Goal: Task Accomplishment & Management: Use online tool/utility

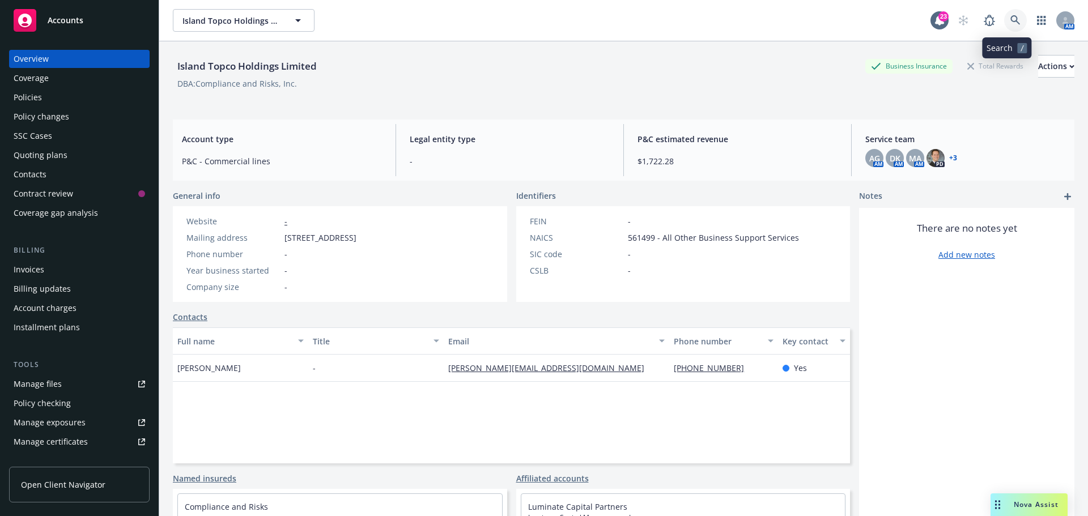
click at [1010, 18] on icon at bounding box center [1015, 20] width 10 height 10
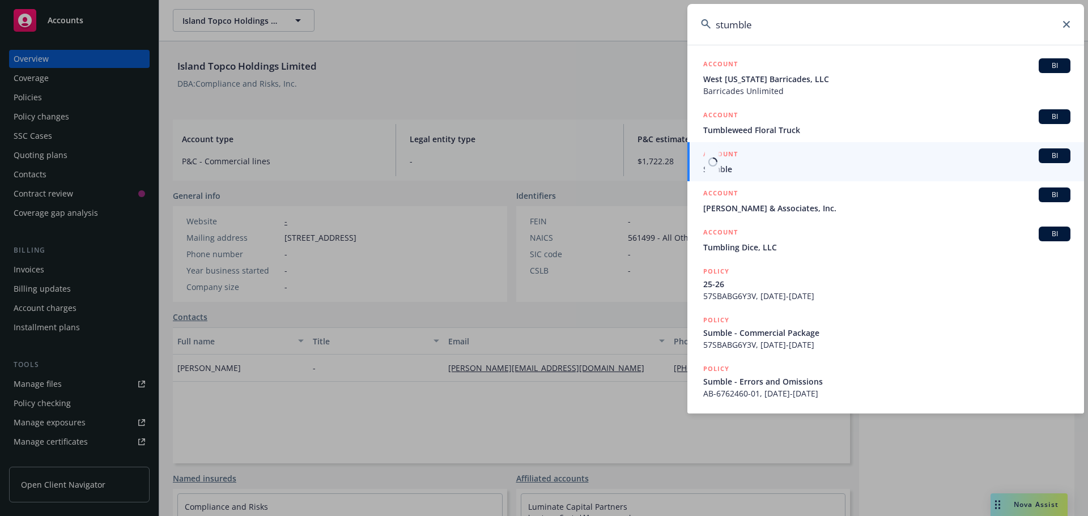
type input "stumble"
click at [728, 171] on span "Sumble" at bounding box center [886, 169] width 367 height 12
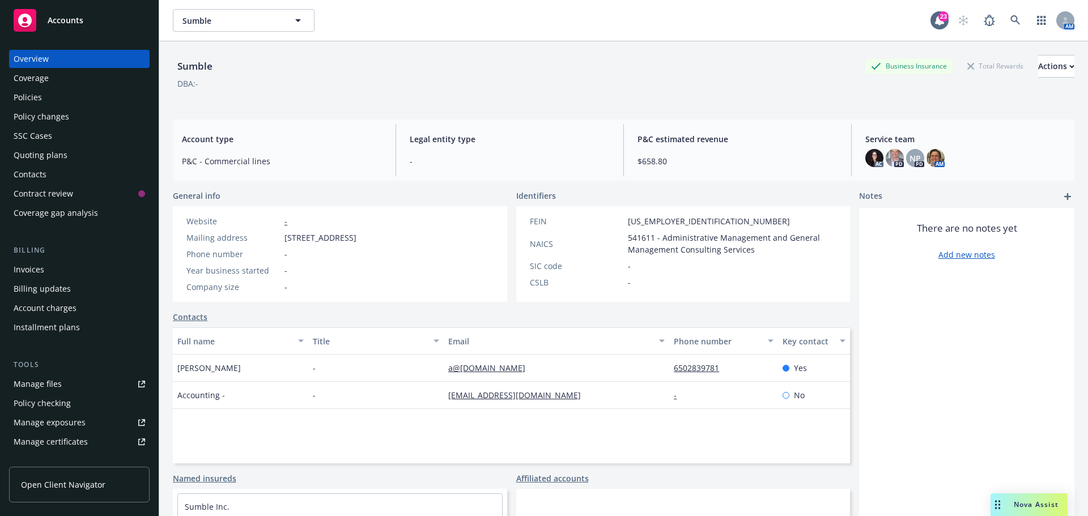
click at [27, 96] on div "Policies" at bounding box center [28, 97] width 28 height 18
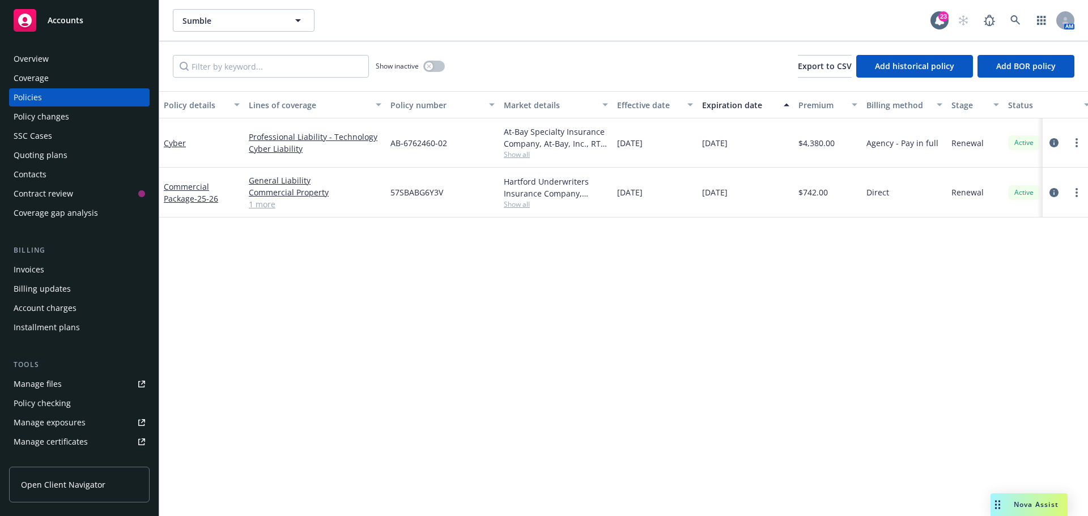
click at [35, 155] on div "Quoting plans" at bounding box center [41, 155] width 54 height 18
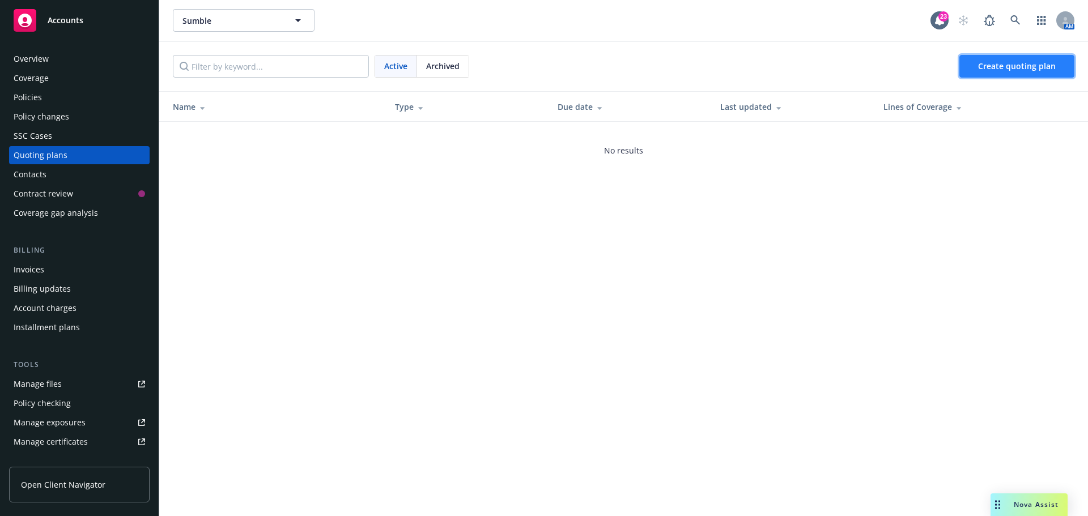
click at [1004, 65] on span "Create quoting plan" at bounding box center [1017, 66] width 78 height 11
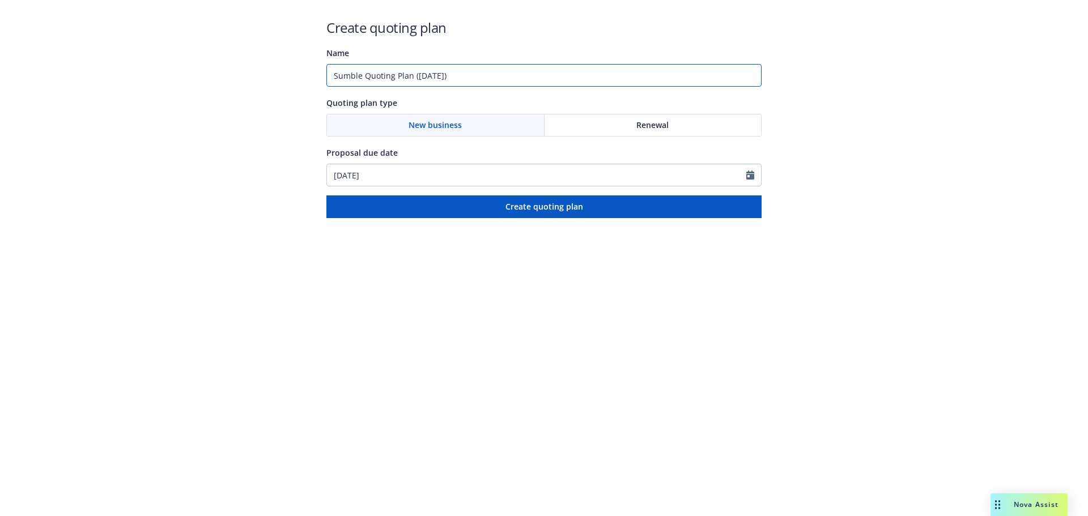
click at [412, 77] on input "Sumble Quoting Plan ([DATE])" at bounding box center [543, 75] width 435 height 23
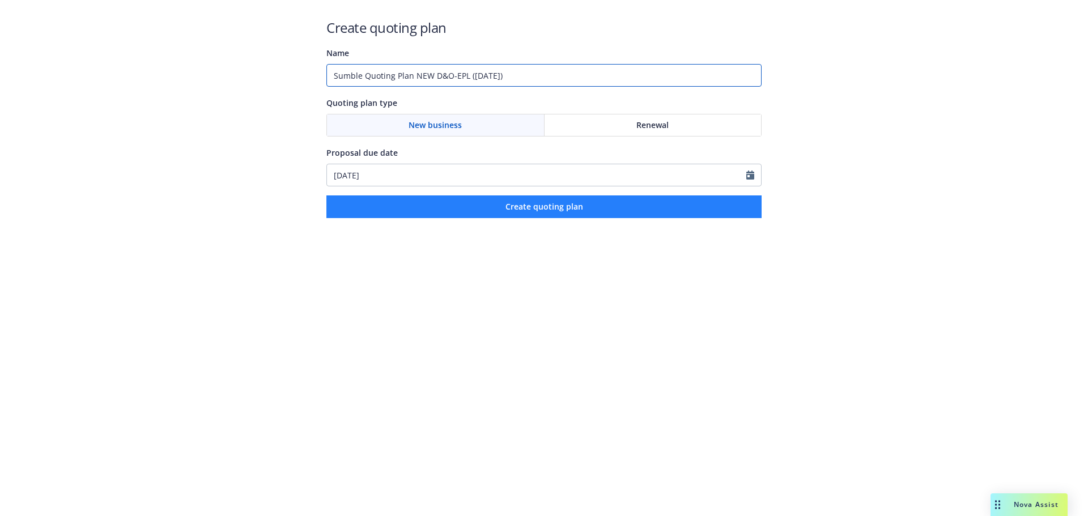
type input "Sumble Quoting Plan NEW D&O-EPL ([DATE])"
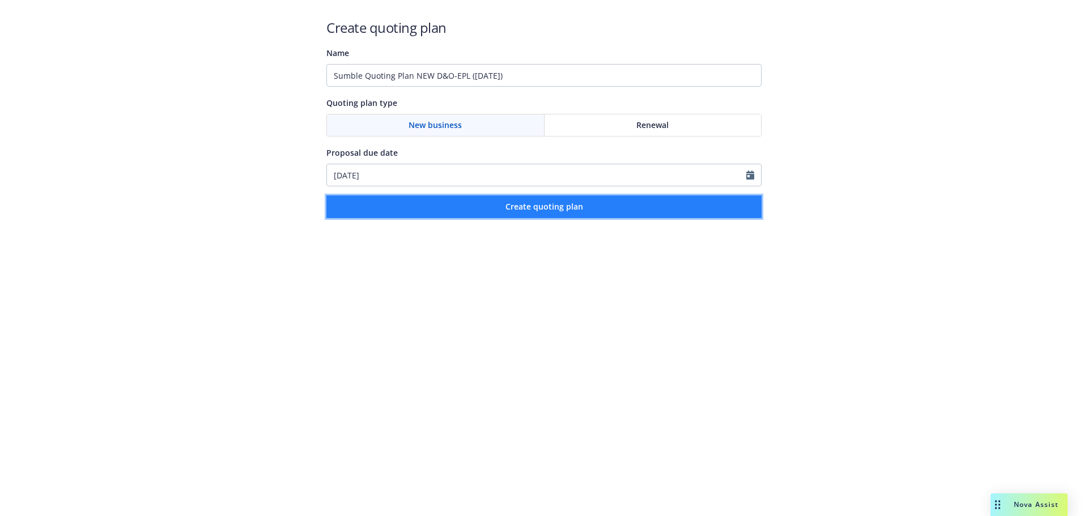
drag, startPoint x: 555, startPoint y: 204, endPoint x: 566, endPoint y: 210, distance: 13.2
click at [555, 204] on span "Create quoting plan" at bounding box center [544, 206] width 78 height 11
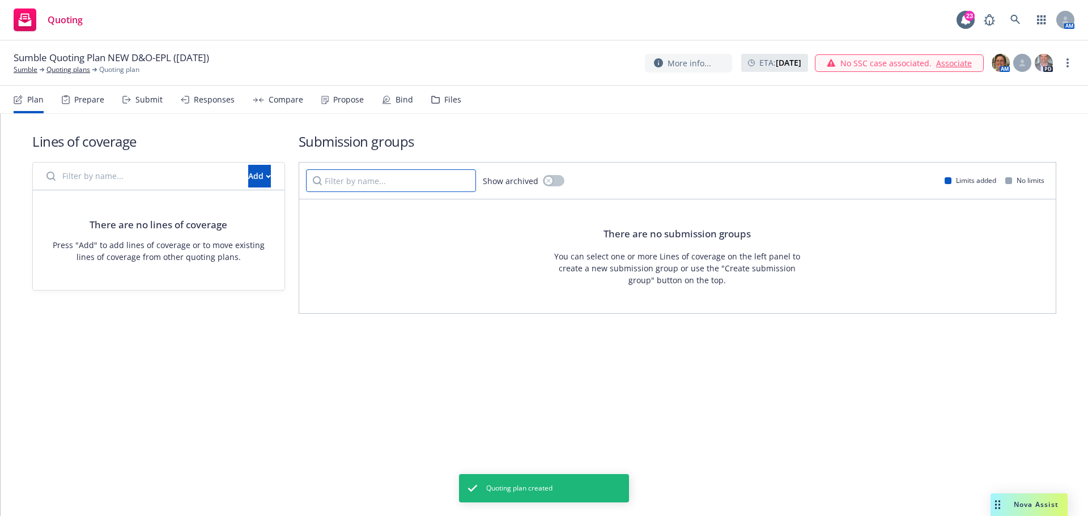
click at [359, 183] on input "Filter by name..." at bounding box center [391, 180] width 170 height 23
click at [248, 175] on div "Add" at bounding box center [259, 176] width 23 height 22
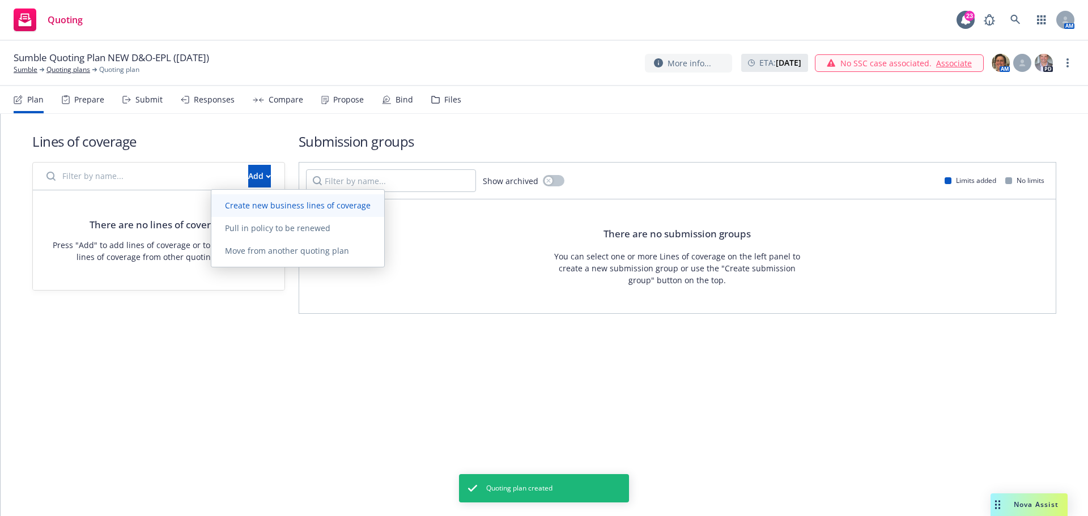
drag, startPoint x: 255, startPoint y: 201, endPoint x: 262, endPoint y: 207, distance: 8.8
click at [256, 202] on span "Create new business lines of coverage" at bounding box center [297, 205] width 173 height 11
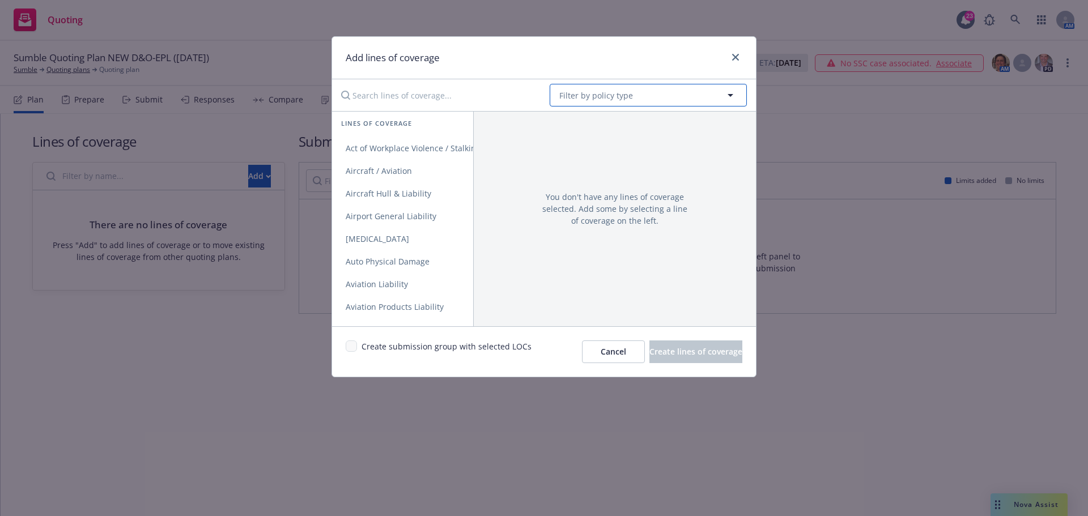
click at [602, 93] on span "Filter by policy type" at bounding box center [596, 95] width 74 height 12
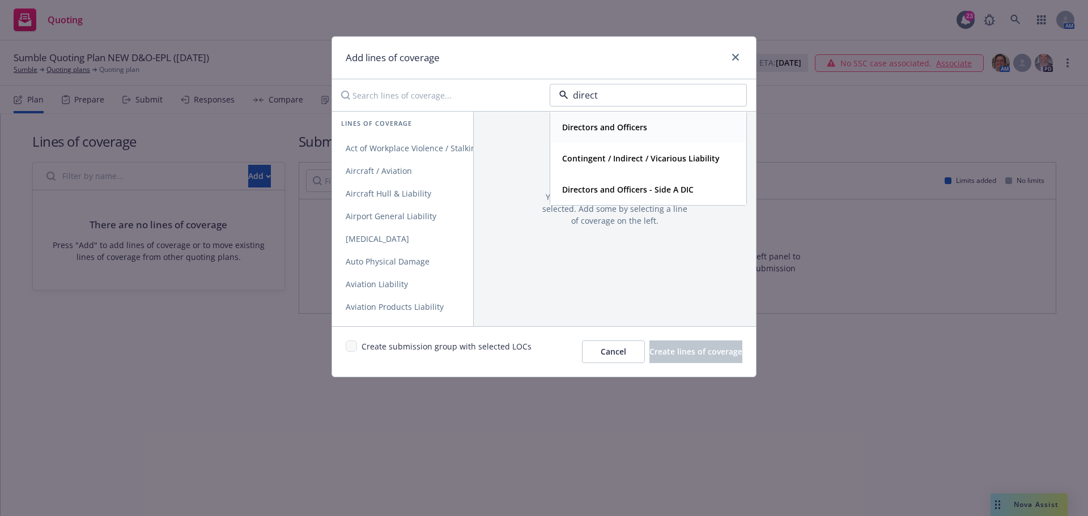
click at [624, 126] on strong "Directors and Officers" at bounding box center [604, 127] width 85 height 11
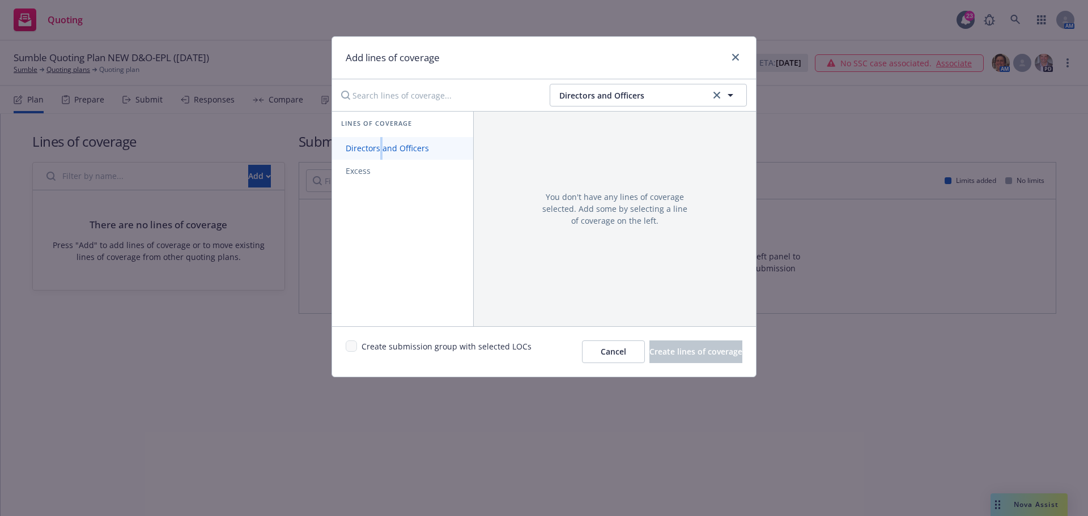
click at [380, 147] on span "Directors and Officers" at bounding box center [387, 148] width 110 height 11
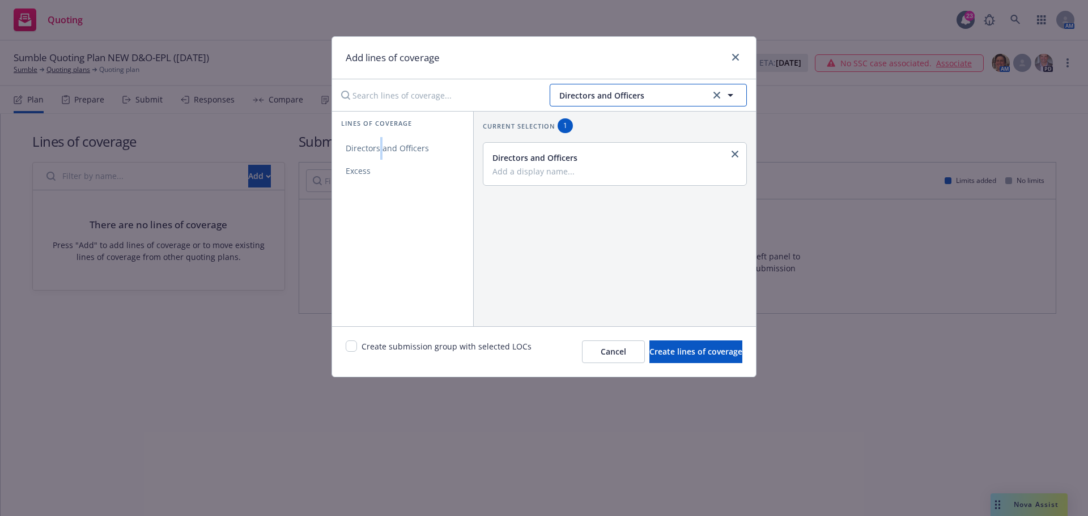
click at [645, 95] on span "Directors and Officers" at bounding box center [633, 95] width 148 height 12
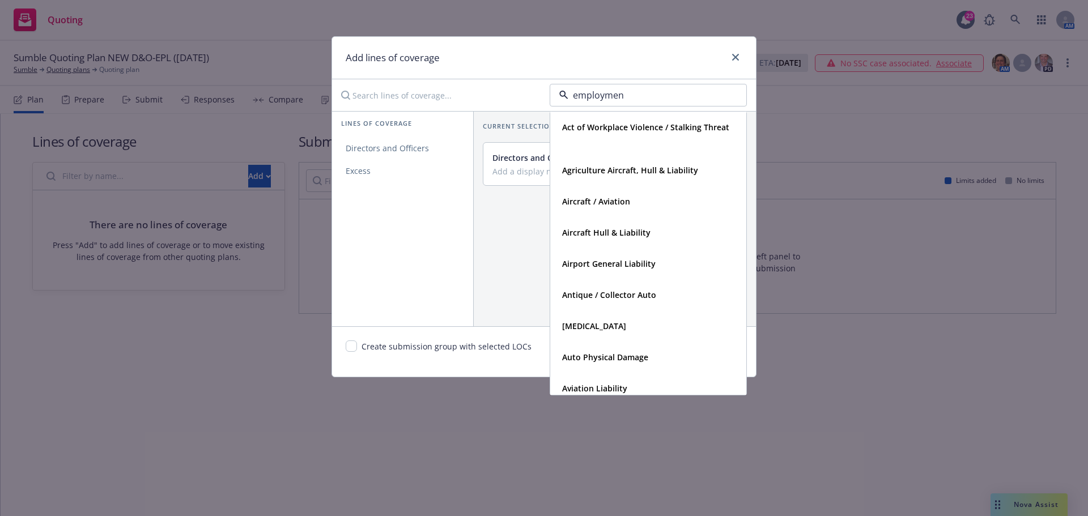
type input "employment"
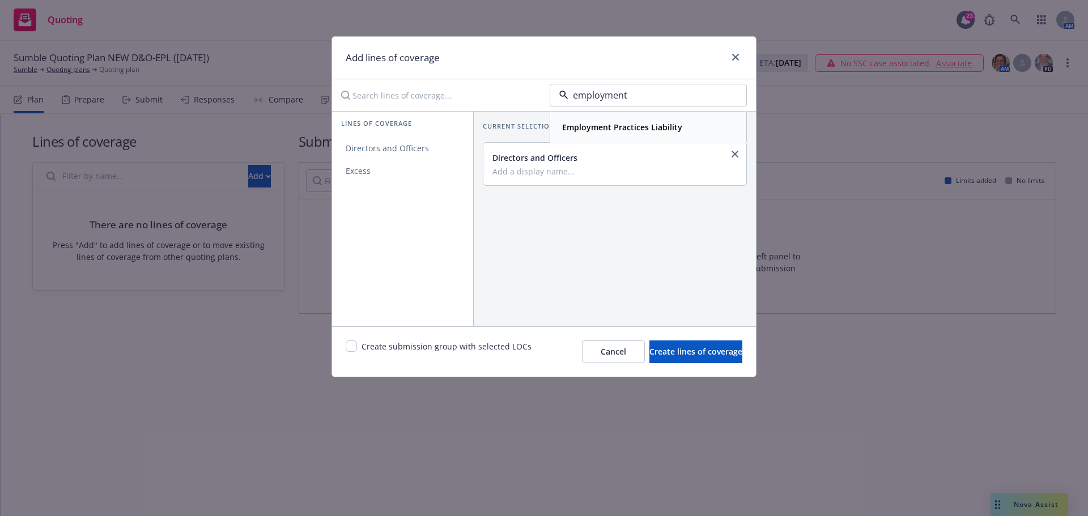
click at [616, 131] on strong "Employment Practices Liability" at bounding box center [622, 127] width 120 height 11
click at [396, 147] on span "Employment Practices Liability" at bounding box center [403, 148] width 143 height 11
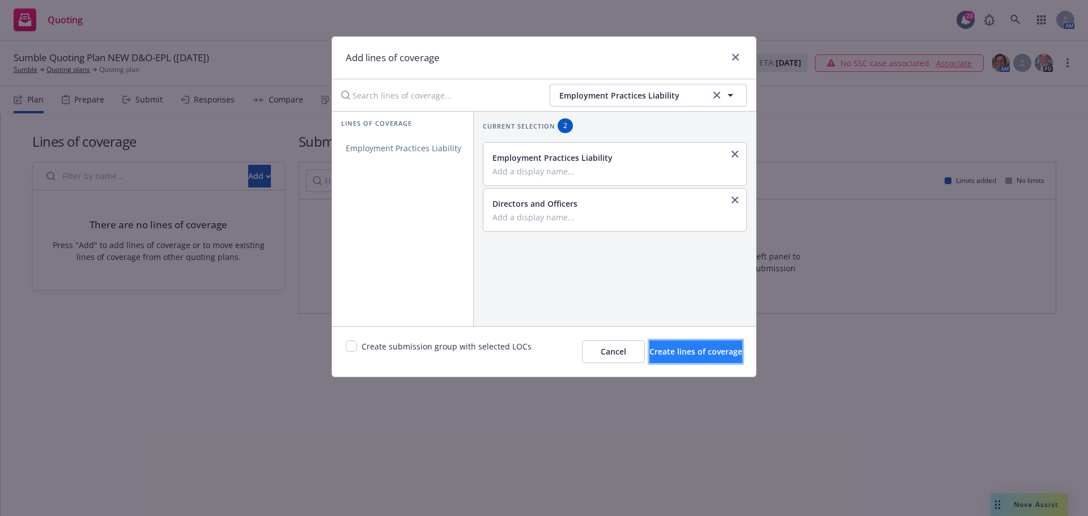
click at [667, 351] on span "Create lines of coverage" at bounding box center [695, 351] width 93 height 11
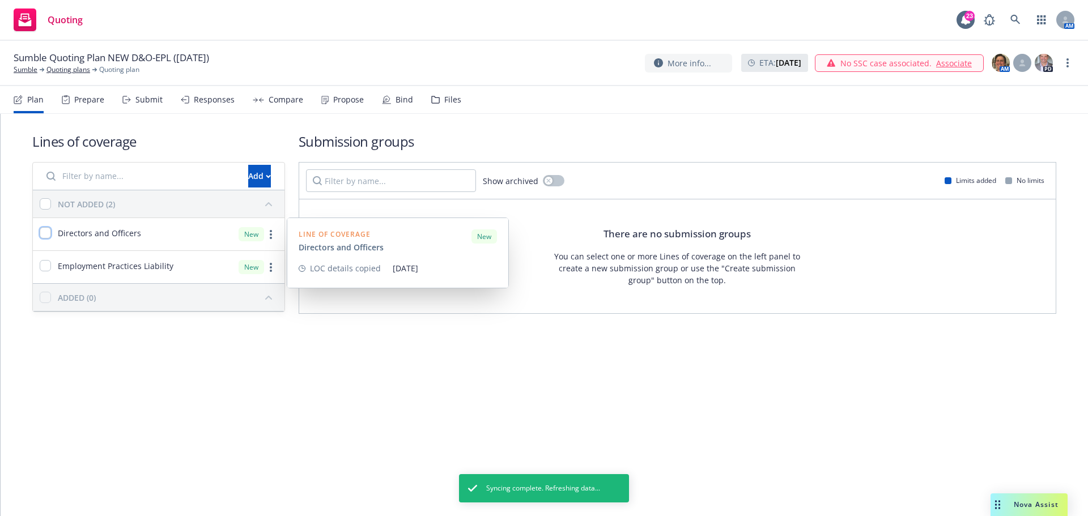
click at [45, 234] on input "checkbox" at bounding box center [45, 232] width 11 height 11
checkbox input "true"
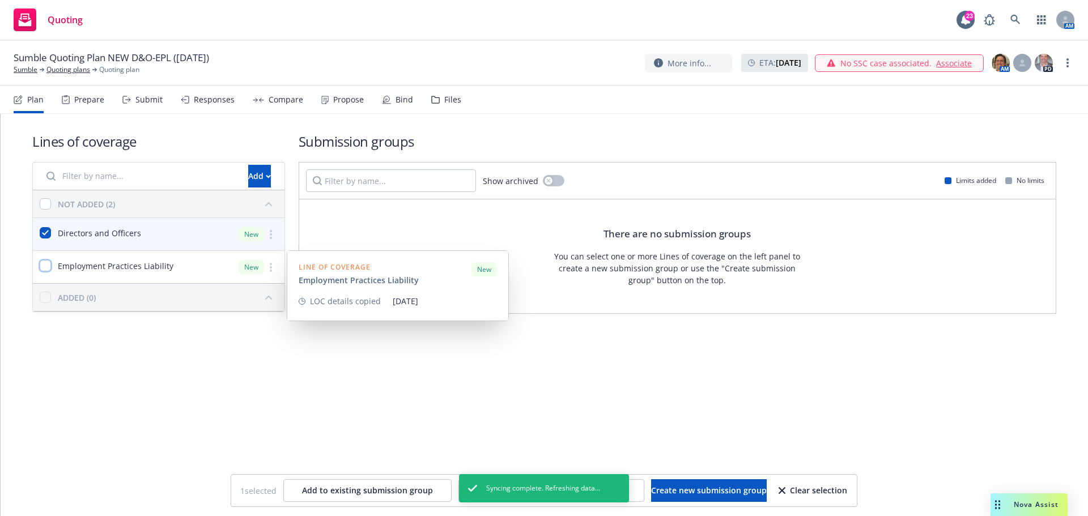
click at [42, 264] on input "checkbox" at bounding box center [45, 265] width 11 height 11
checkbox input "true"
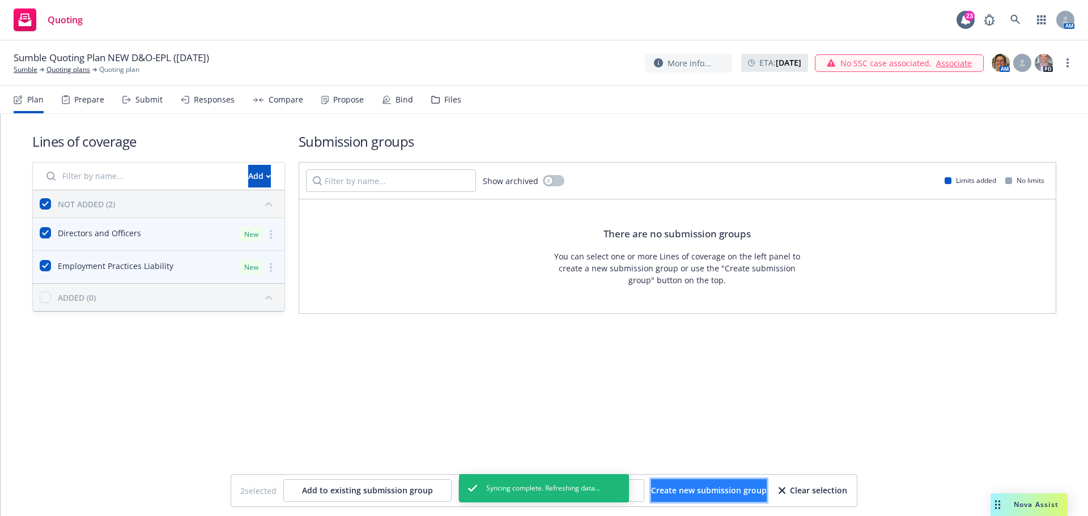
click at [690, 489] on span "Create new submission group" at bounding box center [709, 490] width 116 height 11
checkbox input "false"
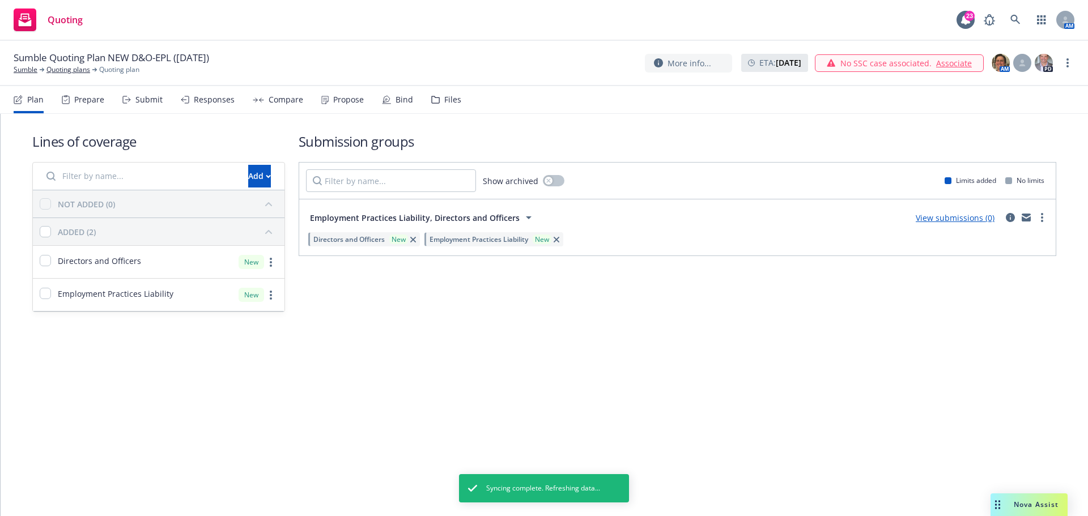
click at [451, 103] on div "Files" at bounding box center [452, 99] width 17 height 9
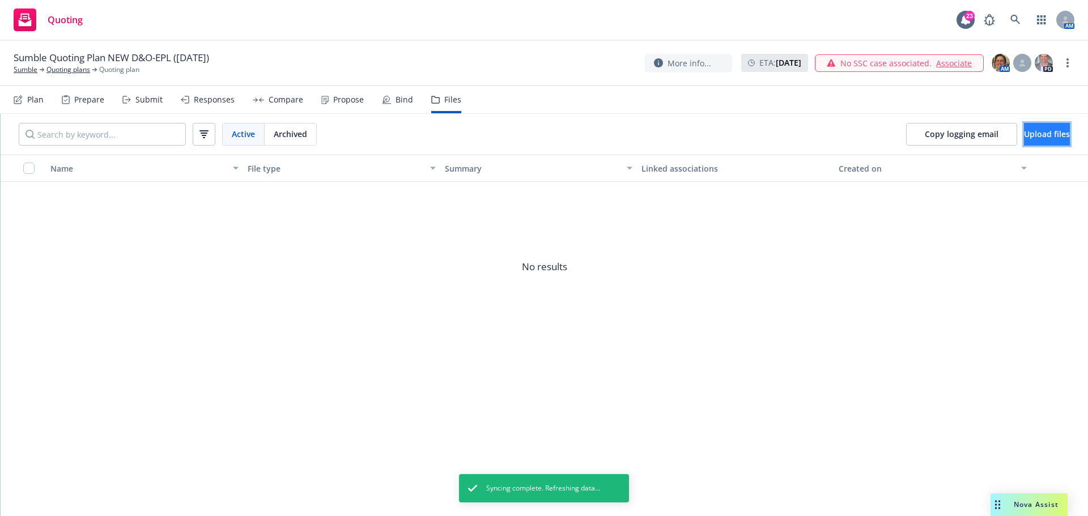
click at [1024, 136] on span "Upload files" at bounding box center [1047, 134] width 46 height 11
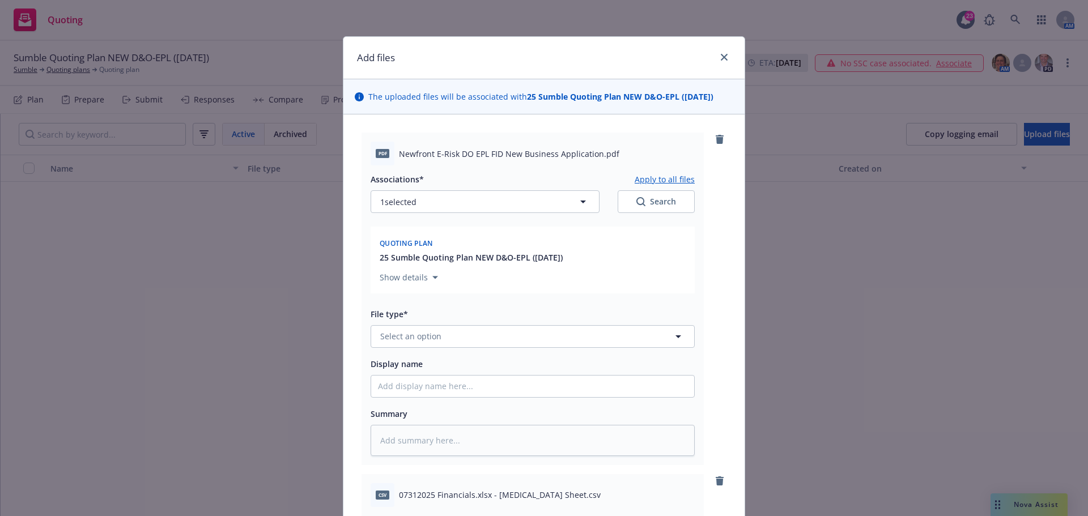
click at [399, 152] on span "Newfront E-Risk DO EPL FID New Business Application.pdf" at bounding box center [509, 154] width 220 height 12
drag, startPoint x: 395, startPoint y: 152, endPoint x: 592, endPoint y: 145, distance: 197.8
click at [592, 145] on div "pdf Newfront E-Risk DO EPL FID New Business Application.pdf" at bounding box center [532, 154] width 324 height 24
copy span "Newfront E-Risk DO EPL FID New Business Application"
click at [389, 338] on span "Select an option" at bounding box center [410, 336] width 61 height 12
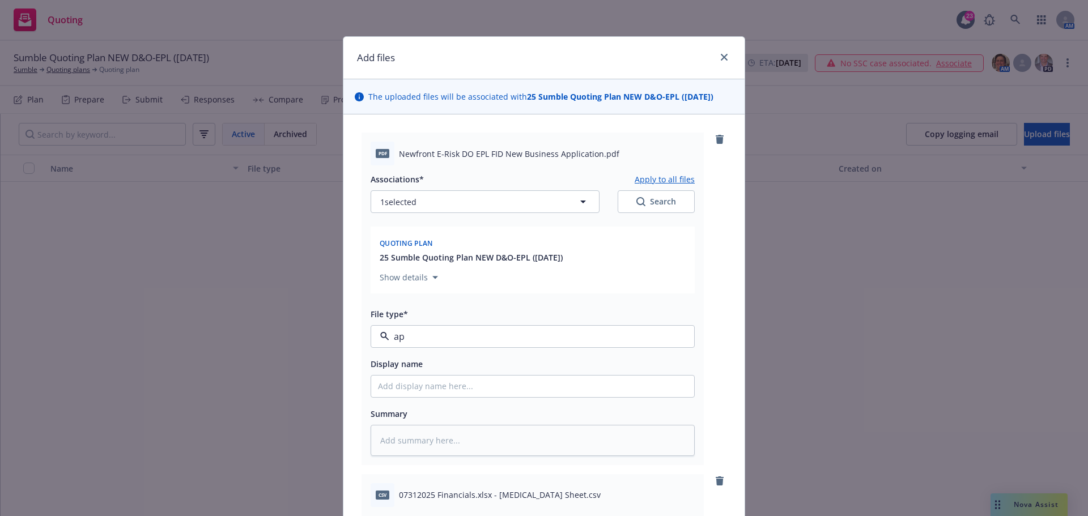
type input "app"
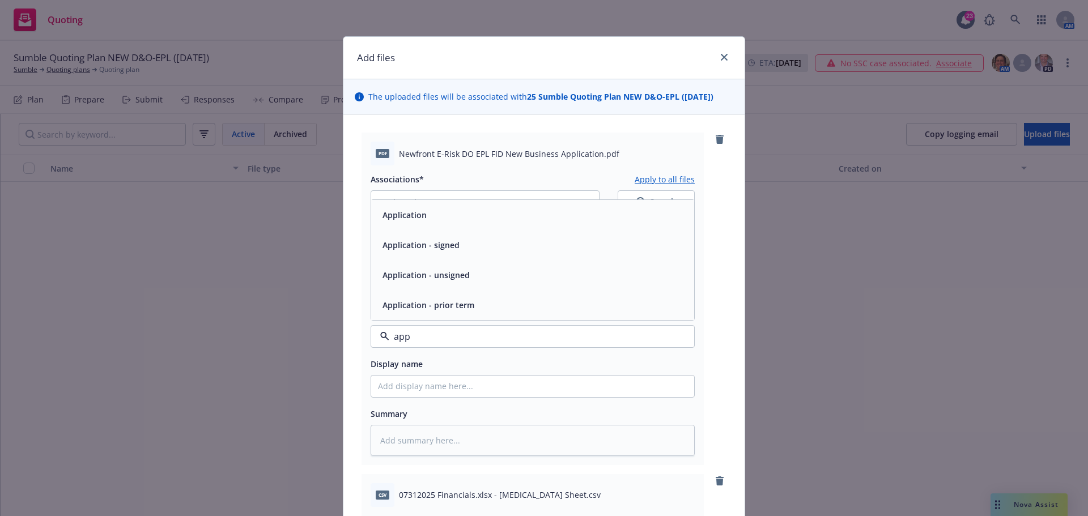
click at [462, 229] on div "Application" at bounding box center [532, 215] width 323 height 30
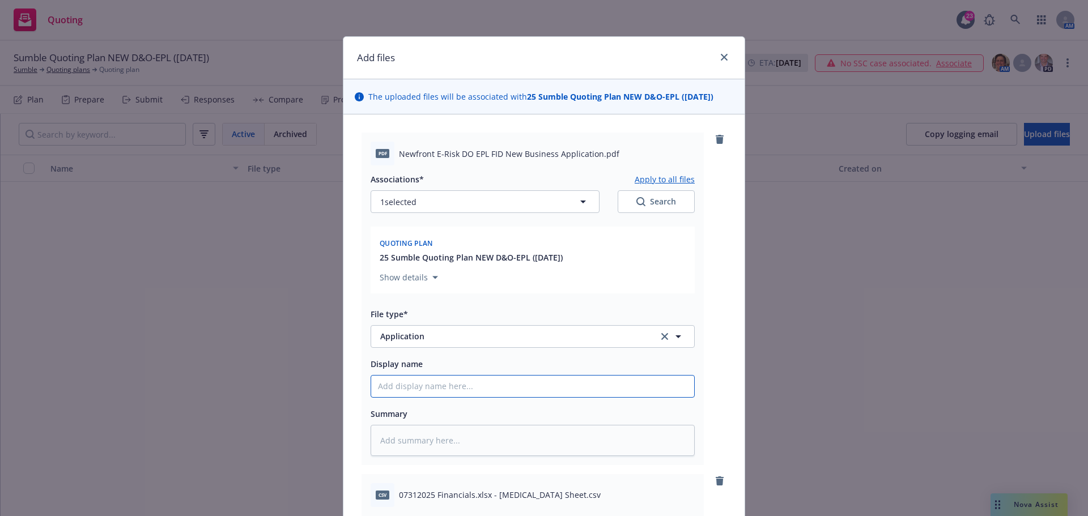
click at [407, 384] on input "Display name" at bounding box center [532, 387] width 323 height 22
paste input "Newfront E-Risk DO EPL FID New Business Application"
type textarea "x"
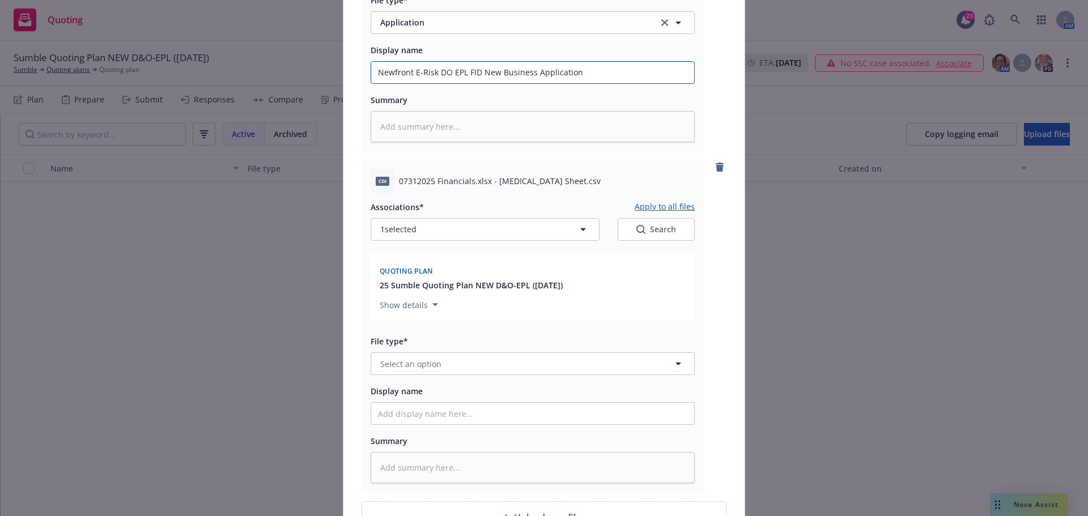
scroll to position [340, 0]
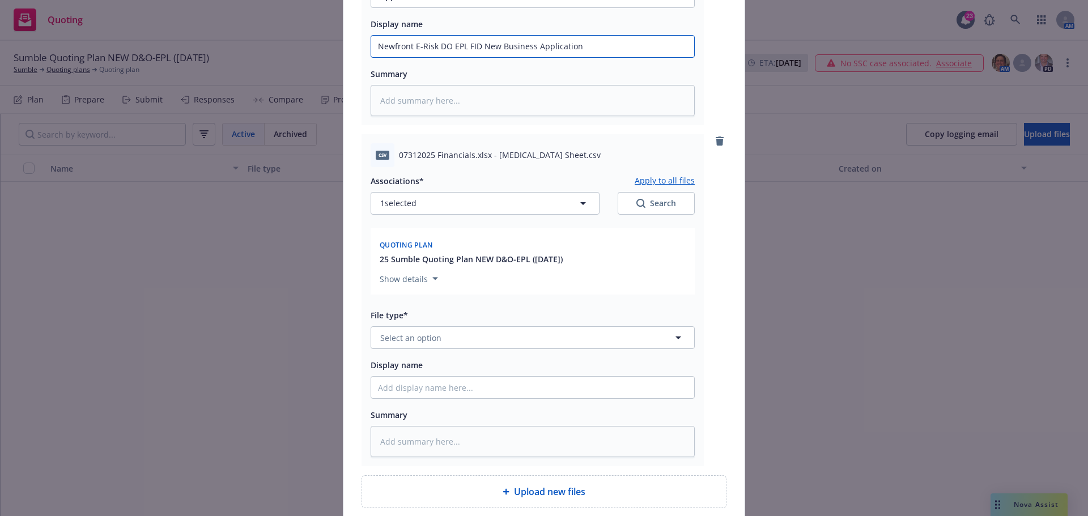
type input "Newfront E-Risk DO EPL FID New Business Application"
click at [505, 339] on button "Select an option" at bounding box center [532, 337] width 324 height 23
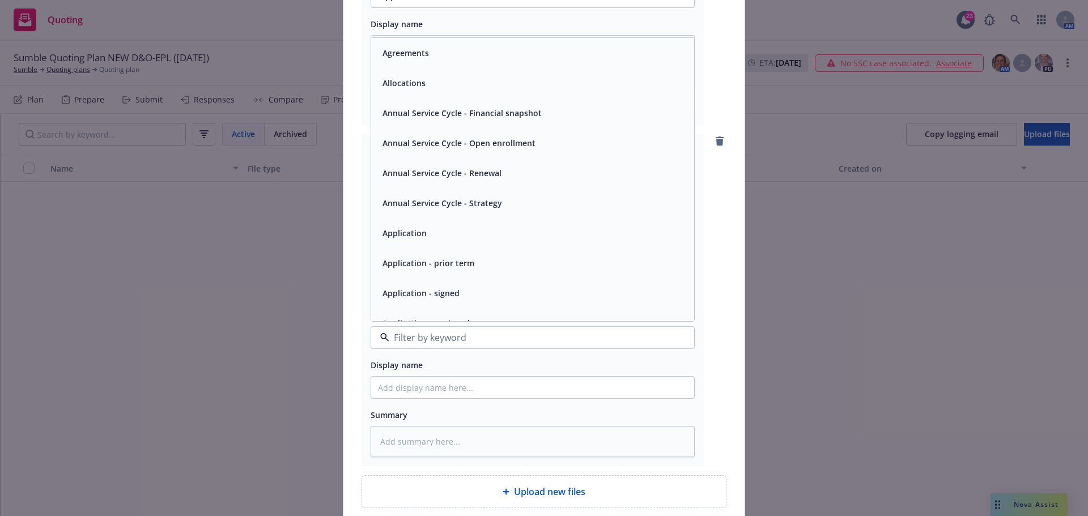
click at [506, 364] on div "Display name" at bounding box center [532, 365] width 324 height 14
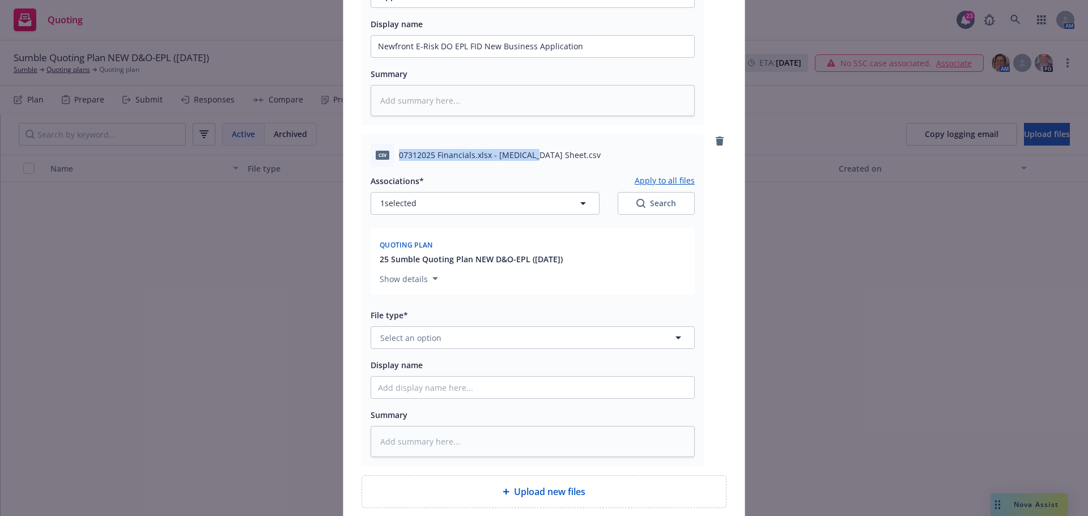
drag, startPoint x: 396, startPoint y: 152, endPoint x: 526, endPoint y: 156, distance: 130.4
click at [526, 156] on span "07312025 Financials.xlsx - Bal Sheet.csv" at bounding box center [500, 155] width 202 height 12
copy span "07312025 Financials.xlsx - Bal Sheet"
click at [403, 335] on span "Select an option" at bounding box center [410, 338] width 61 height 12
type input "fionancials"
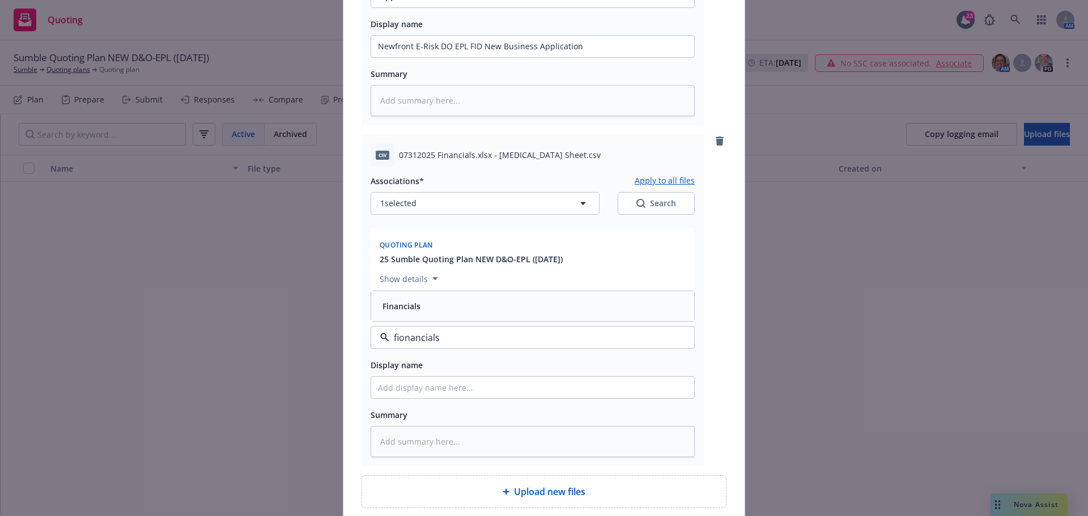
click at [404, 304] on span "Financials" at bounding box center [401, 306] width 38 height 12
click at [418, 386] on input "Display name" at bounding box center [532, 388] width 323 height 22
paste input "07312025 Financials.xlsx - Bal Sheet"
type textarea "x"
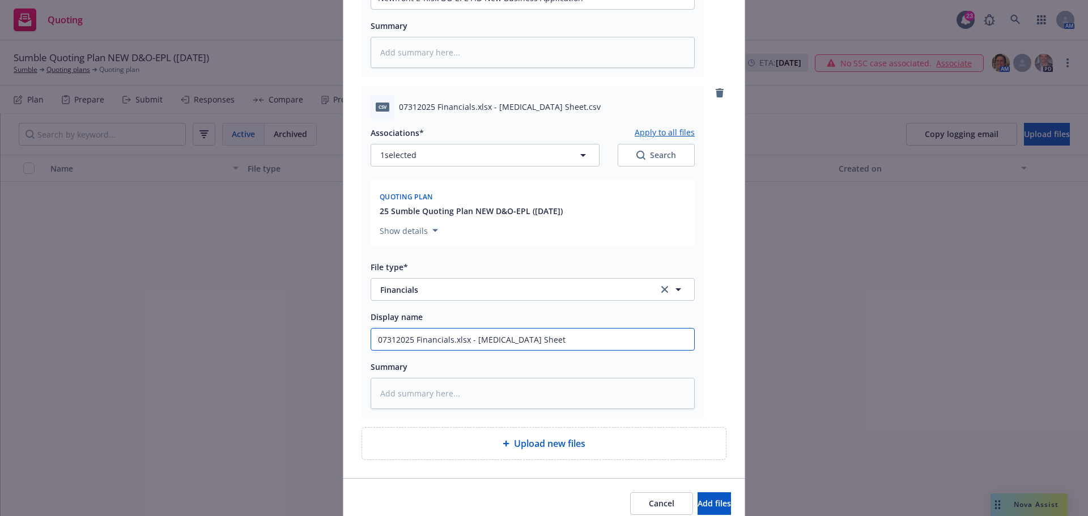
scroll to position [437, 0]
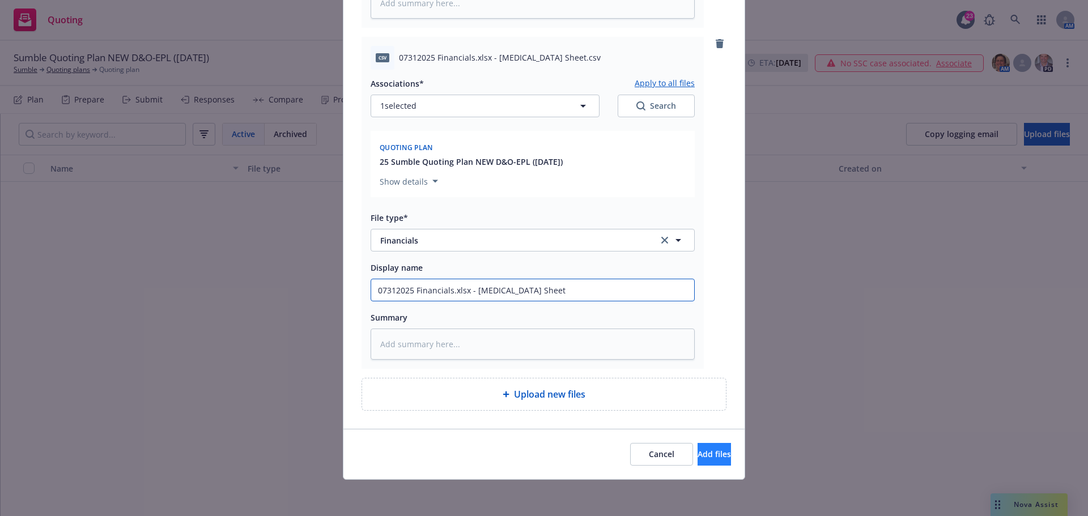
type input "07312025 Financials.xlsx - Bal Sheet"
click at [697, 450] on span "Add files" at bounding box center [713, 454] width 33 height 11
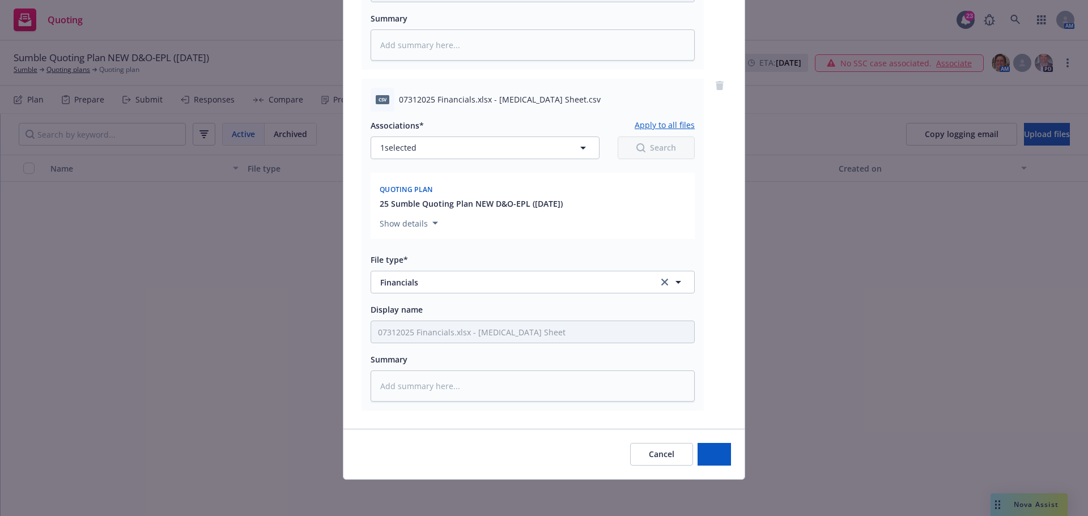
scroll to position [395, 0]
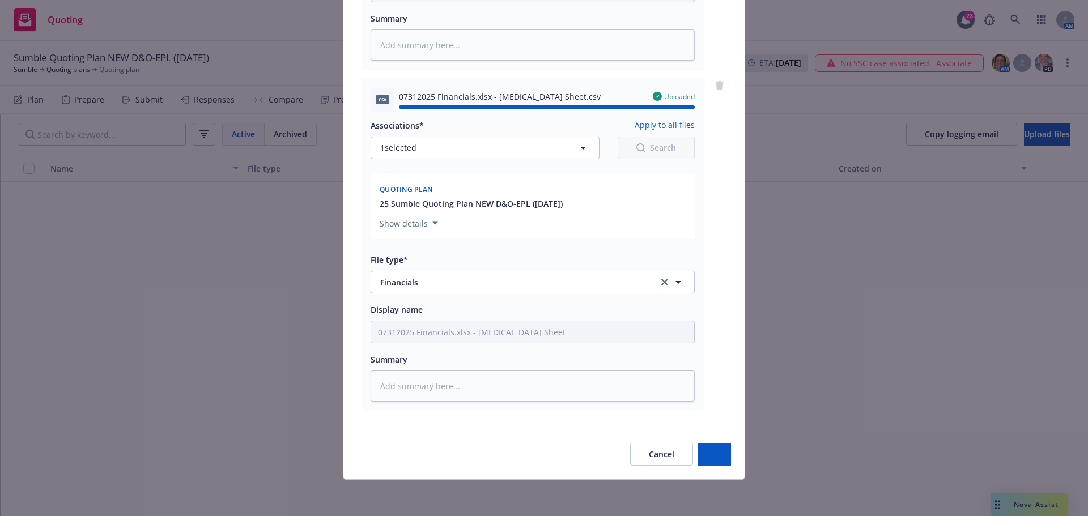
type textarea "x"
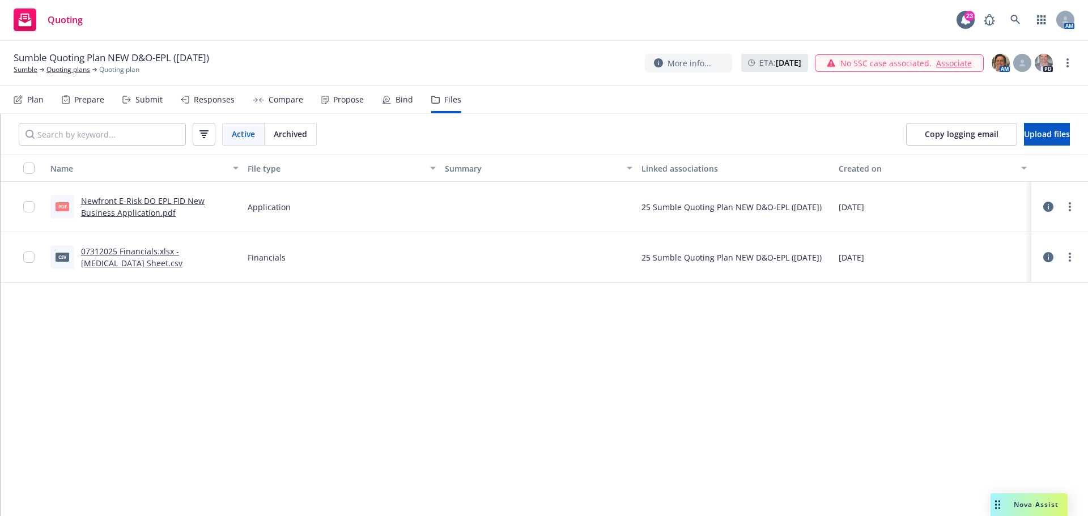
click at [30, 98] on div "Plan" at bounding box center [35, 99] width 16 height 9
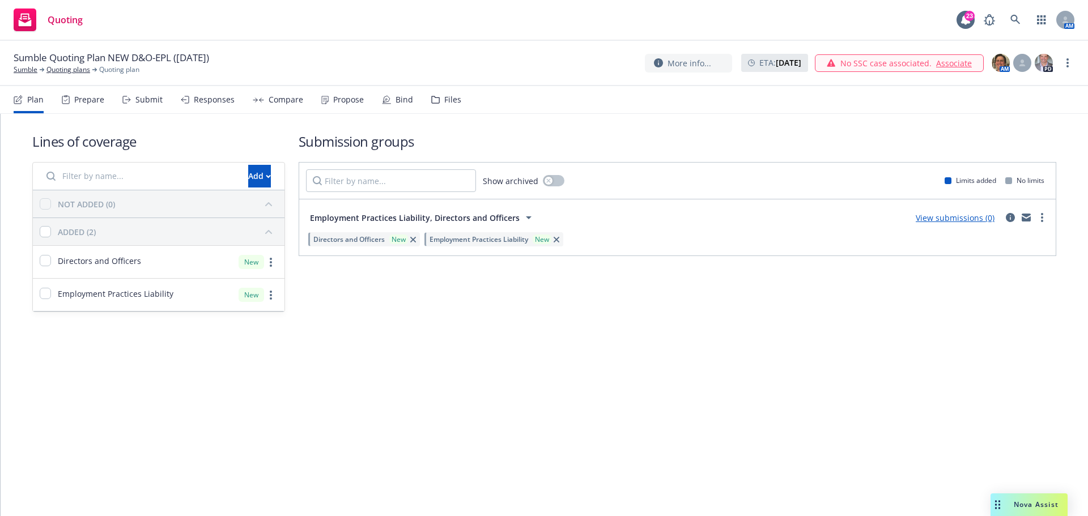
click at [950, 217] on link "View submissions (0)" at bounding box center [954, 217] width 79 height 11
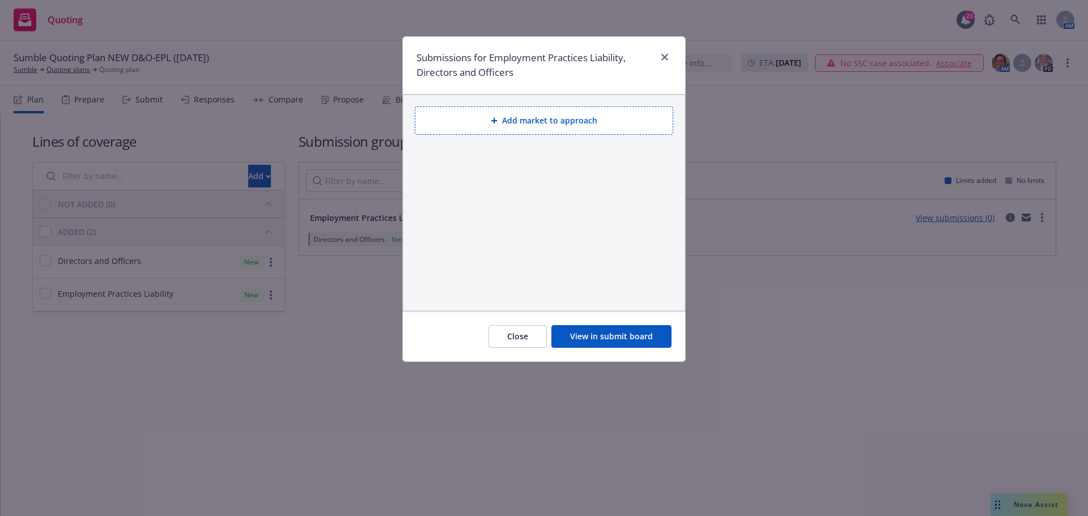
click at [517, 123] on button "Add market to approach" at bounding box center [544, 120] width 258 height 28
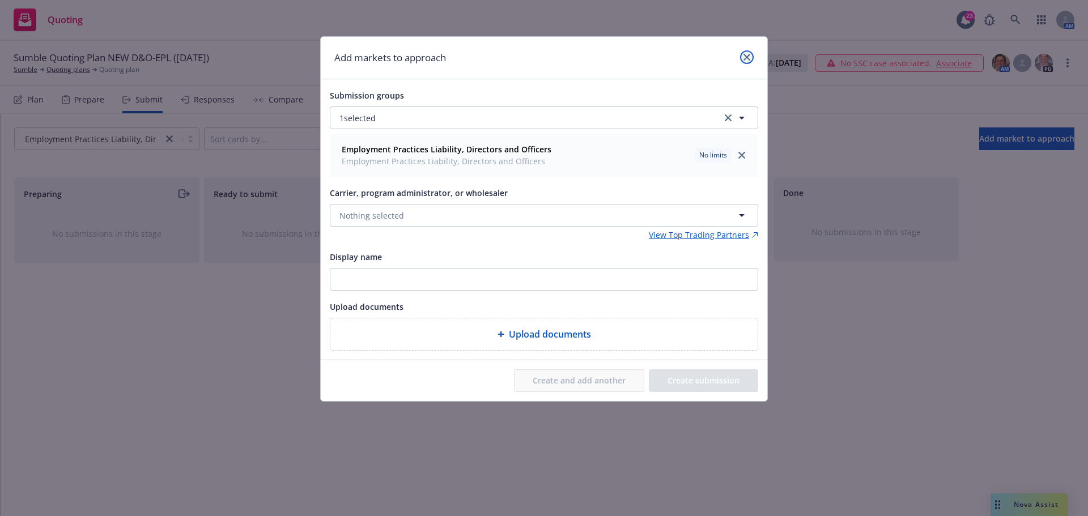
click at [748, 59] on icon "close" at bounding box center [746, 57] width 7 height 7
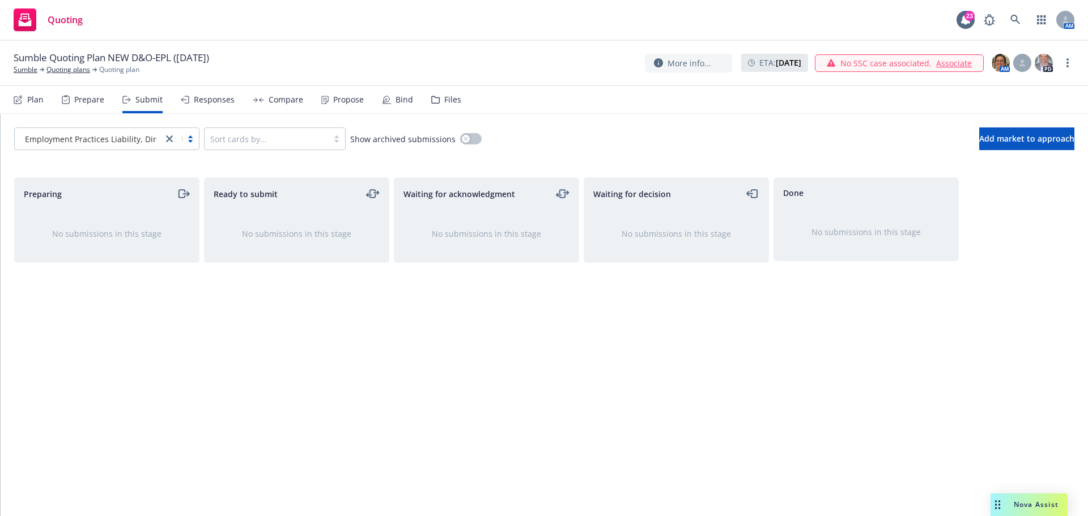
click at [39, 105] on div "Plan" at bounding box center [29, 99] width 30 height 27
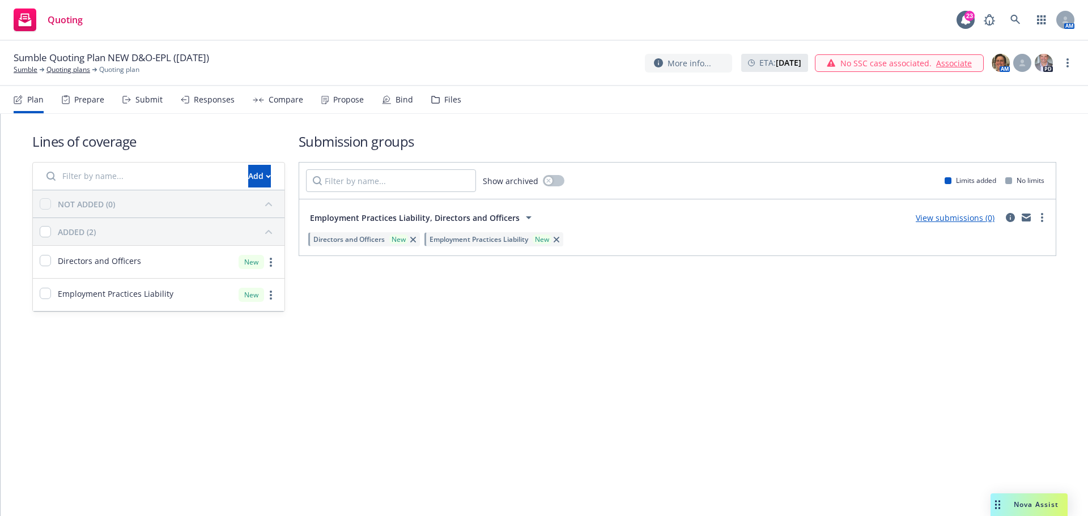
click at [936, 216] on link "View submissions (0)" at bounding box center [954, 217] width 79 height 11
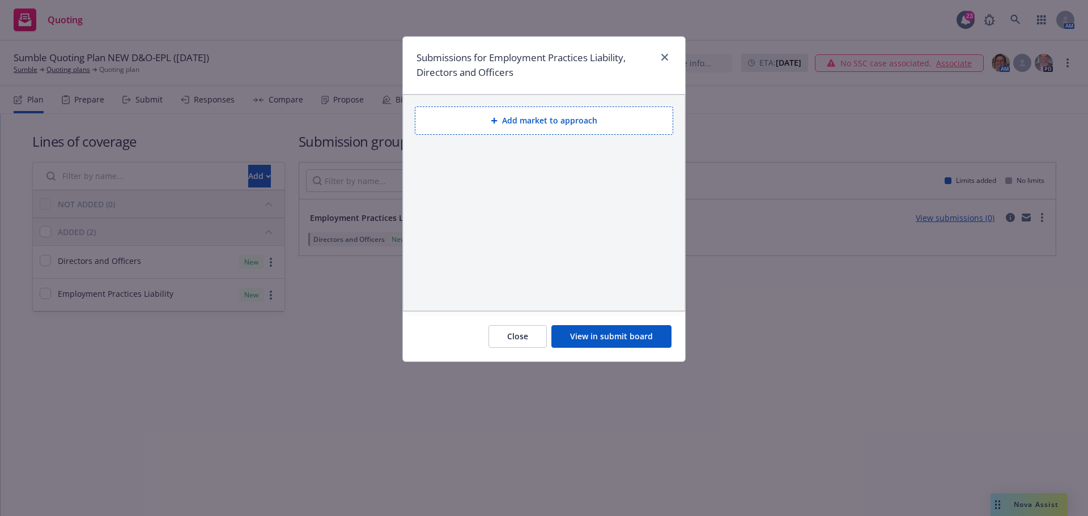
click at [581, 121] on button "Add market to approach" at bounding box center [544, 120] width 258 height 28
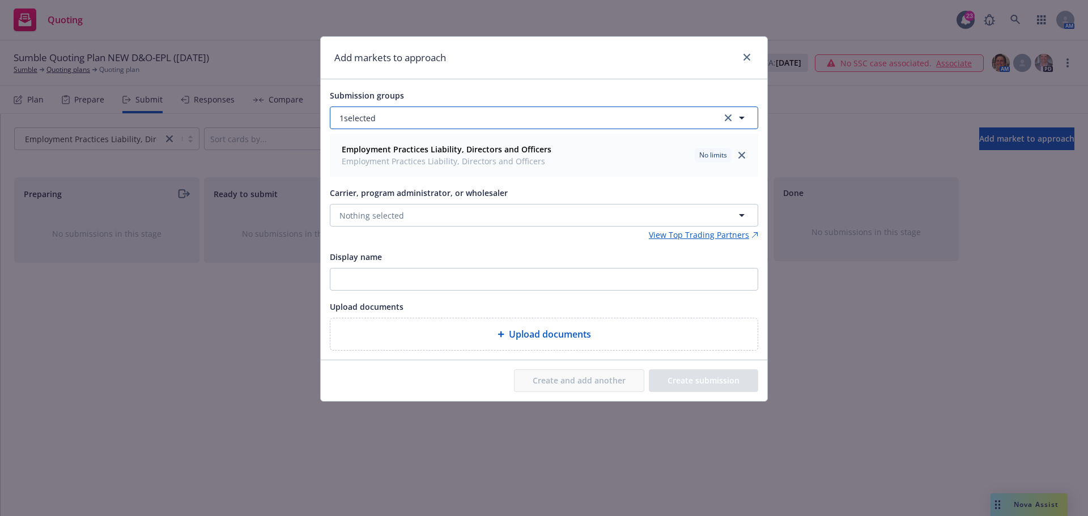
click at [742, 114] on icon "button" at bounding box center [742, 118] width 14 height 14
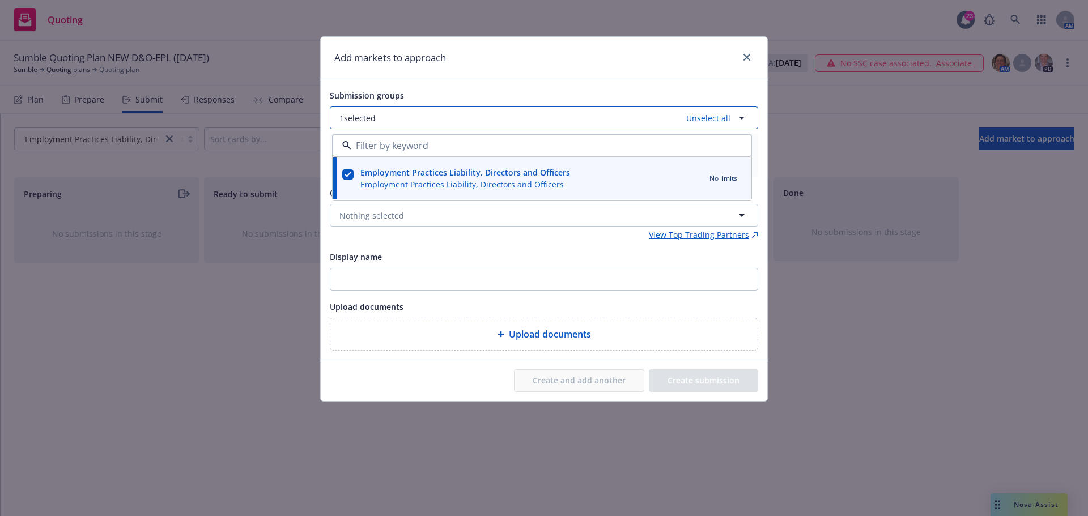
click at [742, 114] on icon "button" at bounding box center [742, 118] width 14 height 14
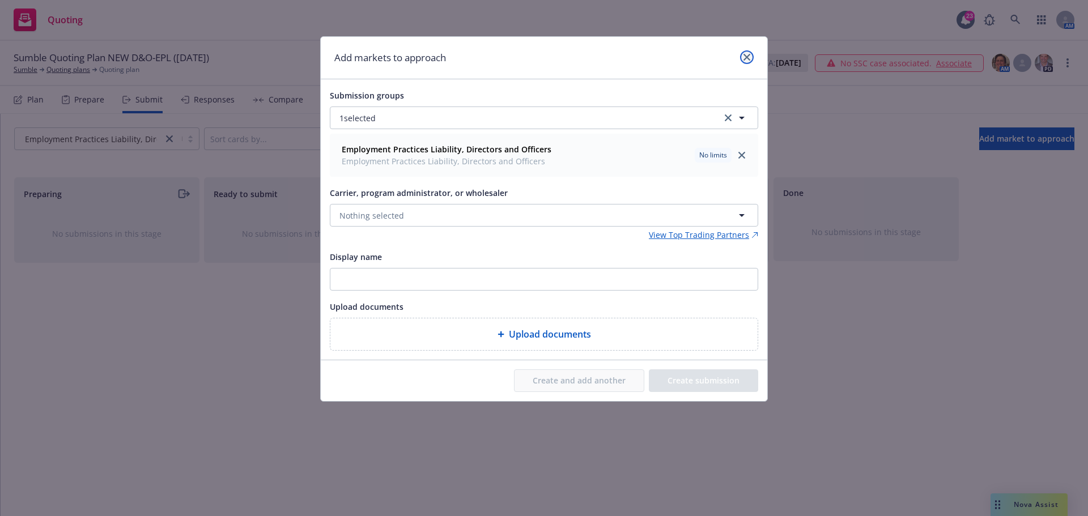
click at [744, 58] on icon "close" at bounding box center [746, 57] width 7 height 7
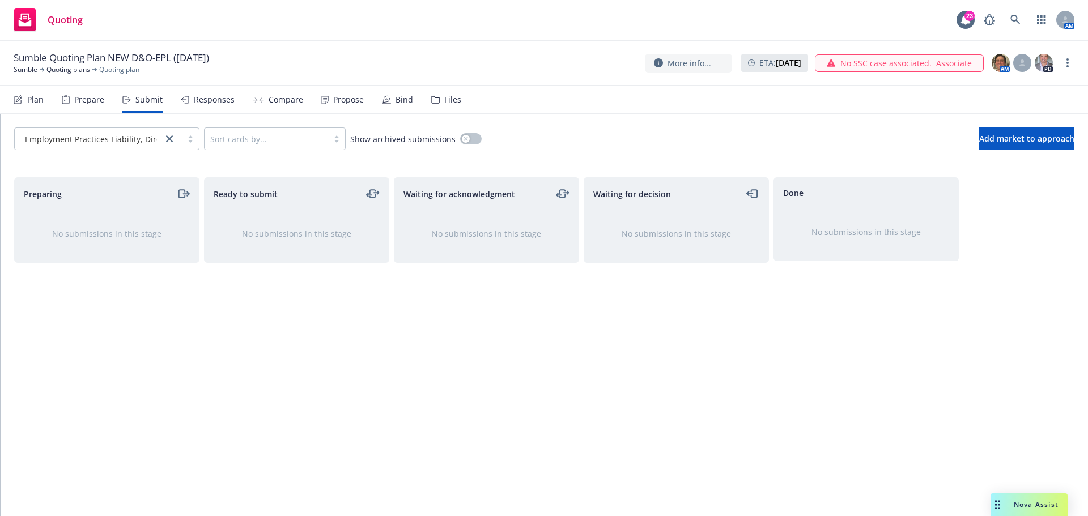
click at [37, 99] on div "Plan" at bounding box center [35, 99] width 16 height 9
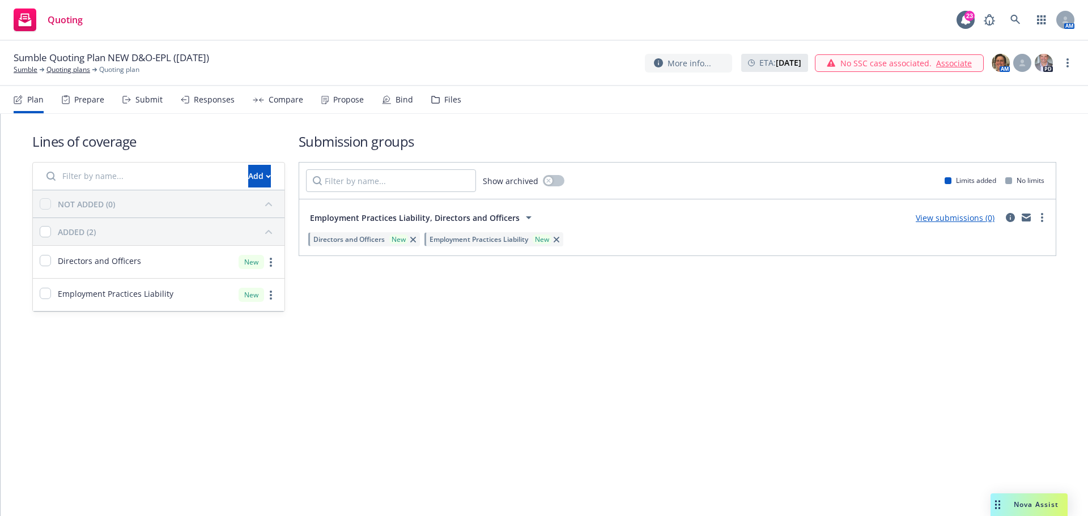
click at [956, 215] on link "View submissions (0)" at bounding box center [954, 217] width 79 height 11
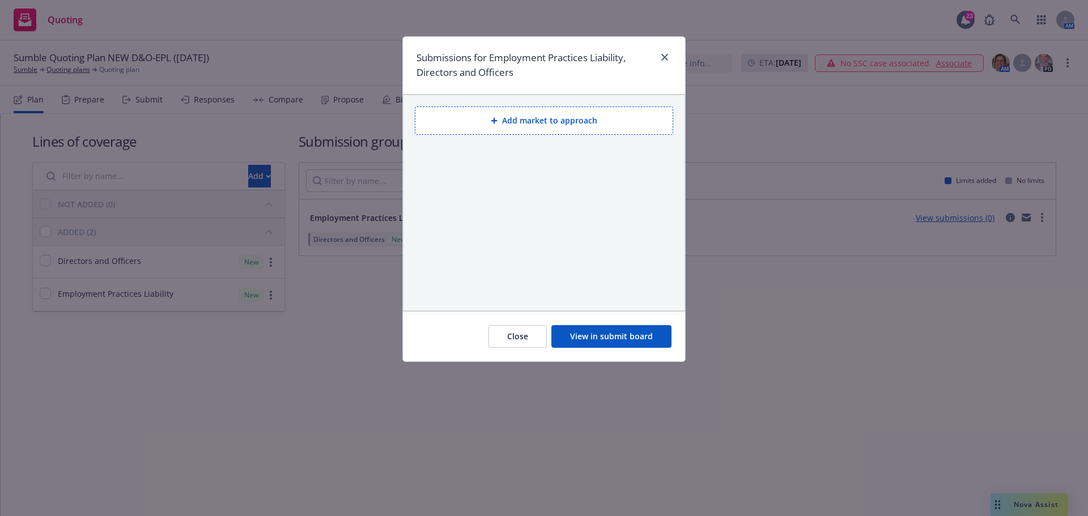
click at [550, 121] on button "Add market to approach" at bounding box center [544, 120] width 258 height 28
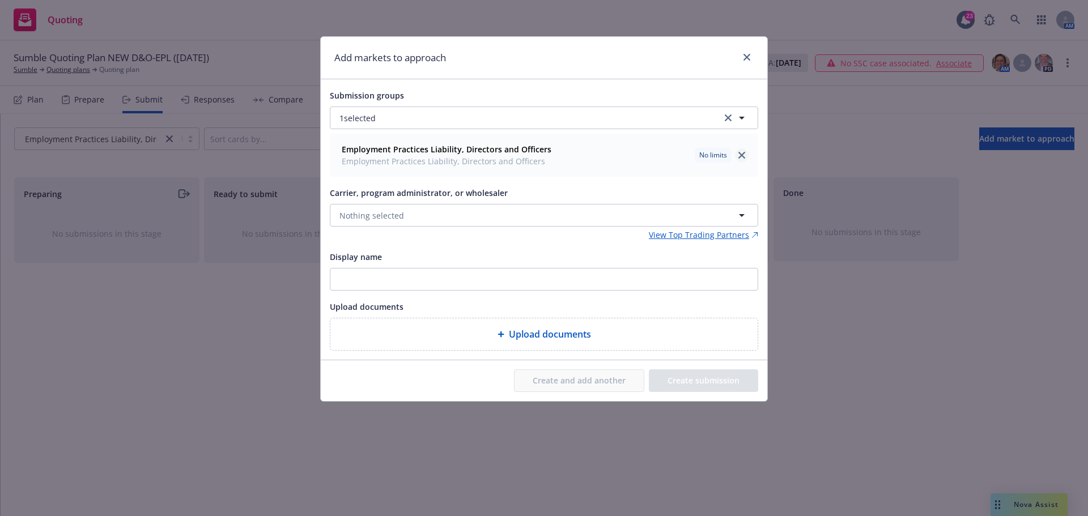
click at [739, 156] on icon "close" at bounding box center [741, 155] width 7 height 7
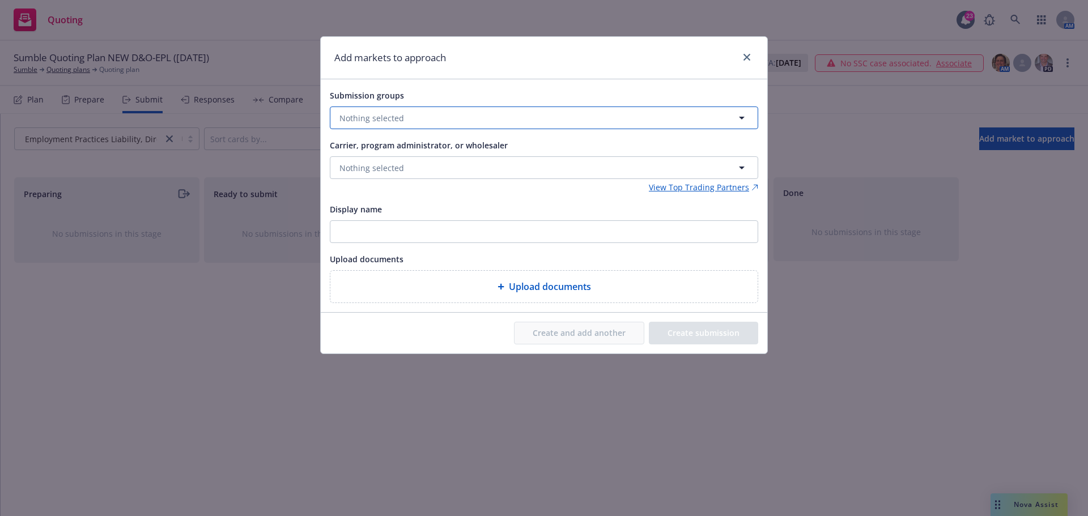
click at [402, 115] on button "Nothing selected" at bounding box center [544, 117] width 428 height 23
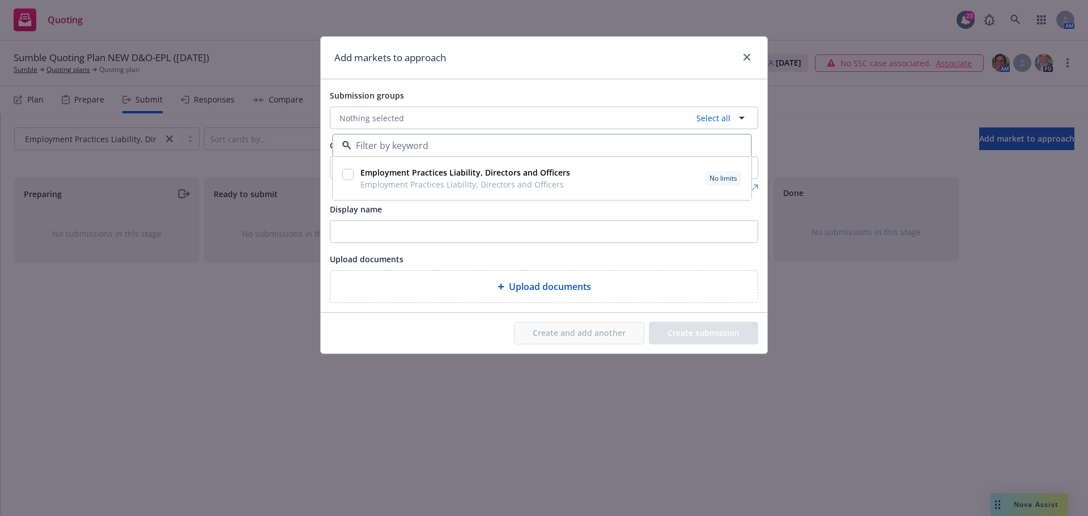
click at [343, 173] on input "checkbox" at bounding box center [347, 174] width 11 height 11
checkbox input "true"
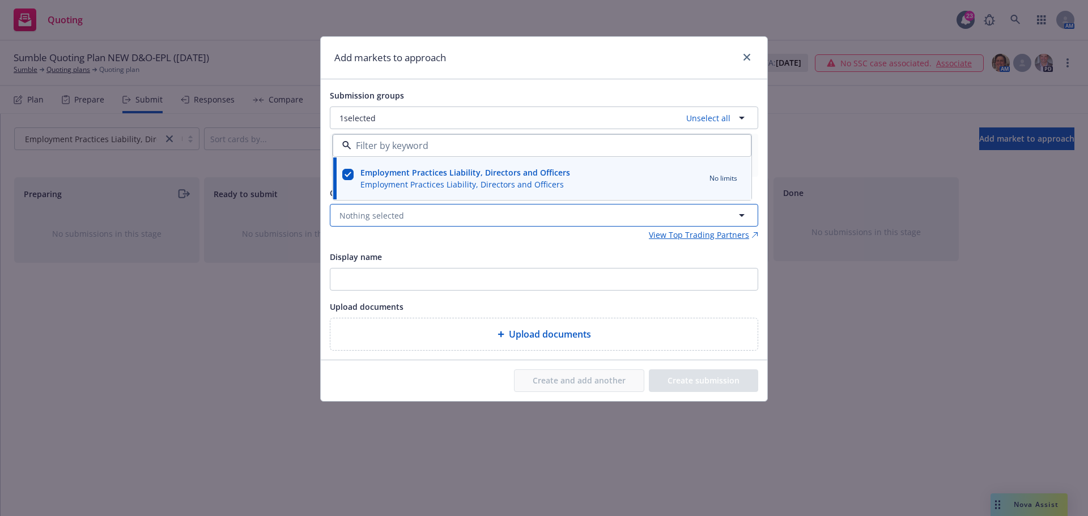
click at [385, 216] on span "Nothing selected" at bounding box center [371, 216] width 65 height 12
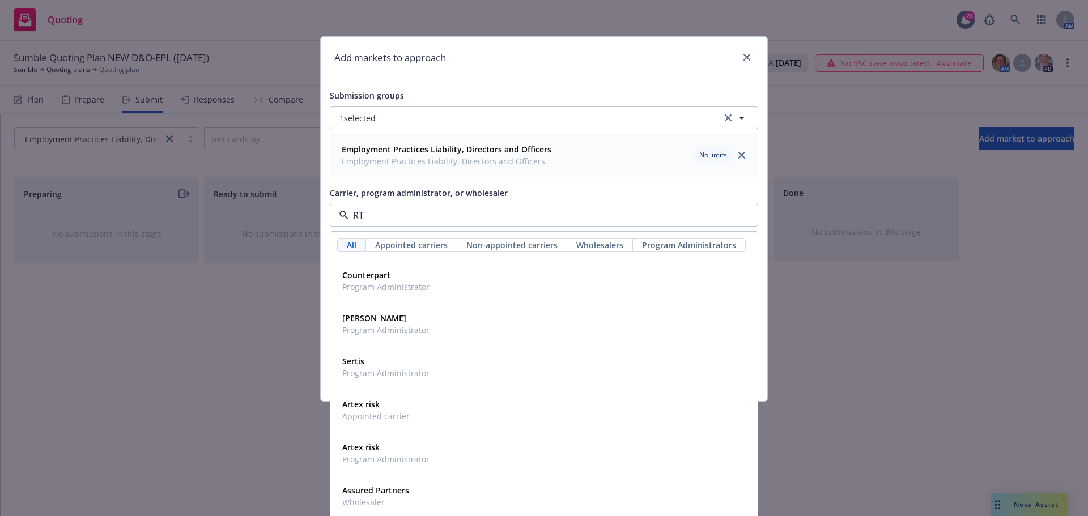
type input "RT S"
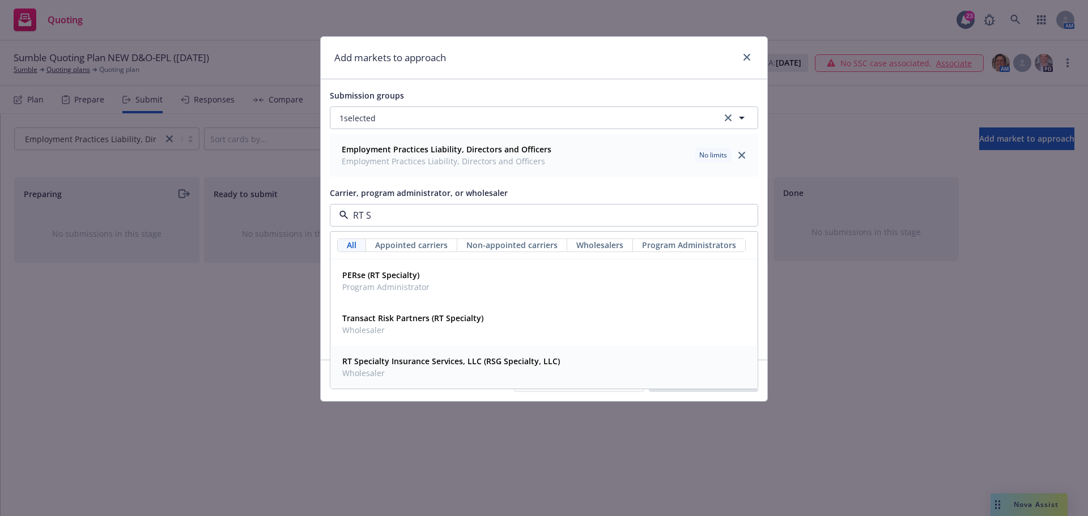
click at [379, 365] on strong "RT Specialty Insurance Services, LLC (RSG Specialty, LLC)" at bounding box center [451, 361] width 218 height 11
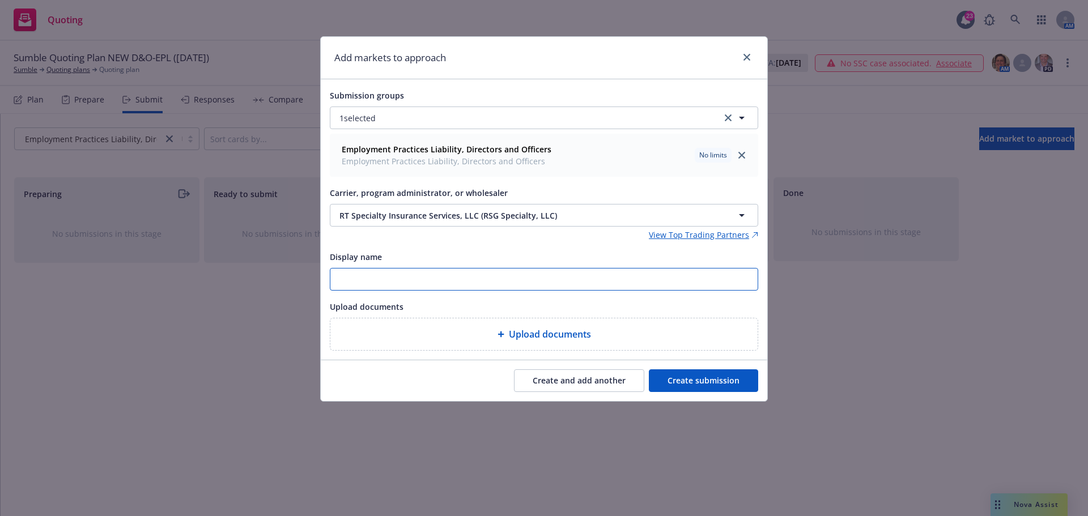
click at [347, 280] on input "Display name" at bounding box center [543, 279] width 427 height 22
click at [415, 273] on input "25-26 RT" at bounding box center [543, 279] width 427 height 22
paste input "Sumble Inc - NEW D&O-EPL submission (quotes ASAP)"
type input "25-26 RT Sumble Inc - NEW D&O-EPL submission (quotes ASAP)"
type textarea "x"
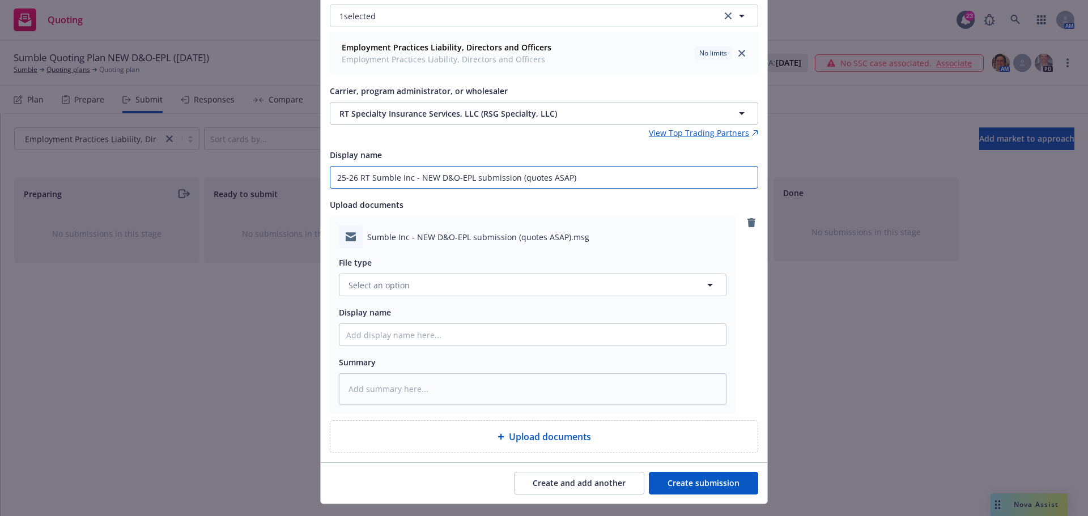
scroll to position [113, 0]
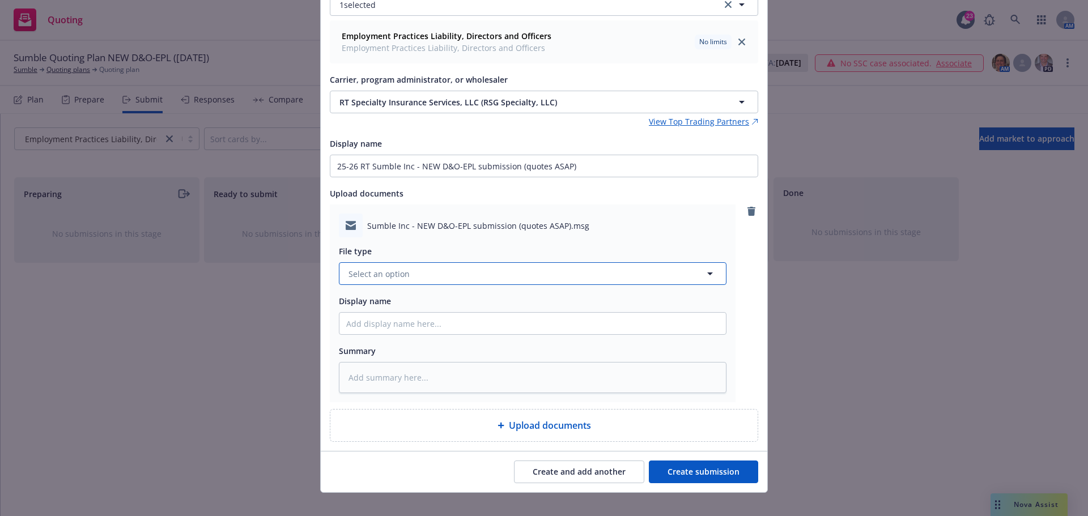
click at [394, 273] on span "Select an option" at bounding box center [378, 274] width 61 height 12
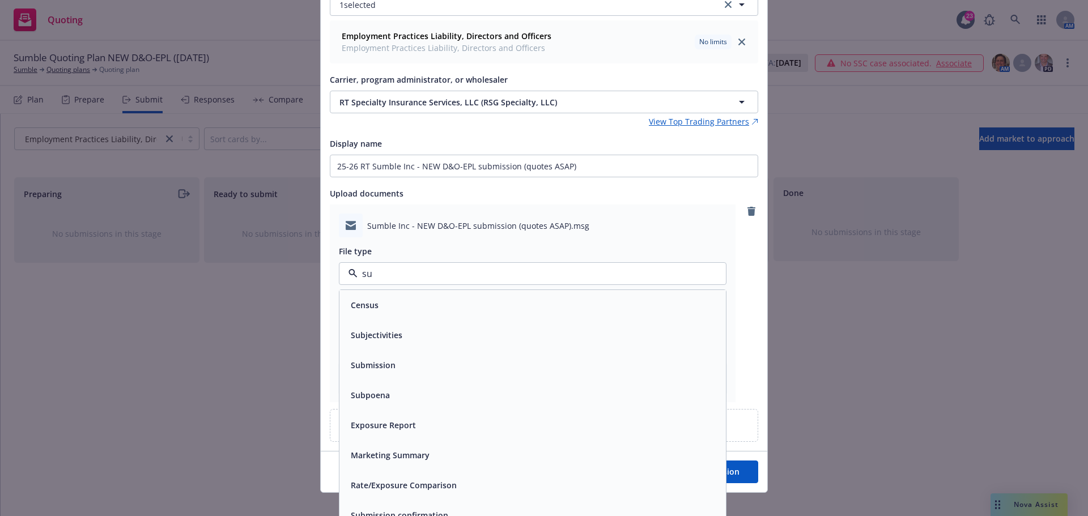
type input "sub"
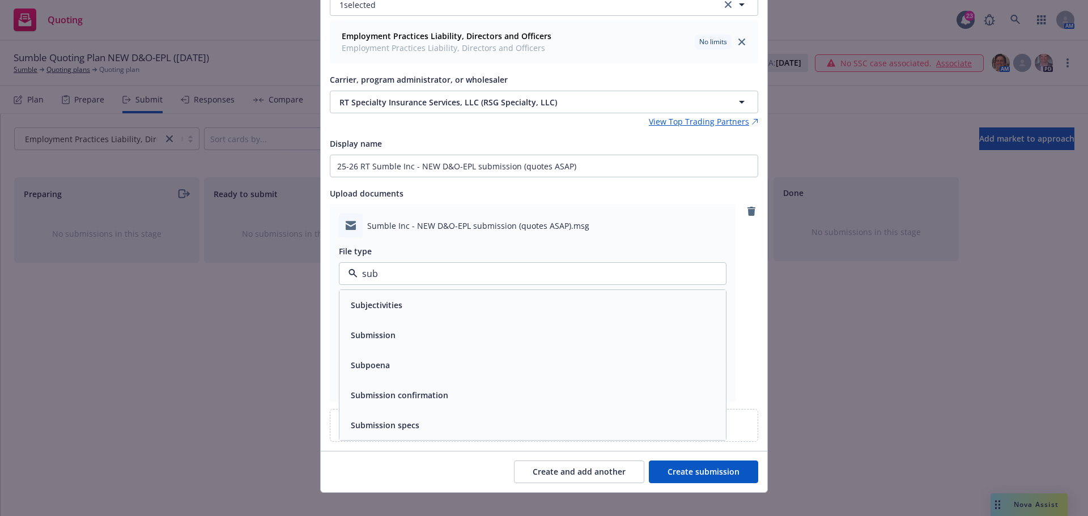
click at [381, 332] on span "Submission" at bounding box center [373, 335] width 45 height 12
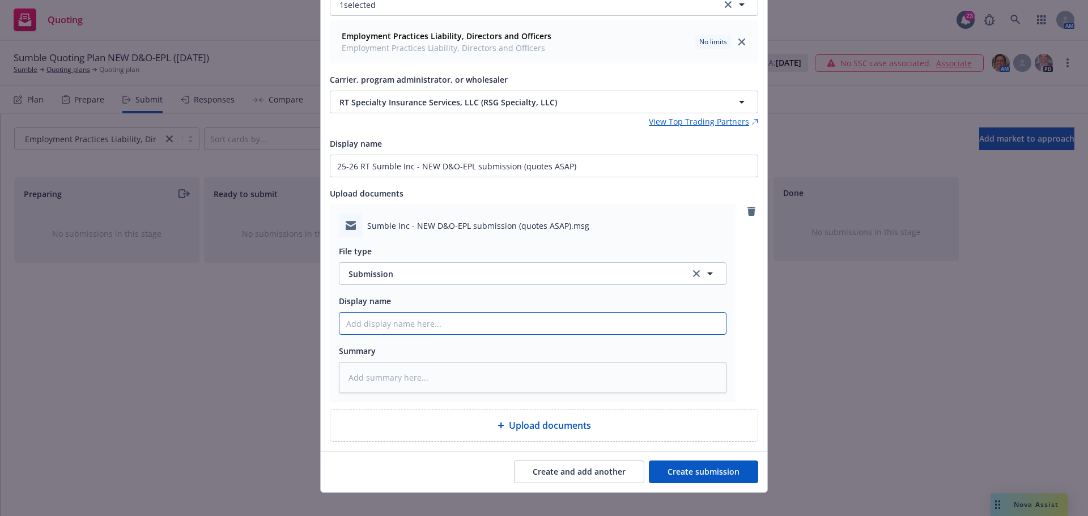
click at [390, 325] on input "Display name" at bounding box center [532, 324] width 386 height 22
type textarea "x"
type input "2"
type textarea "x"
type input "25"
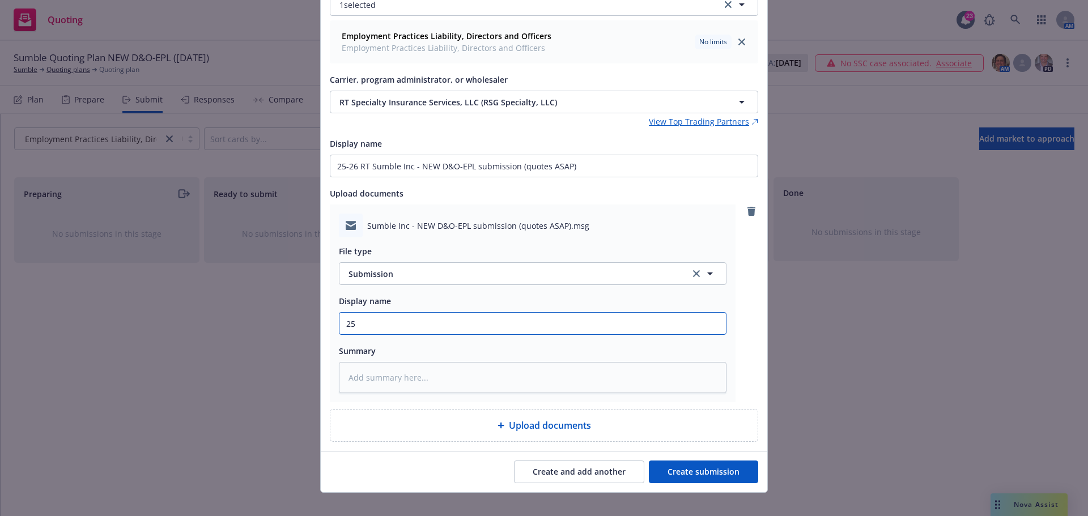
type textarea "x"
type input "25-"
type textarea "x"
type input "25-2"
type textarea "x"
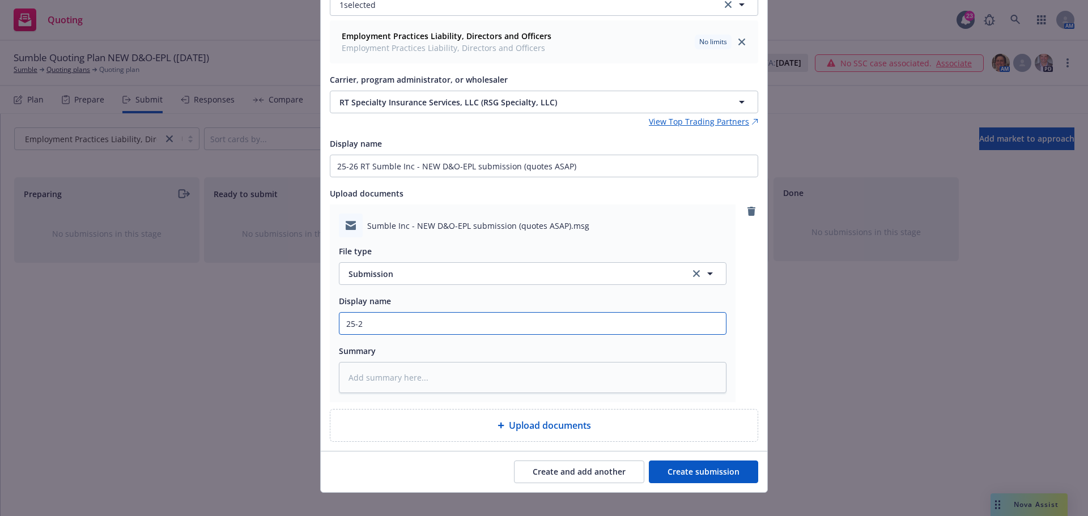
type input "25-26"
type textarea "x"
type input "25-26"
type textarea "x"
type input "25-26 R"
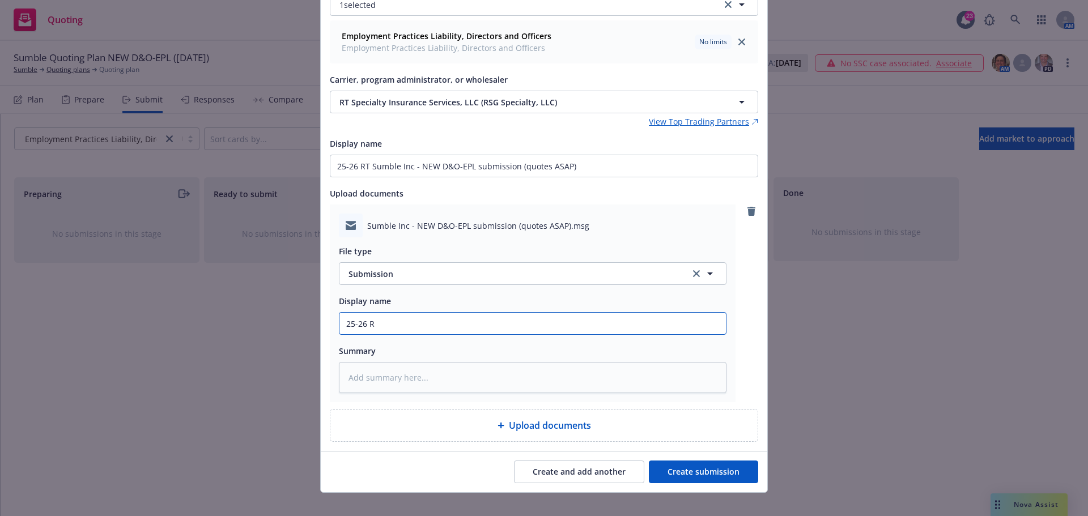
type textarea "x"
type input "25-26 RT"
type textarea "x"
type input "25-26 RT"
paste input "Sumble Inc - NEW D&O-EPL submission (quotes ASAP)"
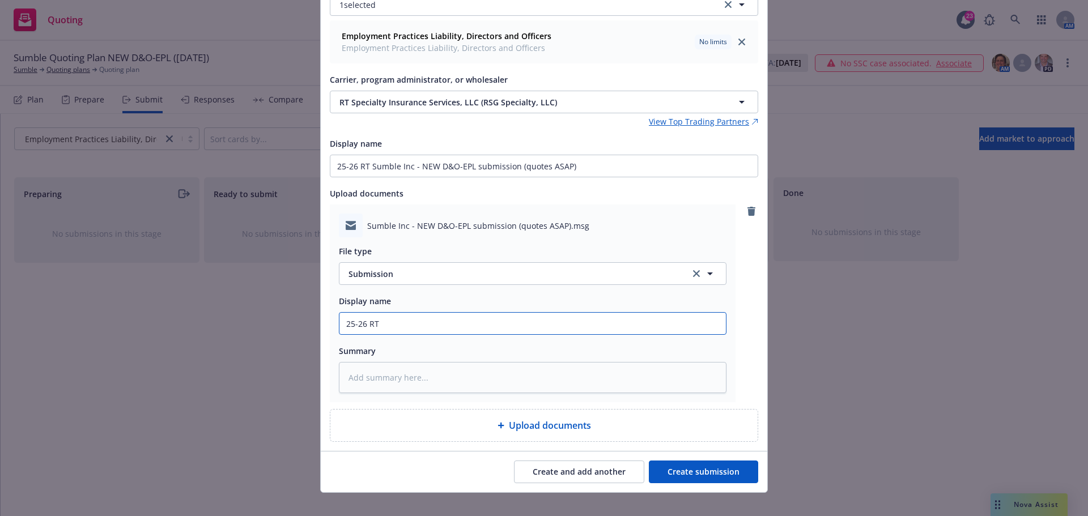
type textarea "x"
type input "25-26 RT Sumble Inc - NEW D&O-EPL submission (quotes ASAP)"
click at [706, 475] on button "Create submission" at bounding box center [703, 471] width 109 height 23
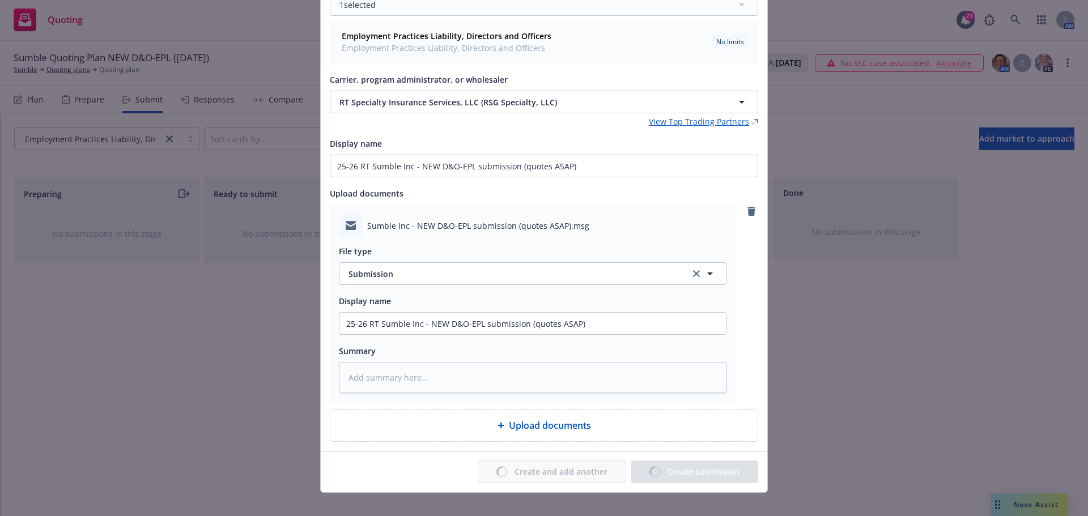
type textarea "x"
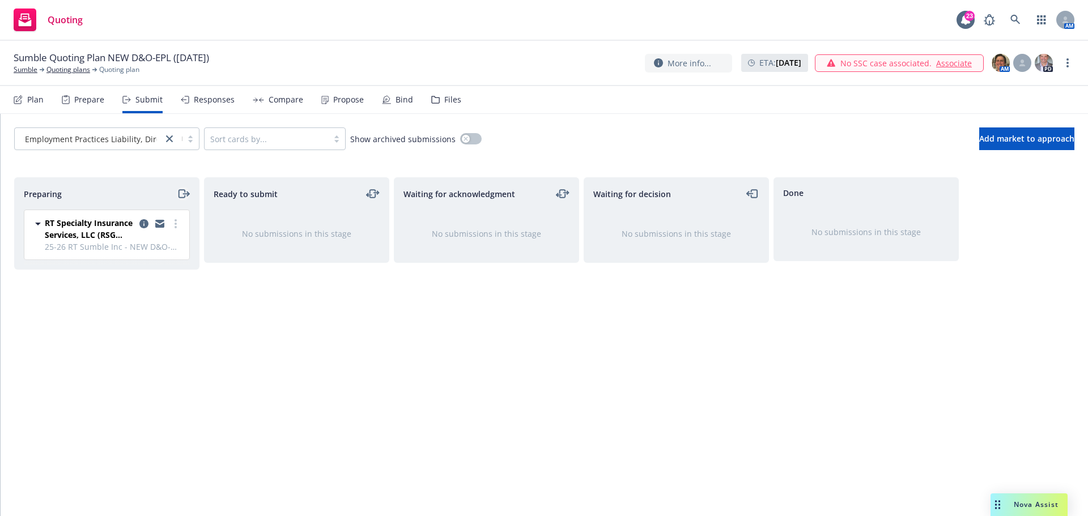
click at [185, 193] on icon "moveRight" at bounding box center [183, 194] width 13 height 14
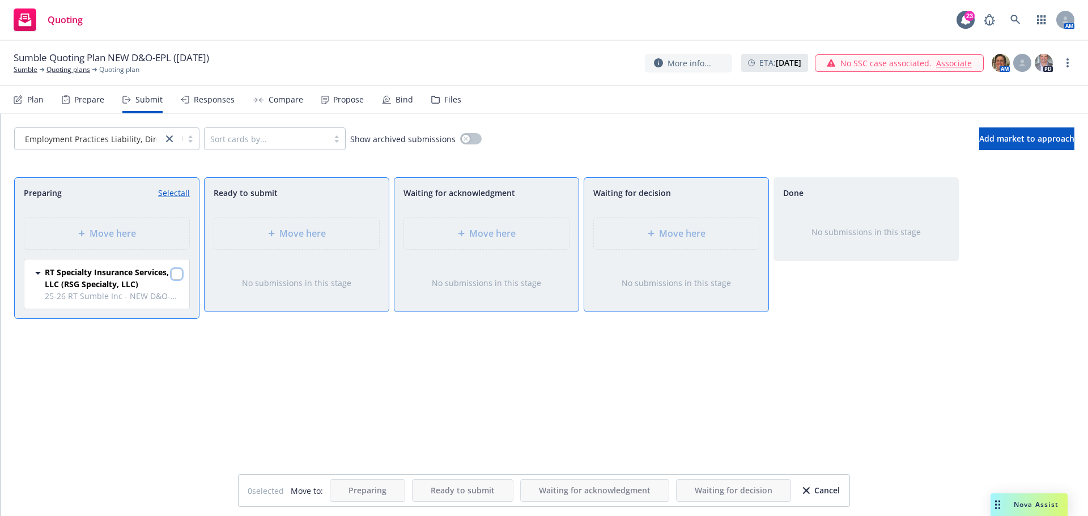
click at [178, 274] on input "checkbox" at bounding box center [176, 273] width 11 height 11
checkbox input "true"
click at [649, 231] on icon at bounding box center [650, 233] width 7 height 7
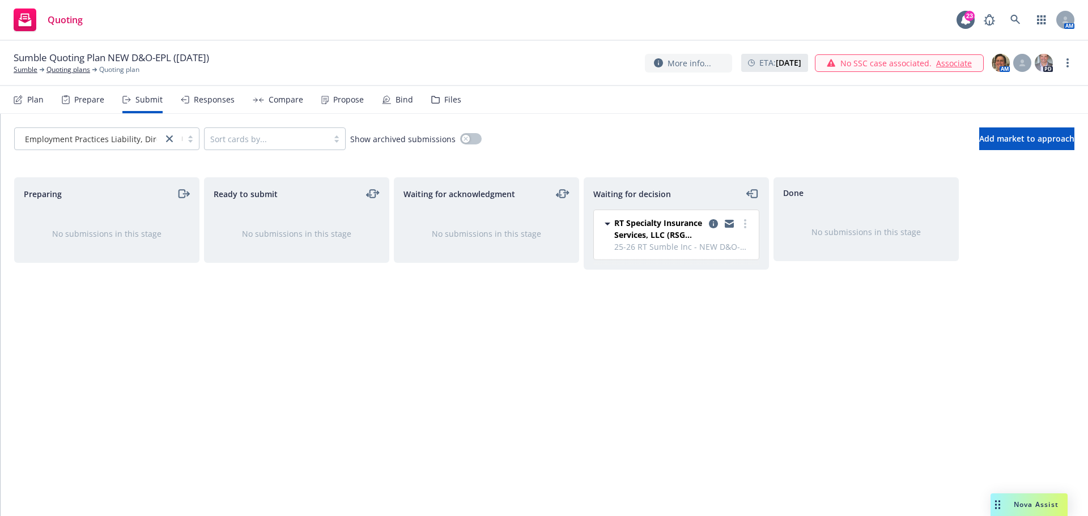
click at [449, 104] on div "Files" at bounding box center [452, 99] width 17 height 9
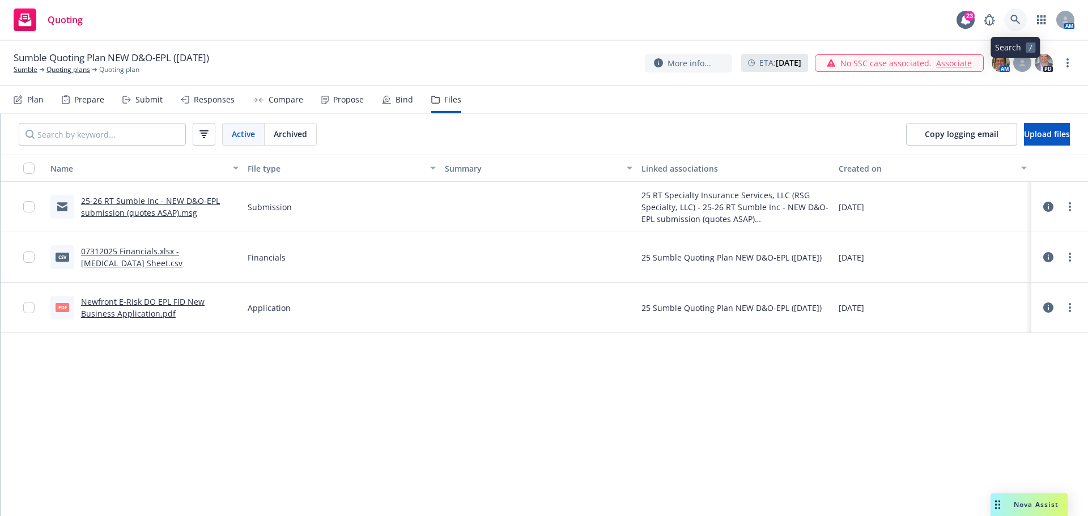
click at [1017, 25] on link at bounding box center [1015, 19] width 23 height 23
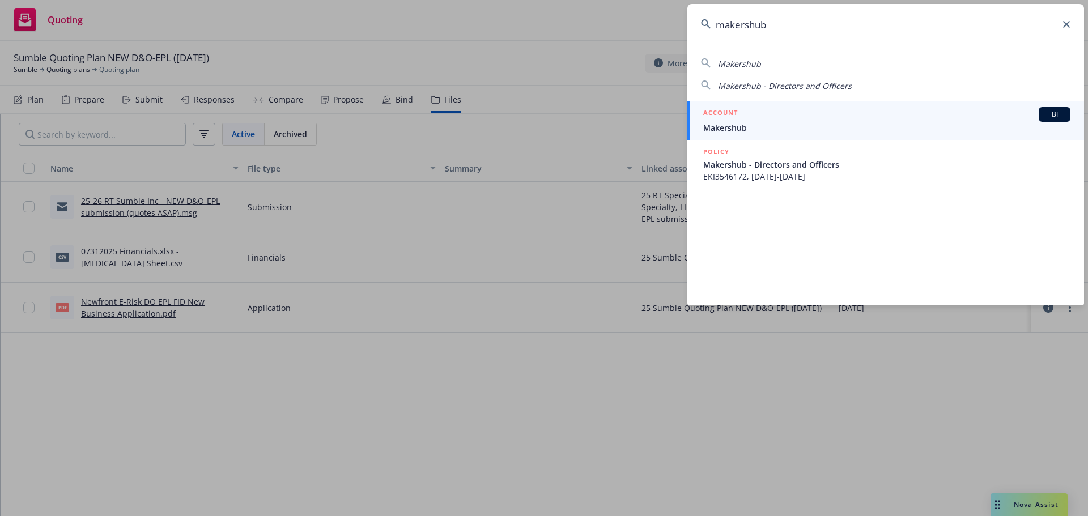
type input "makershub"
click at [731, 126] on span "Makershub" at bounding box center [886, 128] width 367 height 12
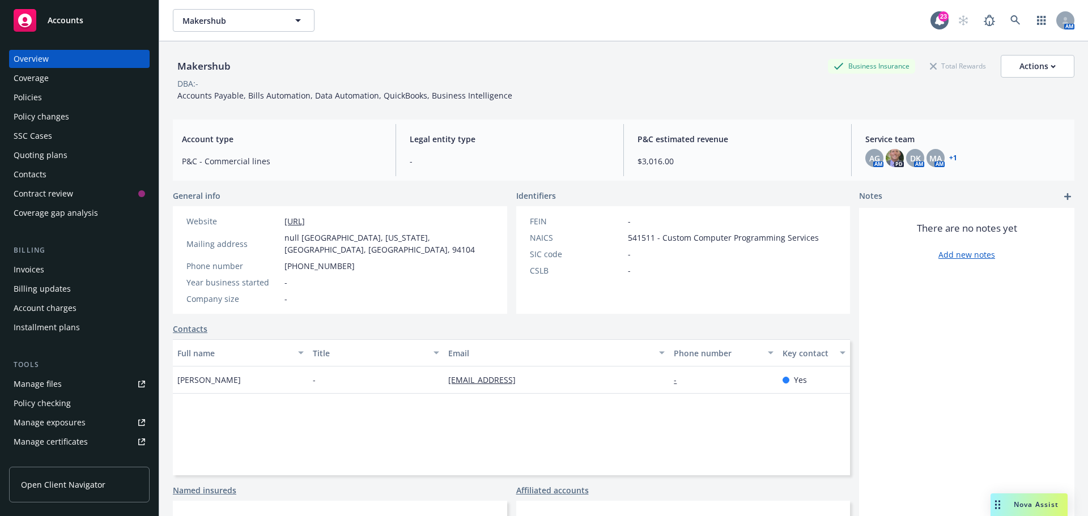
click at [37, 154] on div "Quoting plans" at bounding box center [41, 155] width 54 height 18
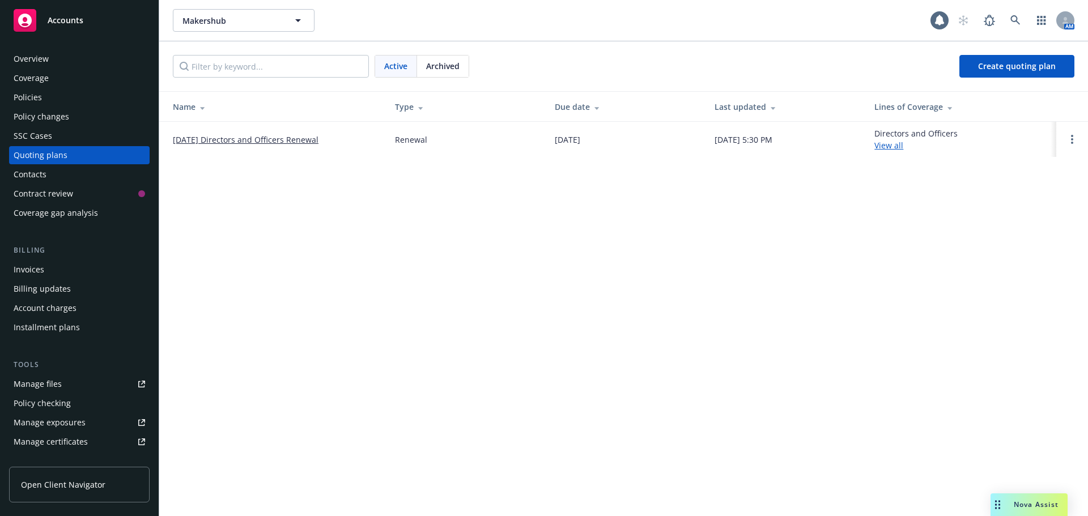
click at [289, 140] on link "10/16/25 Directors and Officers Renewal" at bounding box center [246, 140] width 146 height 12
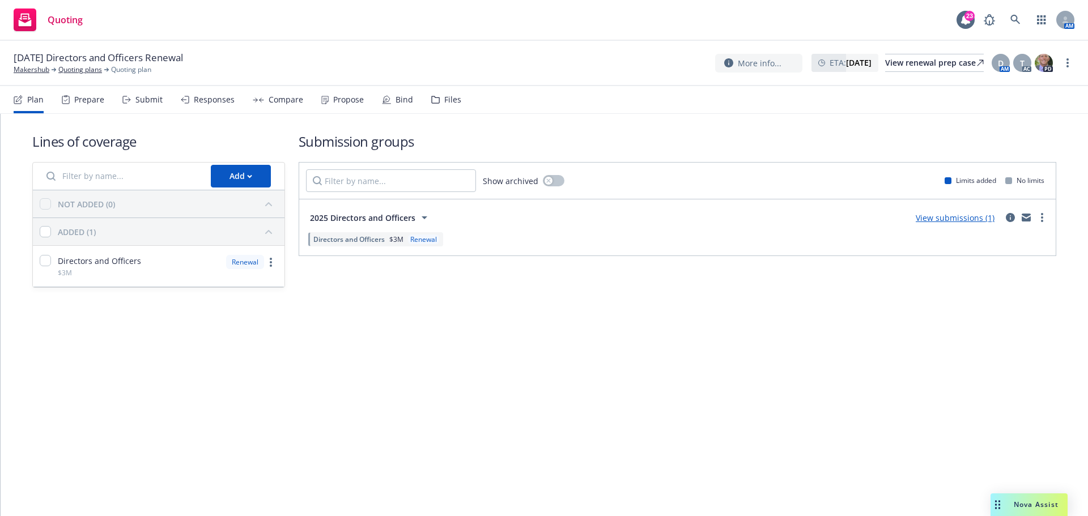
click at [448, 96] on div "Files" at bounding box center [452, 99] width 17 height 9
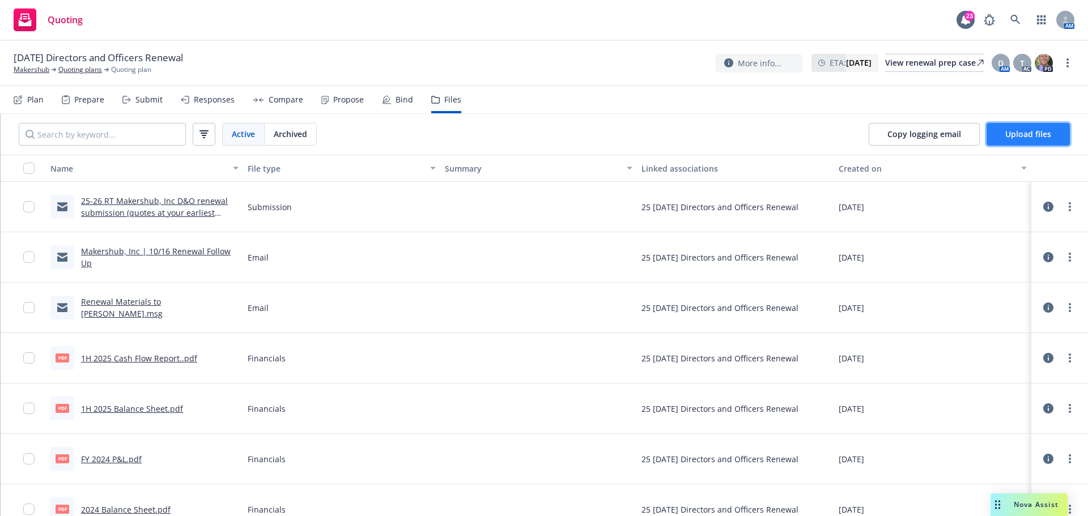
click at [1023, 136] on span "Upload files" at bounding box center [1028, 134] width 46 height 11
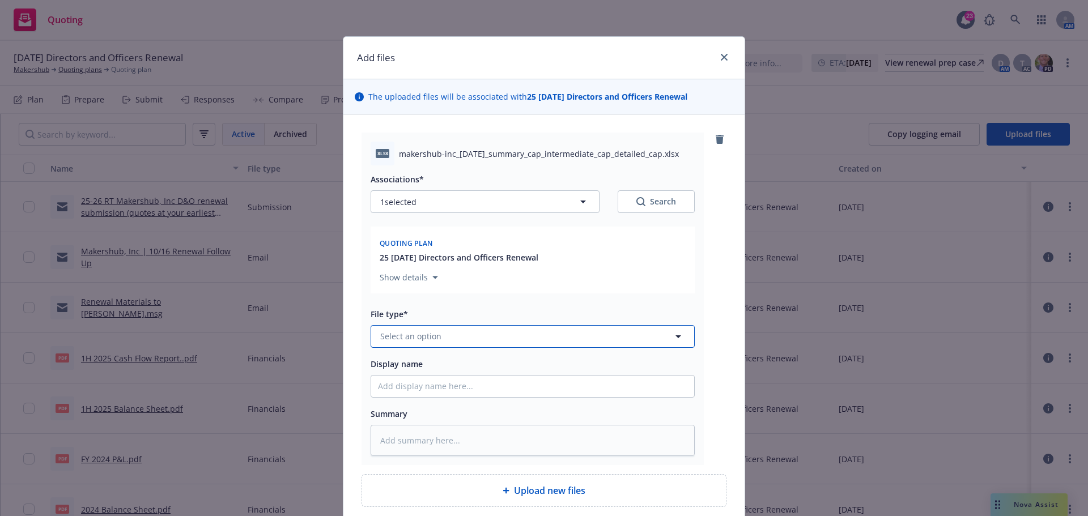
drag, startPoint x: 425, startPoint y: 336, endPoint x: 419, endPoint y: 342, distance: 8.4
click at [427, 336] on span "Select an option" at bounding box center [410, 336] width 61 height 12
type input "cap t"
click at [405, 308] on span "Cap Table" at bounding box center [401, 305] width 38 height 12
drag, startPoint x: 396, startPoint y: 156, endPoint x: 666, endPoint y: 151, distance: 269.6
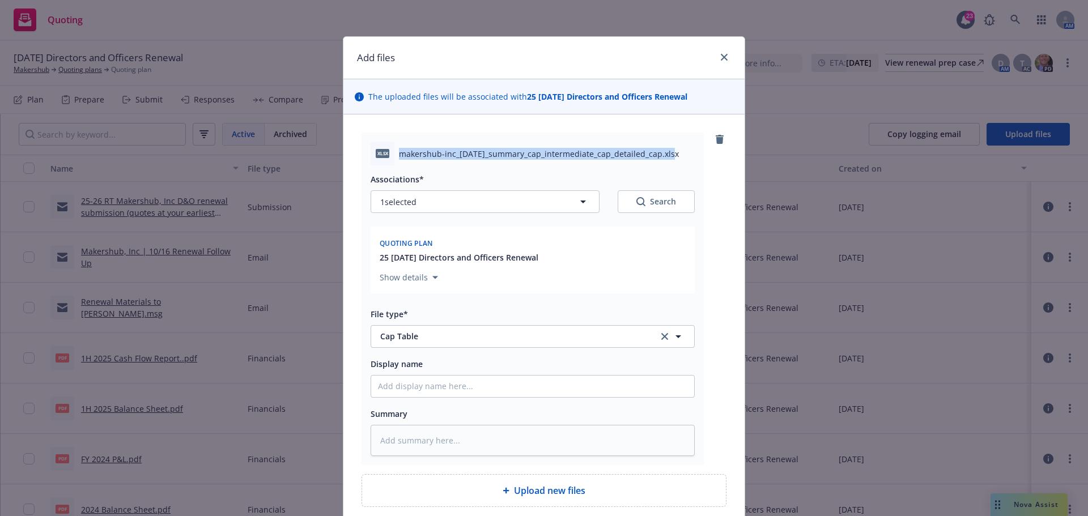
click at [666, 151] on span "makershub-inc_2025-09-12_summary_cap_intermediate_cap_detailed_cap.xlsx" at bounding box center [539, 154] width 280 height 12
copy span "makershub-inc_2025-09-12_summary_cap_intermediate_cap_detailed_cap"
click at [438, 390] on input "Display name" at bounding box center [532, 387] width 323 height 22
paste input "makershub-inc_2025-09-12_summary_cap_intermediate_cap_detailed_cap"
type textarea "x"
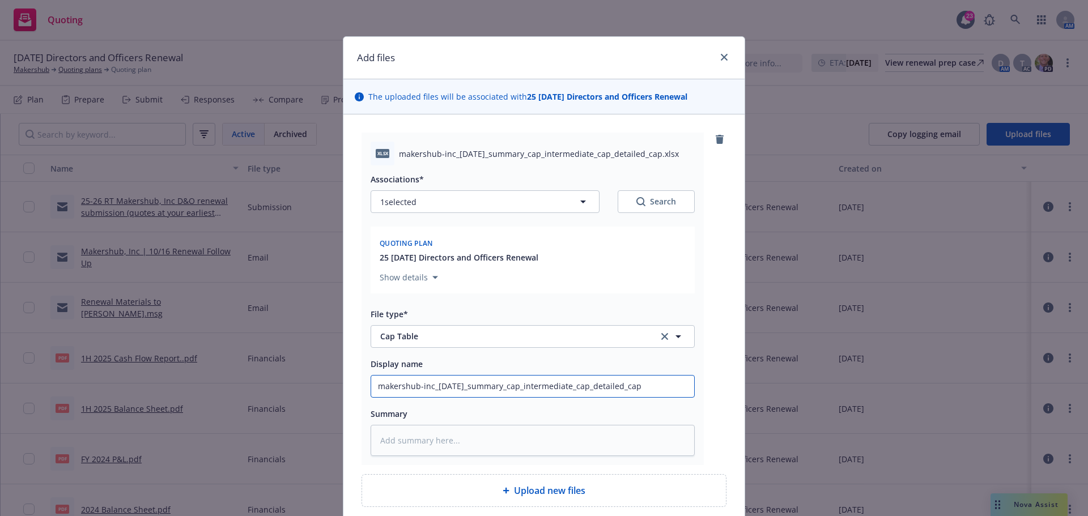
scroll to position [96, 0]
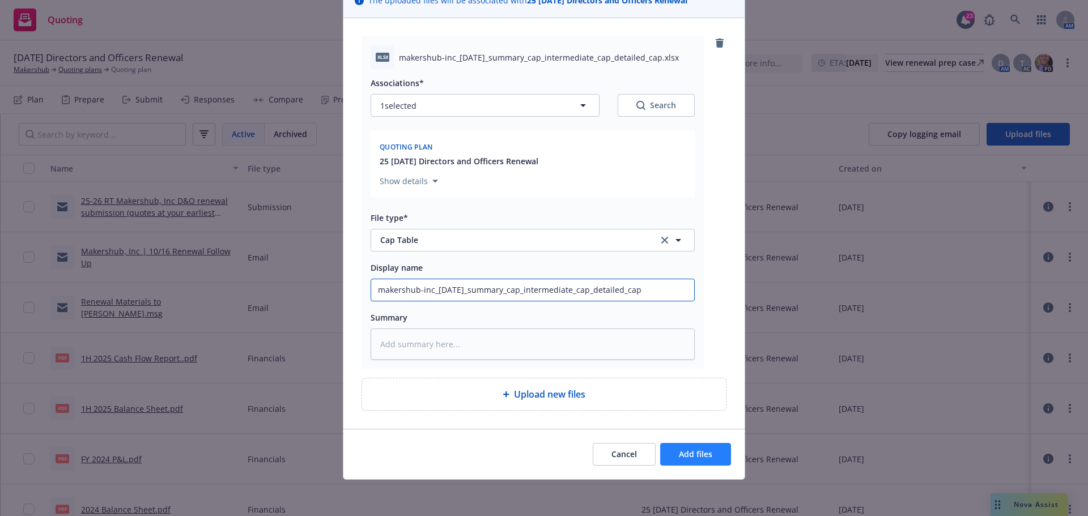
type input "makershub-inc_2025-09-12_summary_cap_intermediate_cap_detailed_cap"
click at [697, 459] on button "Add files" at bounding box center [695, 454] width 71 height 23
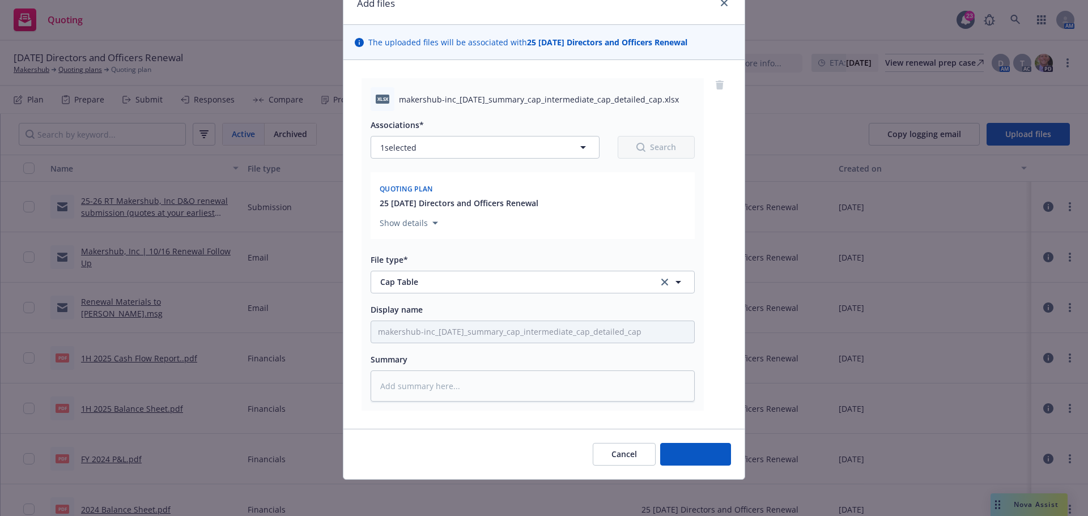
type textarea "x"
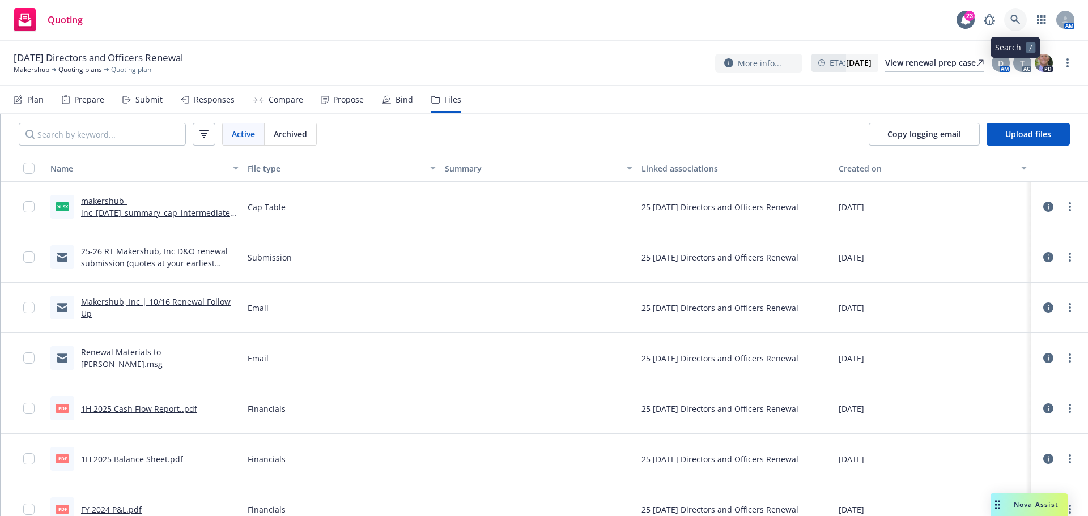
click at [1016, 22] on icon at bounding box center [1015, 20] width 10 height 10
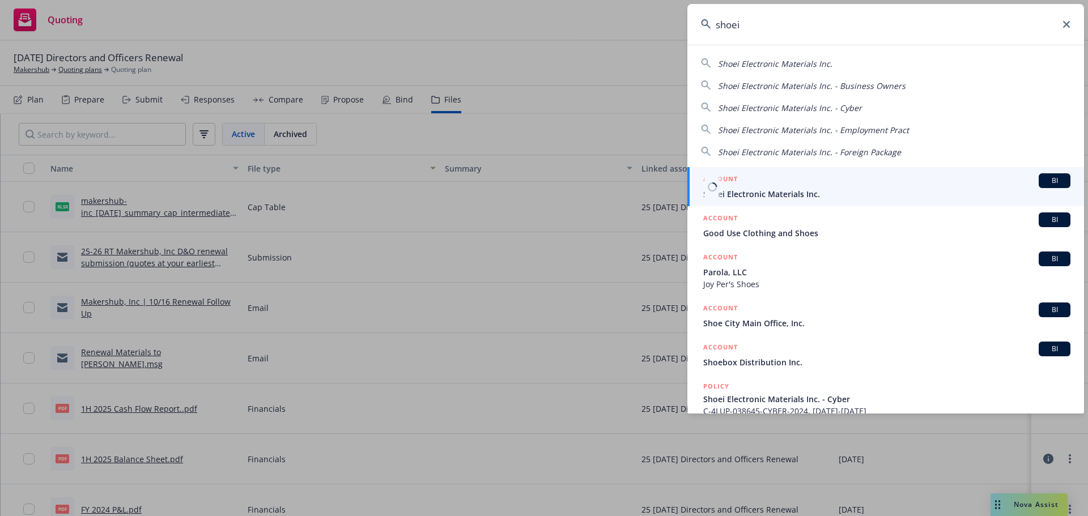
type input "shoei"
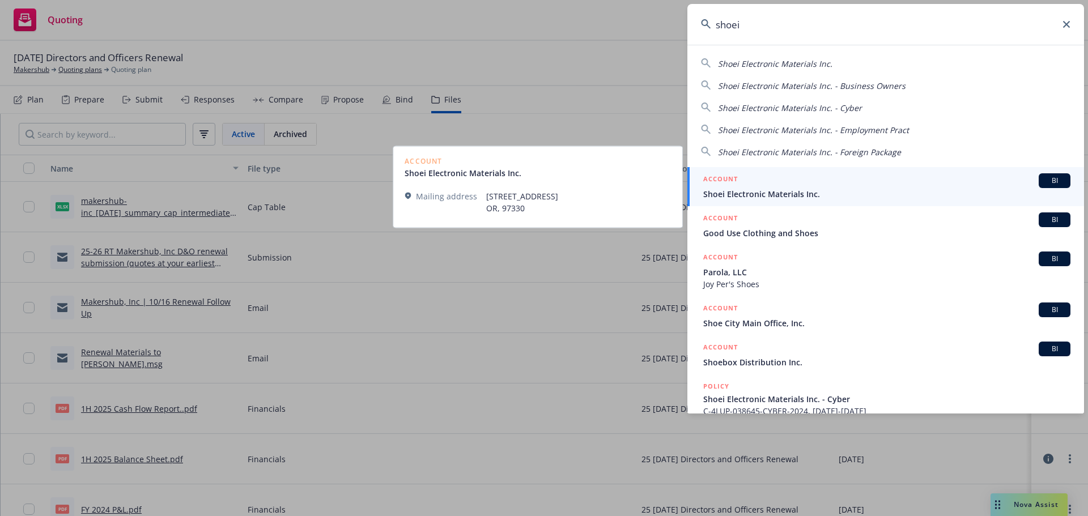
click at [775, 191] on span "Shoei Electronic Materials Inc." at bounding box center [886, 194] width 367 height 12
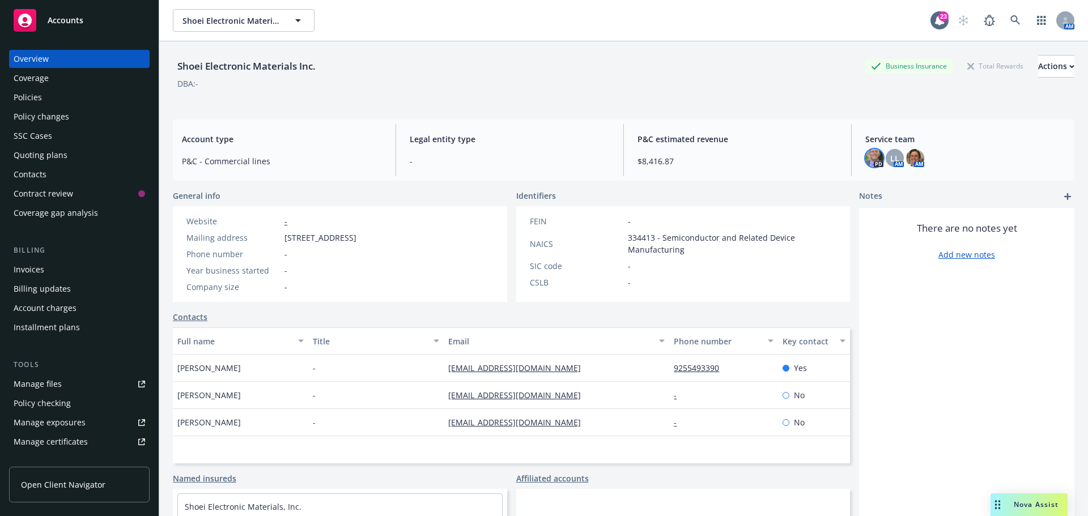
click at [865, 162] on img at bounding box center [874, 158] width 18 height 18
click at [42, 79] on div "Coverage" at bounding box center [31, 78] width 35 height 18
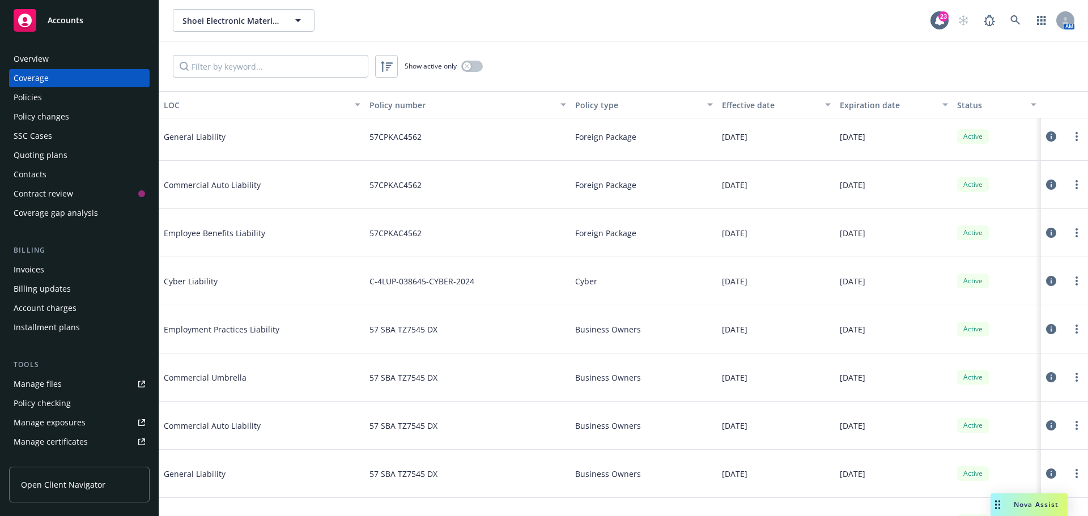
scroll to position [170, 0]
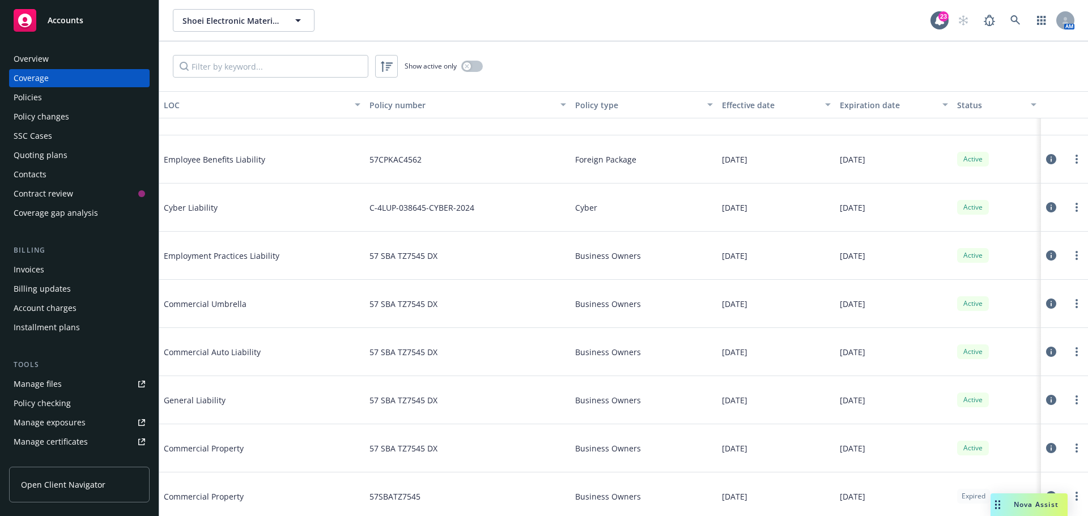
click at [32, 58] on div "Overview" at bounding box center [31, 59] width 35 height 18
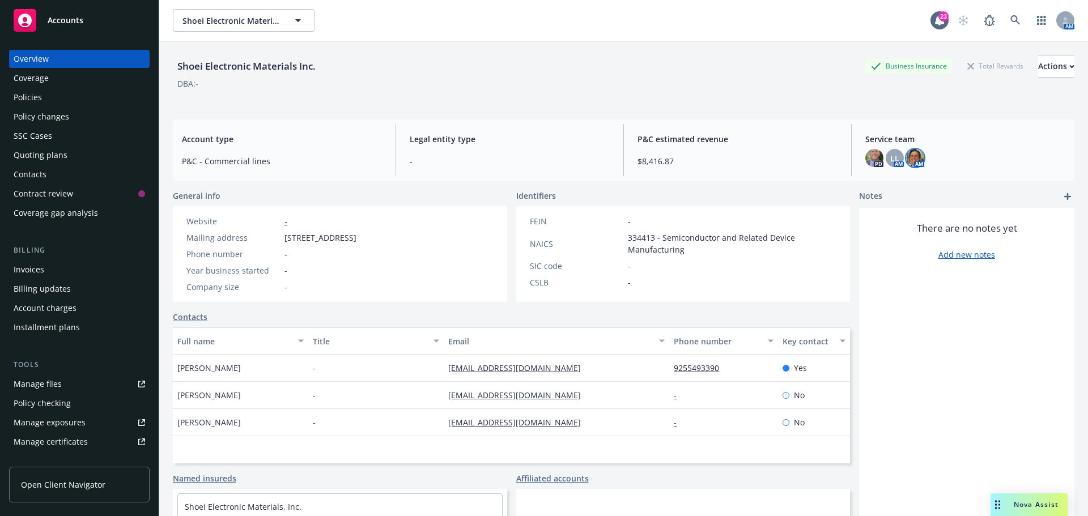
click at [915, 158] on img at bounding box center [915, 158] width 18 height 18
click at [923, 156] on div "PD LL AM AM" at bounding box center [965, 158] width 200 height 18
click at [916, 155] on img at bounding box center [915, 158] width 18 height 18
click at [29, 79] on div "Coverage" at bounding box center [31, 78] width 35 height 18
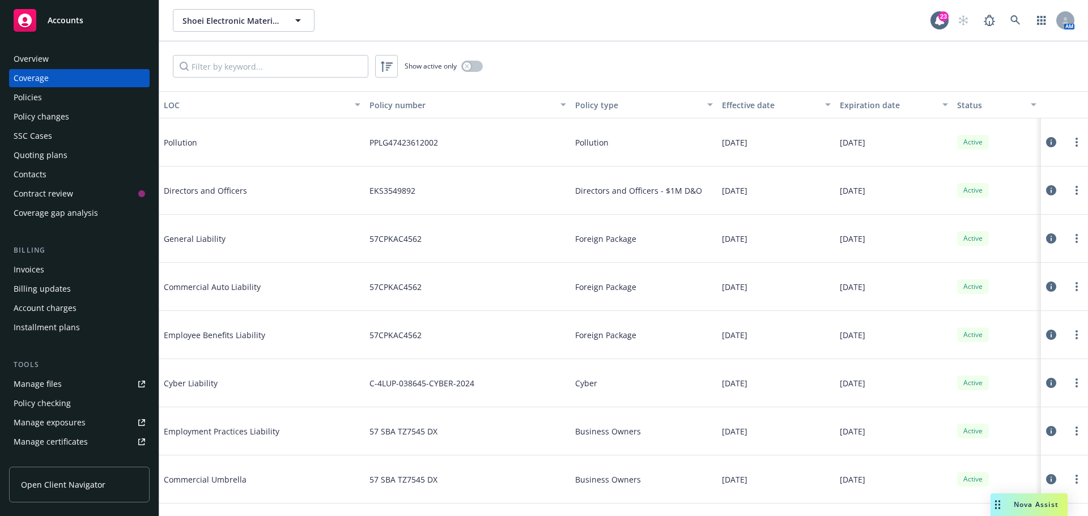
click at [47, 61] on div "Overview" at bounding box center [31, 59] width 35 height 18
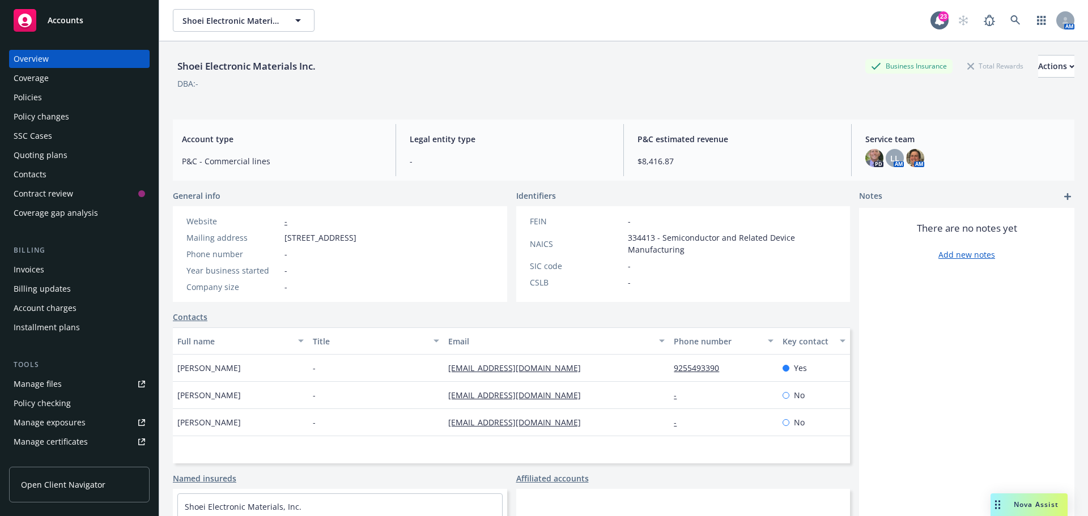
click at [984, 151] on div "PD LL AM AM" at bounding box center [965, 158] width 200 height 18
click at [890, 156] on span "LL" at bounding box center [894, 158] width 9 height 12
click at [913, 156] on img at bounding box center [915, 158] width 18 height 18
click at [1004, 25] on link at bounding box center [1015, 20] width 23 height 23
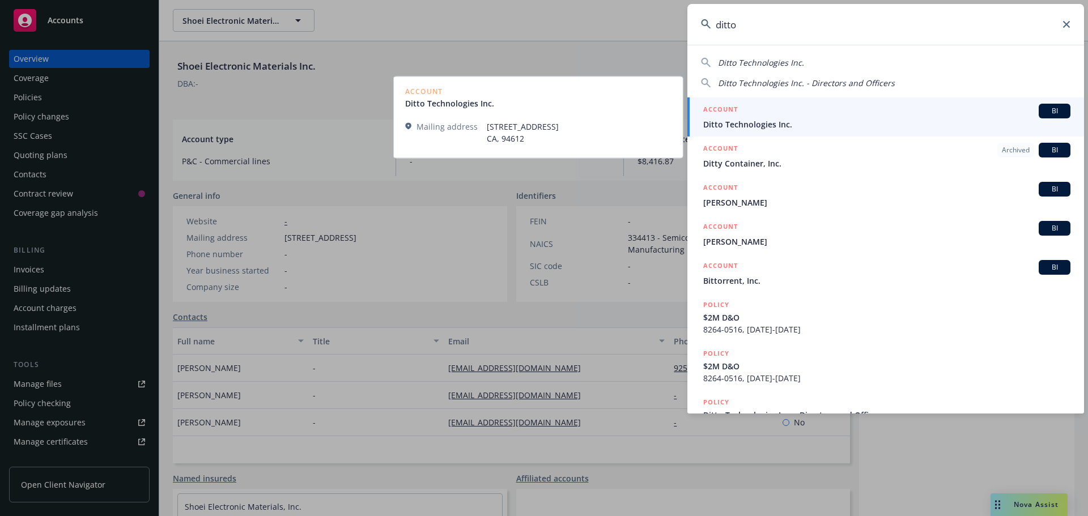
type input "ditto"
click at [748, 127] on span "Ditto Technologies Inc." at bounding box center [886, 124] width 367 height 12
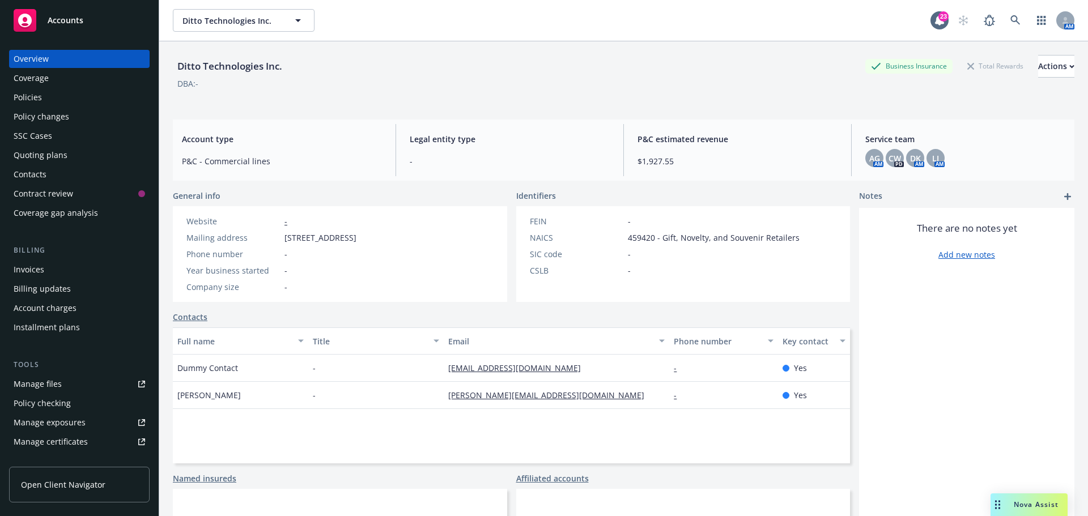
click at [26, 153] on div "Quoting plans" at bounding box center [41, 155] width 54 height 18
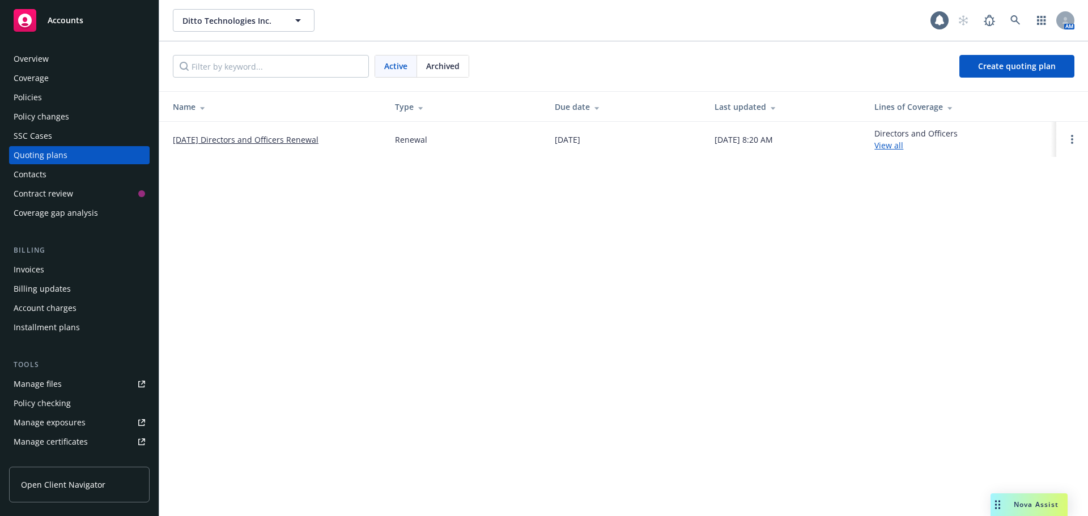
click at [260, 140] on link "10/26/25 Directors and Officers Renewal" at bounding box center [246, 140] width 146 height 12
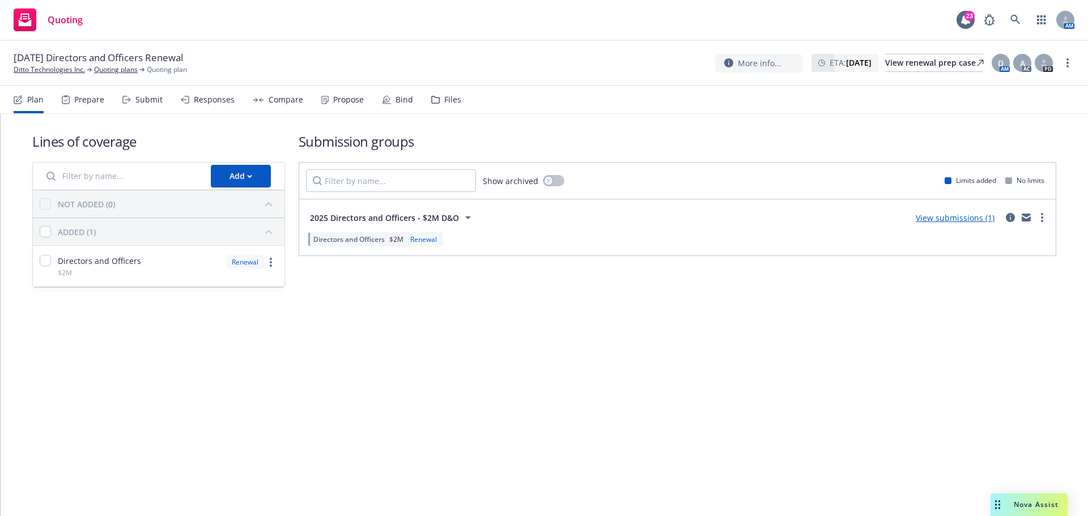
click at [954, 215] on link "View submissions (1)" at bounding box center [954, 217] width 79 height 11
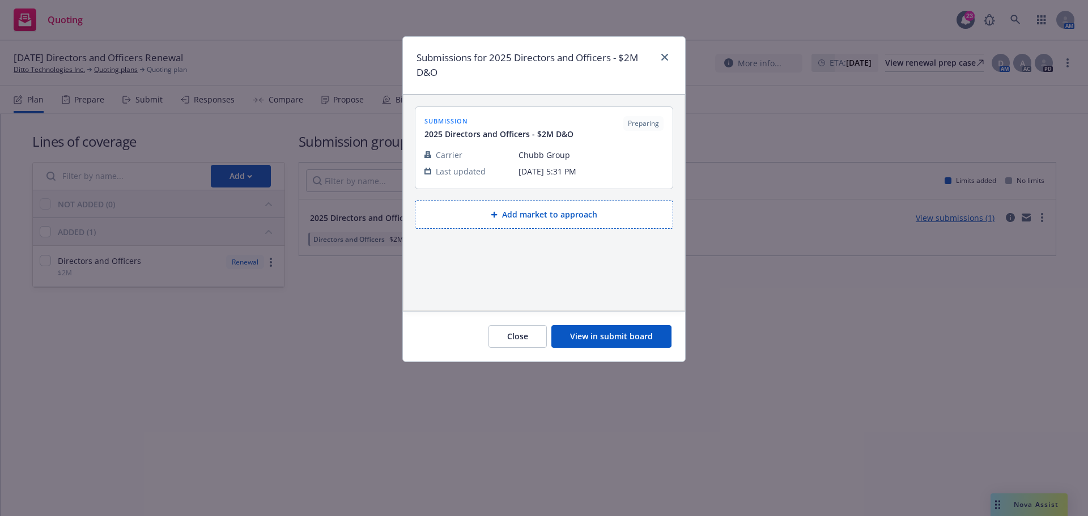
click at [562, 212] on button "Add market to approach" at bounding box center [544, 215] width 258 height 28
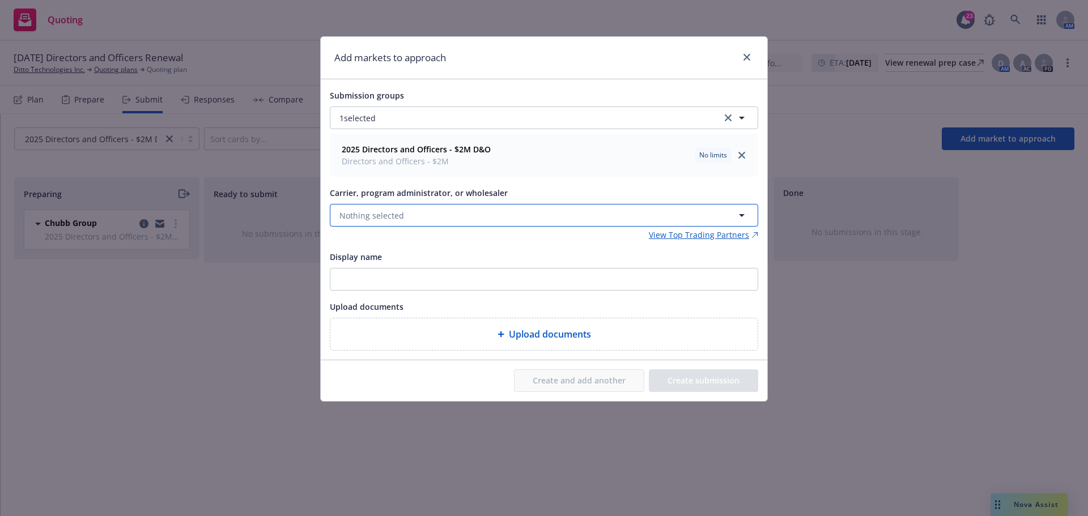
click at [413, 213] on button "Nothing selected" at bounding box center [544, 215] width 428 height 23
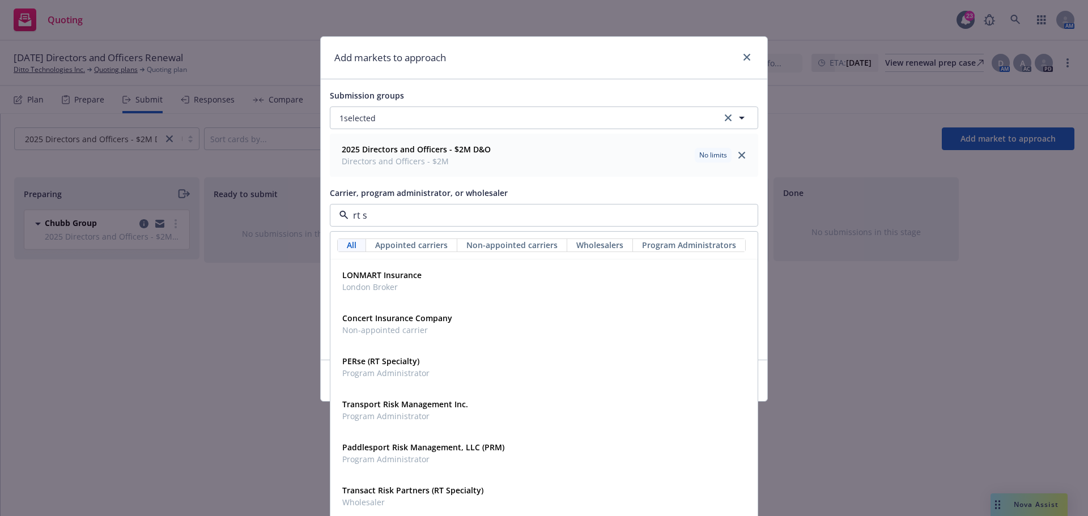
type input "rt sp"
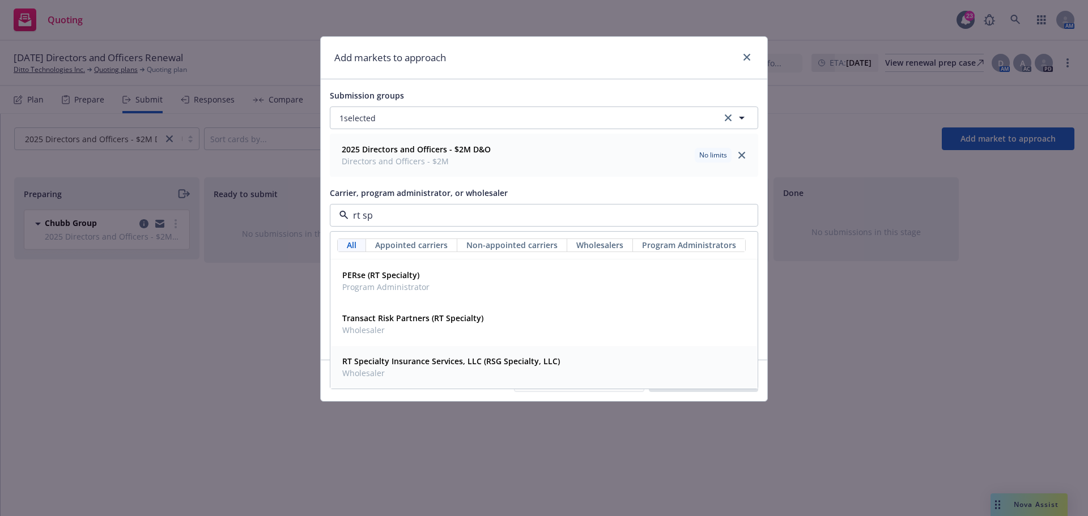
click at [403, 360] on strong "RT Specialty Insurance Services, LLC (RSG Specialty, LLC)" at bounding box center [451, 361] width 218 height 11
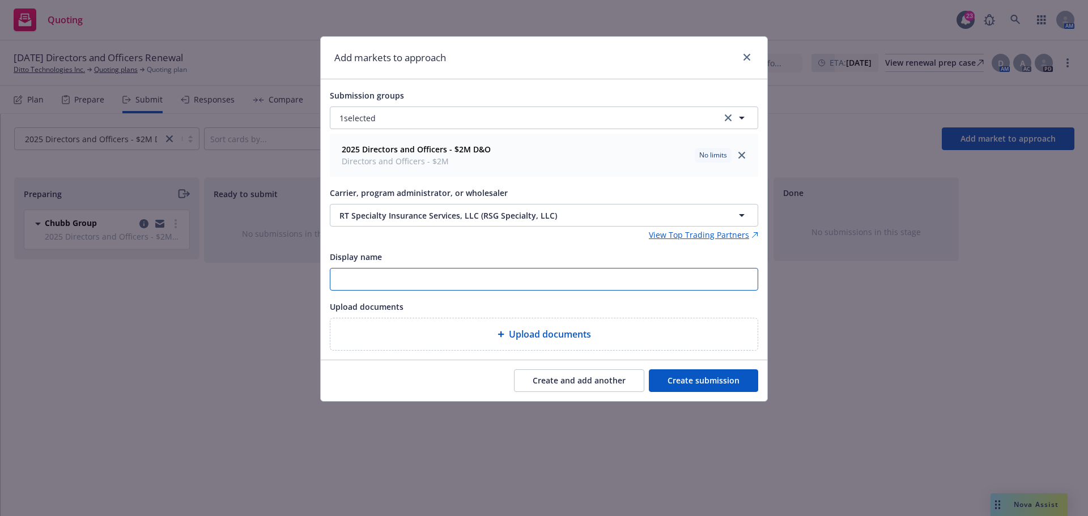
drag, startPoint x: 367, startPoint y: 274, endPoint x: 372, endPoint y: 279, distance: 7.6
click at [368, 274] on input "Display name" at bounding box center [543, 279] width 427 height 22
paste input "Ditto Tech - NEW D&O renl submission exp 10/26"
type input "Ditto Tech - NEW D&O renl submission exp 10/26"
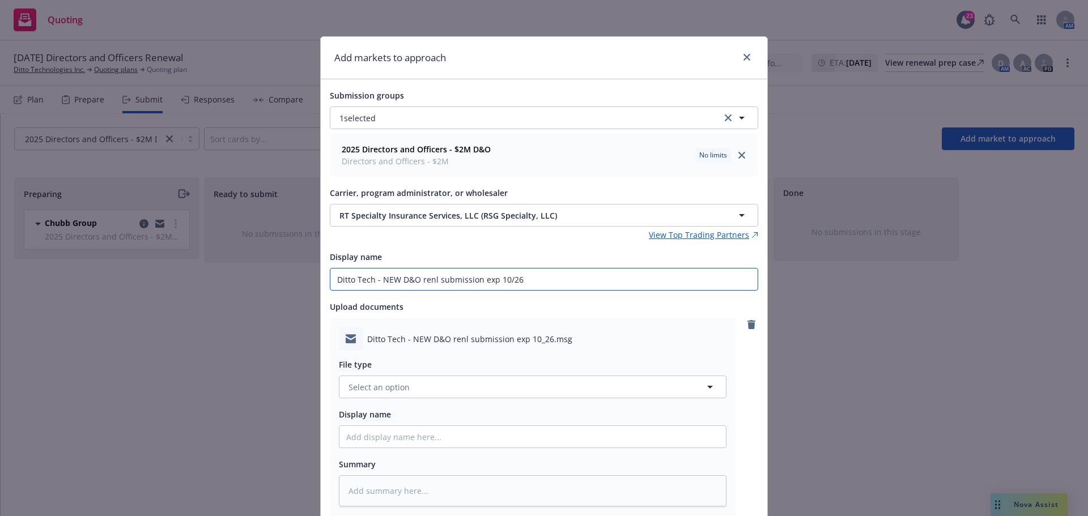
drag, startPoint x: 540, startPoint y: 278, endPoint x: 326, endPoint y: 276, distance: 214.1
click at [330, 276] on input "Ditto Tech - NEW D&O renl submission exp 10/26" at bounding box center [543, 279] width 427 height 22
click at [390, 387] on span "Select an option" at bounding box center [378, 387] width 61 height 12
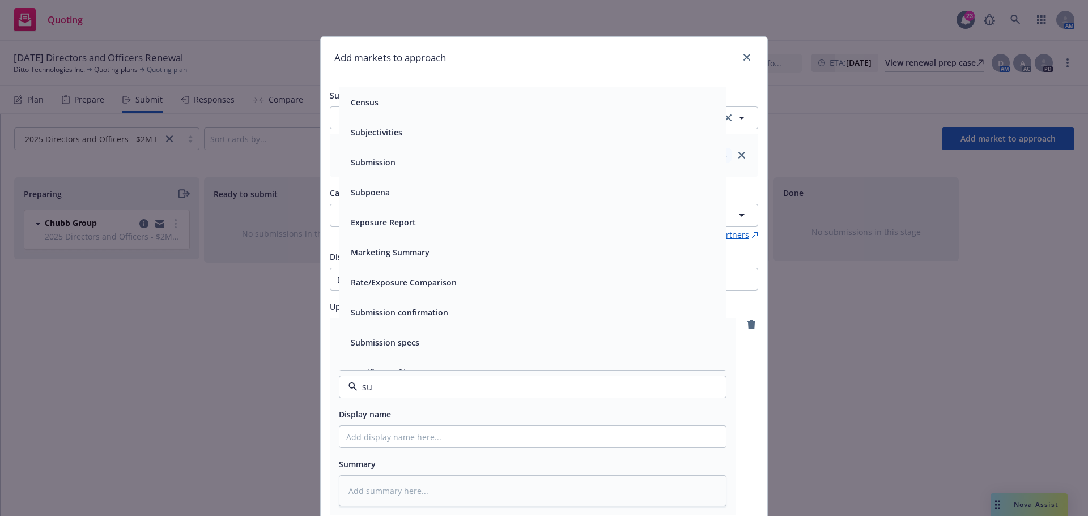
type input "sun"
type textarea "x"
type input "sub"
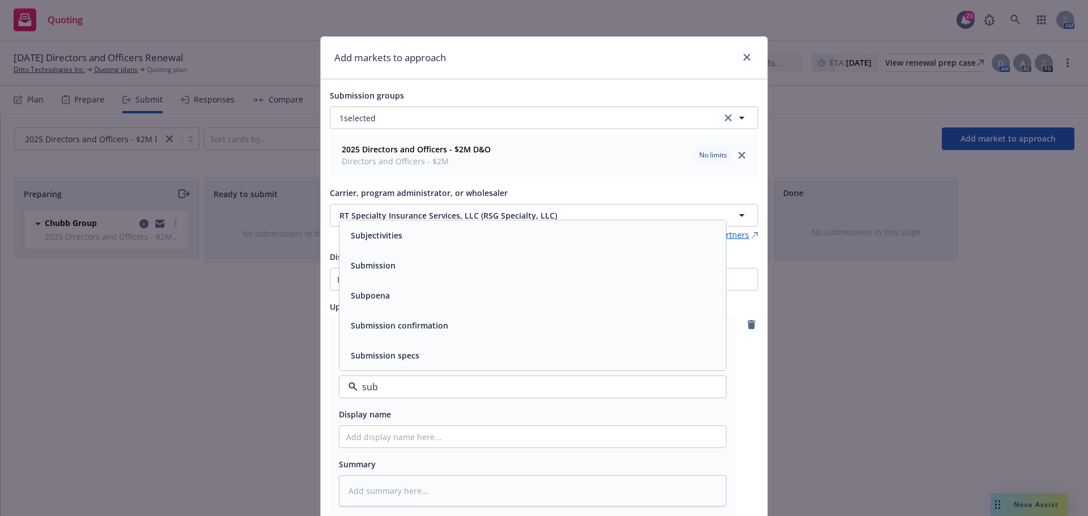
click at [368, 267] on span "Submission" at bounding box center [373, 265] width 45 height 12
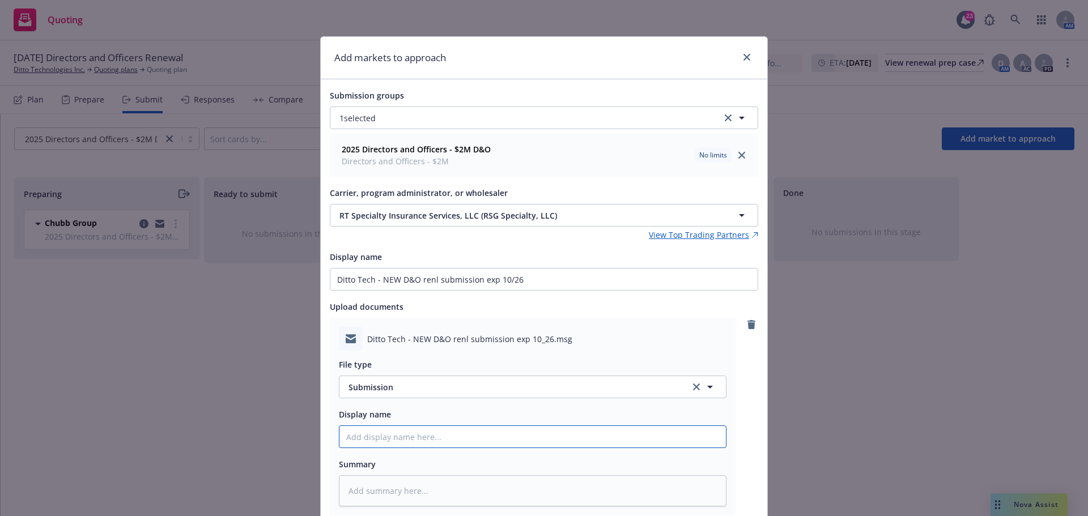
drag, startPoint x: 370, startPoint y: 436, endPoint x: 380, endPoint y: 438, distance: 9.8
click at [371, 437] on input "Display name" at bounding box center [532, 437] width 386 height 22
paste input "Ditto Tech - NEW D&O renl submission exp 10/26"
type textarea "x"
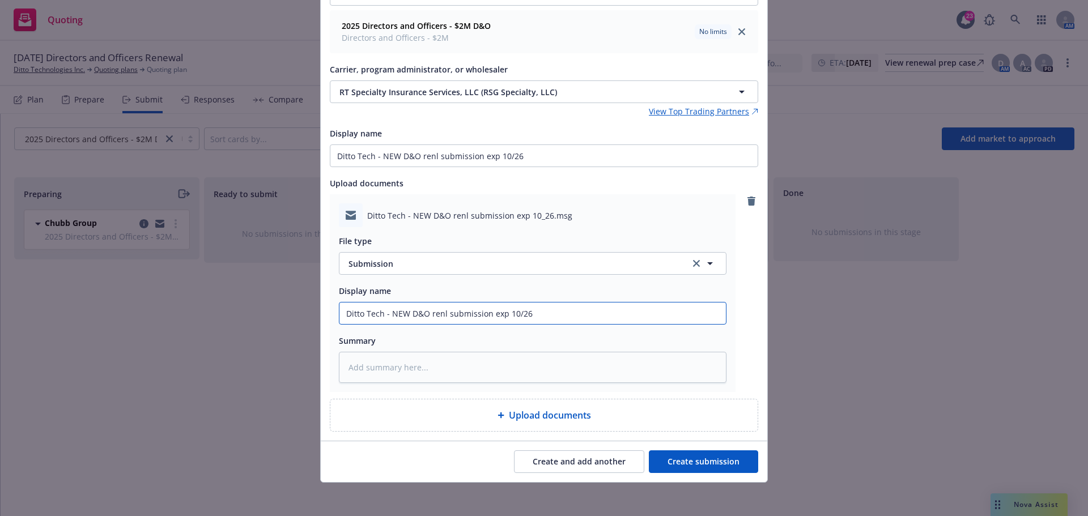
scroll to position [126, 0]
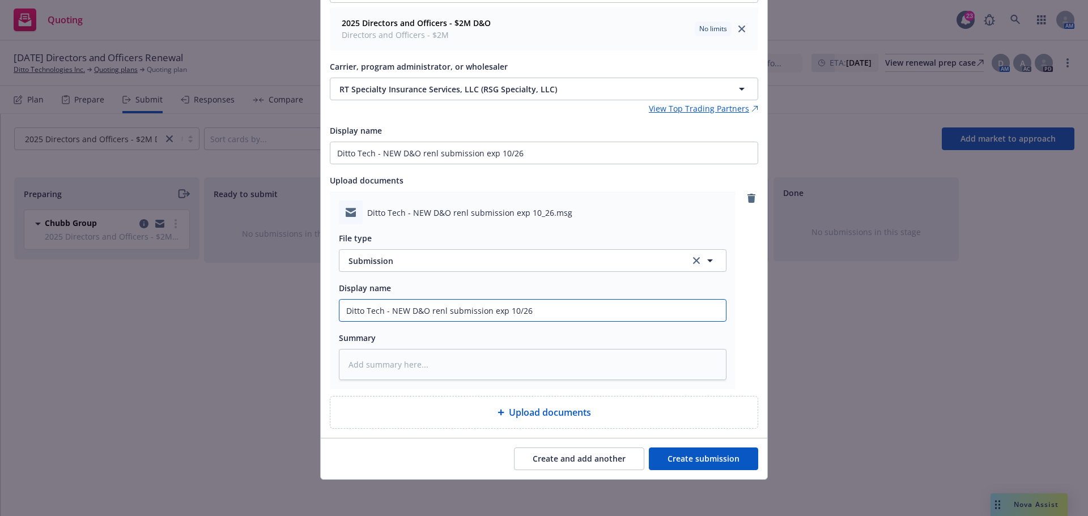
type input "Ditto Tech - NEW D&O renl submission exp 10/26"
click at [681, 467] on button "Create submission" at bounding box center [703, 458] width 109 height 23
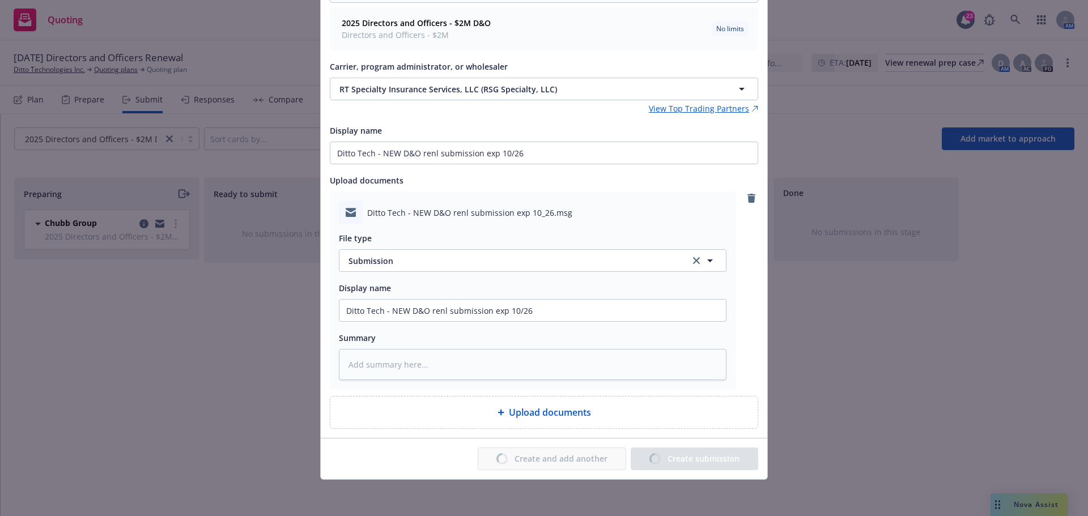
type textarea "x"
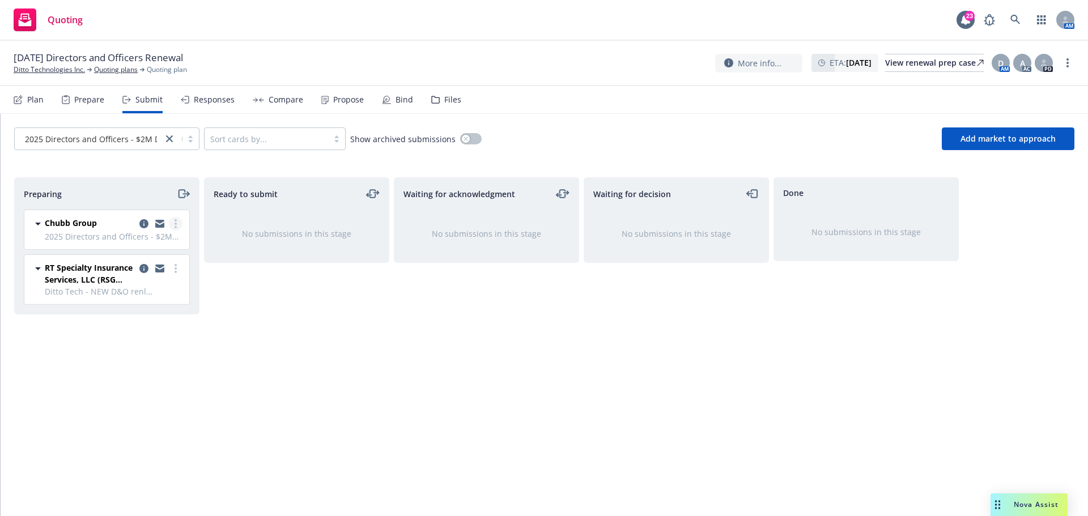
click at [177, 224] on link "more" at bounding box center [176, 224] width 14 height 14
click at [100, 220] on div "Chubb Group" at bounding box center [114, 224] width 138 height 14
click at [186, 195] on icon "moveRight" at bounding box center [183, 194] width 13 height 14
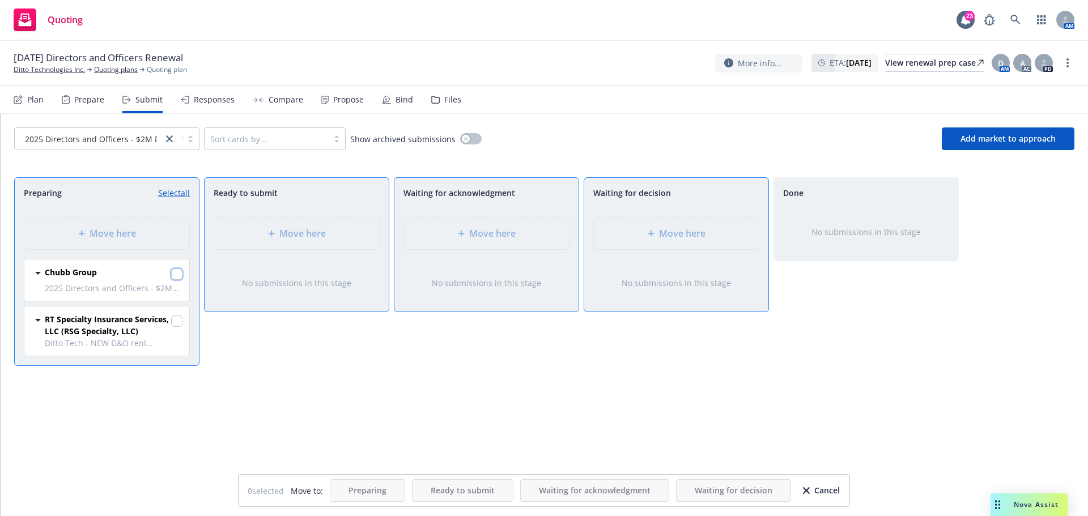
click at [181, 276] on input "checkbox" at bounding box center [176, 273] width 11 height 11
checkbox input "true"
drag, startPoint x: 177, startPoint y: 322, endPoint x: 341, endPoint y: 301, distance: 165.0
click at [178, 322] on input "checkbox" at bounding box center [176, 320] width 11 height 11
checkbox input "true"
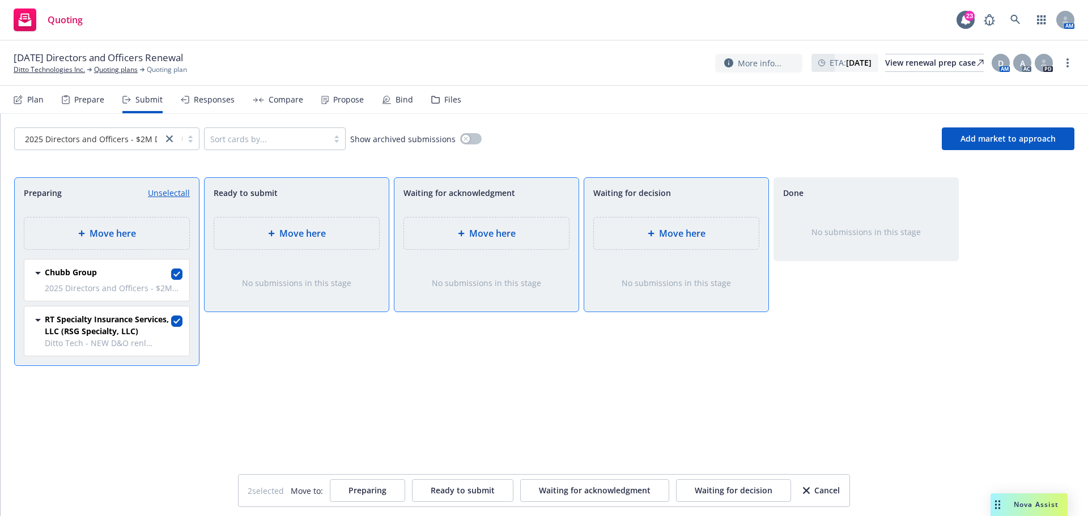
click at [684, 234] on span "Move here" at bounding box center [682, 234] width 46 height 14
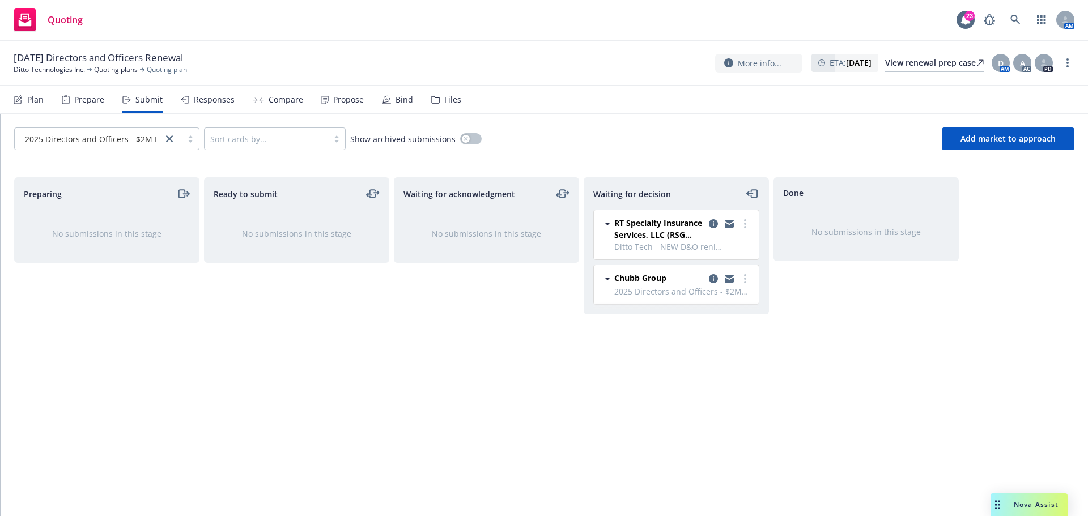
click at [444, 98] on div "Files" at bounding box center [452, 99] width 17 height 9
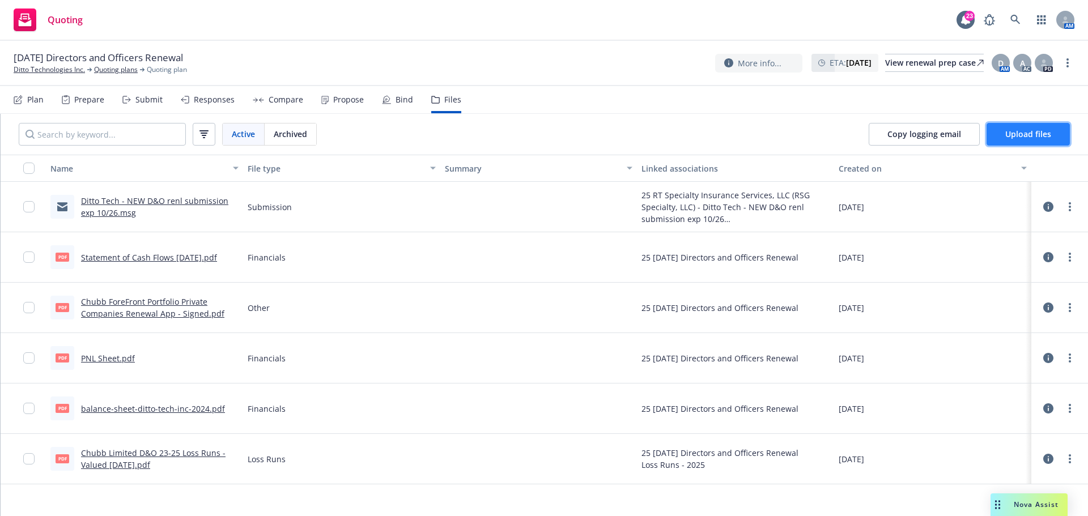
click at [996, 133] on button "Upload files" at bounding box center [1027, 134] width 83 height 23
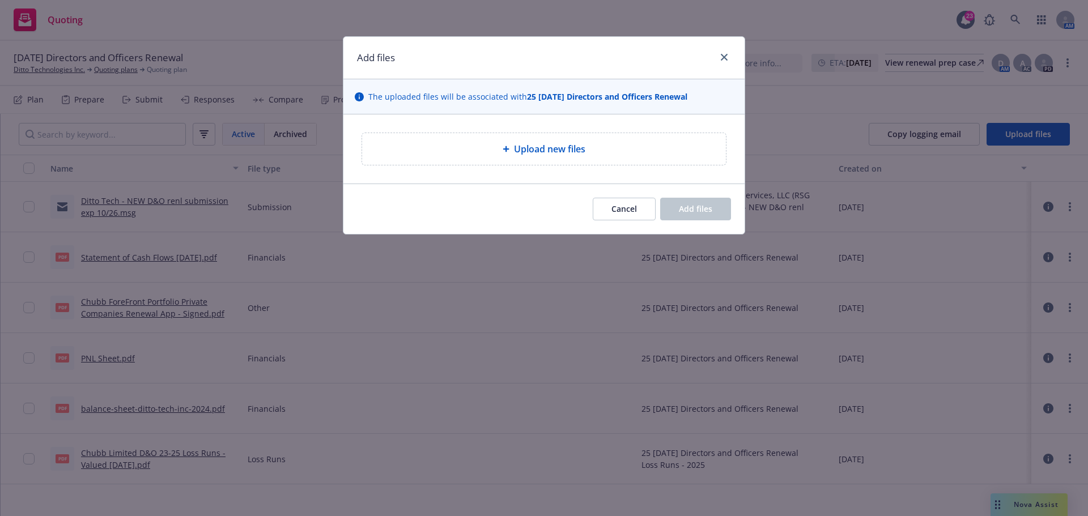
type textarea "x"
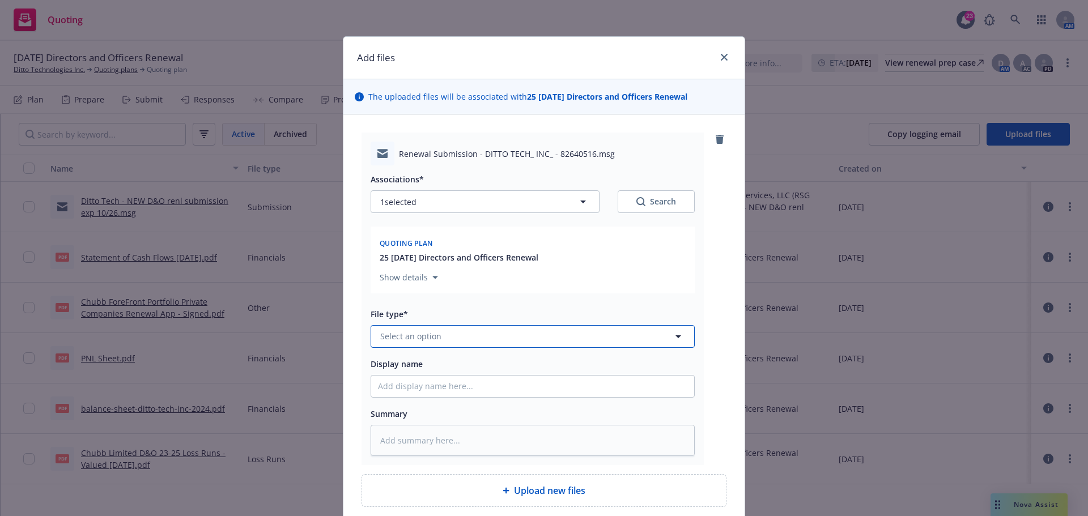
click at [393, 332] on span "Select an option" at bounding box center [410, 336] width 61 height 12
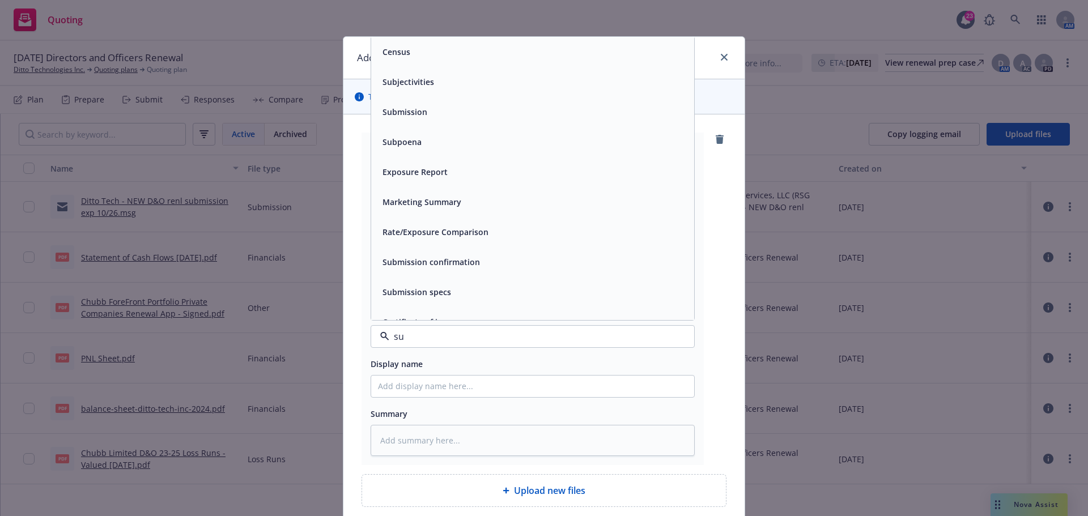
type input "sub"
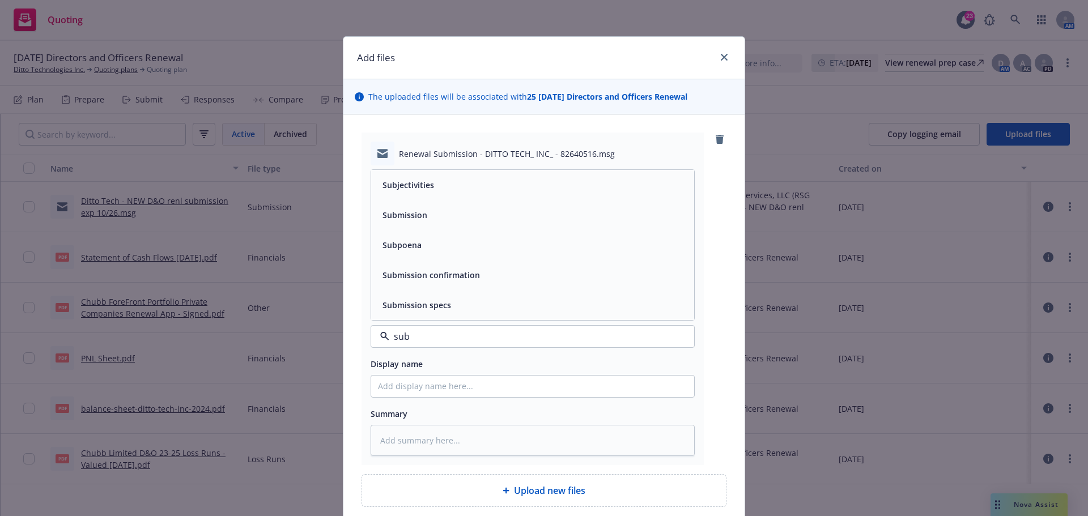
click at [408, 218] on span "Submission" at bounding box center [404, 215] width 45 height 12
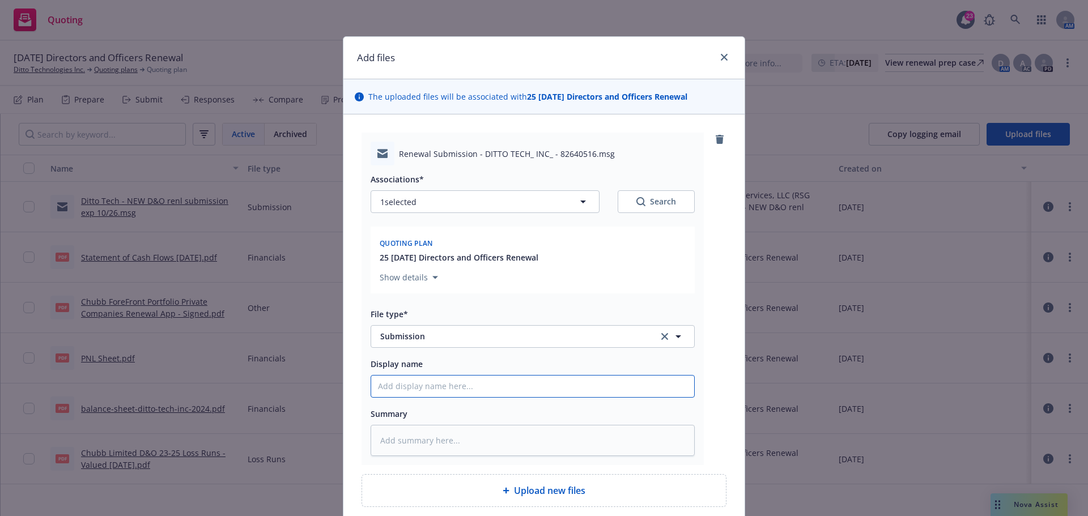
click at [402, 394] on input "Display name" at bounding box center [532, 387] width 323 height 22
type textarea "x"
type input "2"
type textarea "x"
type input "25"
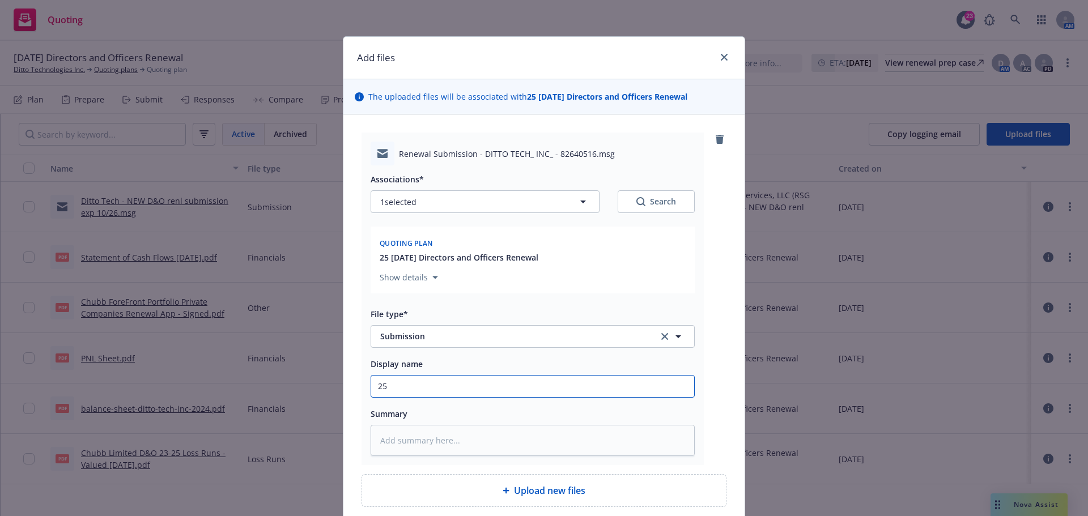
type textarea "x"
type input "25-"
type textarea "x"
type input "25-2"
type textarea "x"
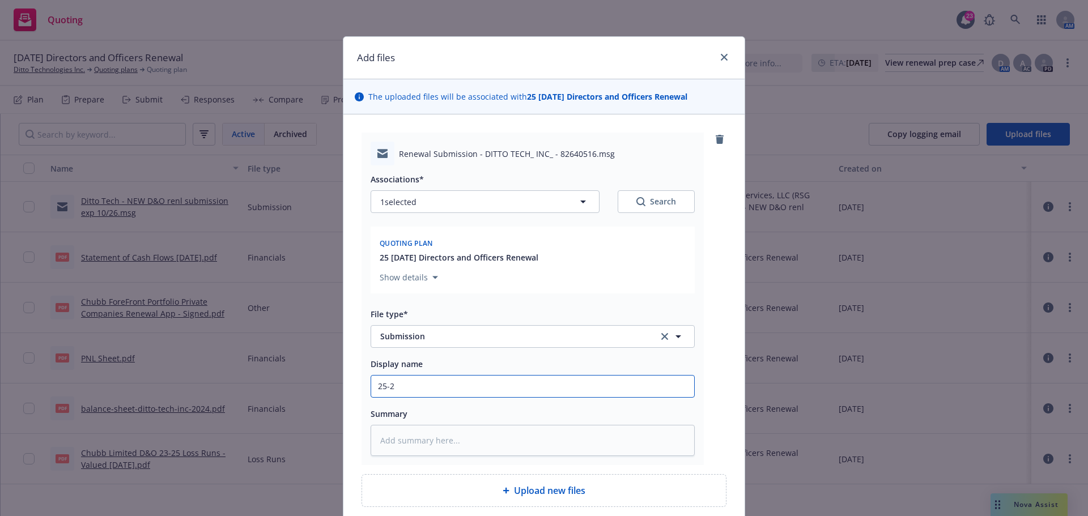
type input "25-26"
type textarea "x"
type input "25-26"
type textarea "x"
type input "25-26 R"
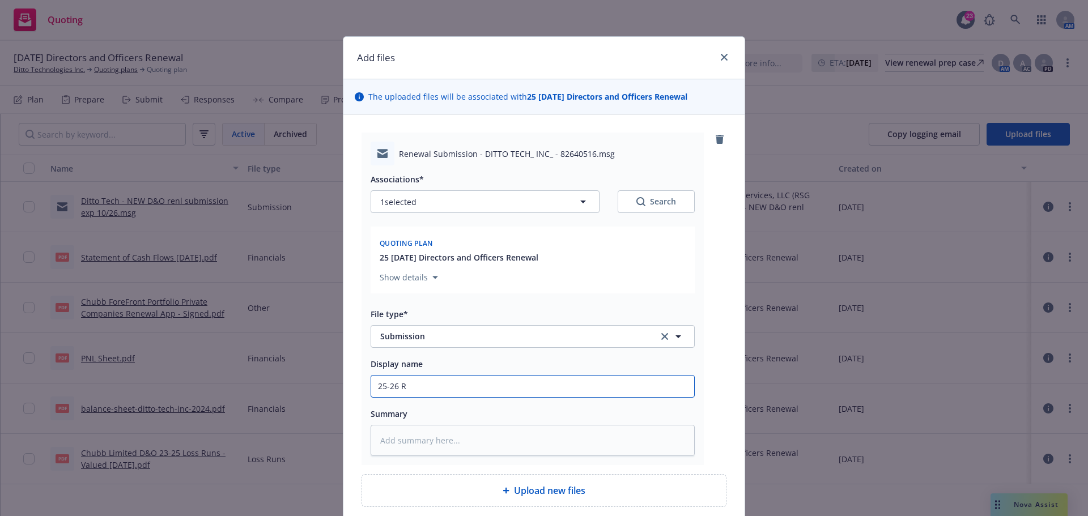
type textarea "x"
type input "25-26 RT"
type textarea "x"
type input "25-26 RT"
paste input "Renewal Submission - DITTO TECH, INC. - 82640516"
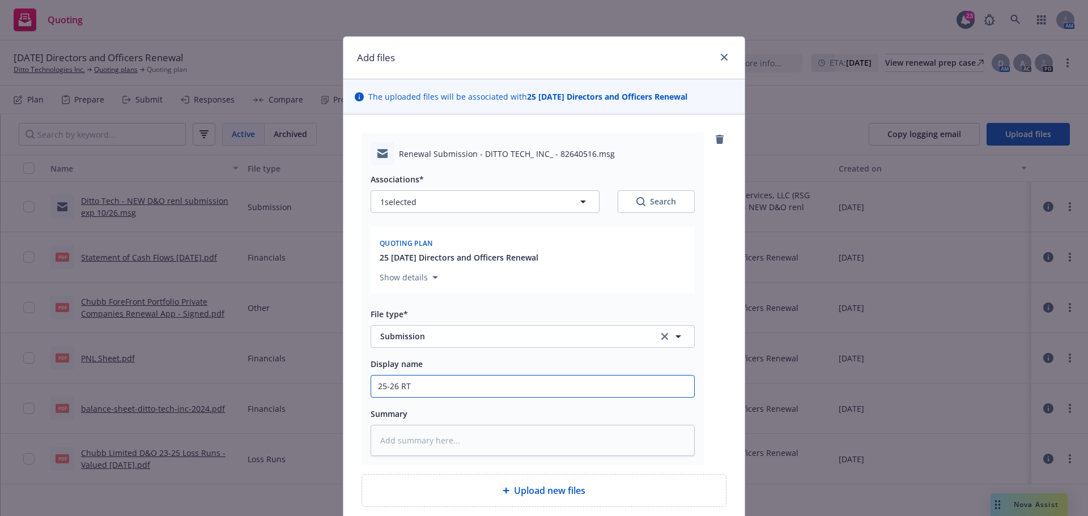
type textarea "x"
type input "25-26 RT Renewal Submission - DITTO TECH, INC. - 82640516"
click at [400, 385] on input "25-26 RT Renewal Submission - DITTO TECH, INC. - 82640516" at bounding box center [532, 387] width 323 height 22
type textarea "x"
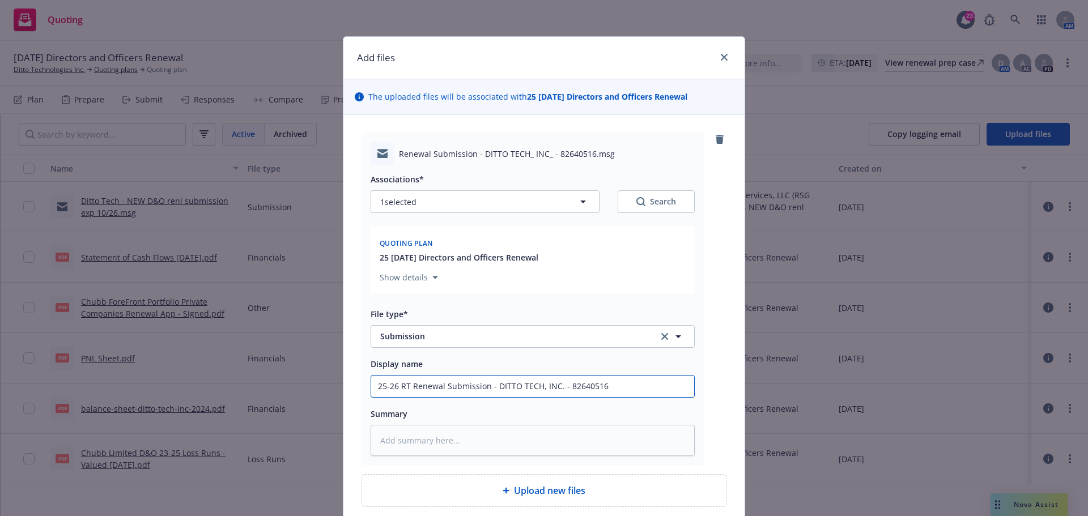
type input "25-26 CRenewal Submission - DITTO TECH, INC. - 82640516"
type textarea "x"
type input "25-26 CHRenewal Submission - DITTO TECH, INC. - 82640516"
type textarea "x"
type input "25-26 CHURenewal Submission - DITTO TECH, INC. - 82640516"
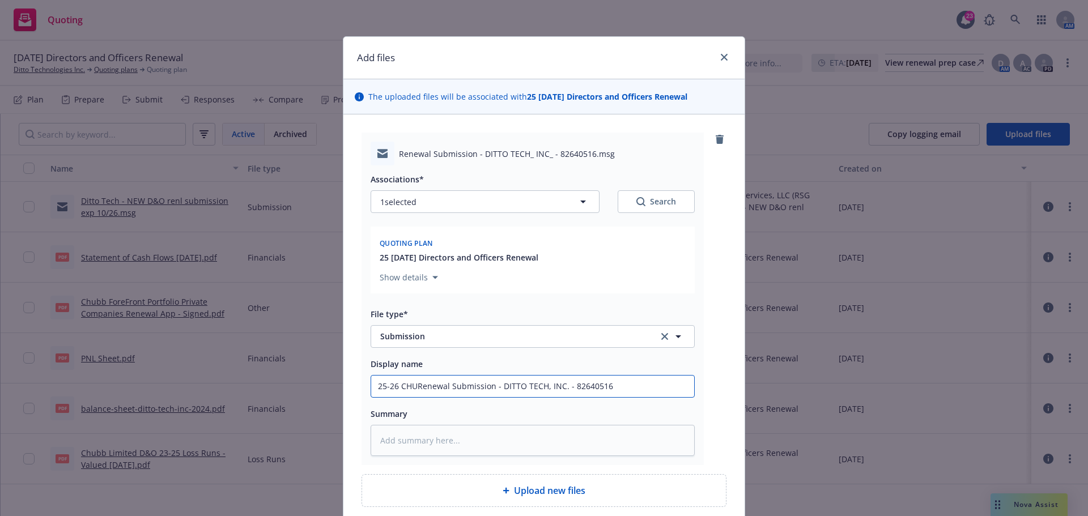
type textarea "x"
type input "25-26 CHUBRenewal Submission - DITTO TECH, INC. - 82640516"
type textarea "x"
type input "25-26 CHUBBRenewal Submission - DITTO TECH, INC. - 82640516"
type textarea "x"
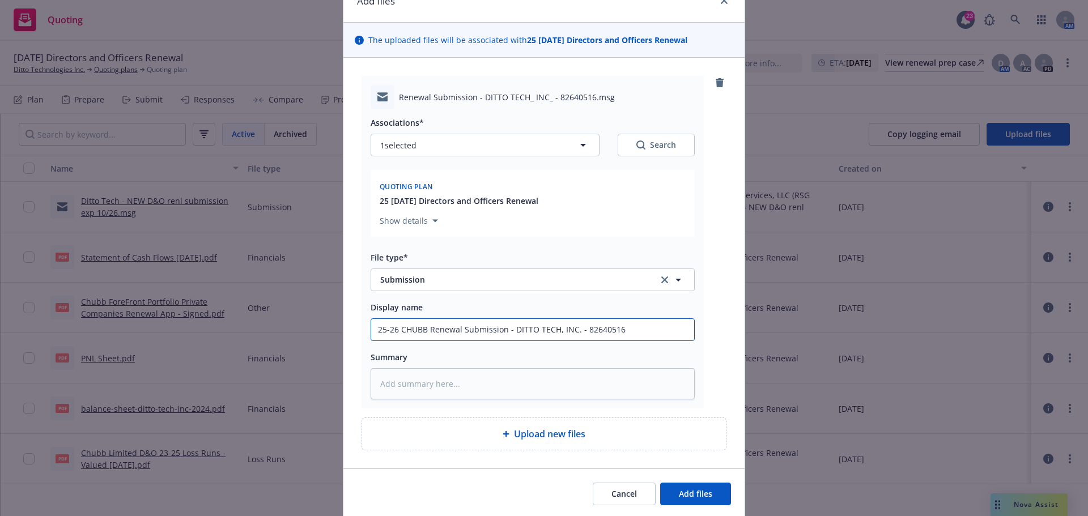
scroll to position [96, 0]
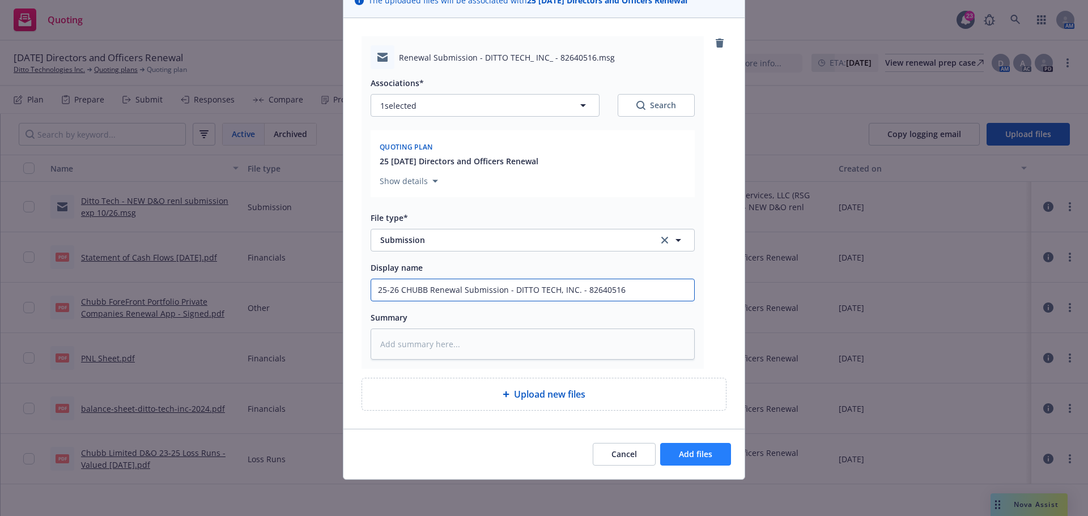
type input "25-26 CHUBB Renewal Submission - DITTO TECH, INC. - 82640516"
click at [685, 456] on span "Add files" at bounding box center [695, 454] width 33 height 11
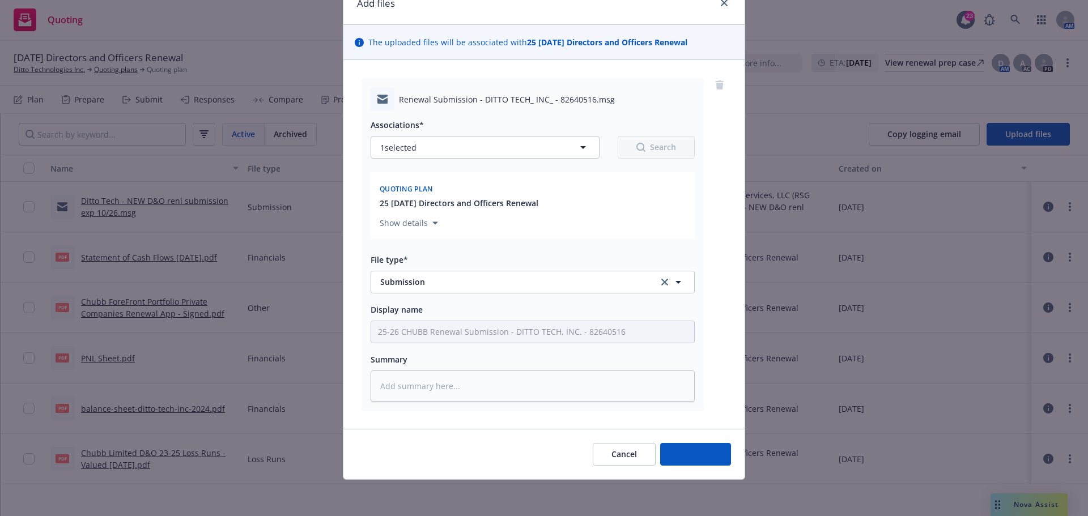
scroll to position [54, 0]
type textarea "x"
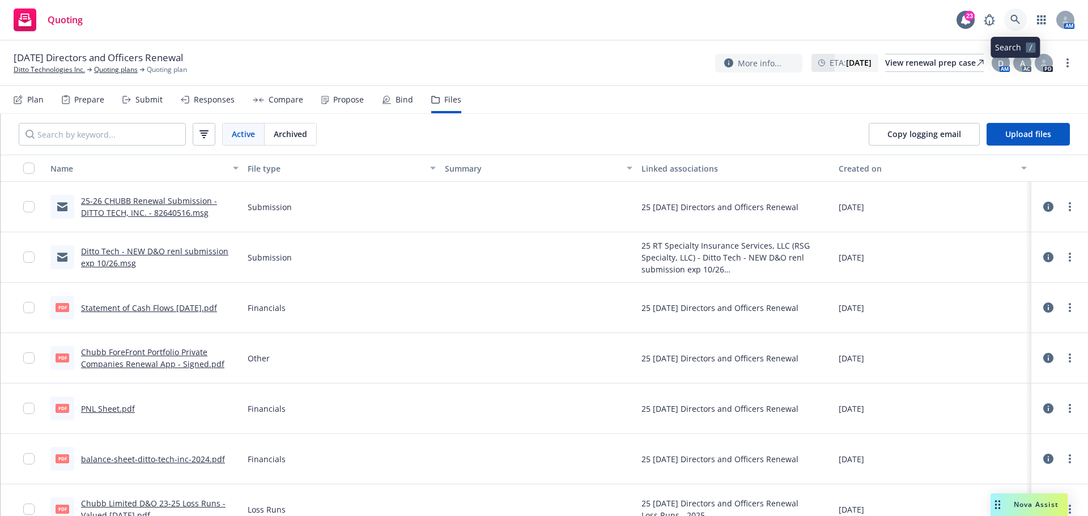
click at [1014, 20] on icon at bounding box center [1015, 20] width 10 height 10
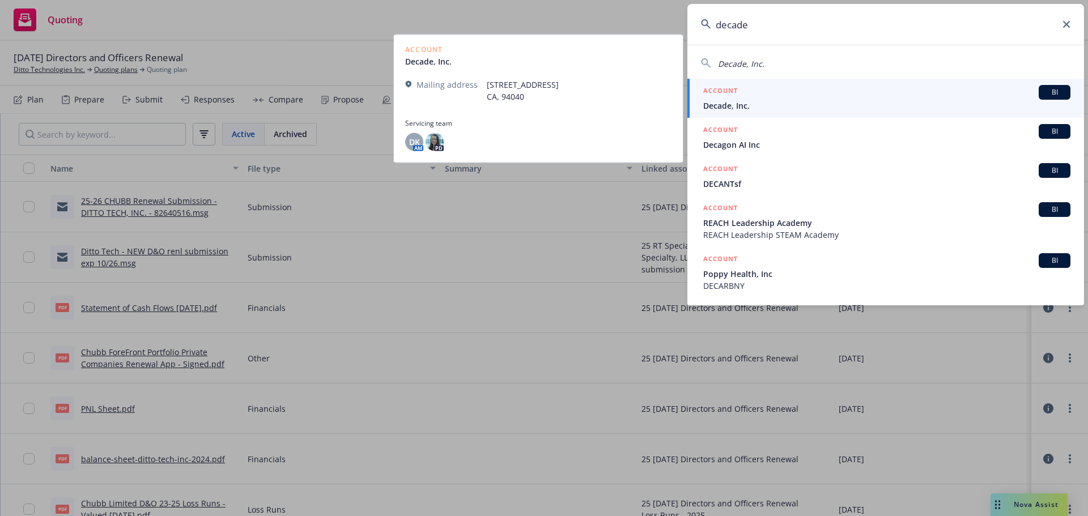
type input "decade"
click at [726, 106] on span "Decade, Inc." at bounding box center [886, 106] width 367 height 12
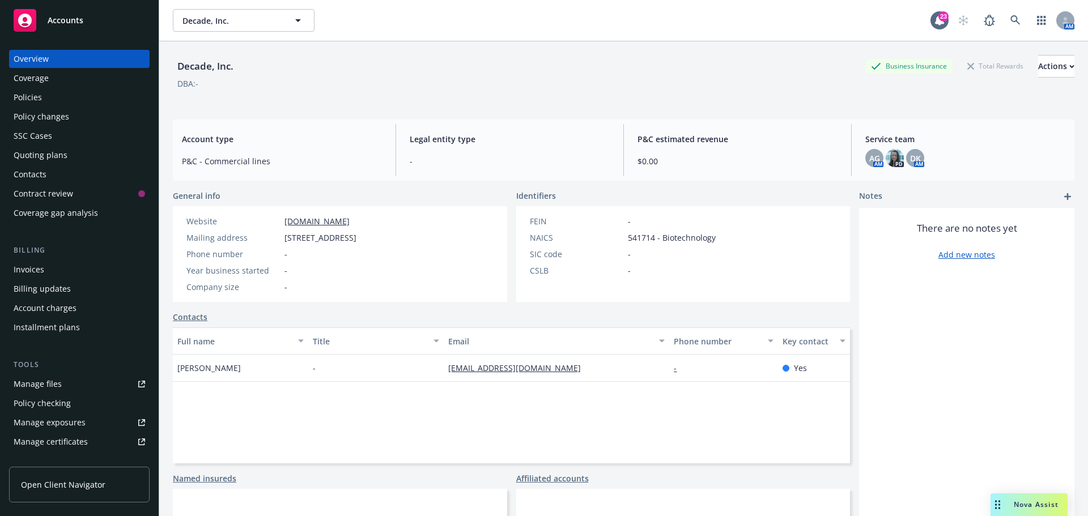
click at [29, 157] on div "Quoting plans" at bounding box center [41, 155] width 54 height 18
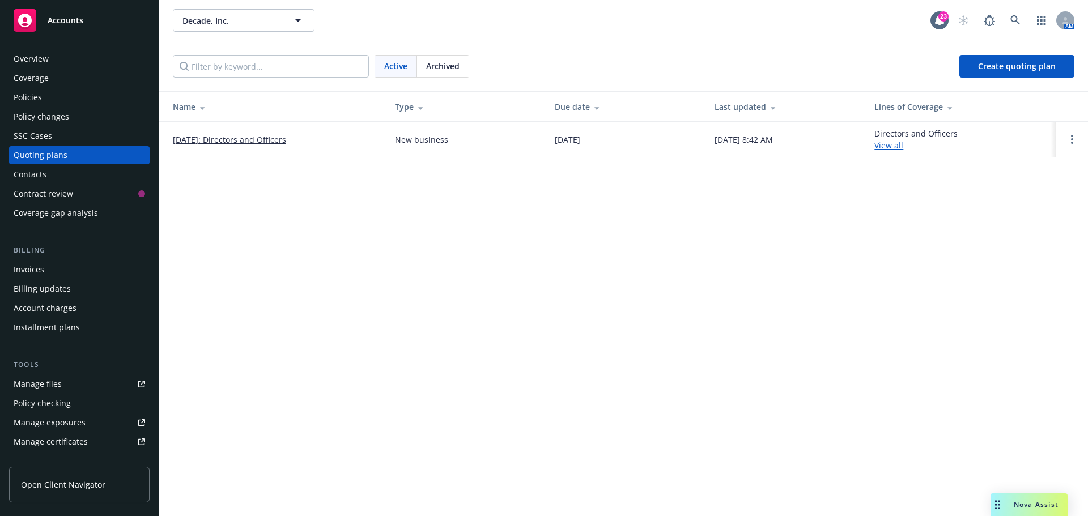
click at [263, 141] on link "[DATE]: Directors and Officers" at bounding box center [229, 140] width 113 height 12
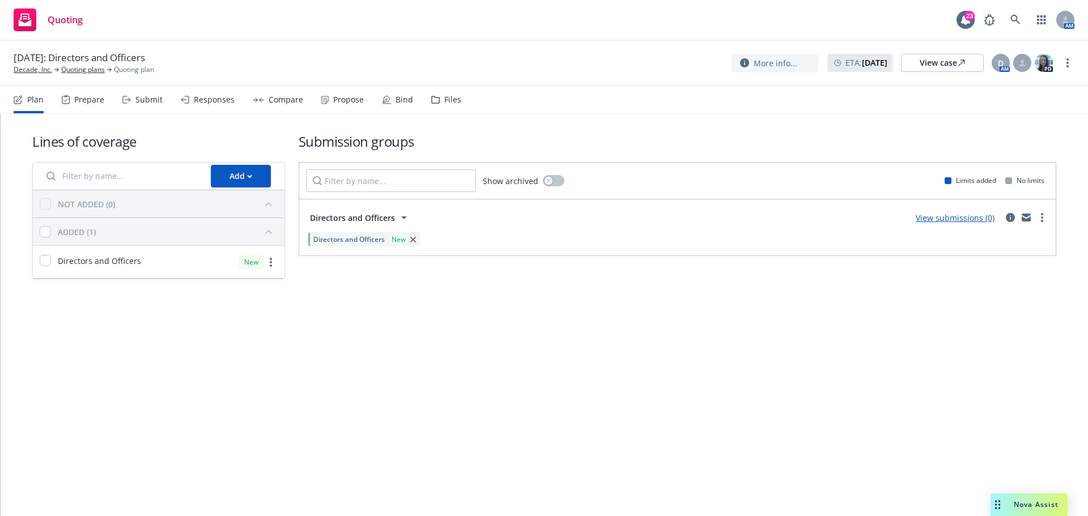
click at [438, 100] on div "Files" at bounding box center [446, 99] width 30 height 27
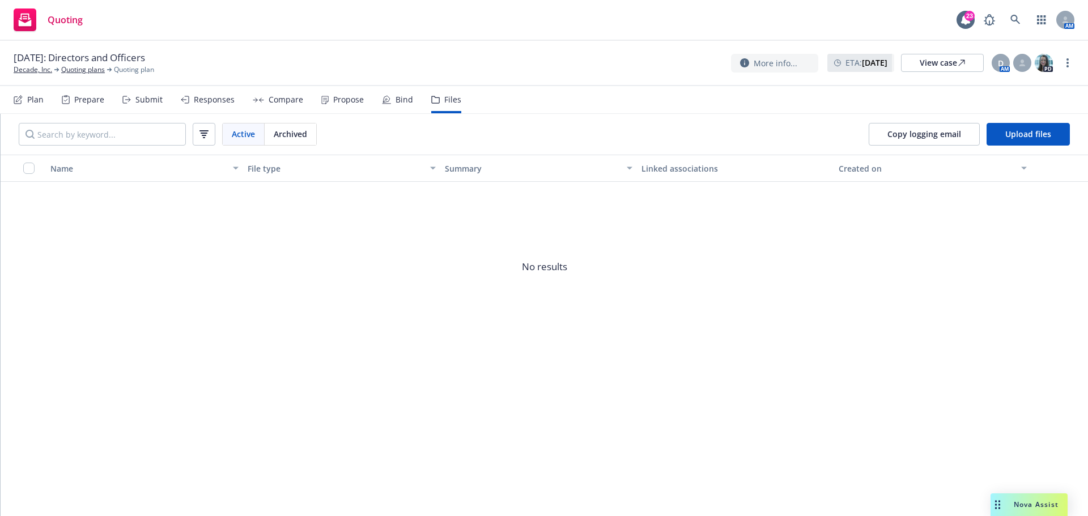
click at [20, 105] on div "Plan" at bounding box center [29, 99] width 30 height 27
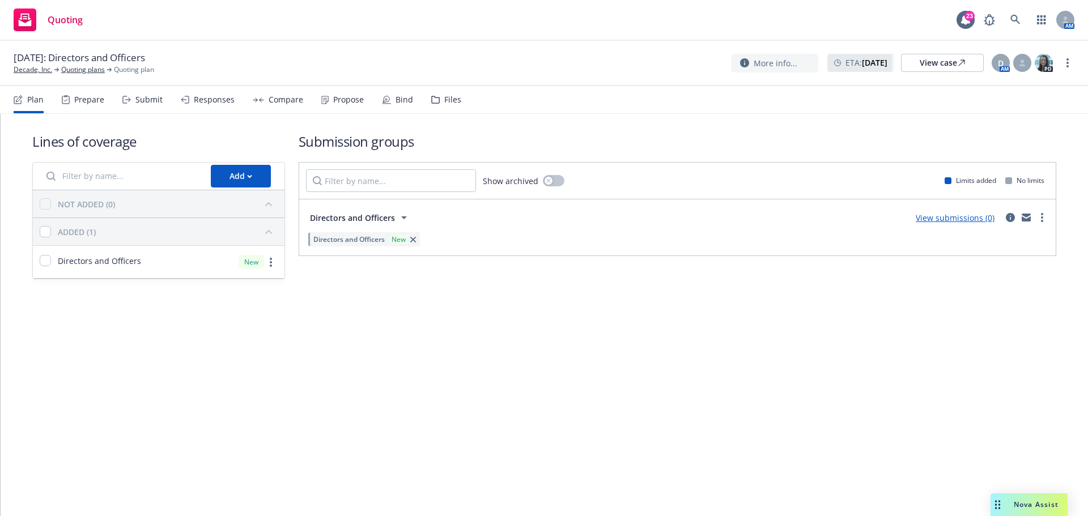
click at [454, 104] on div "Files" at bounding box center [452, 99] width 17 height 9
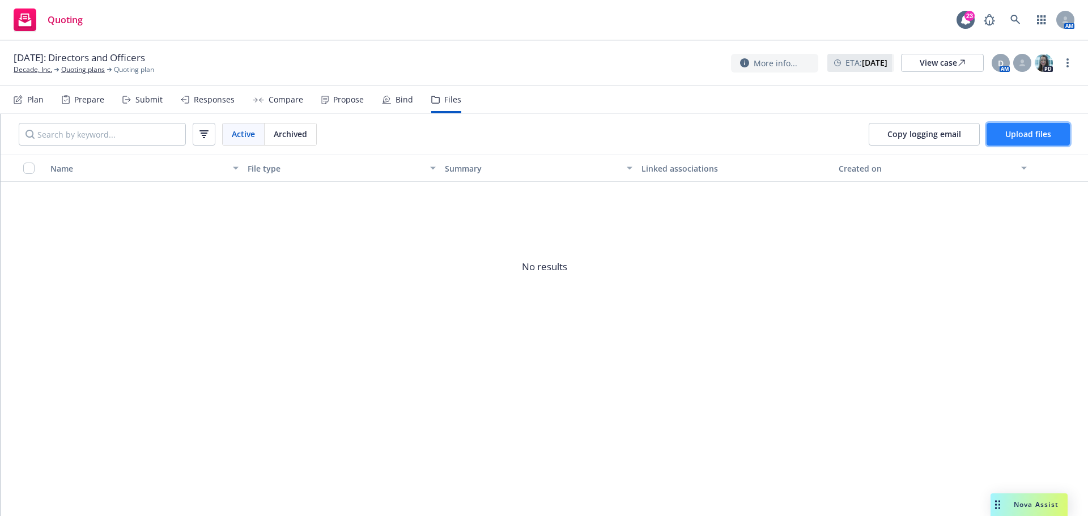
click at [1018, 135] on span "Upload files" at bounding box center [1028, 134] width 46 height 11
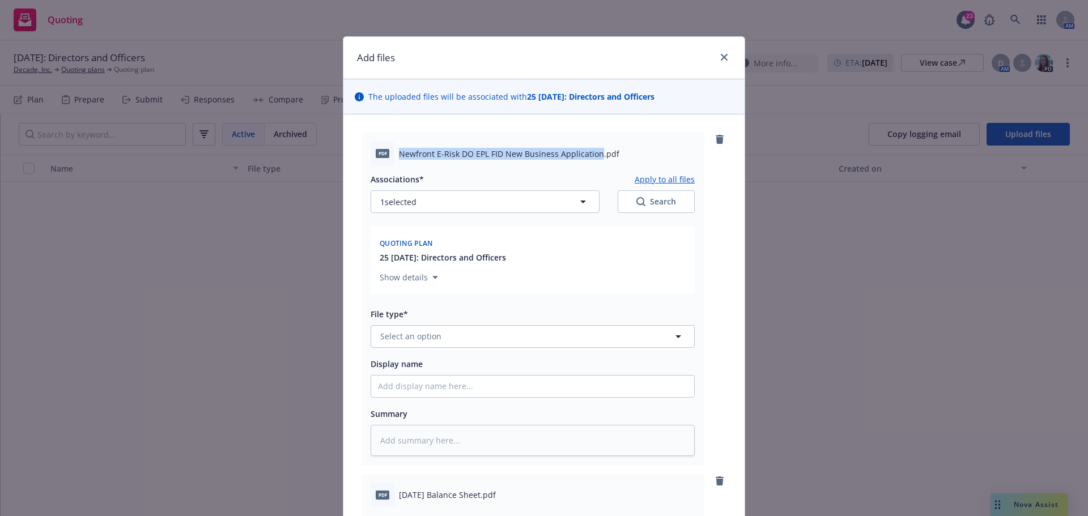
drag, startPoint x: 395, startPoint y: 153, endPoint x: 594, endPoint y: 150, distance: 198.3
click at [594, 150] on span "Newfront E-Risk DO EPL FID New Business Application.pdf" at bounding box center [509, 154] width 220 height 12
copy span "Newfront E-Risk DO EPL FID New Business Application"
click at [406, 336] on span "Select an option" at bounding box center [410, 336] width 61 height 12
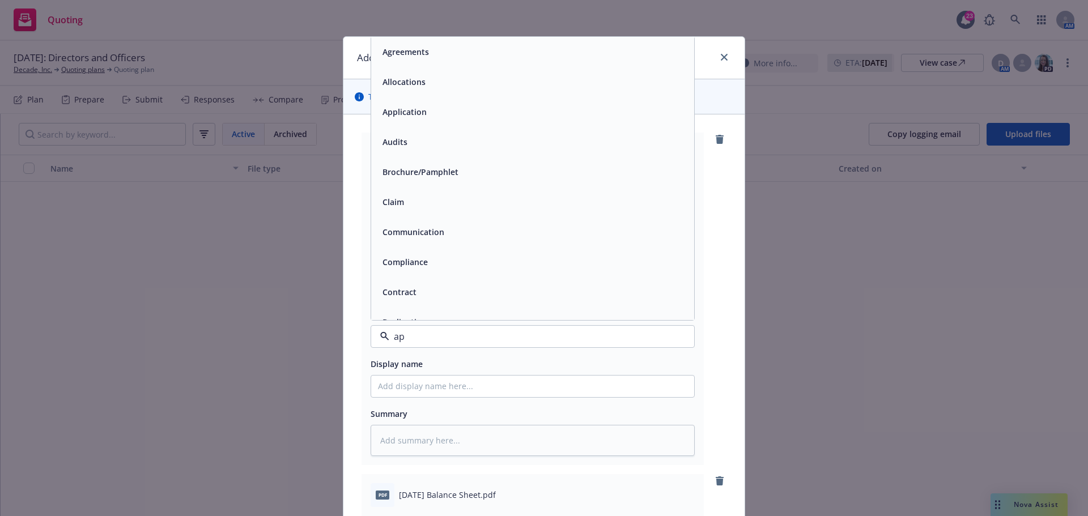
type input "app"
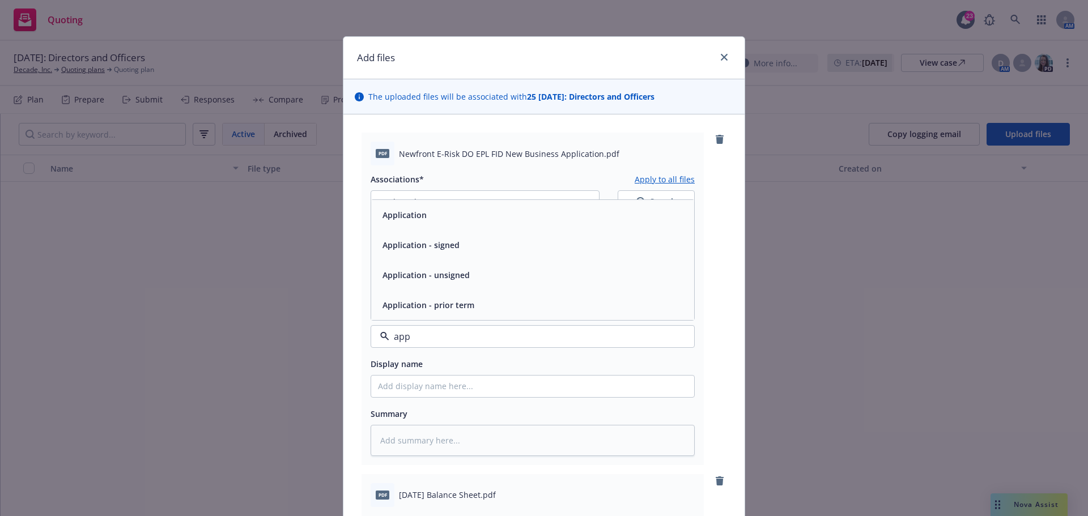
click at [434, 215] on div "Application" at bounding box center [532, 215] width 309 height 16
click at [389, 388] on input "Display name" at bounding box center [532, 387] width 323 height 22
paste input "Newfront E-Risk DO EPL FID New Business Application"
type textarea "x"
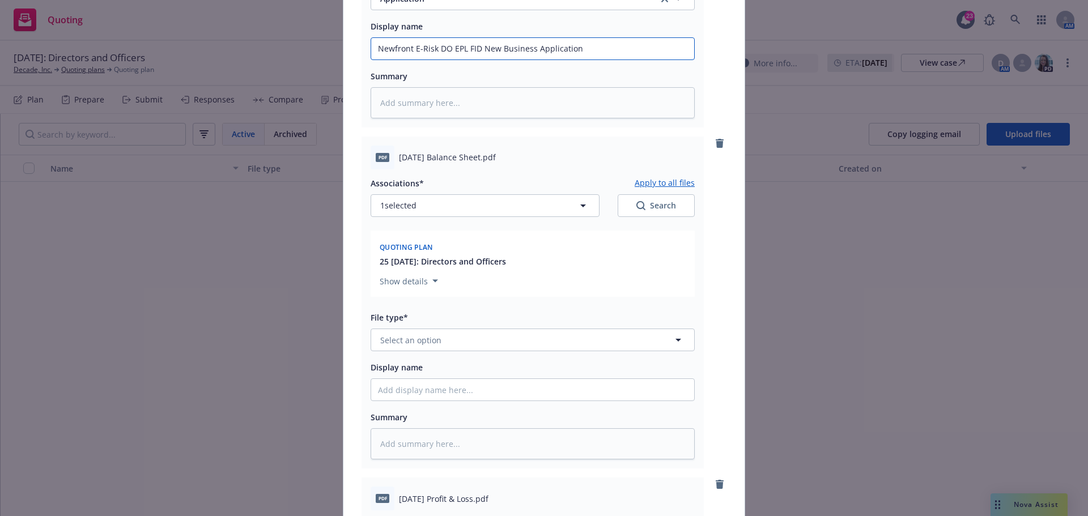
scroll to position [340, 0]
type input "Newfront E-Risk DO EPL FID New Business Application"
drag, startPoint x: 396, startPoint y: 155, endPoint x: 475, endPoint y: 150, distance: 79.5
click at [475, 150] on span "07Jul25 Balance Sheet.pdf" at bounding box center [447, 155] width 97 height 12
copy span "07Jul25 Balance Sheet"
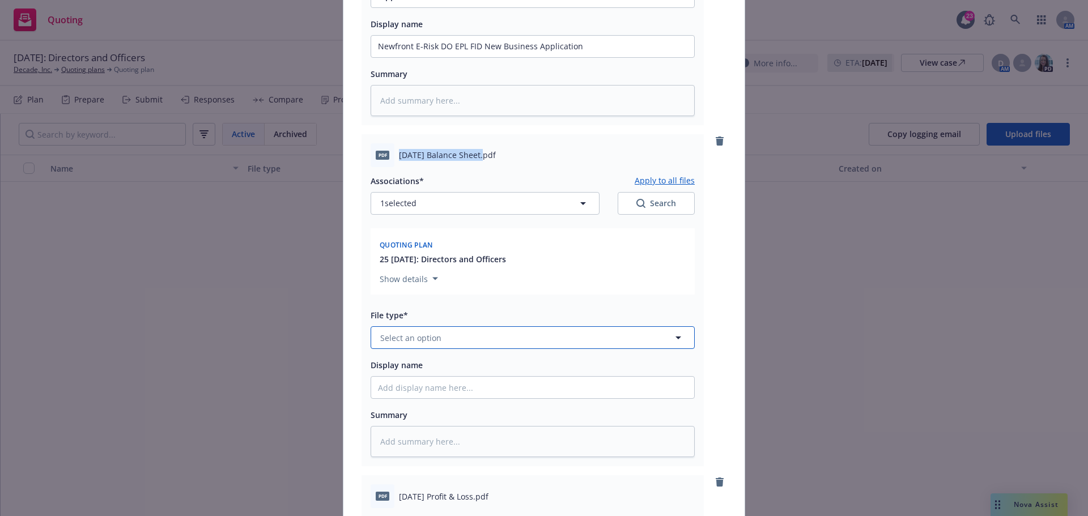
click at [408, 335] on span "Select an option" at bounding box center [410, 338] width 61 height 12
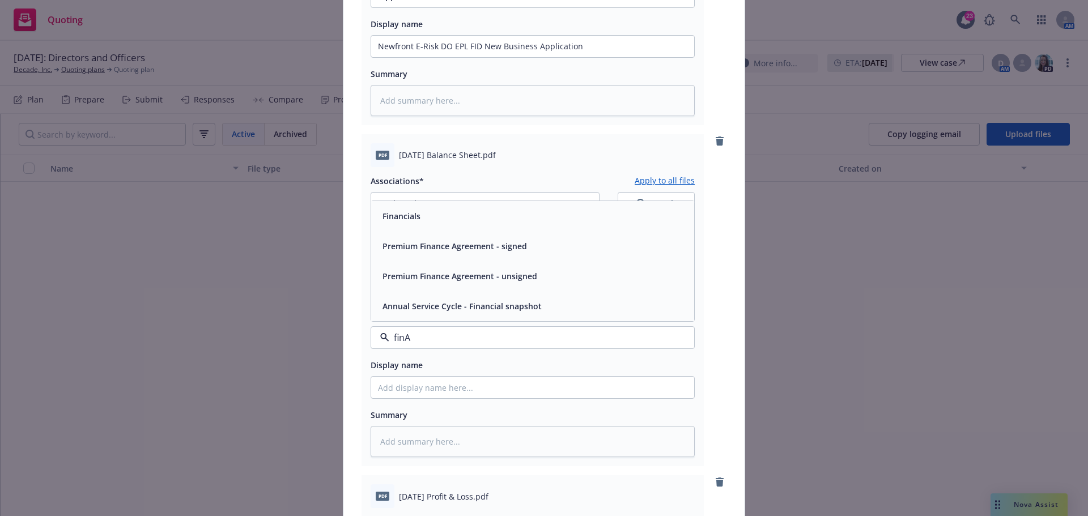
type input "finAN"
click at [392, 221] on span "Financials" at bounding box center [401, 216] width 38 height 12
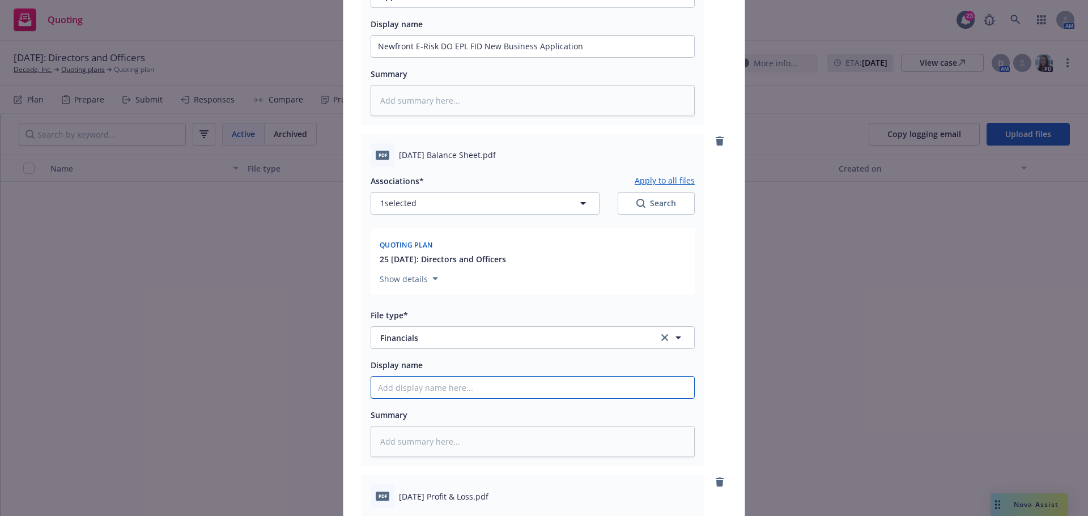
click at [391, 388] on input "Display name" at bounding box center [532, 388] width 323 height 22
paste input "07Jul25 Balance Sheet"
type textarea "x"
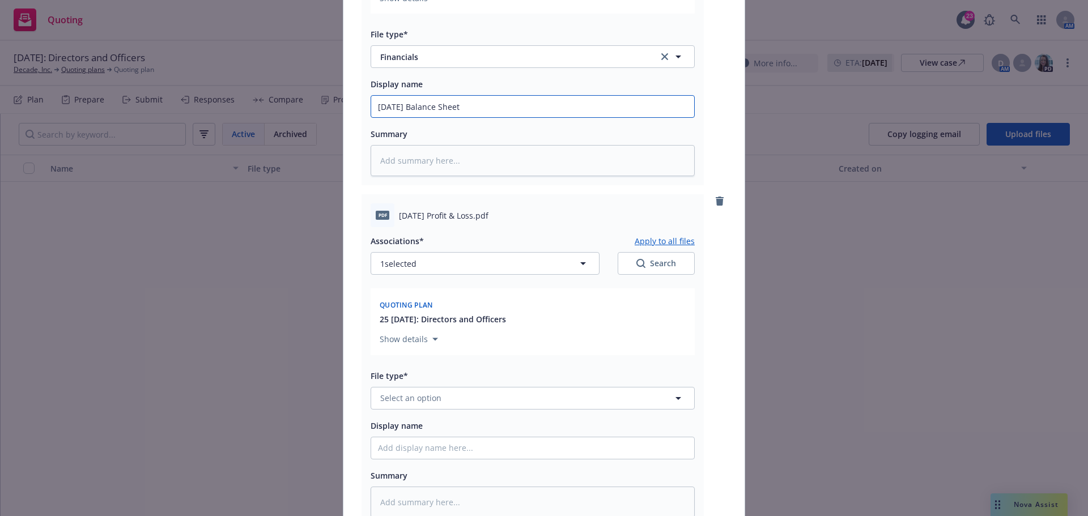
scroll to position [623, 0]
type input "07Jul25 Balance Sheet"
click at [417, 218] on span "07Jul25 Profit & Loss.pdf" at bounding box center [443, 213] width 89 height 12
drag, startPoint x: 395, startPoint y: 215, endPoint x: 470, endPoint y: 214, distance: 74.2
click at [470, 214] on span "07Jul25 Profit & Loss.pdf" at bounding box center [443, 213] width 89 height 12
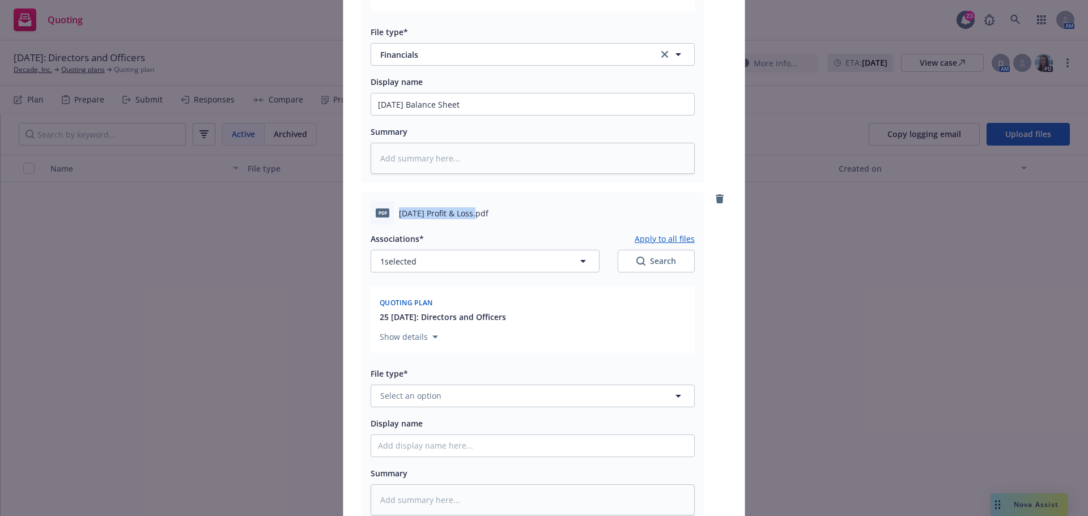
copy span "07Jul25 Profit & Loss"
click at [407, 402] on button "Select an option" at bounding box center [532, 396] width 324 height 23
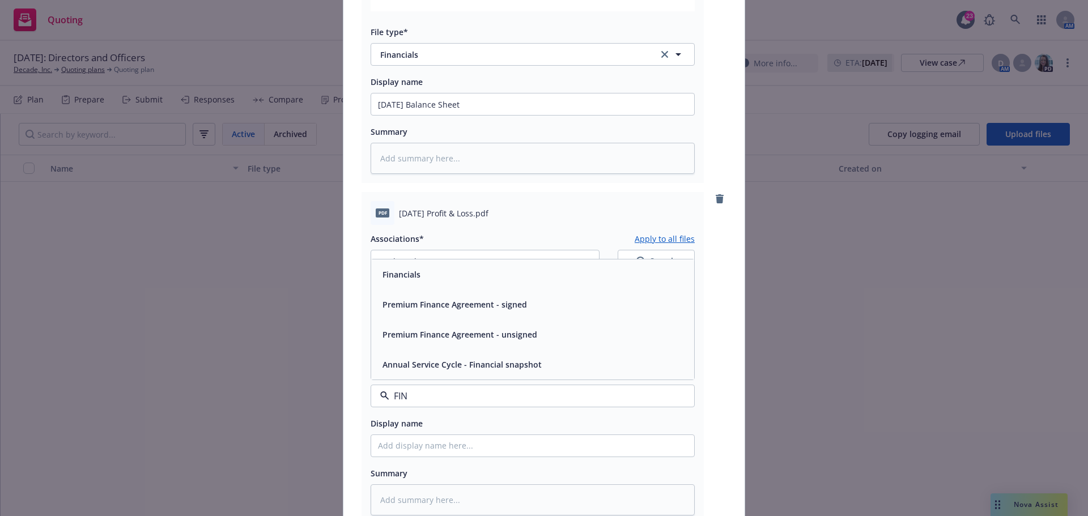
type input "FINA"
click at [420, 268] on div "Financials" at bounding box center [532, 274] width 309 height 16
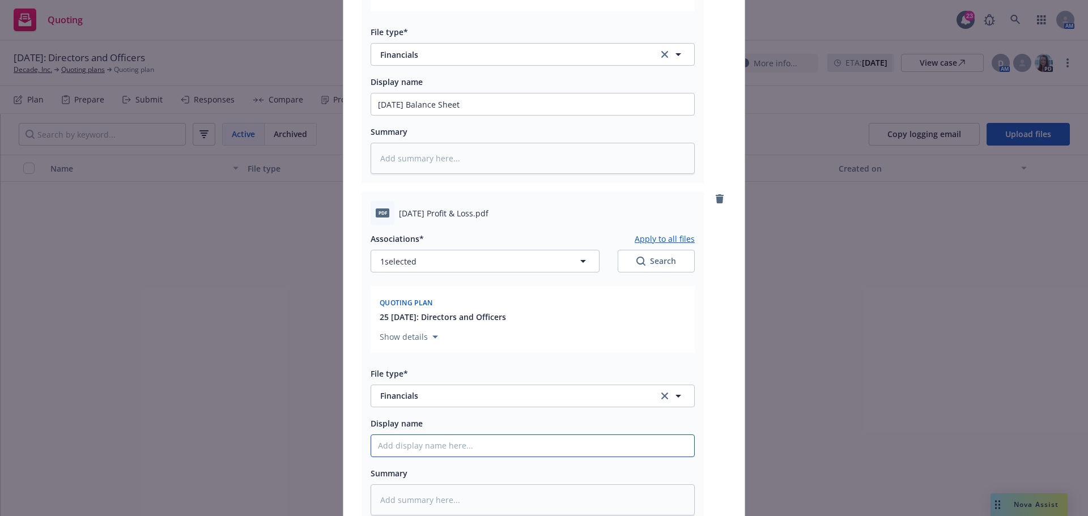
click at [385, 447] on input "Display name" at bounding box center [532, 446] width 323 height 22
paste input "07Jul25 Profit & Loss"
type textarea "x"
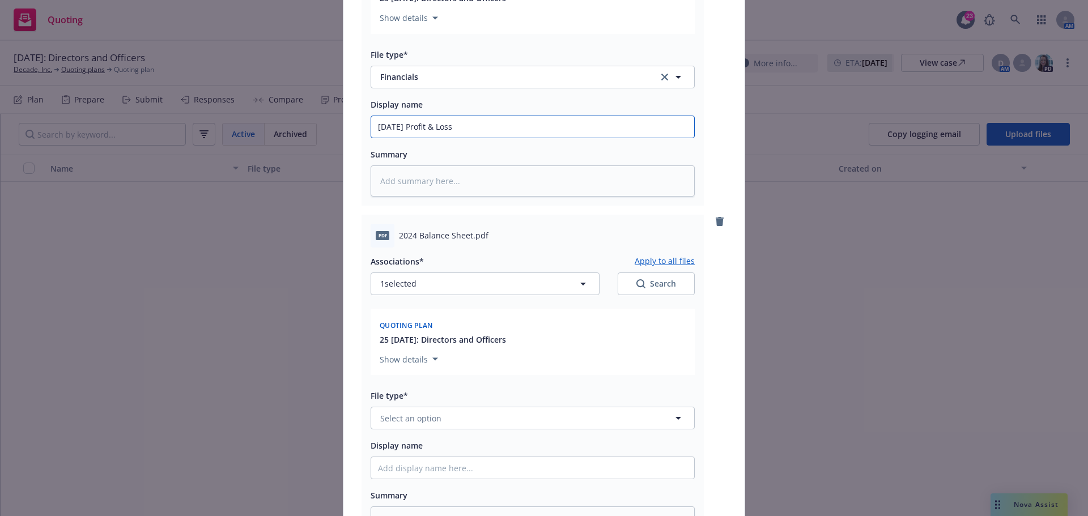
scroll to position [1020, 0]
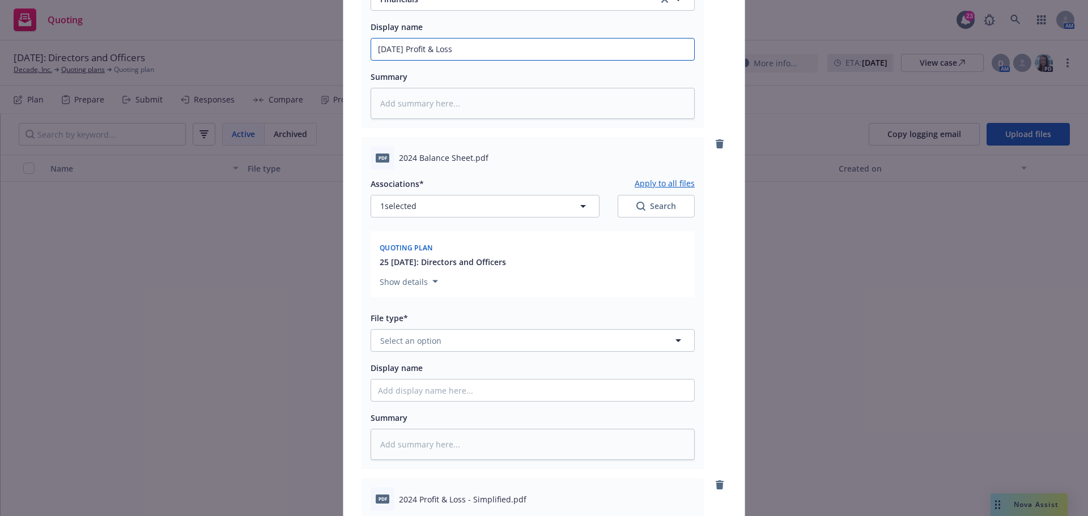
type input "07Jul25 Profit & Loss"
click at [412, 162] on span "2024 Balance Sheet.pdf" at bounding box center [443, 158] width 89 height 12
drag, startPoint x: 395, startPoint y: 160, endPoint x: 467, endPoint y: 157, distance: 72.0
click at [467, 157] on span "2024 Balance Sheet.pdf" at bounding box center [443, 158] width 89 height 12
copy span "2024 Balance Sheet"
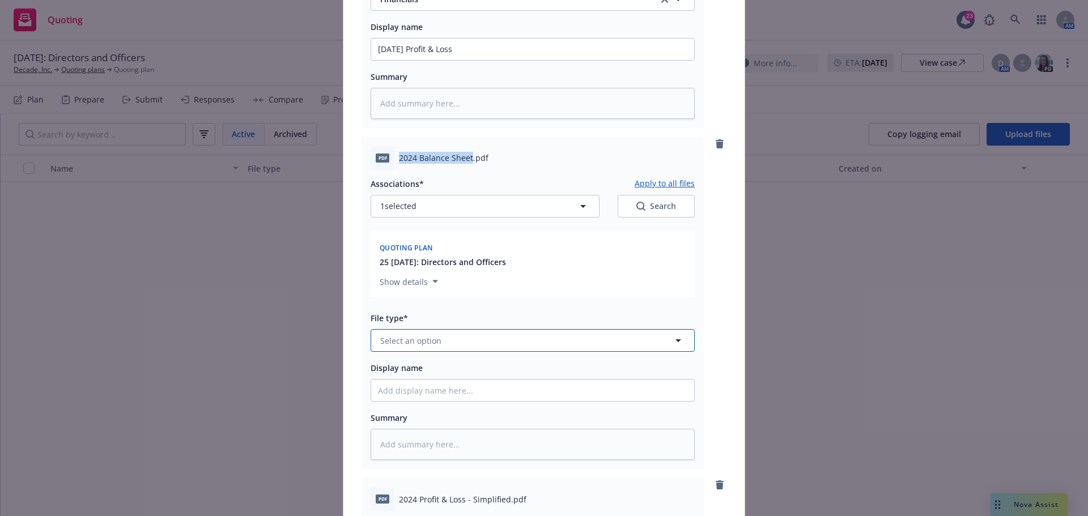
drag, startPoint x: 400, startPoint y: 341, endPoint x: 406, endPoint y: 353, distance: 13.4
click at [400, 341] on span "Select an option" at bounding box center [410, 341] width 61 height 12
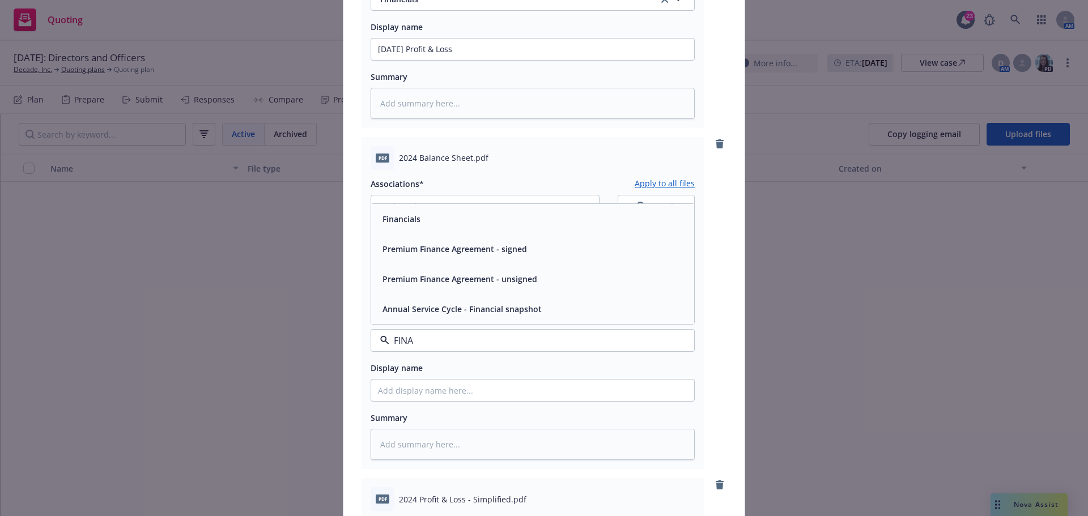
type input "FINAN"
drag, startPoint x: 423, startPoint y: 224, endPoint x: 420, endPoint y: 265, distance: 40.9
click at [423, 224] on div "Financials" at bounding box center [532, 219] width 309 height 16
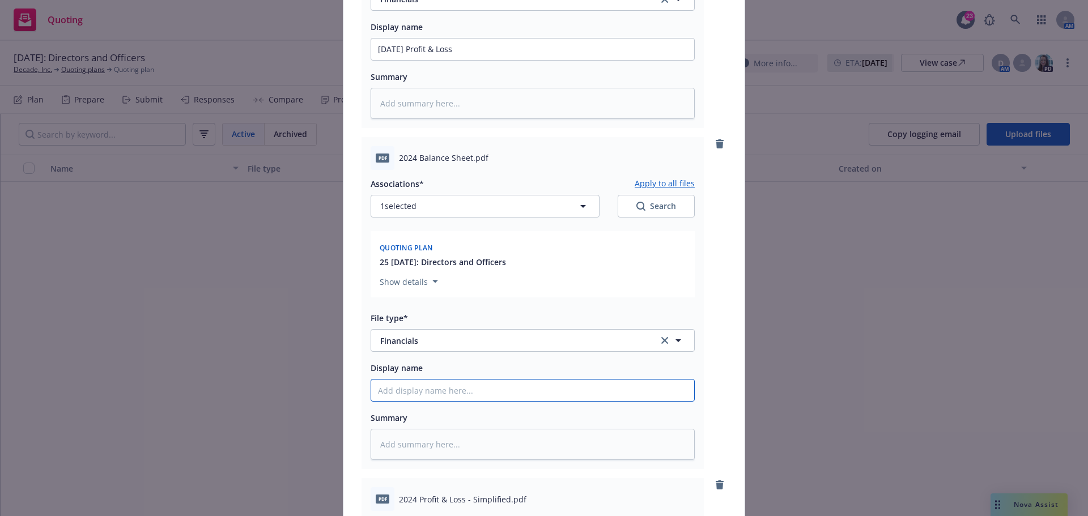
drag, startPoint x: 407, startPoint y: 387, endPoint x: 420, endPoint y: 393, distance: 14.2
click at [407, 388] on input "Display name" at bounding box center [532, 390] width 323 height 22
paste input "2024 Balance Sheet"
type textarea "x"
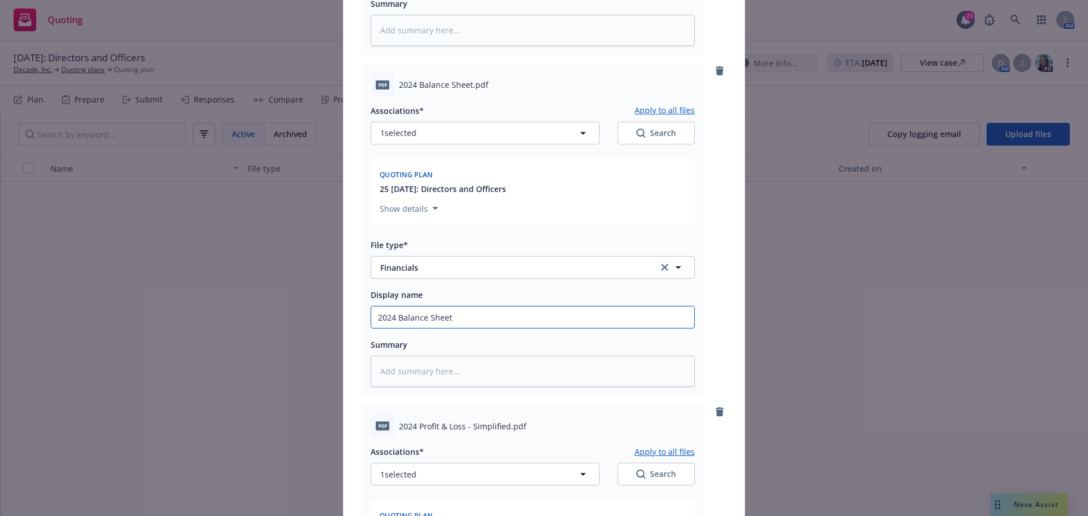
scroll to position [1303, 0]
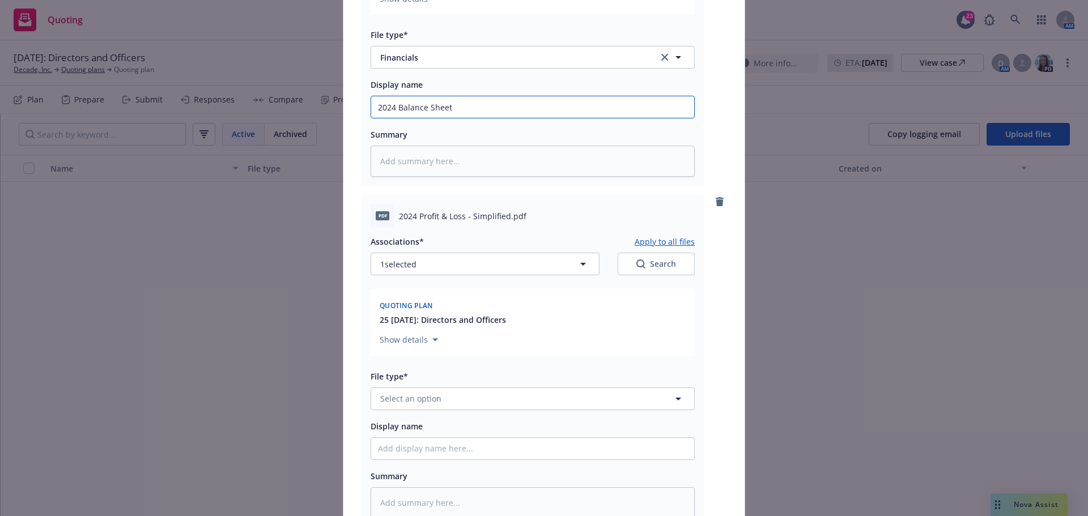
type input "2024 Balance Sheet"
drag, startPoint x: 396, startPoint y: 215, endPoint x: 503, endPoint y: 215, distance: 107.1
click at [503, 215] on span "2024 Profit & Loss - Simplified.pdf" at bounding box center [462, 216] width 127 height 12
copy span "2024 Profit & Loss - Simplified"
click at [399, 399] on span "Select an option" at bounding box center [410, 399] width 61 height 12
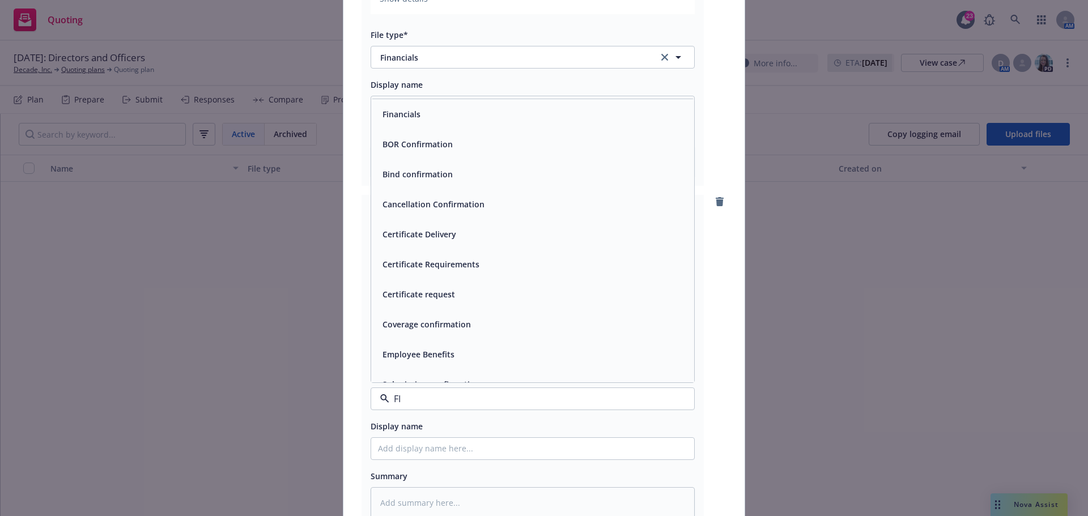
type input "FIA"
type textarea "x"
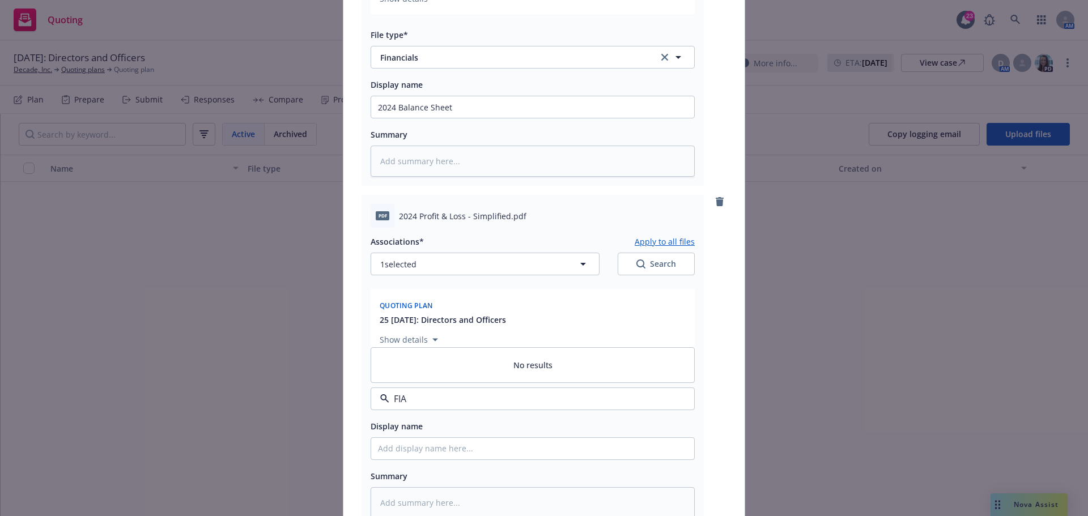
type input "FI"
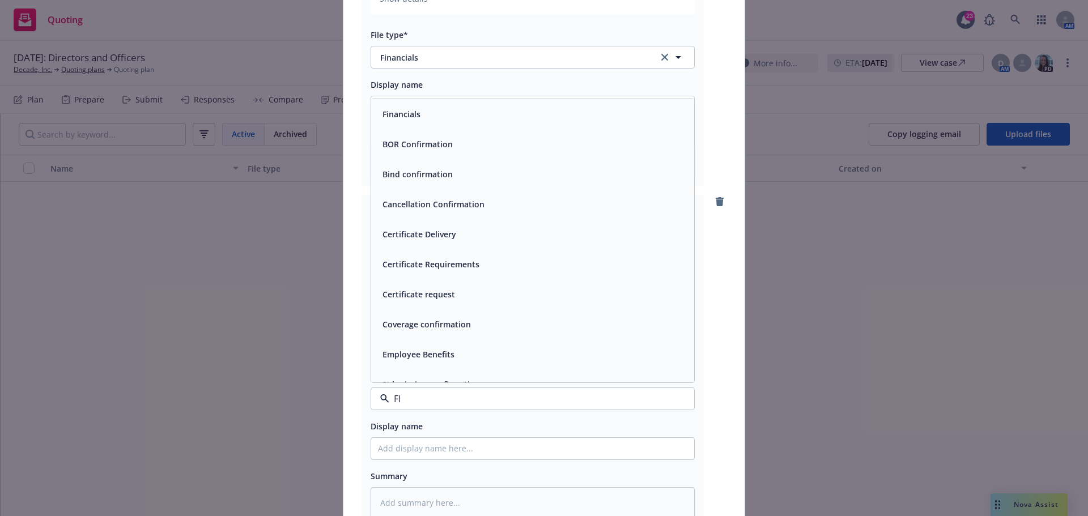
click at [410, 123] on div "Financials" at bounding box center [532, 114] width 323 height 30
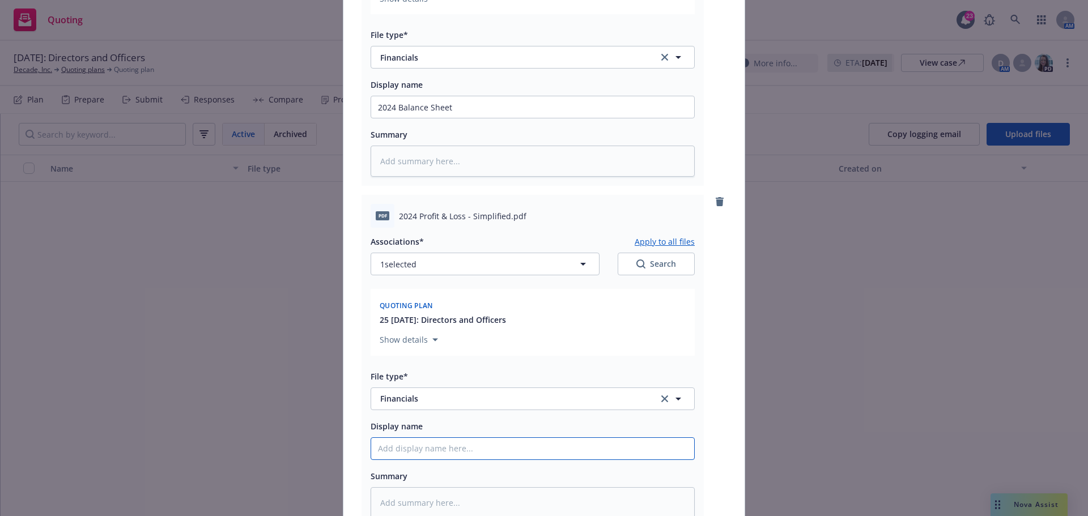
click at [412, 451] on input "Display name" at bounding box center [532, 449] width 323 height 22
paste input "2024 Profit & Loss - Simplified"
type textarea "x"
type input "2024 Profit & Loss - Simplified"
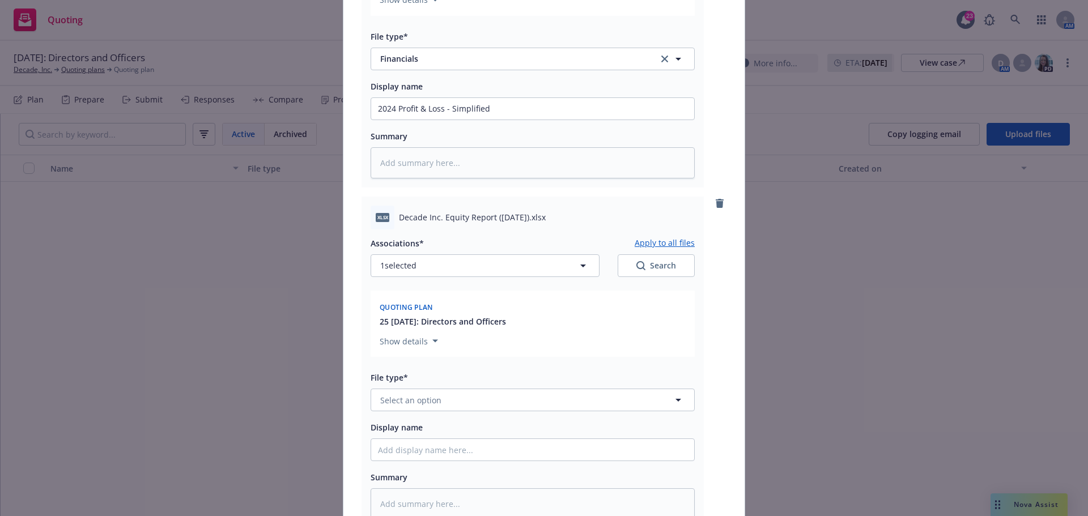
click at [463, 219] on span "Decade Inc. Equity Report (Aug 8th, 2025).xlsx" at bounding box center [472, 217] width 147 height 12
drag, startPoint x: 396, startPoint y: 218, endPoint x: 548, endPoint y: 208, distance: 152.1
click at [548, 208] on div "xlsx Decade Inc. Equity Report (Aug 8th, 2025).xlsx" at bounding box center [532, 218] width 324 height 24
copy span "Decade Inc. Equity Report (Aug 8th, 2025)"
click at [421, 406] on span "Select an option" at bounding box center [410, 400] width 61 height 12
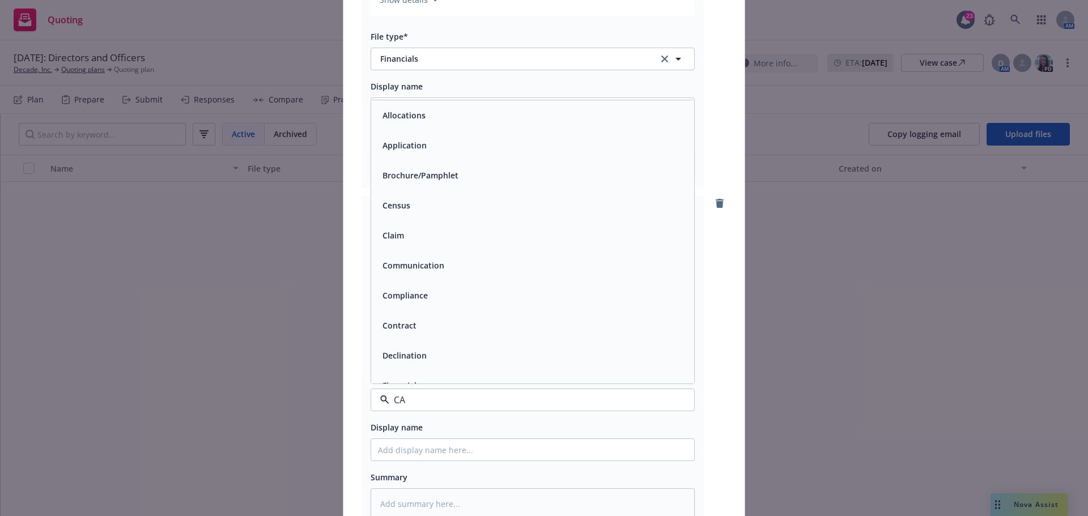
type input "CAP"
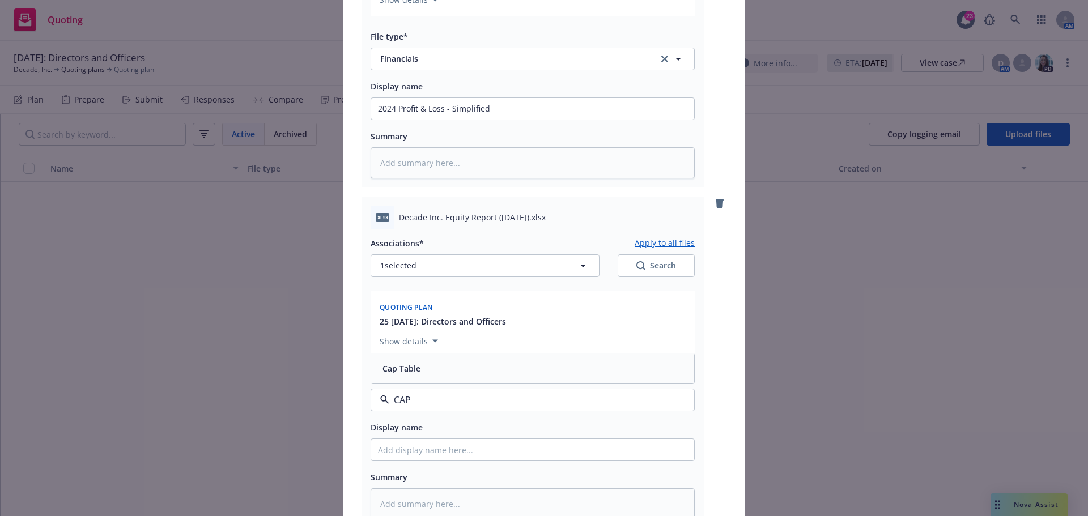
click at [420, 369] on div "Cap Table" at bounding box center [532, 368] width 309 height 16
click at [423, 446] on input "Display name" at bounding box center [532, 450] width 323 height 22
paste input "Decade Inc. Equity Report (Aug 8th, 2025)"
type textarea "x"
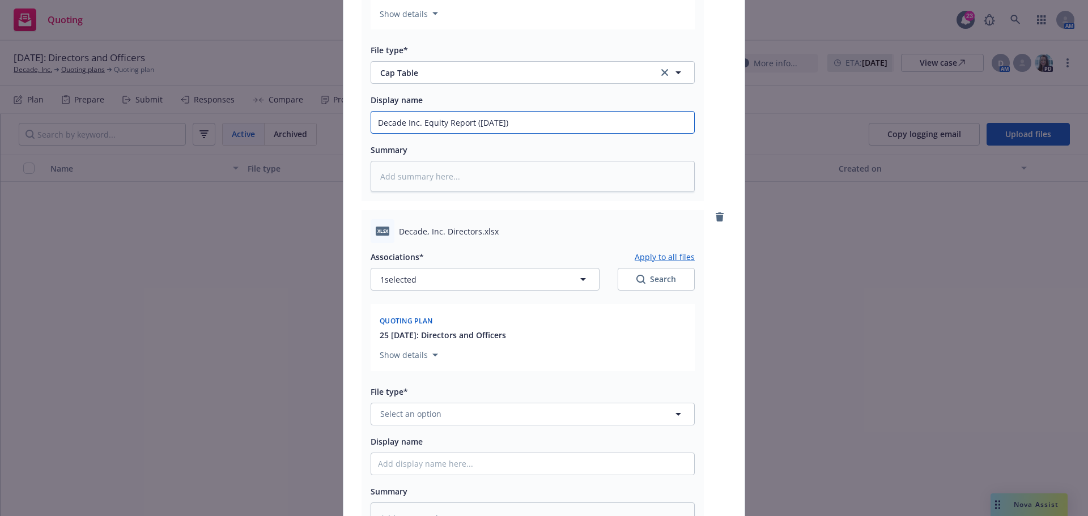
scroll to position [1982, 0]
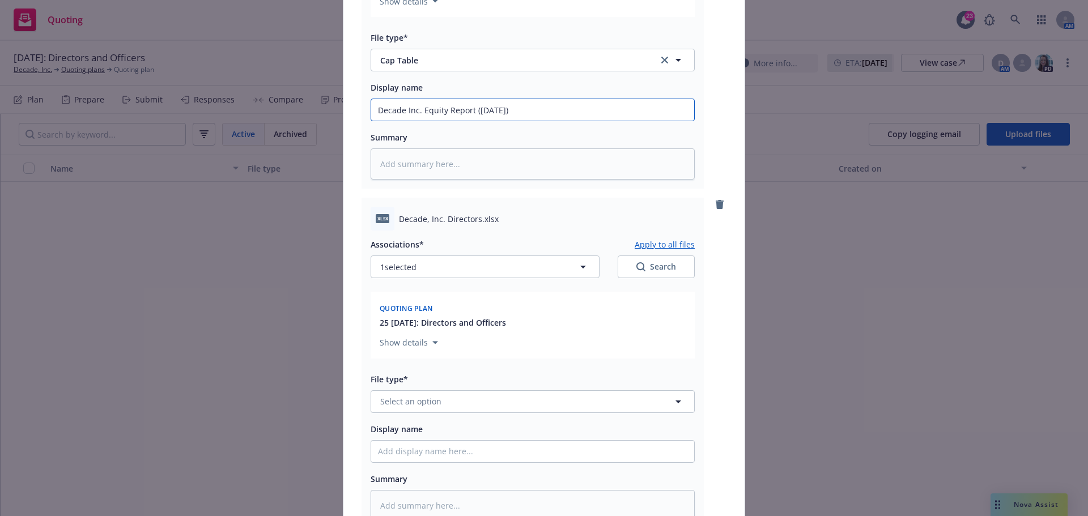
type input "Decade Inc. Equity Report (Aug 8th, 2025)"
click at [405, 223] on span "Decade, Inc. Directors.xlsx" at bounding box center [449, 219] width 100 height 12
drag, startPoint x: 396, startPoint y: 220, endPoint x: 475, endPoint y: 219, distance: 79.3
click at [475, 219] on span "Decade, Inc. Directors.xlsx" at bounding box center [449, 219] width 100 height 12
copy span "Decade, Inc. Directors"
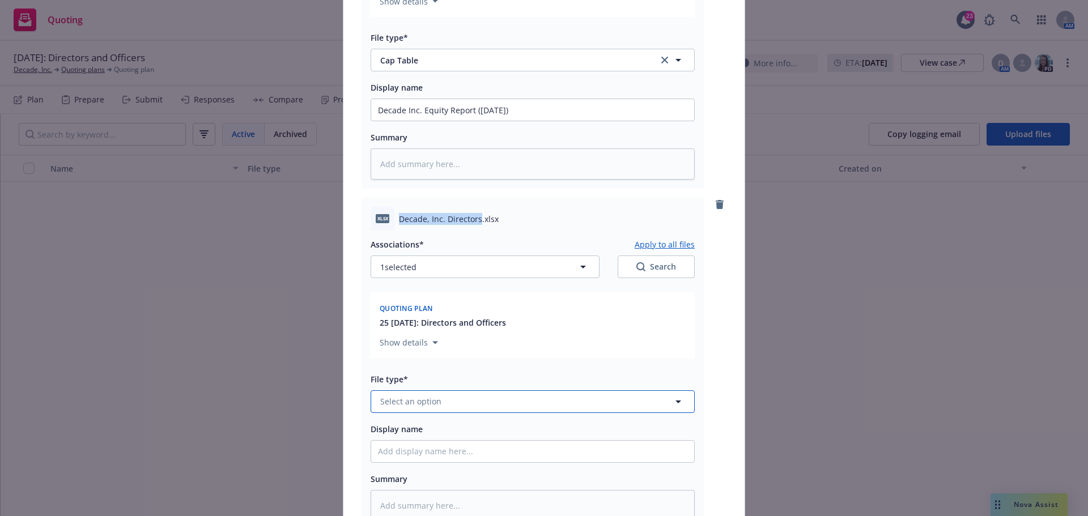
click at [408, 404] on span "Select an option" at bounding box center [410, 401] width 61 height 12
type input "OTHER"
click at [422, 369] on div "Other" at bounding box center [532, 370] width 309 height 16
click at [408, 452] on input "Display name" at bounding box center [532, 452] width 323 height 22
paste input "Decade, Inc. Directors"
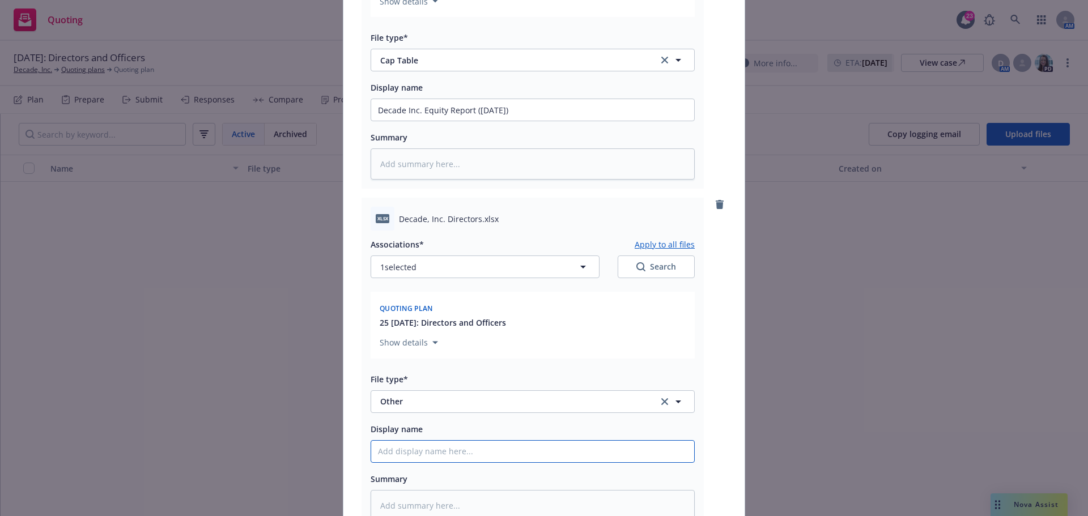
type textarea "x"
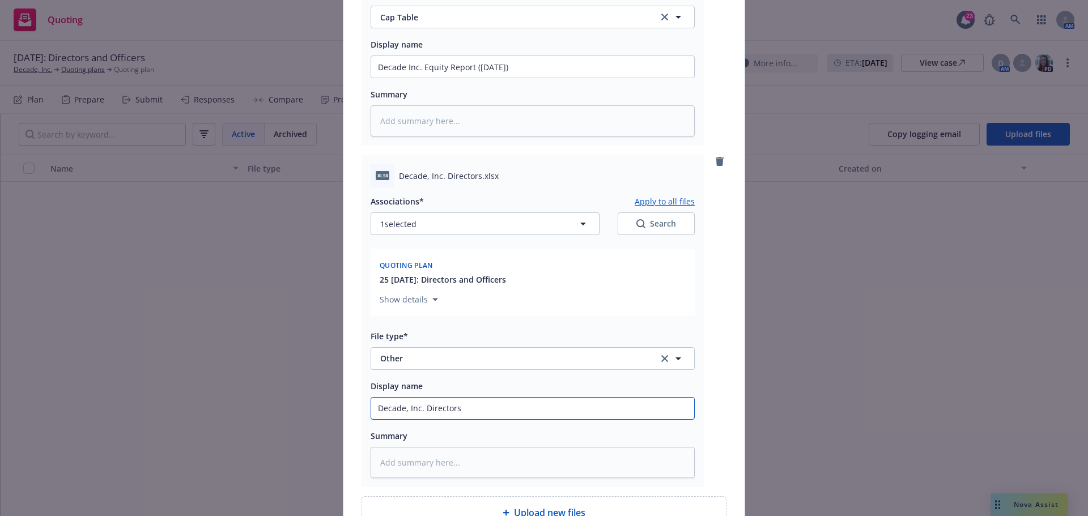
scroll to position [2144, 0]
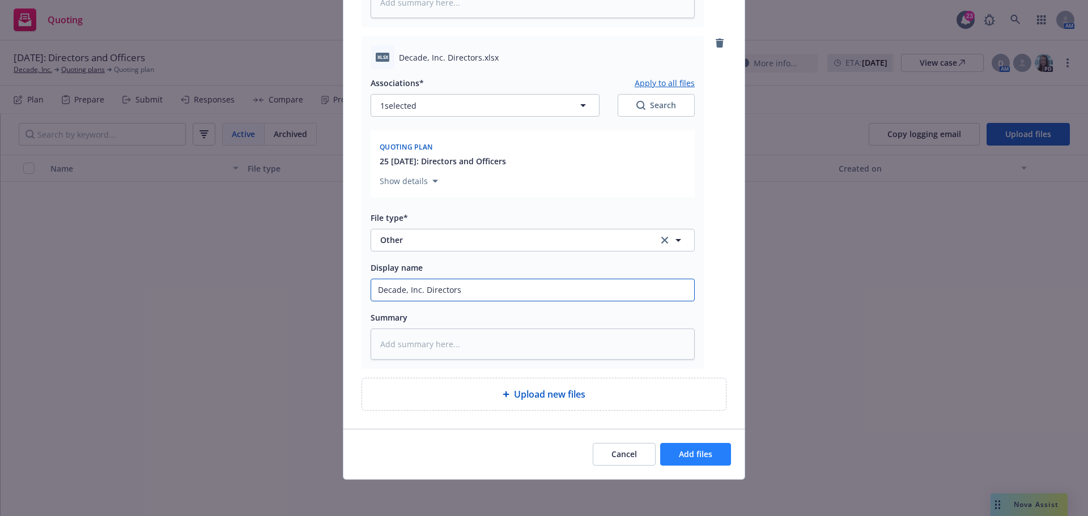
type input "Decade, Inc. Directors"
click at [697, 453] on span "Add files" at bounding box center [695, 454] width 33 height 11
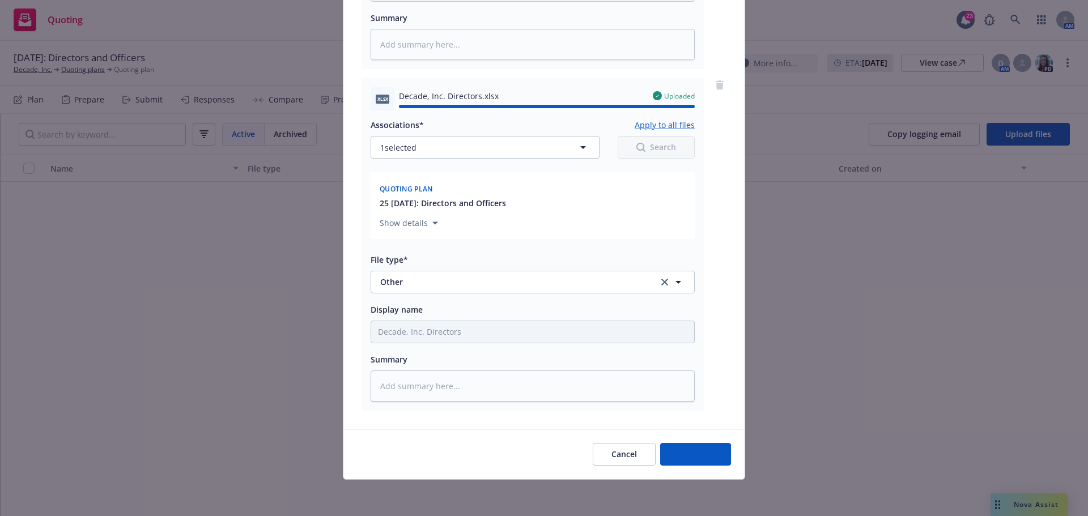
type textarea "x"
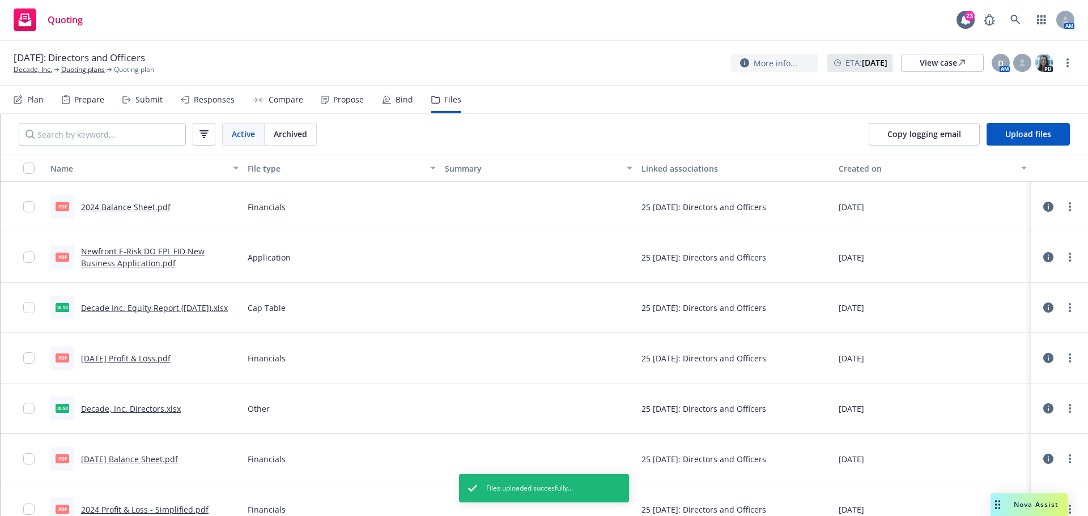
click at [28, 103] on div "Plan" at bounding box center [35, 99] width 16 height 9
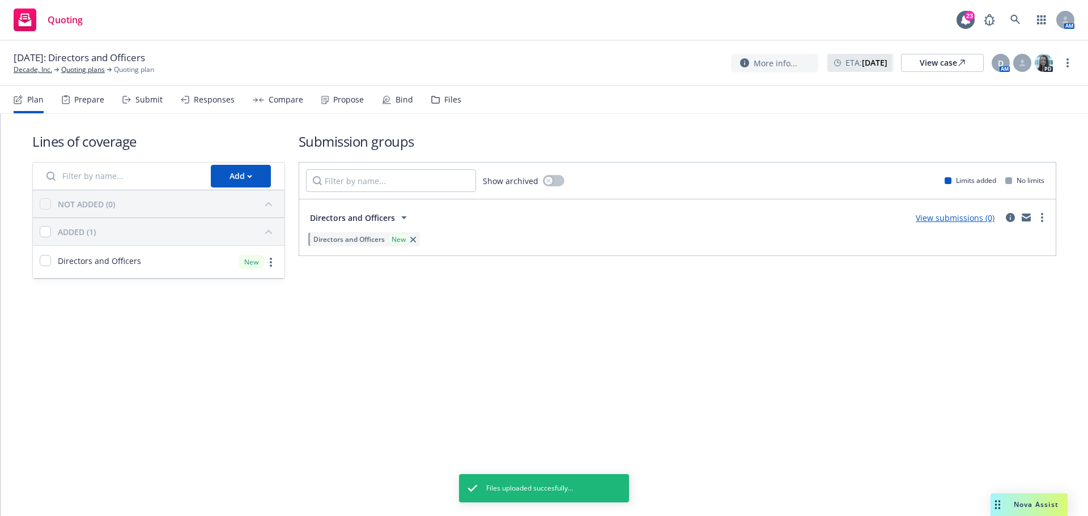
click at [966, 220] on link "View submissions (0)" at bounding box center [954, 217] width 79 height 11
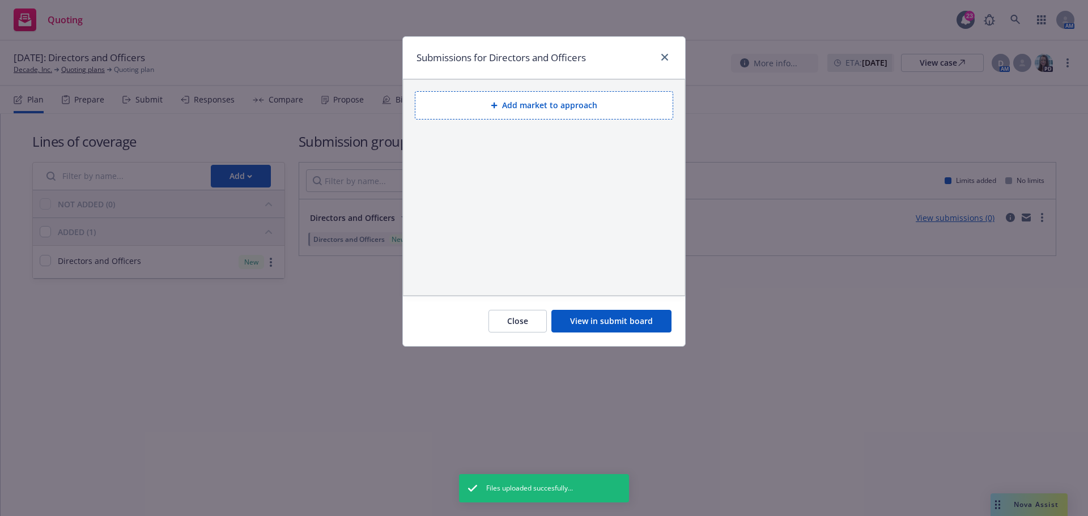
click at [531, 106] on button "Add market to approach" at bounding box center [544, 105] width 258 height 28
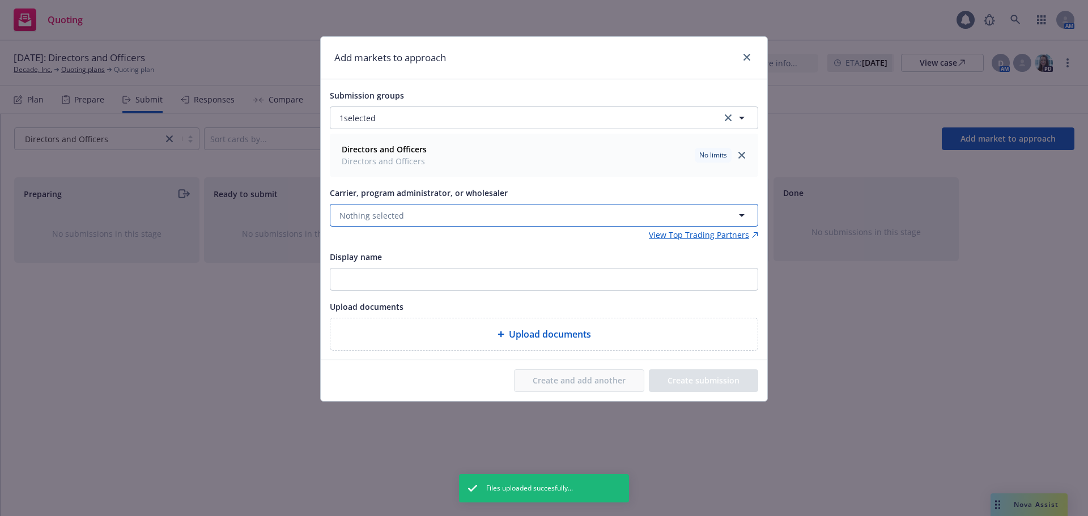
click at [418, 216] on button "Nothing selected" at bounding box center [544, 215] width 428 height 23
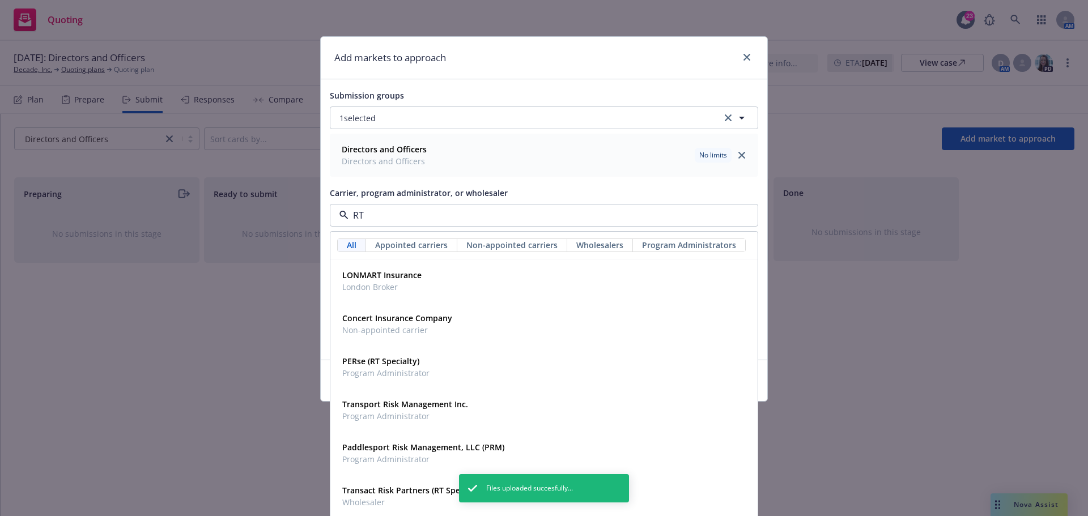
type input "RT S"
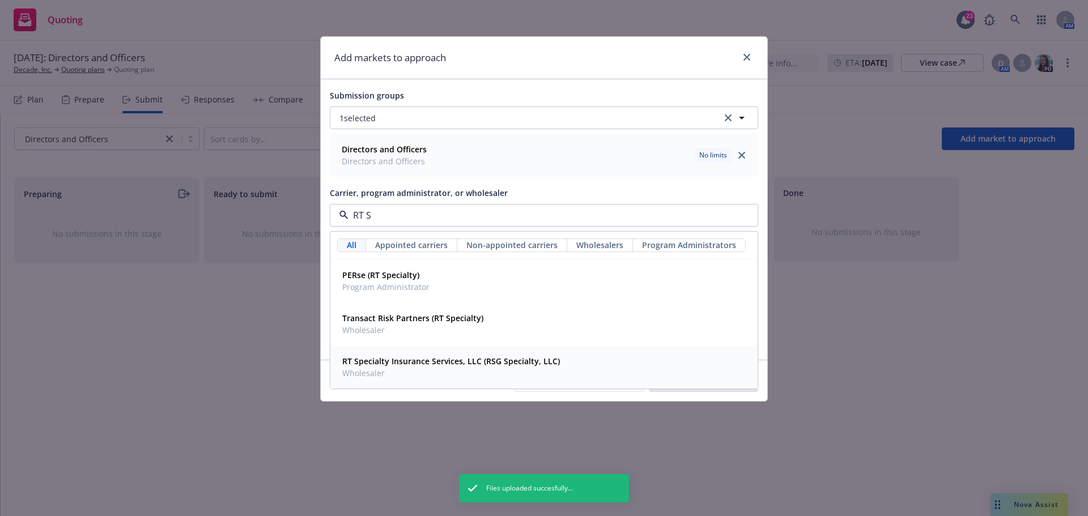
click at [463, 370] on span "Wholesaler" at bounding box center [451, 373] width 218 height 12
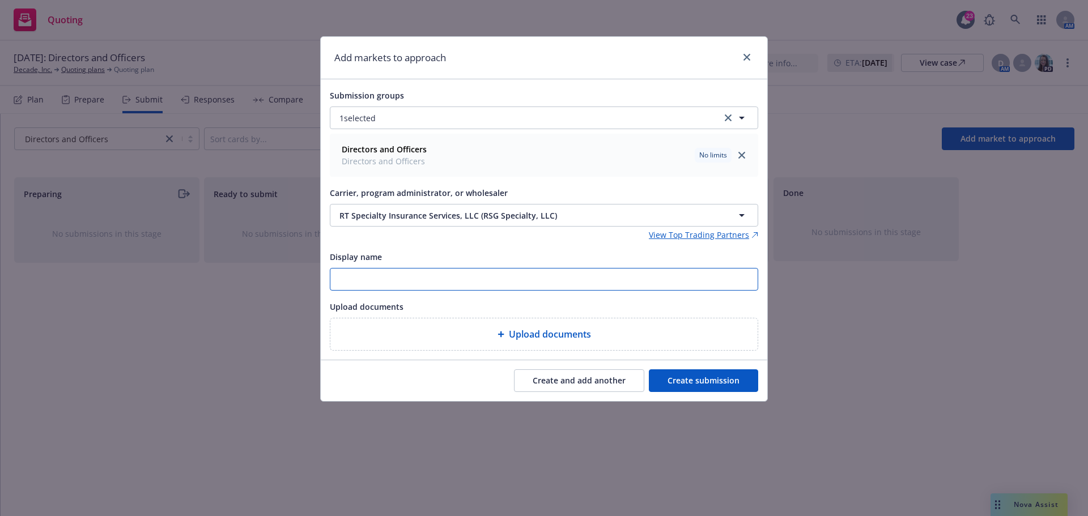
drag, startPoint x: 344, startPoint y: 280, endPoint x: 350, endPoint y: 282, distance: 6.3
click at [344, 281] on input "Display name" at bounding box center [543, 279] width 427 height 22
click at [427, 278] on input "25-26 RT" at bounding box center [543, 279] width 427 height 22
paste input "Decade Bio - Prospect"
drag, startPoint x: 504, startPoint y: 280, endPoint x: 279, endPoint y: 272, distance: 224.4
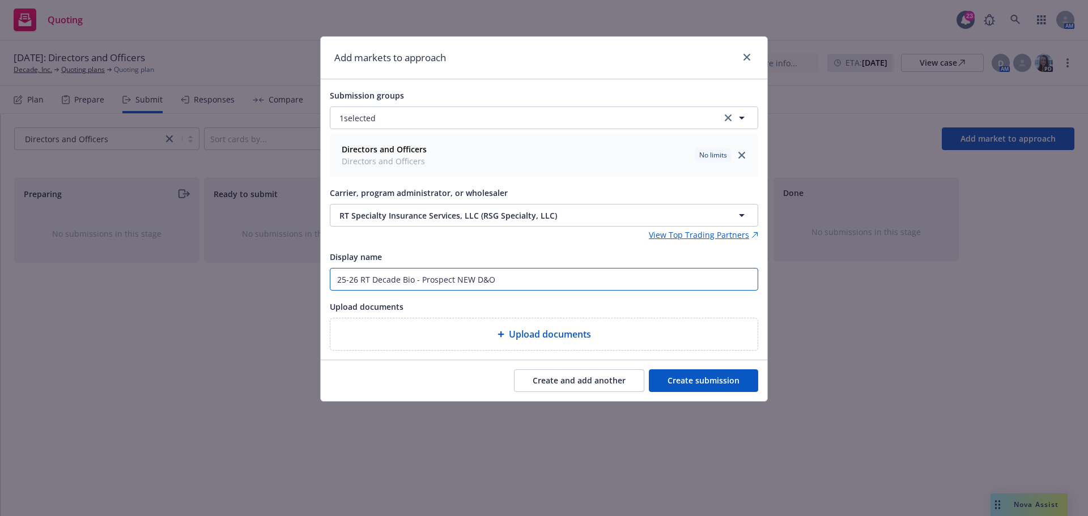
click at [279, 272] on div "Add markets to approach Submission groups 1 selected Directors and Officers Dir…" at bounding box center [544, 258] width 1088 height 516
type input "25-26 RT Decade Bio - Prospect NEW D&O"
type textarea "x"
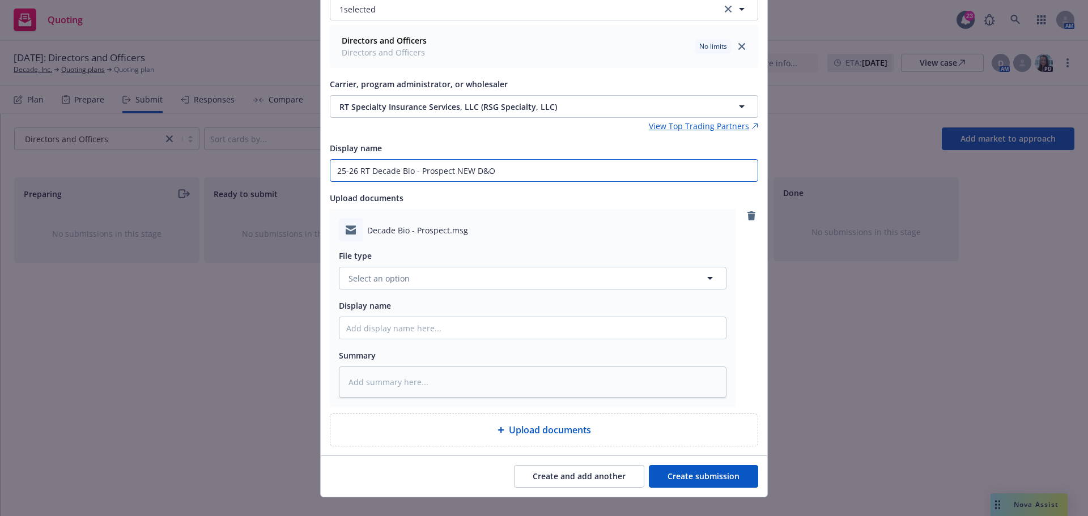
scroll to position [126, 0]
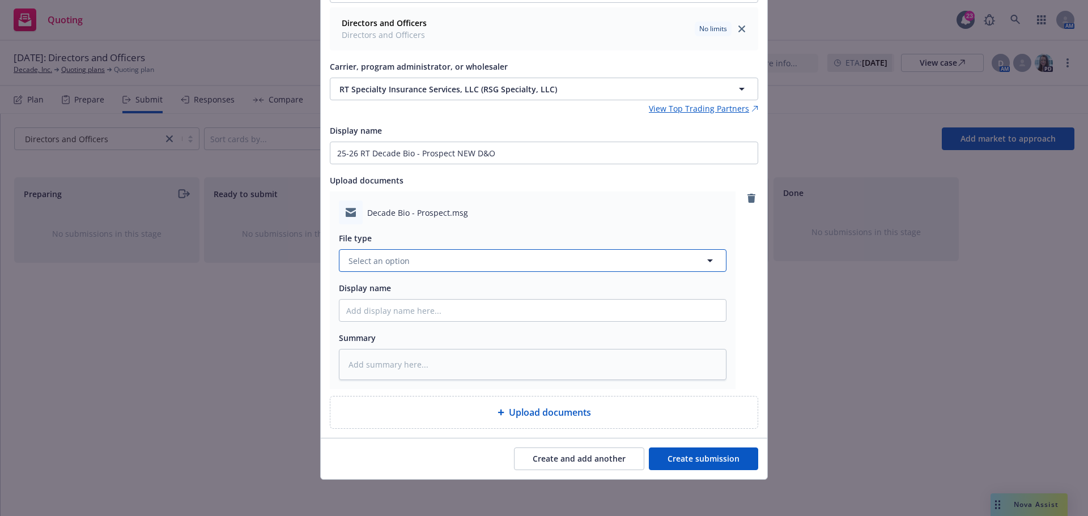
click at [381, 263] on span "Select an option" at bounding box center [378, 261] width 61 height 12
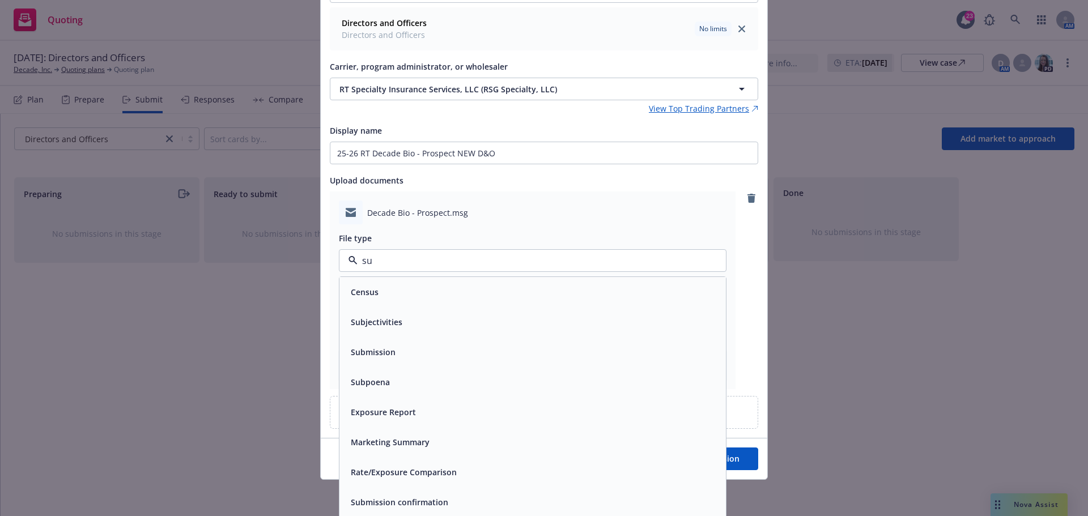
type input "sub"
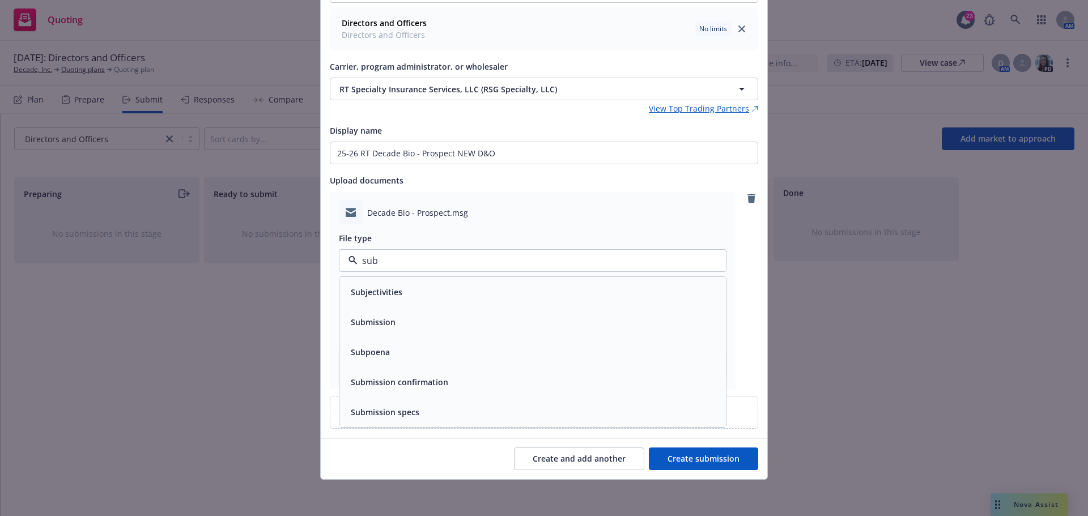
click at [394, 317] on div "Submission" at bounding box center [532, 322] width 373 height 16
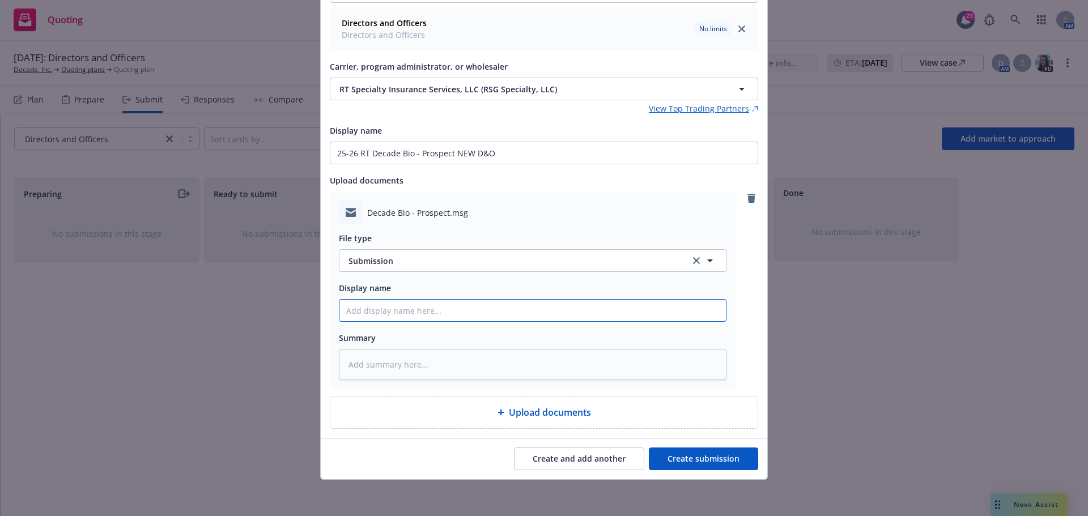
click at [407, 313] on input "Display name" at bounding box center [532, 311] width 386 height 22
paste input "25-26 RT Decade Bio - Prospect NEW D&O"
type textarea "x"
type input "25-26 RT Decade Bio - Prospect NEW D&O"
click at [711, 464] on button "Create submission" at bounding box center [703, 458] width 109 height 23
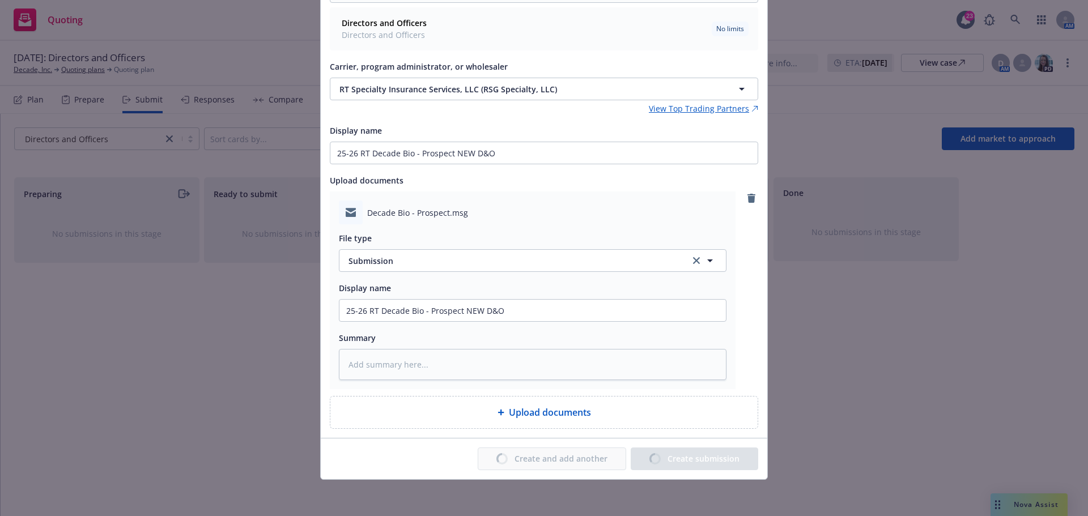
type textarea "x"
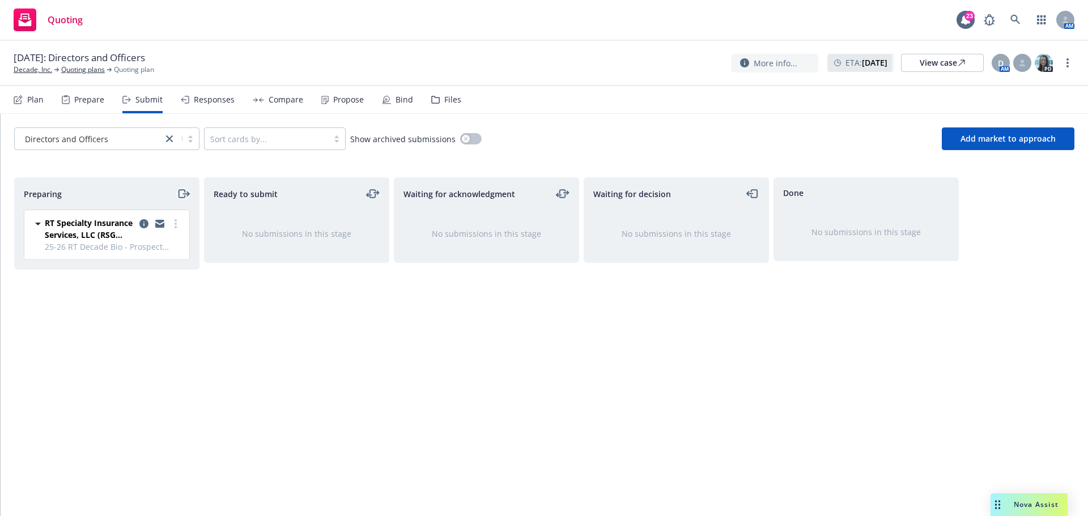
click at [186, 190] on icon "moveRight" at bounding box center [183, 194] width 13 height 14
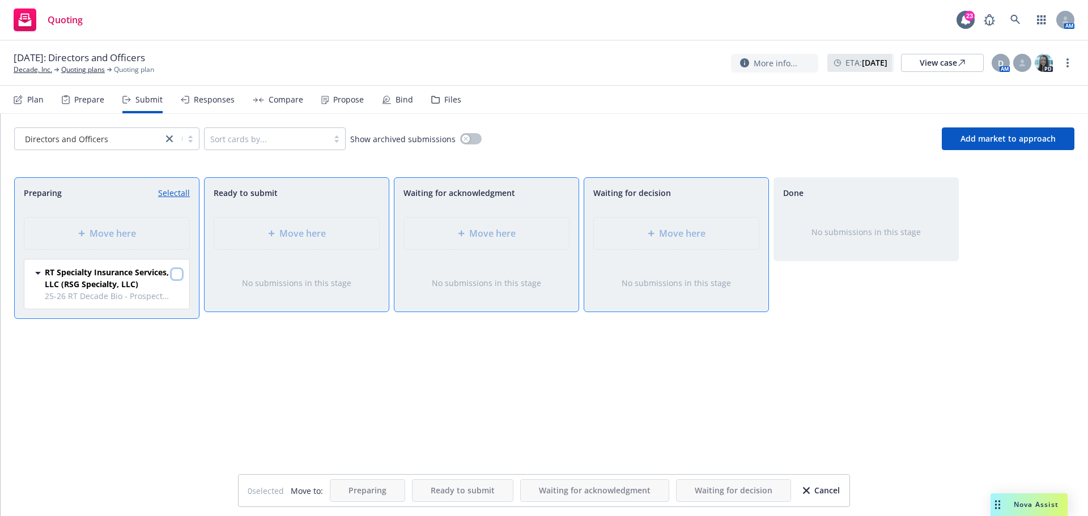
click at [178, 274] on input "checkbox" at bounding box center [176, 273] width 11 height 11
checkbox input "true"
click at [689, 225] on div "Move here" at bounding box center [676, 234] width 165 height 32
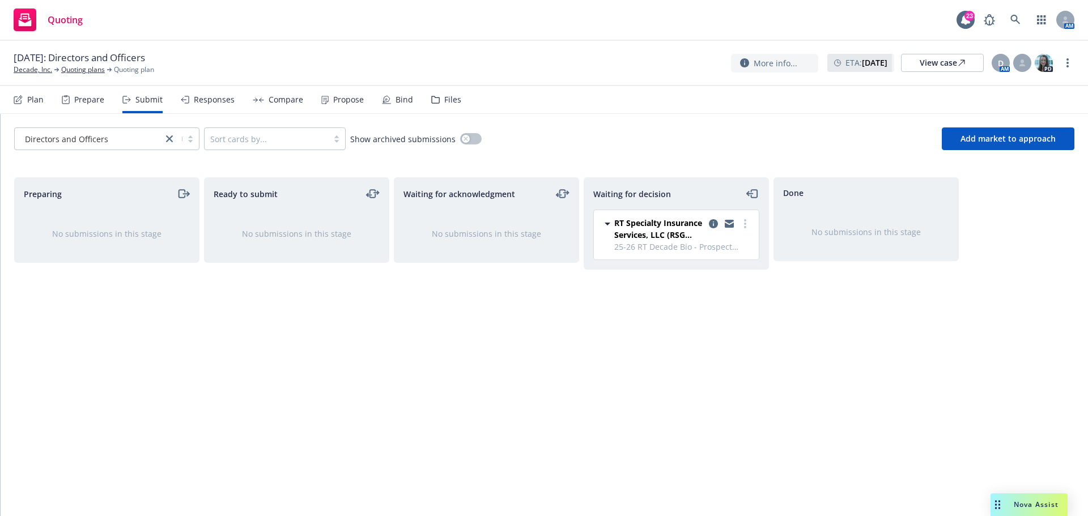
click at [437, 96] on div "Files" at bounding box center [446, 99] width 30 height 27
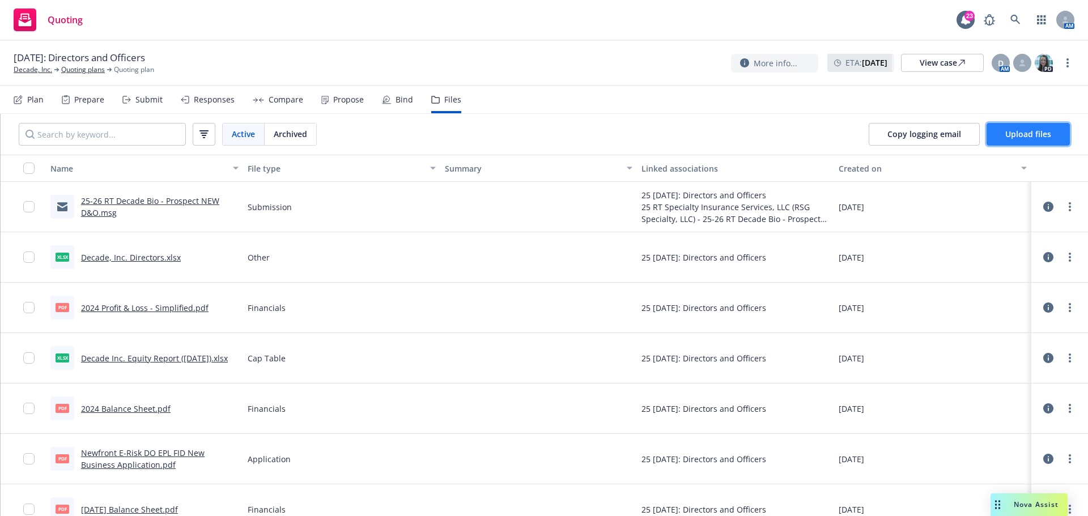
click at [1036, 130] on span "Upload files" at bounding box center [1028, 134] width 46 height 11
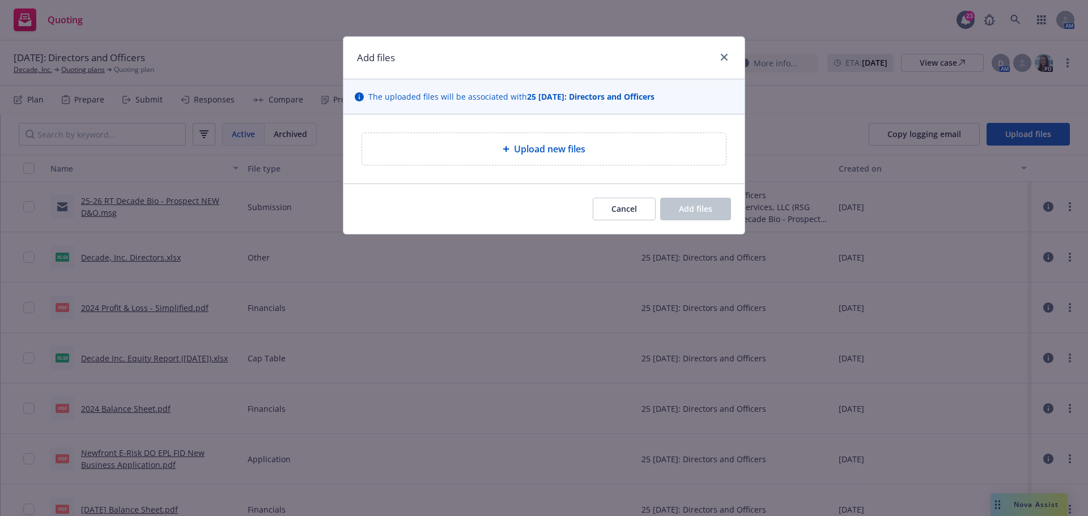
type textarea "x"
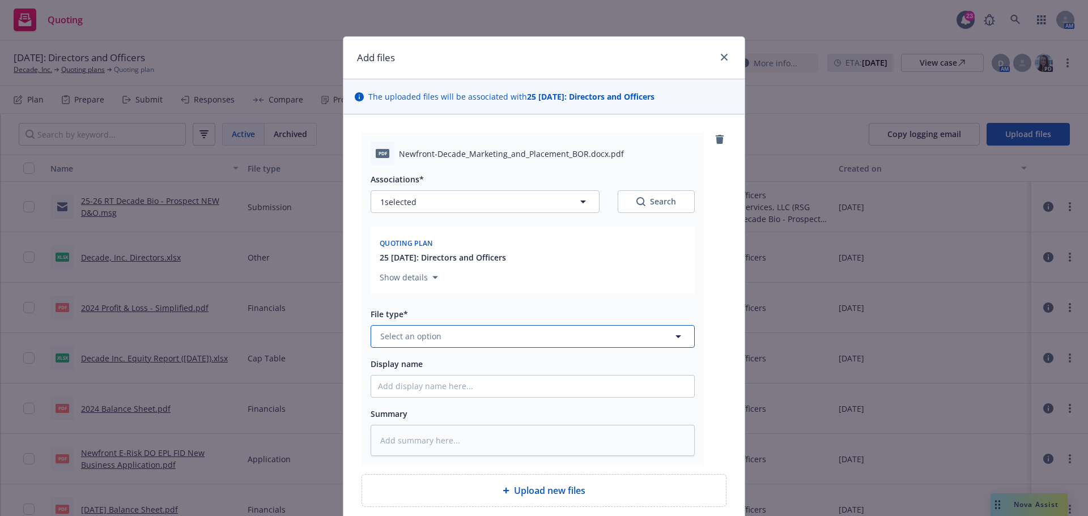
click at [434, 336] on span "Select an option" at bounding box center [410, 336] width 61 height 12
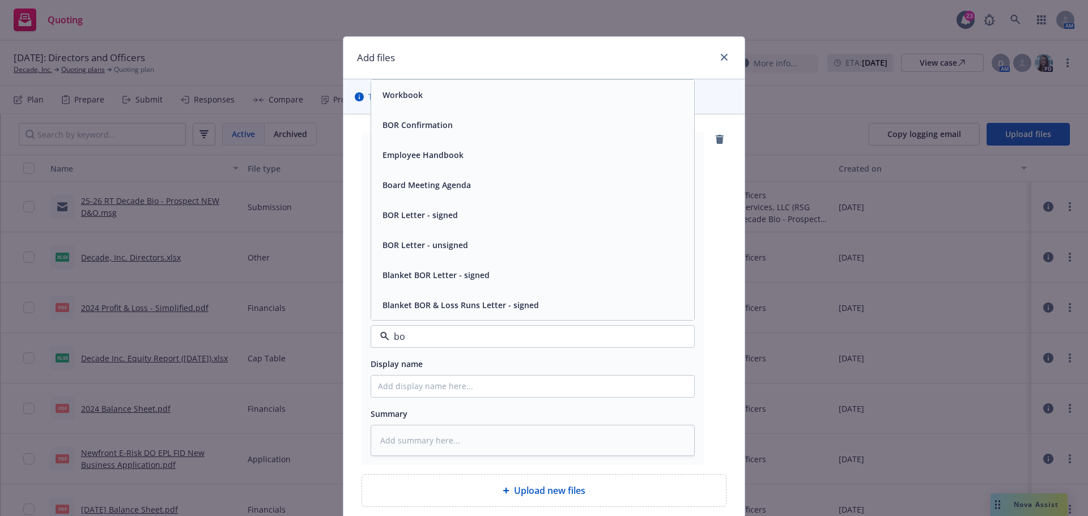
type input "bor"
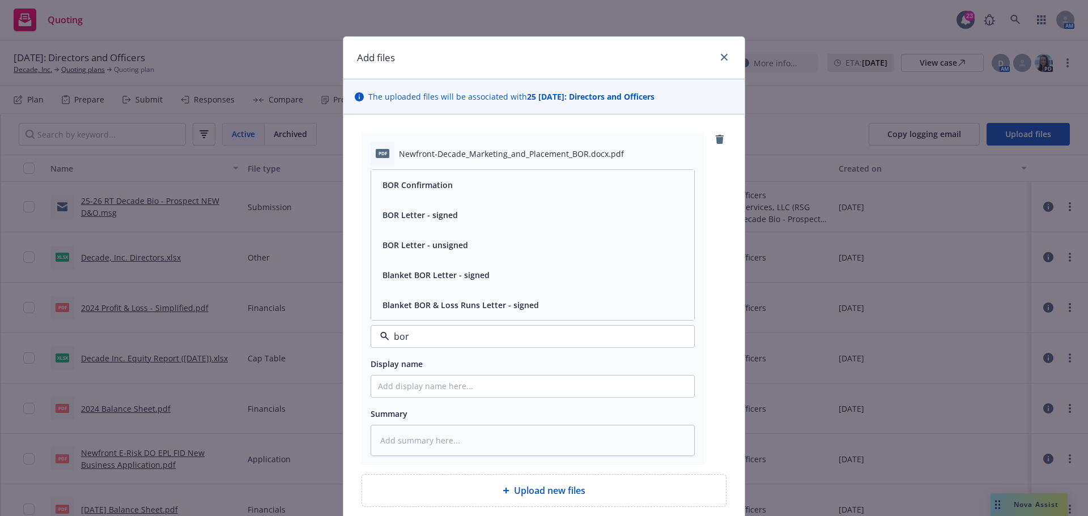
click at [428, 214] on span "BOR Letter - signed" at bounding box center [419, 215] width 75 height 12
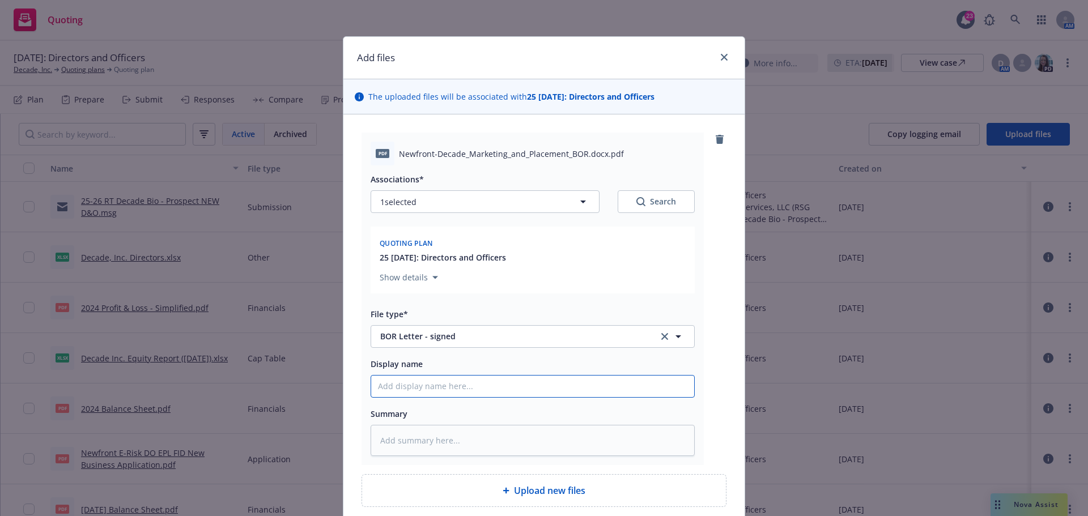
click at [384, 388] on input "Display name" at bounding box center [532, 387] width 323 height 22
type textarea "x"
type input "D"
type textarea "x"
type input "De"
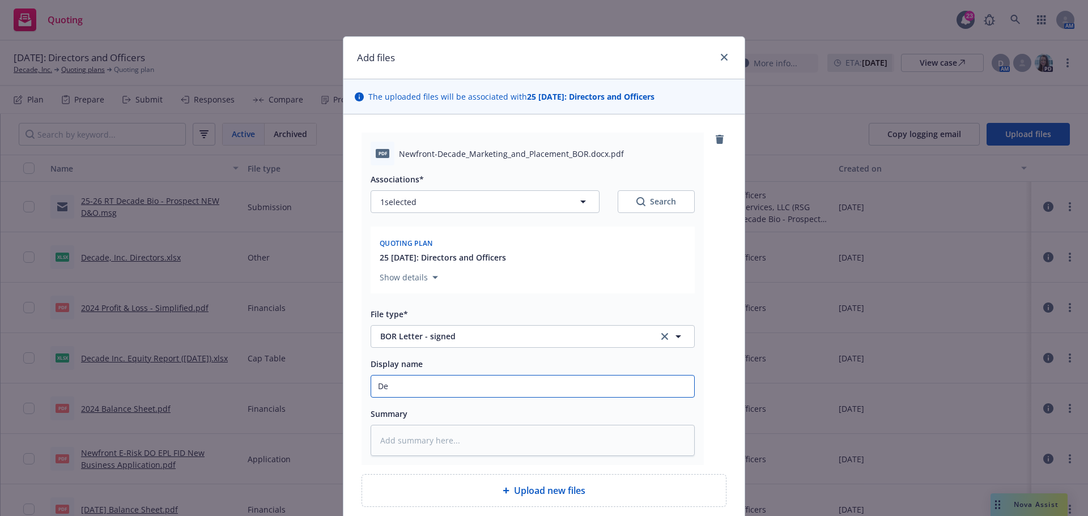
type textarea "x"
type input "Dec"
type textarea "x"
type input "Deca"
type textarea "x"
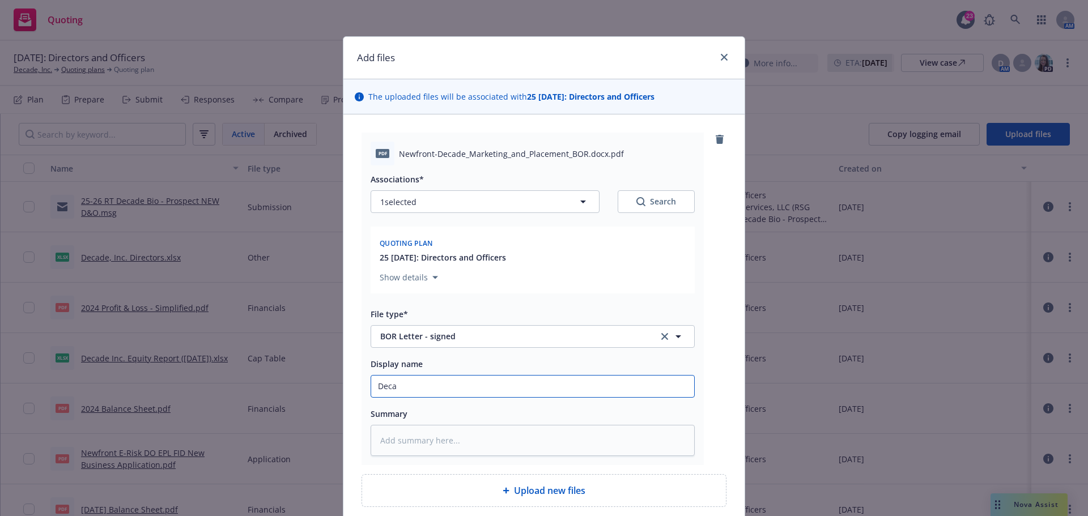
type input "Decad"
type textarea "x"
type input "Decade"
type textarea "x"
type input "Decade"
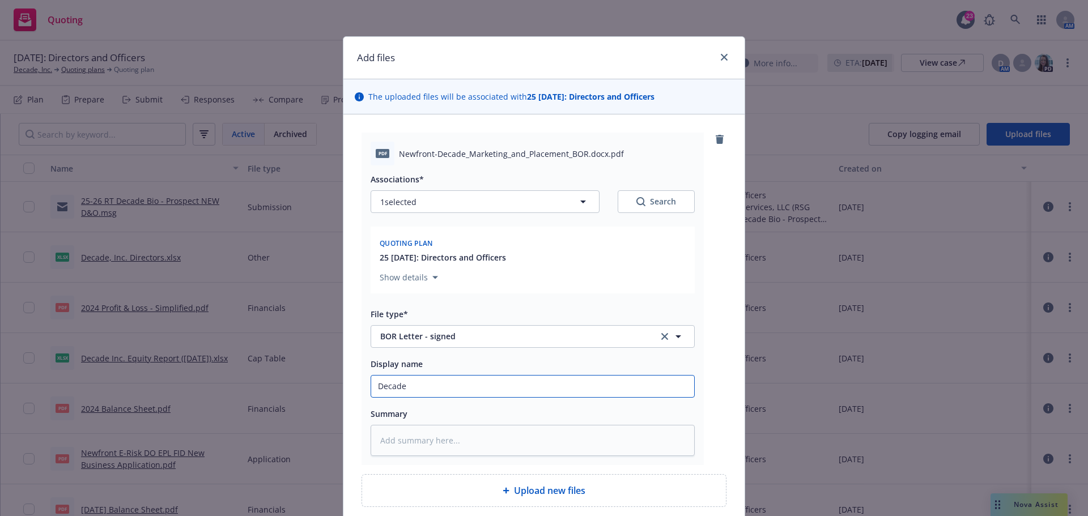
type textarea "x"
type input "Decade B"
type textarea "x"
type input "Decade Bi"
type textarea "x"
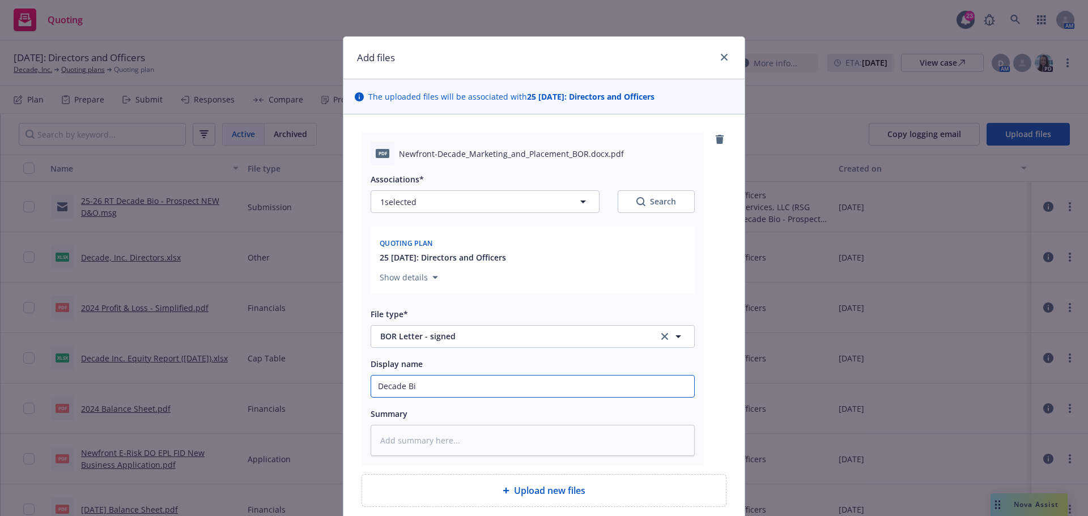
type input "Decade Bio"
type textarea "x"
type input "Decade Bio"
type textarea "x"
type input "Decade Bio B"
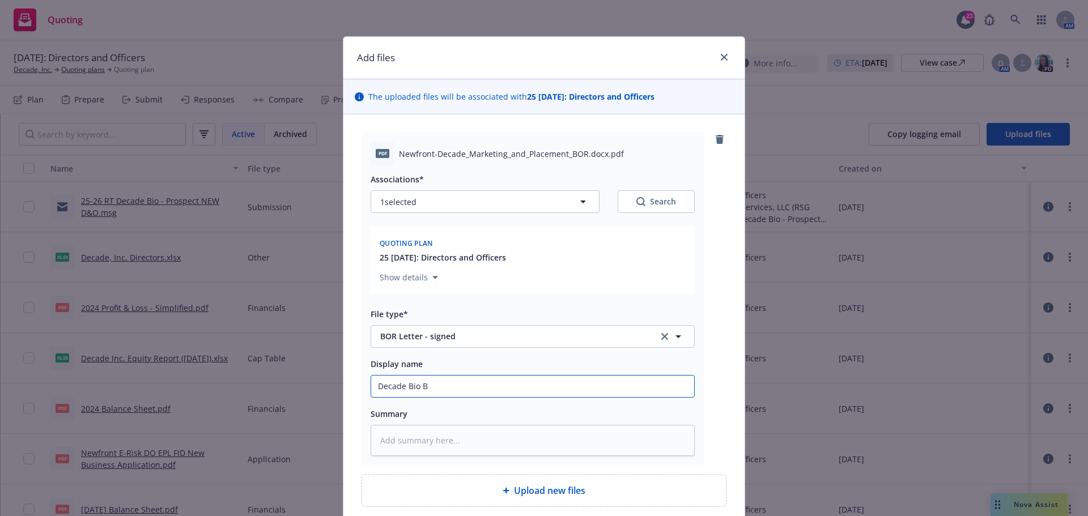
type textarea "x"
type input "Decade Bio BO"
type textarea "x"
type input "Decade Bio BOR"
type textarea "x"
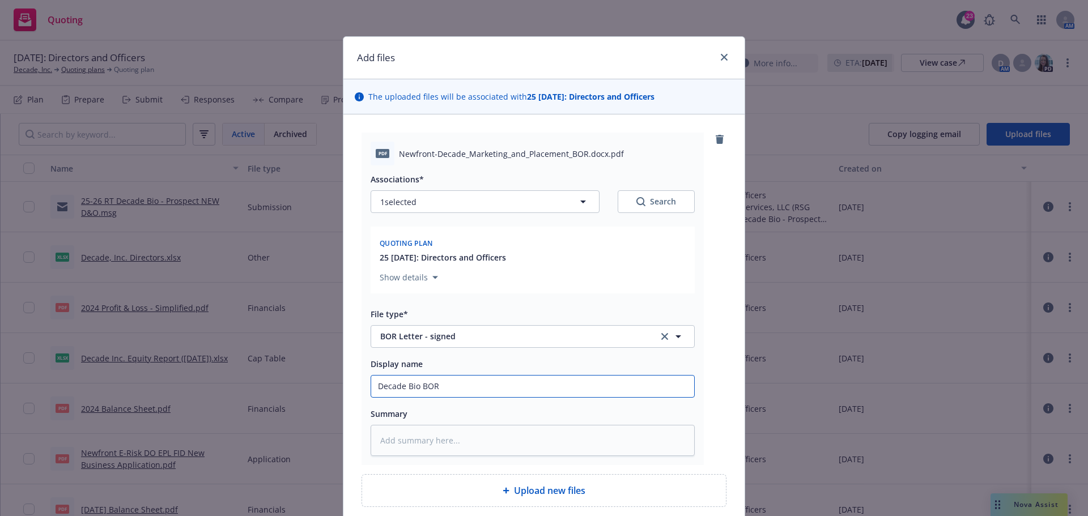
type input "Decade Bio BOR"
type textarea "x"
type input "Decade Bio BOR D"
type textarea "x"
type input "Decade Bio BOR D&"
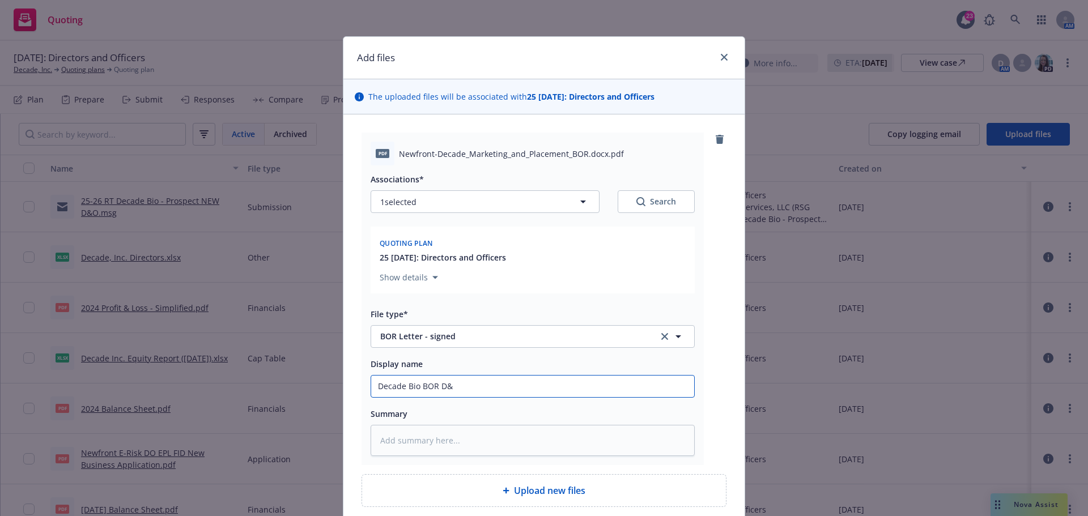
type textarea "x"
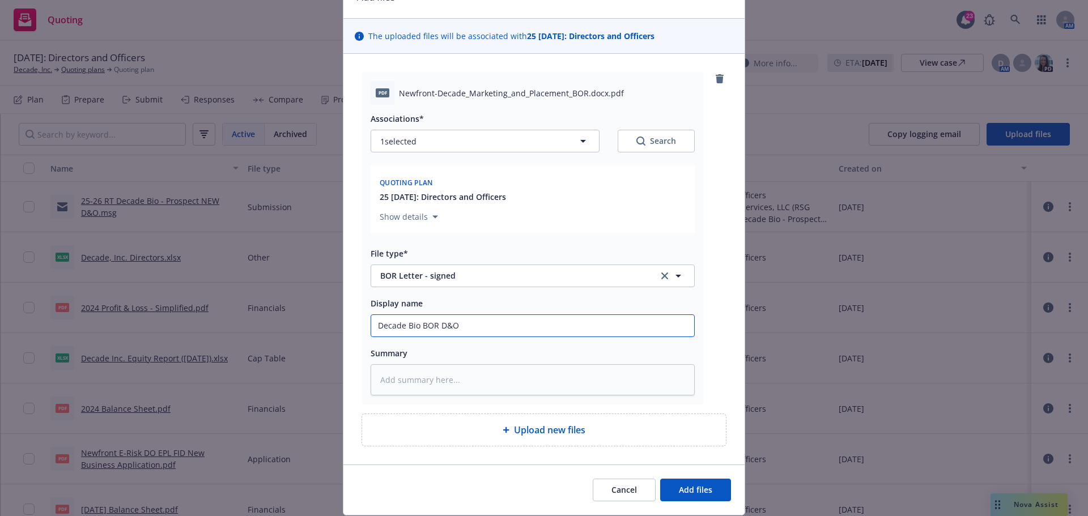
scroll to position [96, 0]
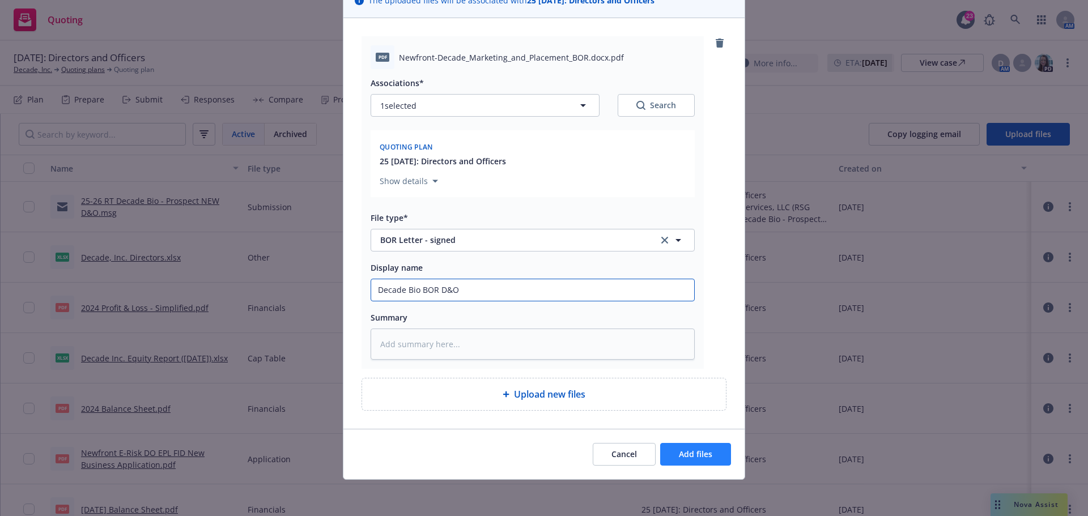
type input "Decade Bio BOR D&O"
click at [696, 449] on span "Add files" at bounding box center [695, 454] width 33 height 11
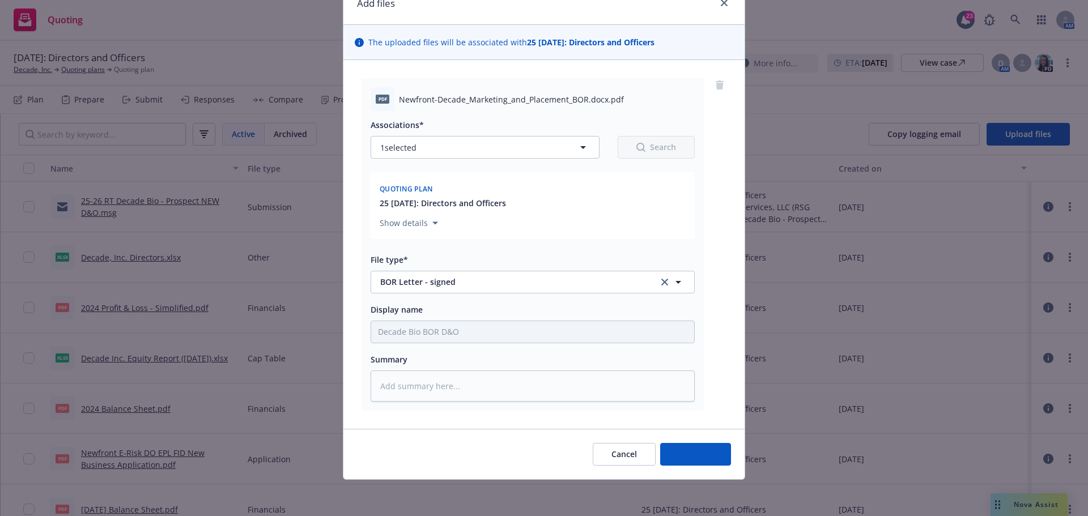
scroll to position [54, 0]
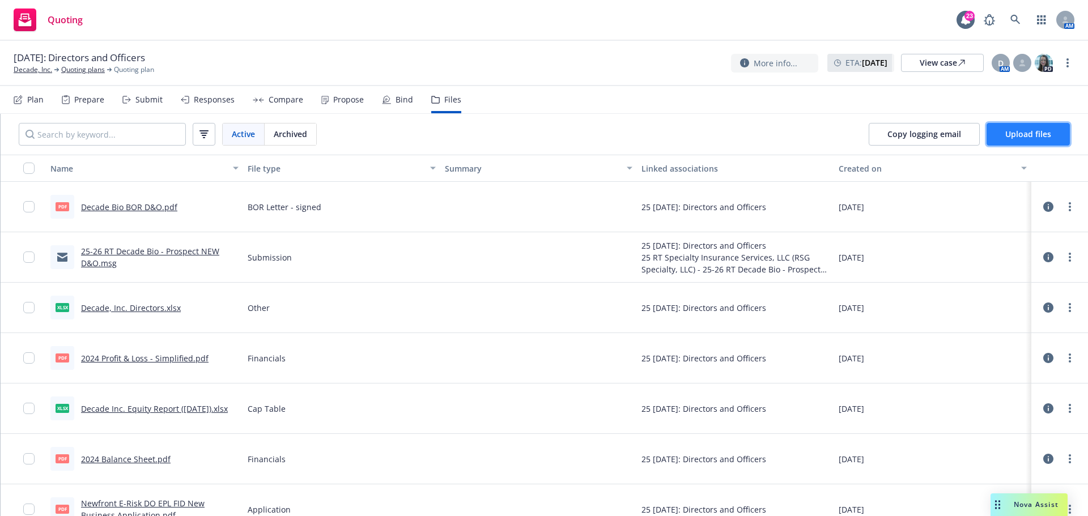
click at [1022, 139] on button "Upload files" at bounding box center [1027, 134] width 83 height 23
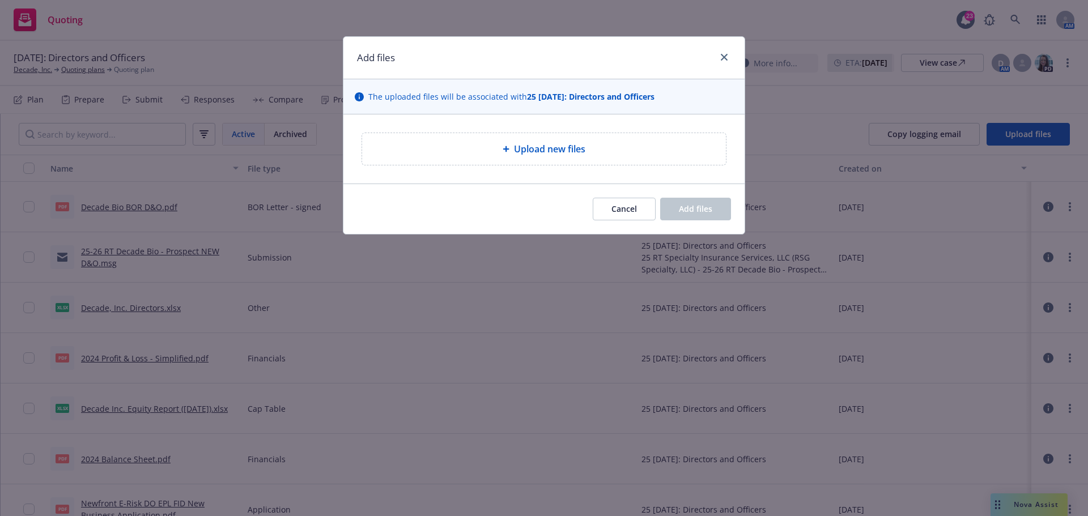
type textarea "x"
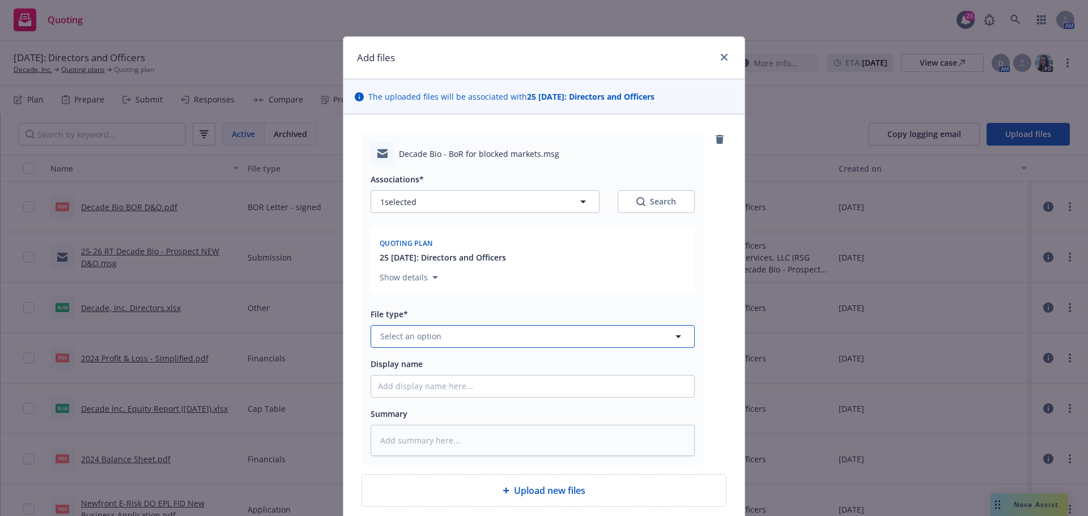
click at [400, 341] on span "Select an option" at bounding box center [410, 336] width 61 height 12
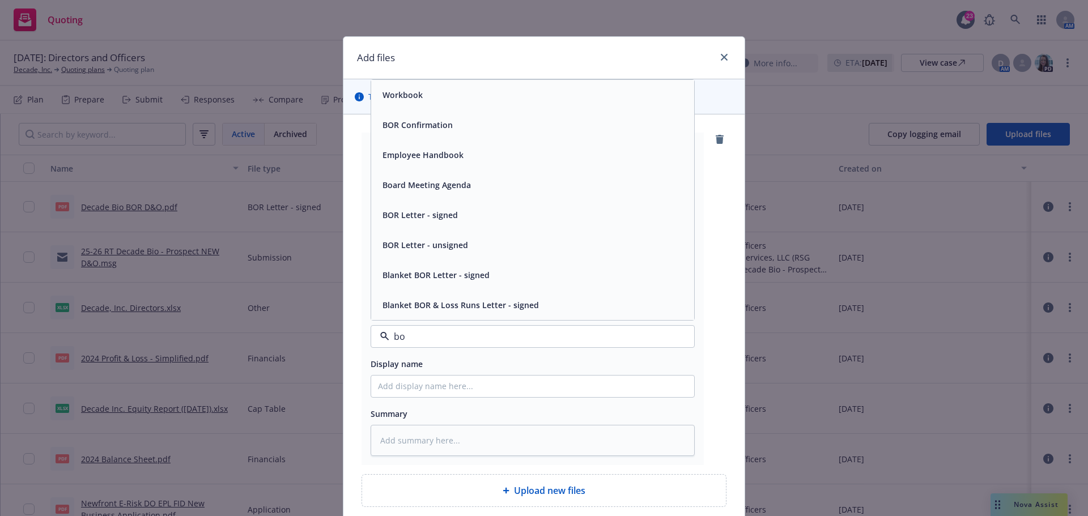
type input "bor"
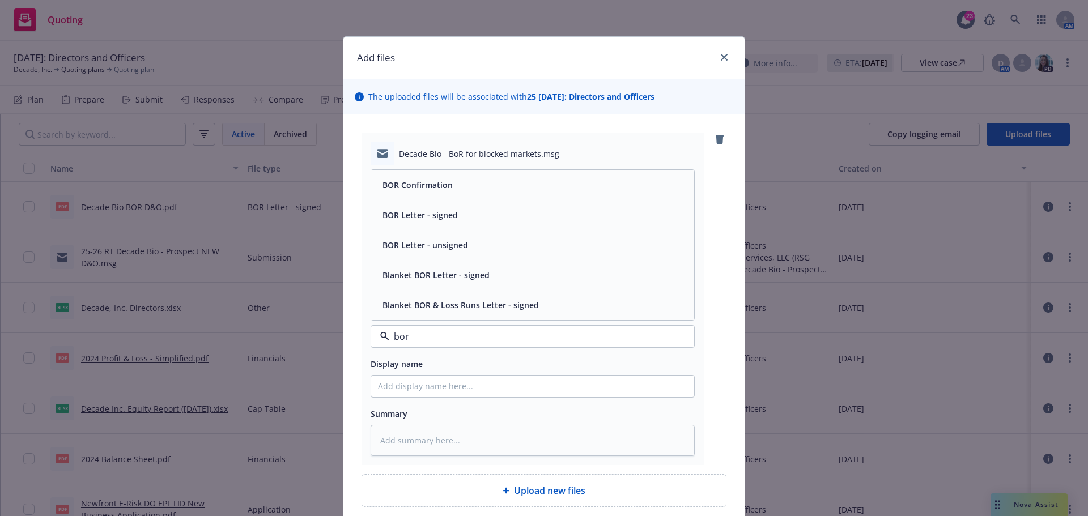
click at [438, 210] on span "BOR Letter - signed" at bounding box center [419, 215] width 75 height 12
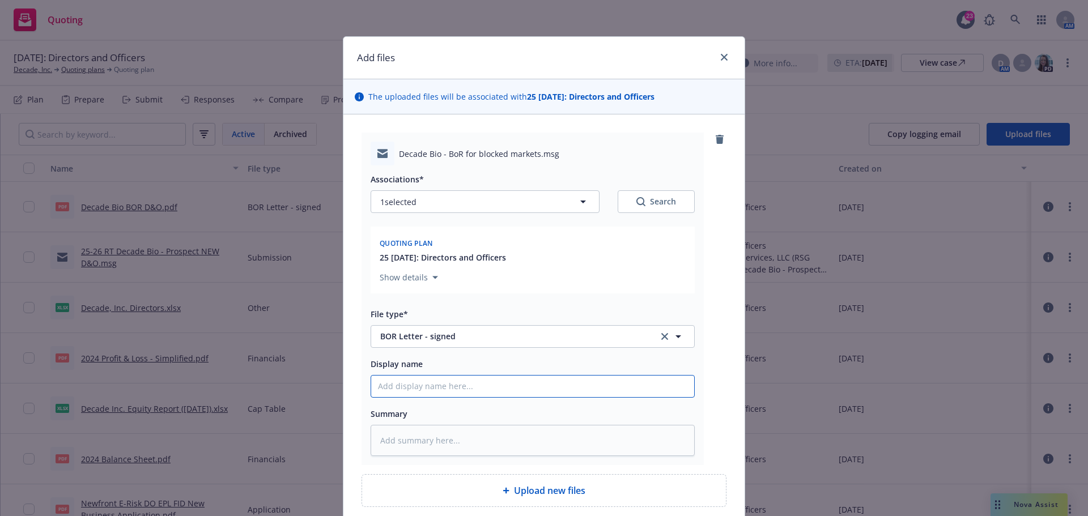
click at [385, 389] on input "Display name" at bounding box center [532, 387] width 323 height 22
type textarea "x"
type input "D"
type textarea "x"
type input "De"
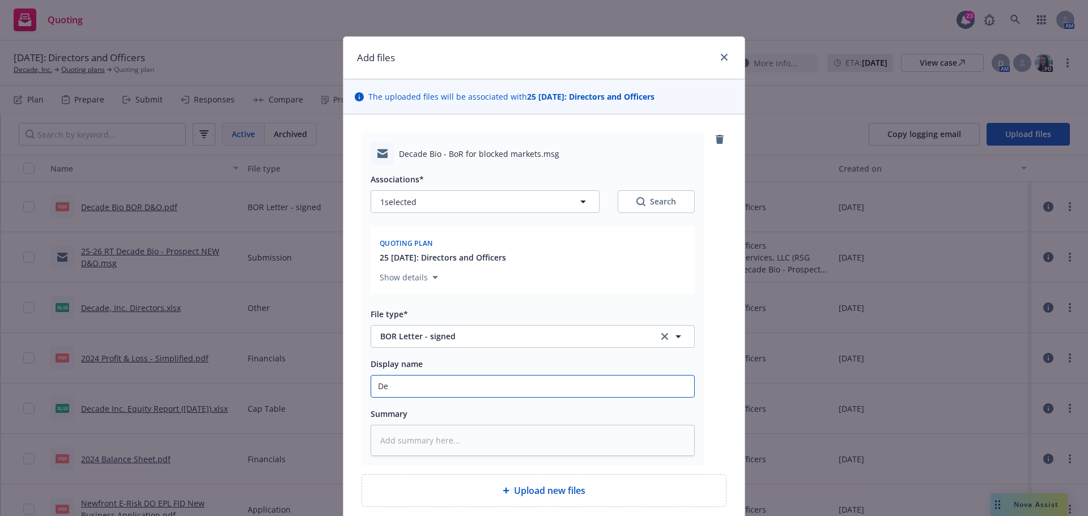
type textarea "x"
type input "Dec"
type textarea "x"
type input "Deca"
type textarea "x"
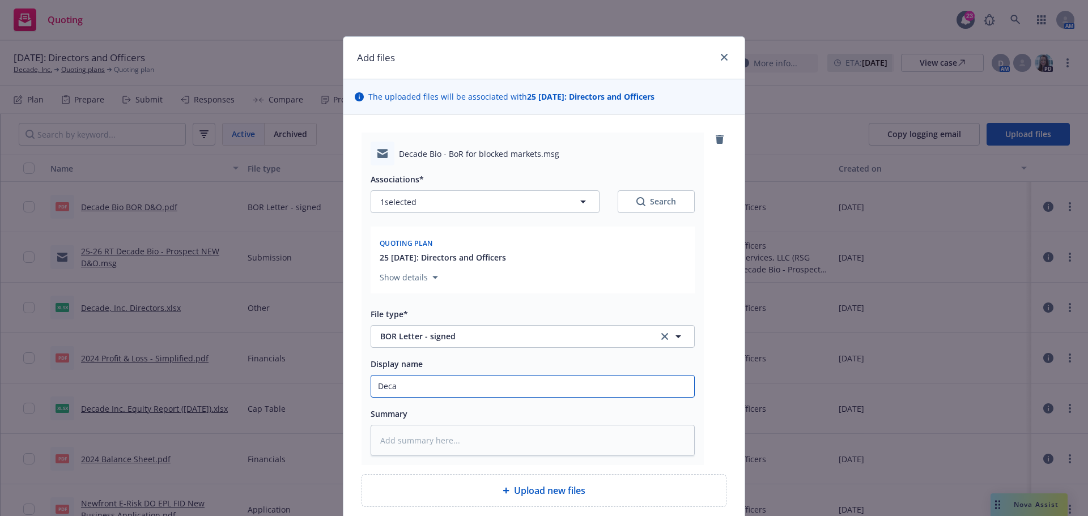
type input "Decad"
type textarea "x"
type input "Decade"
type textarea "x"
type input "Decade"
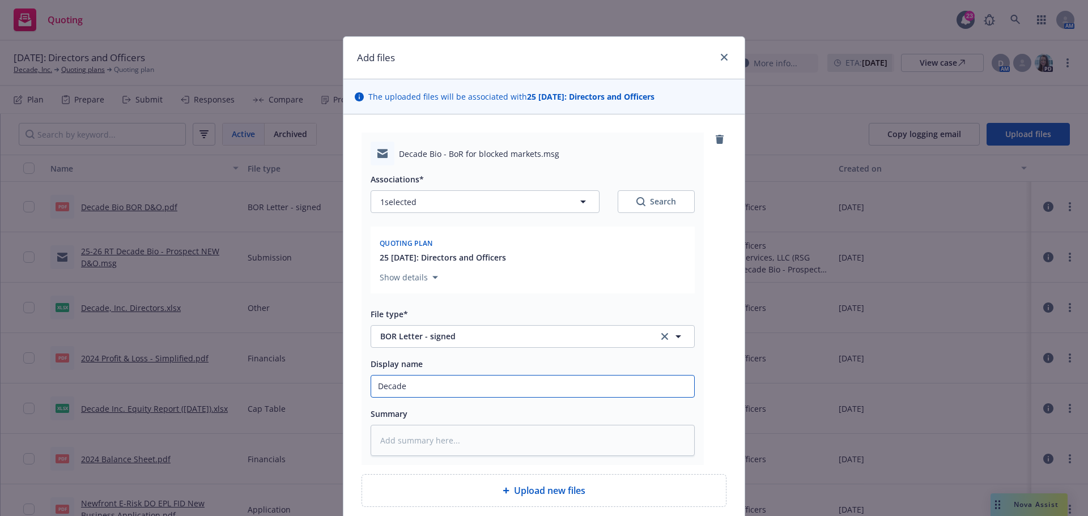
type textarea "x"
type input "Decade B"
type textarea "x"
type input "Decade Bi"
type textarea "x"
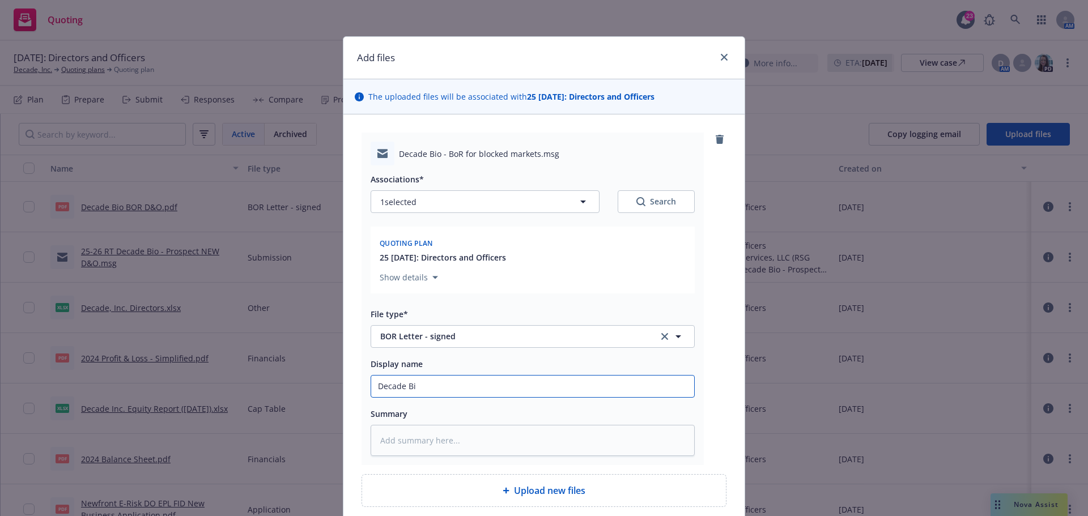
type input "Decade Bio"
type textarea "x"
type input "Decade Bio"
type textarea "x"
type input "Decade Bio -"
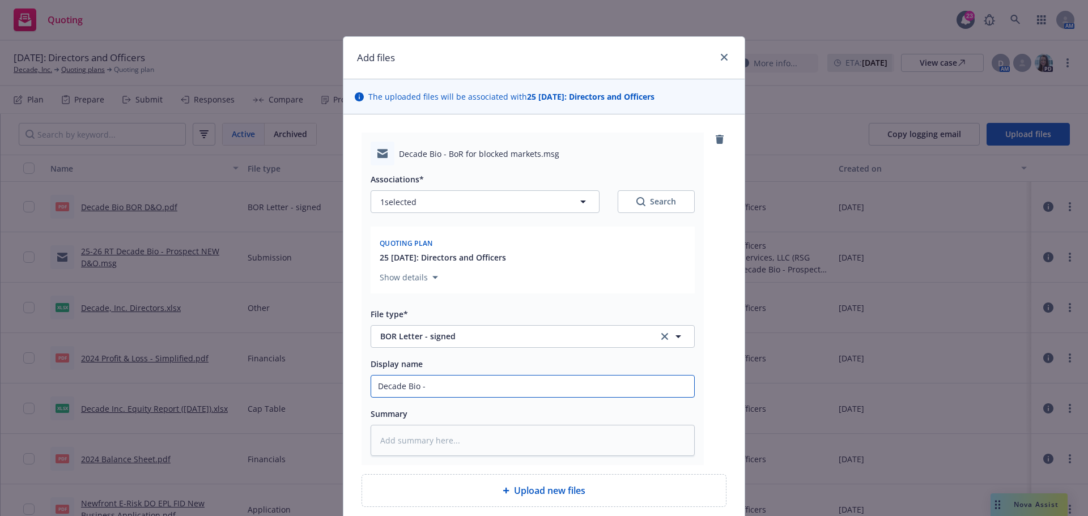
type textarea "x"
type input "Decade Bio -"
type textarea "x"
type input "Decade Bio - B"
type textarea "x"
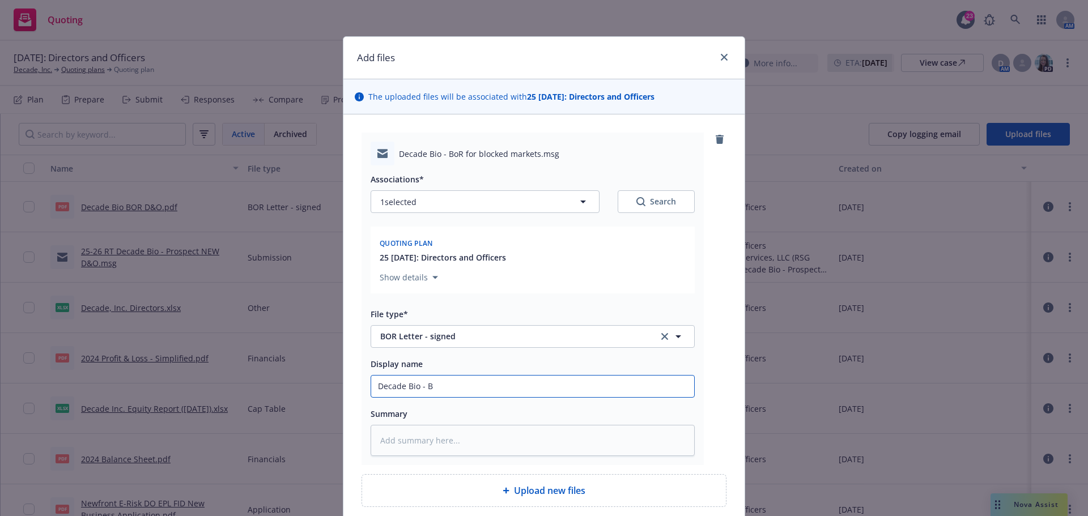
type input "Decade Bio - Bo"
type textarea "x"
type input "Decade Bio - Bor"
type textarea "x"
type input "Decade Bio - Bor"
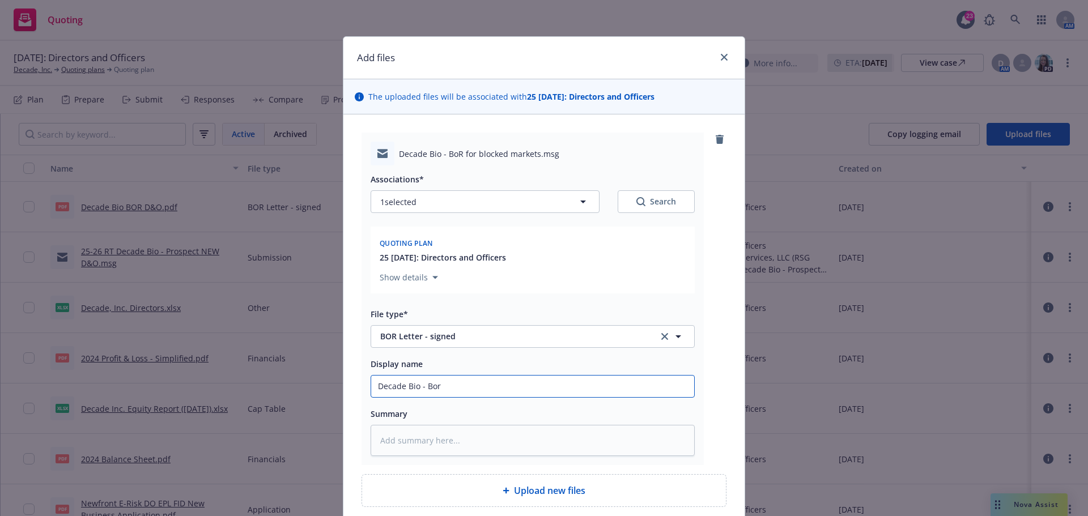
type textarea "x"
type input "Decade Bio - Bor f"
type textarea "x"
type input "Decade Bio - Bor fo"
type textarea "x"
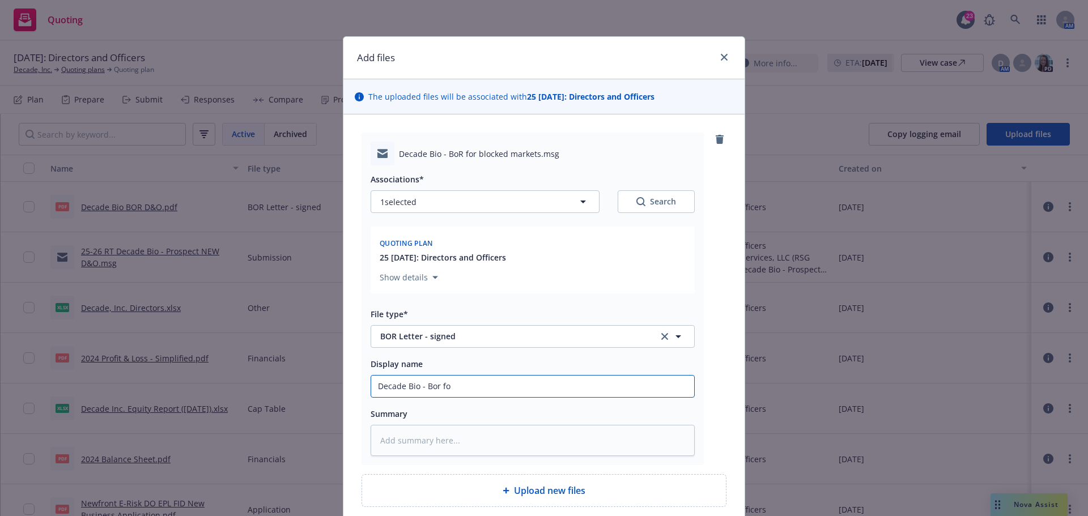
type input "Decade Bio - Bor for"
type textarea "x"
type input "Decade Bio - Bor for"
type textarea "x"
type input "Decade Bio - Bor for m"
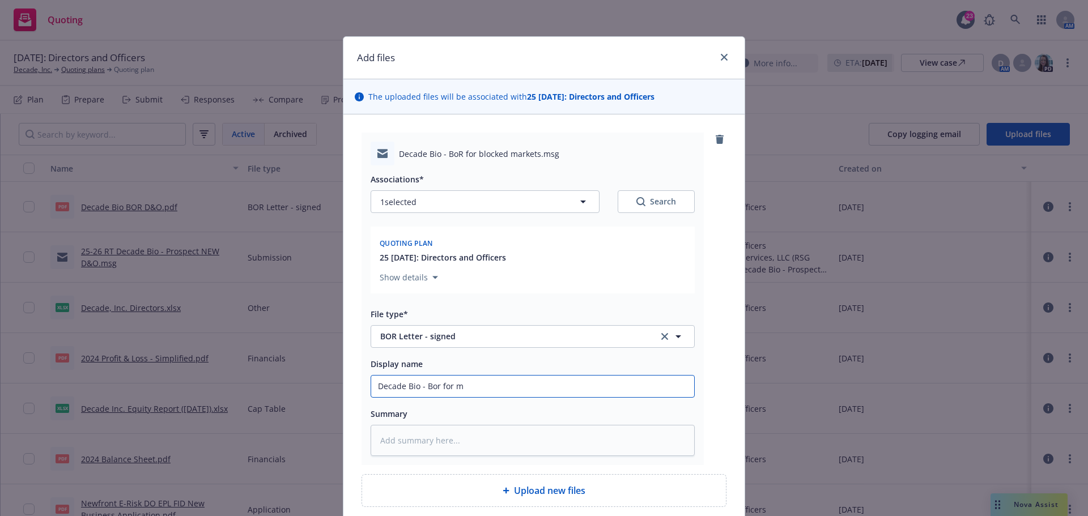
type textarea "x"
type input "Decade Bio - Bor for mk"
type textarea "x"
type input "Decade Bio - Bor for mkt"
type textarea "x"
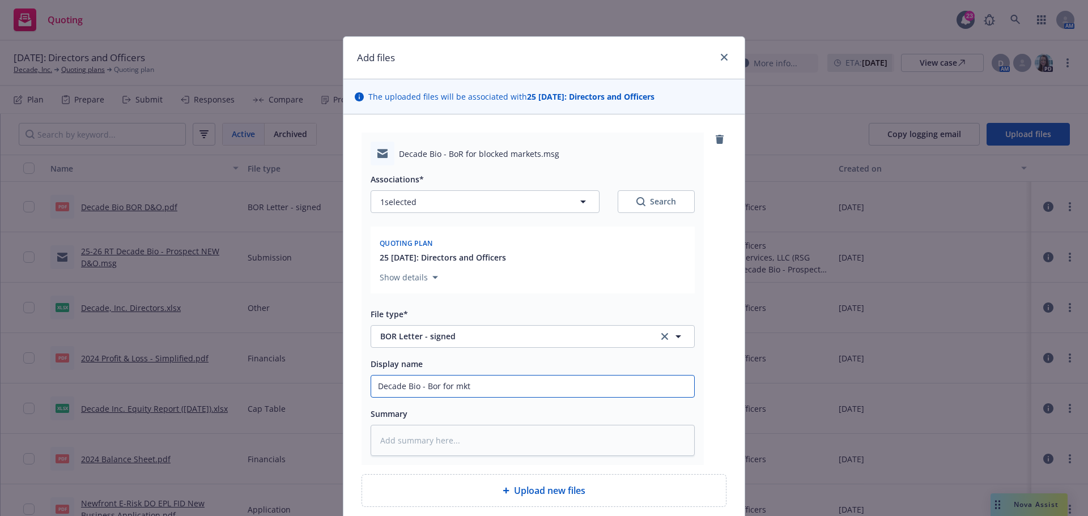
type input "Decade Bio - Bor for mkts"
type textarea "x"
type input "Decade Bio - Bor for mkts"
type textarea "x"
type input "Decade Bio - Bor for mkts w"
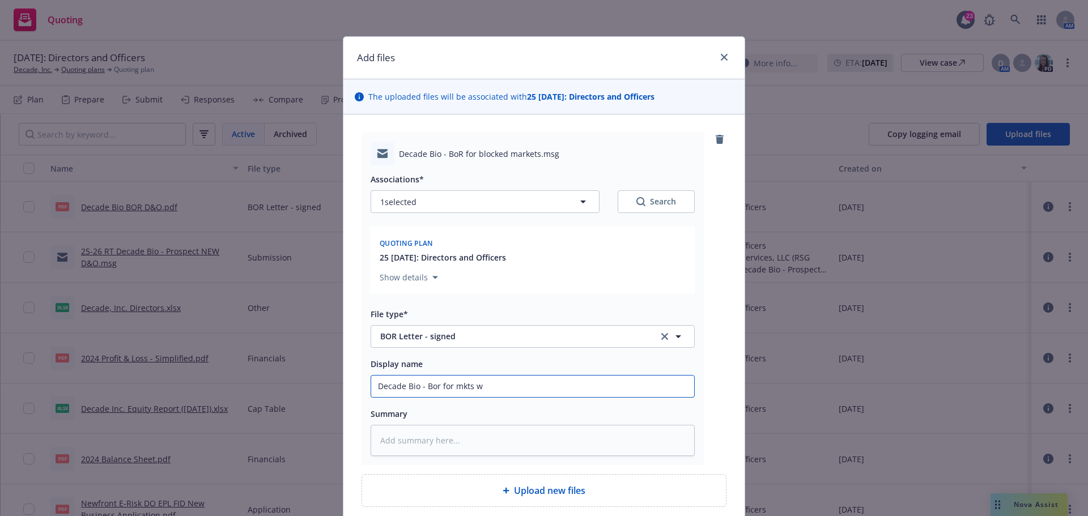
type textarea "x"
type input "Decade Bio - Bor for mkts we"
type textarea "x"
type input "Decade Bio - Bor for mkts we"
type textarea "x"
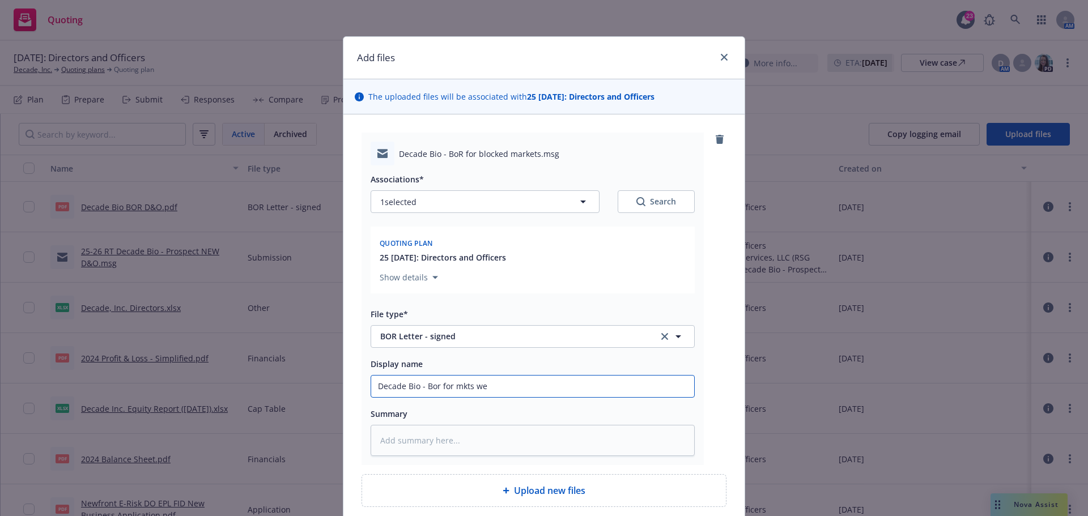
type input "Decade Bio - Bor for mkts we a"
type textarea "x"
type input "Decade Bio - Bor for mkts we ar"
type textarea "x"
type input "Decade Bio - Bor for mkts we are"
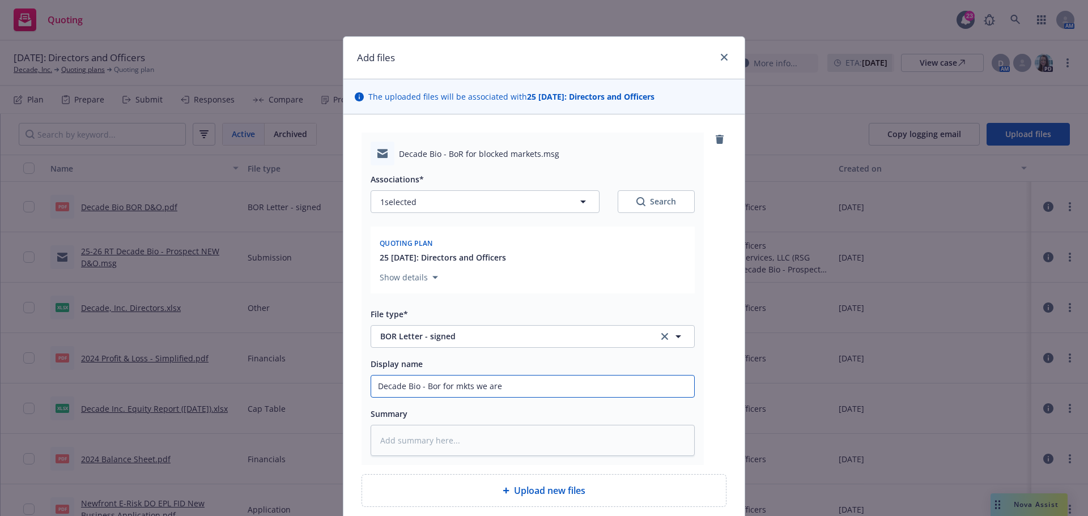
type textarea "x"
type input "Decade Bio - Bor for mkts we are"
type textarea "x"
type input "Decade Bio - Bor for mkts we are b"
type textarea "x"
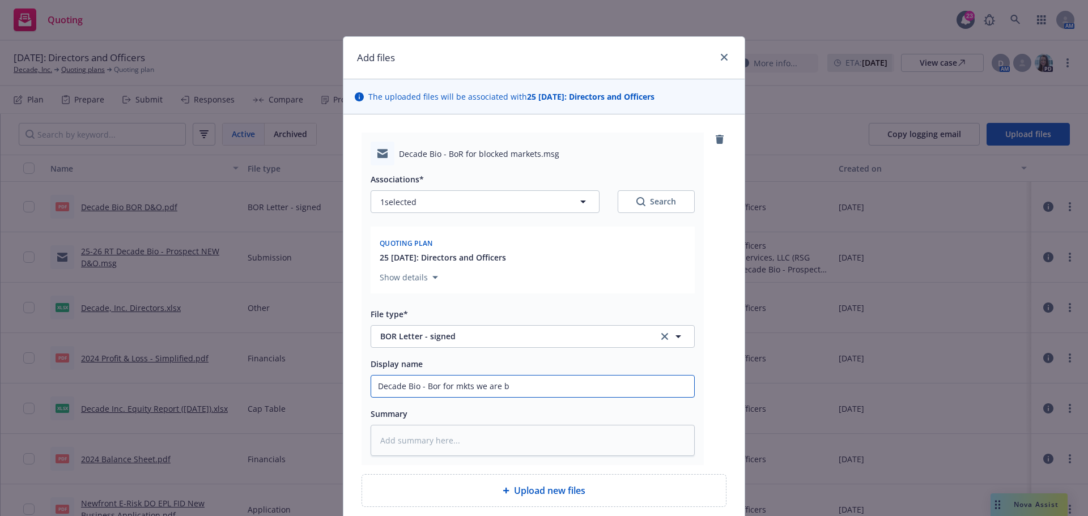
type input "Decade Bio - Bor for mkts we are bl"
type textarea "x"
type input "Decade Bio - Bor for mkts we are blo"
type textarea "x"
type input "Decade Bio - Bor for mkts we are bloc"
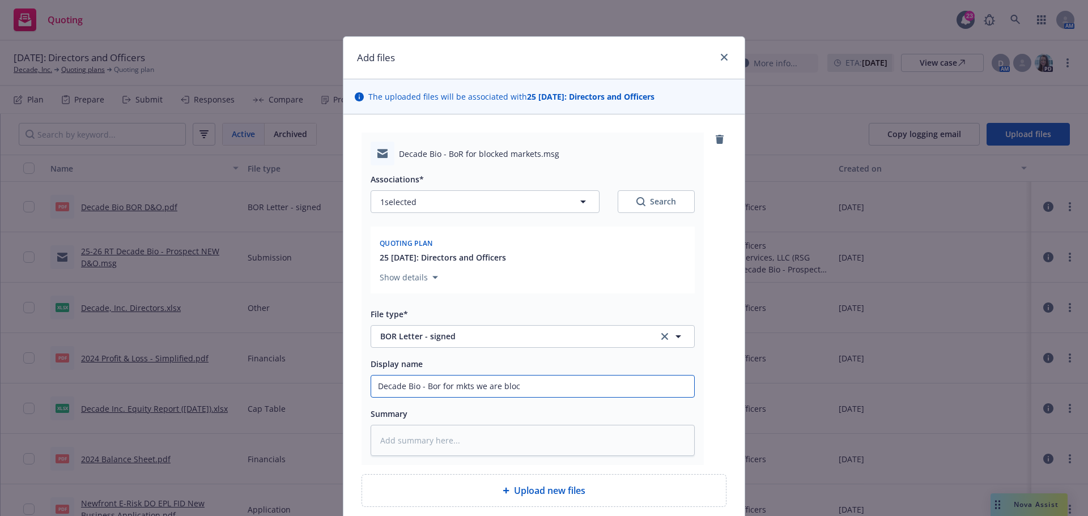
type textarea "x"
type input "Decade Bio - Bor for mkts we are block"
type textarea "x"
type input "Decade Bio - Bor for mkts we are blocke"
type textarea "x"
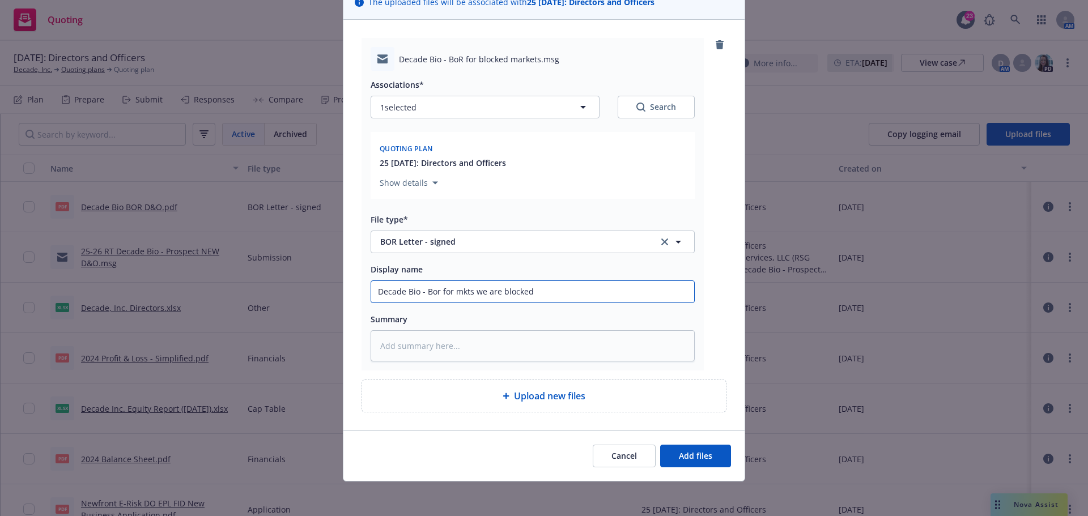
scroll to position [96, 0]
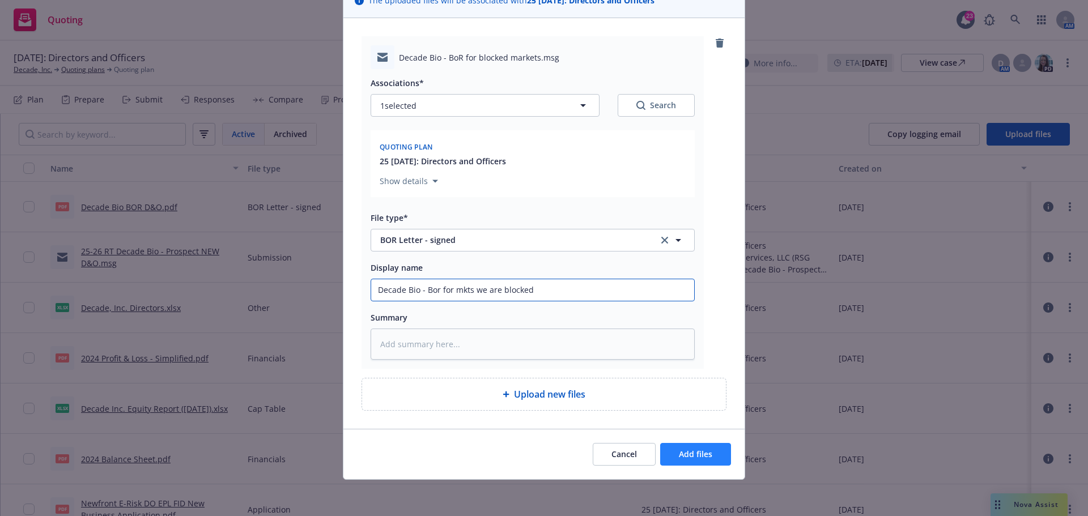
type input "Decade Bio - Bor for mkts we are blocked"
click at [690, 455] on span "Add files" at bounding box center [695, 454] width 33 height 11
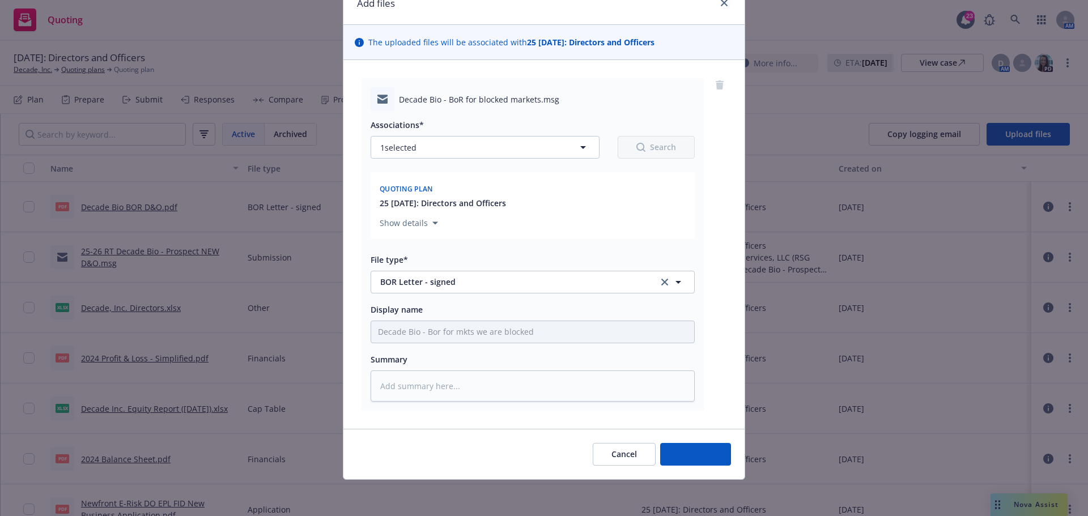
scroll to position [54, 0]
type textarea "x"
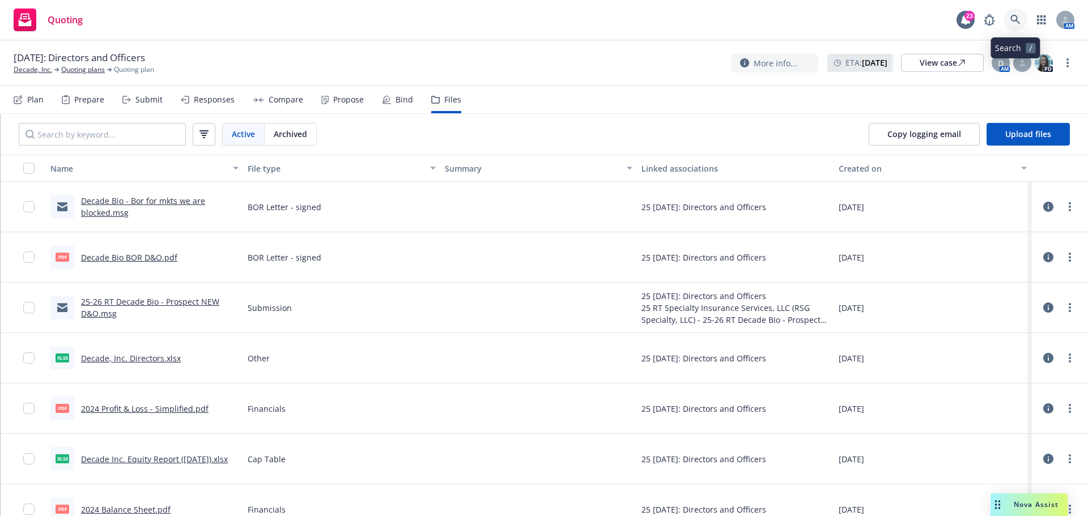
click at [1020, 23] on icon at bounding box center [1015, 20] width 10 height 10
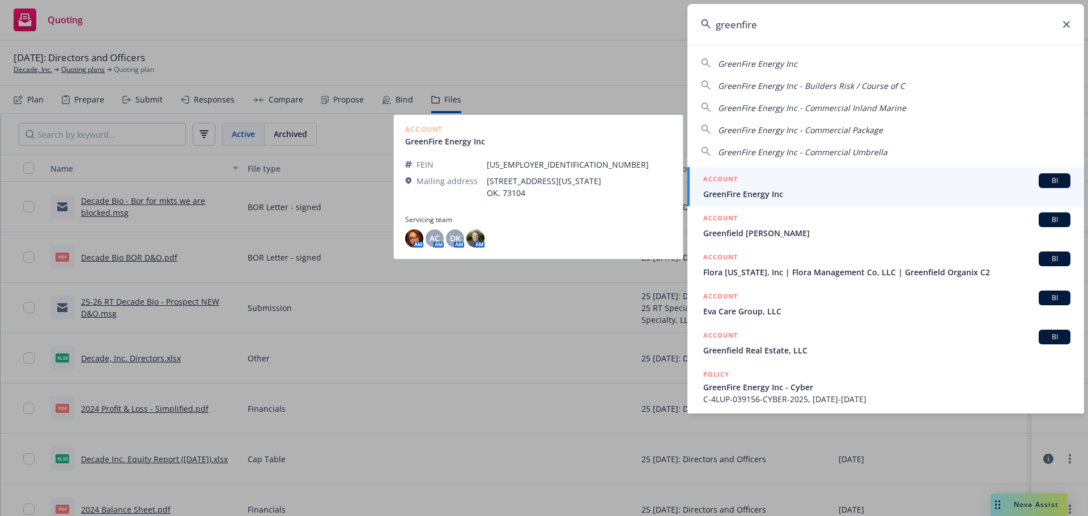
type input "greenfire"
click at [756, 196] on span "GreenFire Energy Inc" at bounding box center [886, 194] width 367 height 12
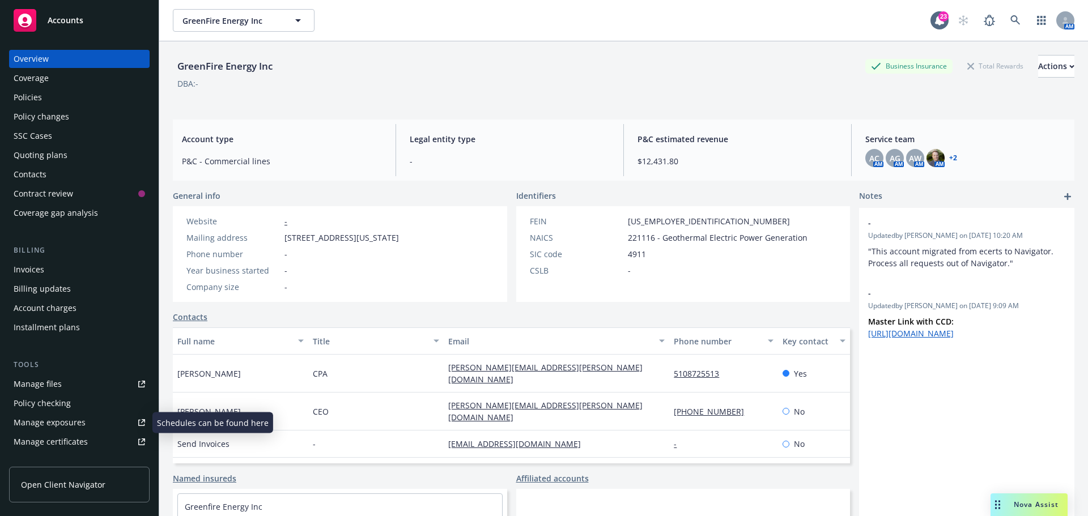
click at [59, 383] on div "Manage files" at bounding box center [38, 384] width 48 height 18
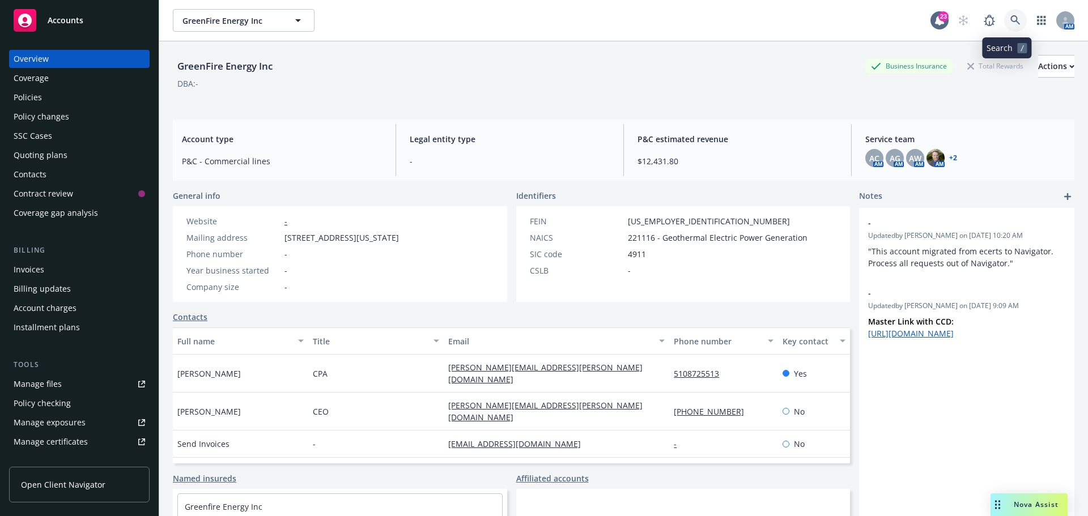
click at [1010, 21] on icon at bounding box center [1015, 20] width 10 height 10
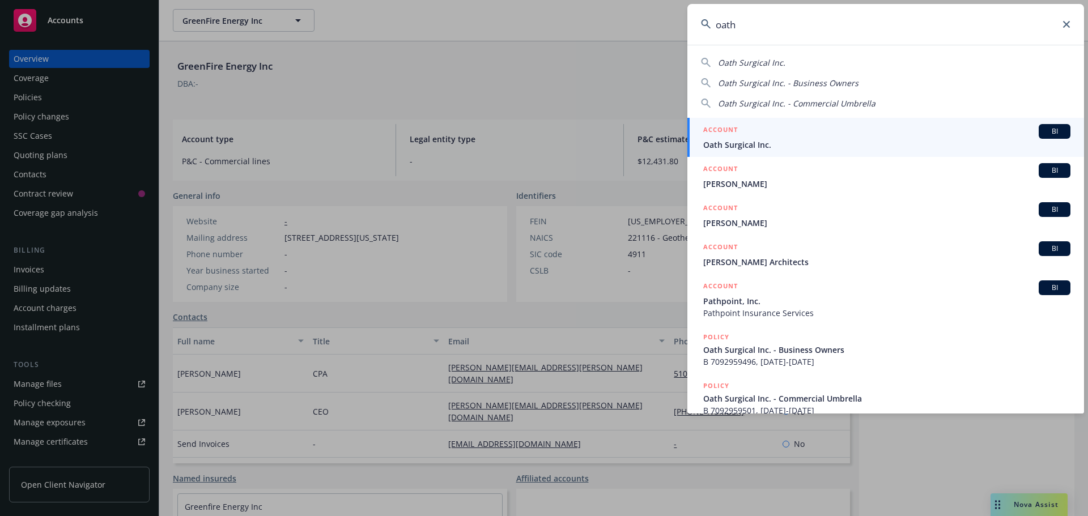
type input "oath"
click at [764, 148] on span "Oath Surgical Inc." at bounding box center [886, 145] width 367 height 12
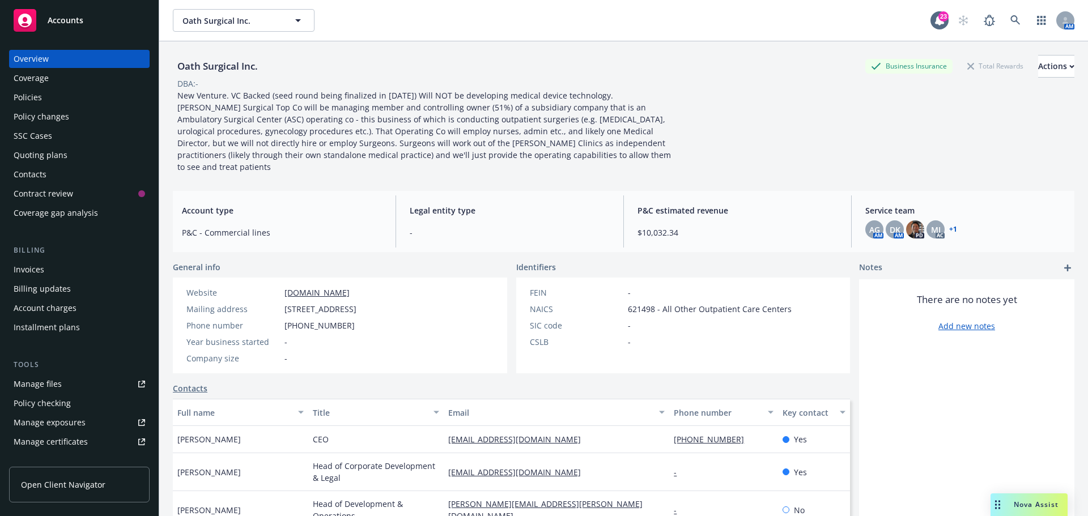
click at [949, 226] on link "+ 1" at bounding box center [953, 229] width 8 height 7
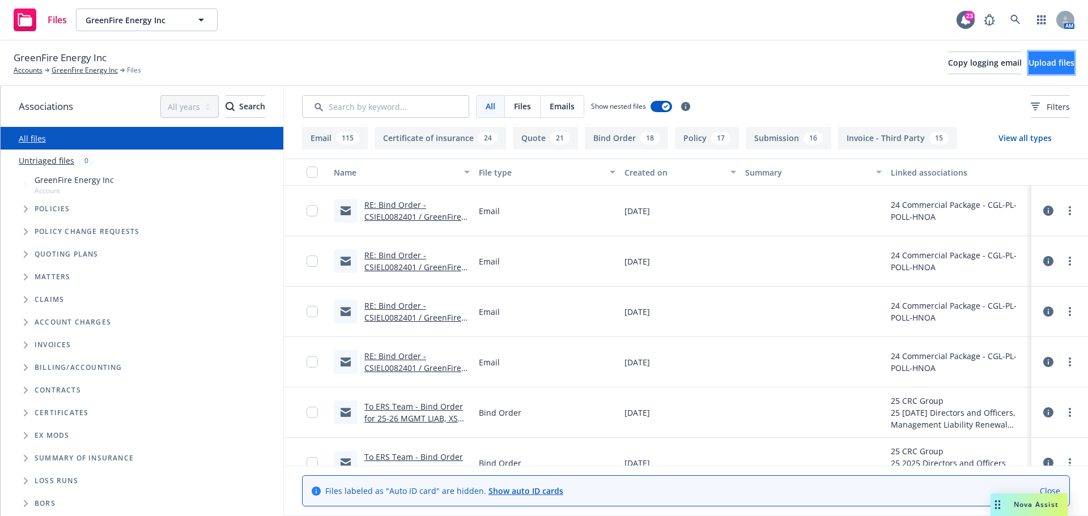
click at [1028, 67] on span "Upload files" at bounding box center [1051, 62] width 46 height 11
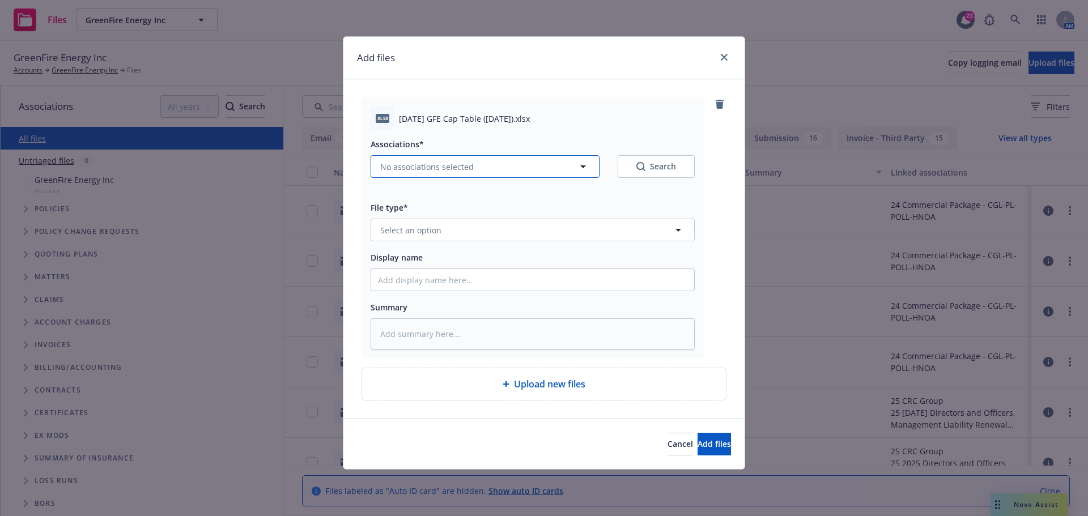
click at [586, 166] on icon "button" at bounding box center [583, 167] width 14 height 14
type textarea "x"
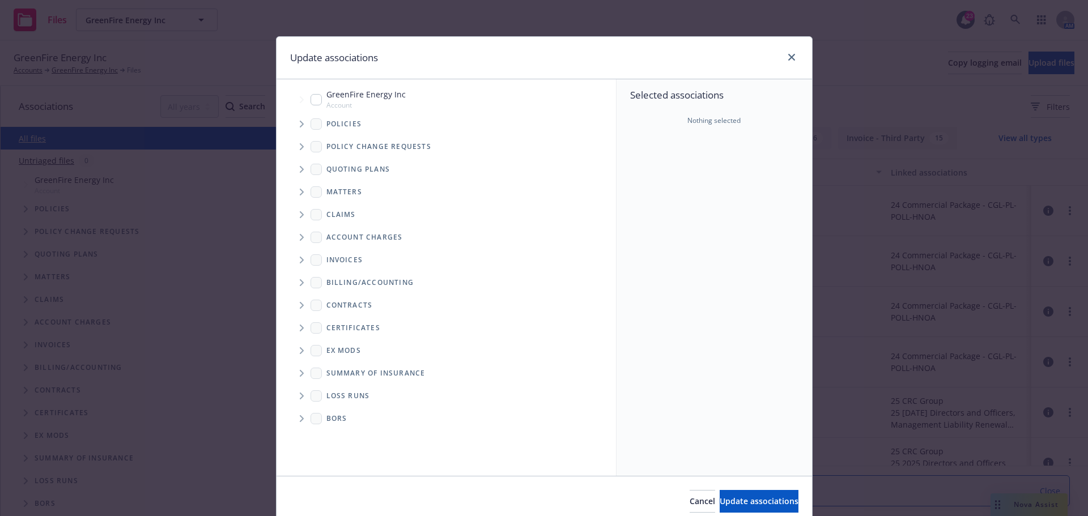
click at [293, 124] on span "Tree Example" at bounding box center [301, 124] width 18 height 18
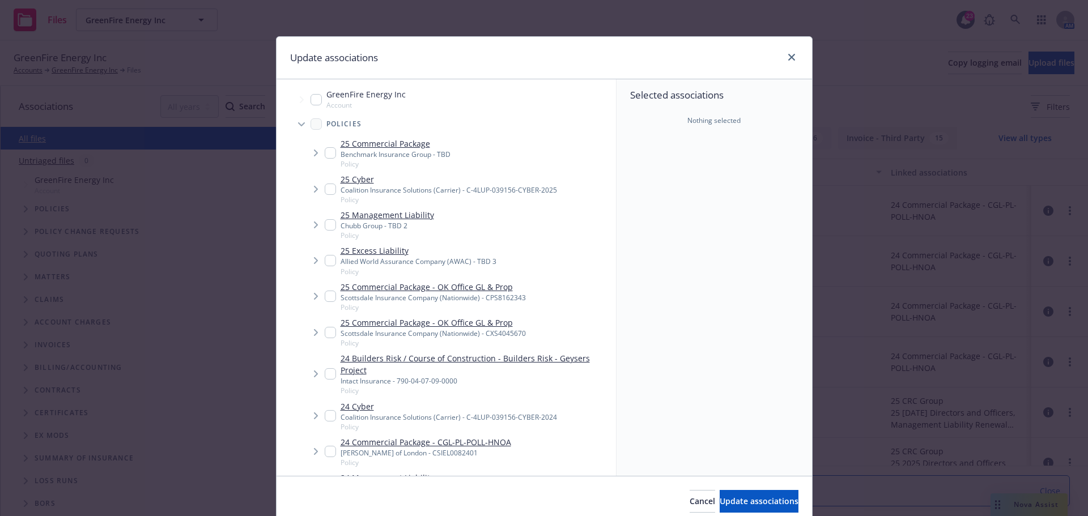
click at [326, 224] on input "Tree Example" at bounding box center [330, 224] width 11 height 11
checkbox input "true"
type textarea "x"
click at [325, 261] on input "Tree Example" at bounding box center [330, 260] width 11 height 11
checkbox input "true"
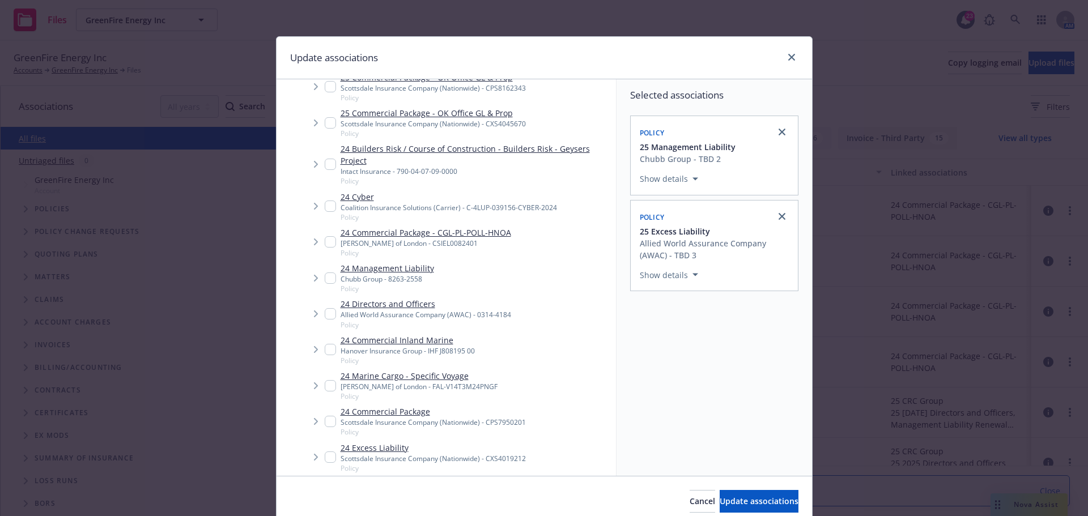
scroll to position [227, 0]
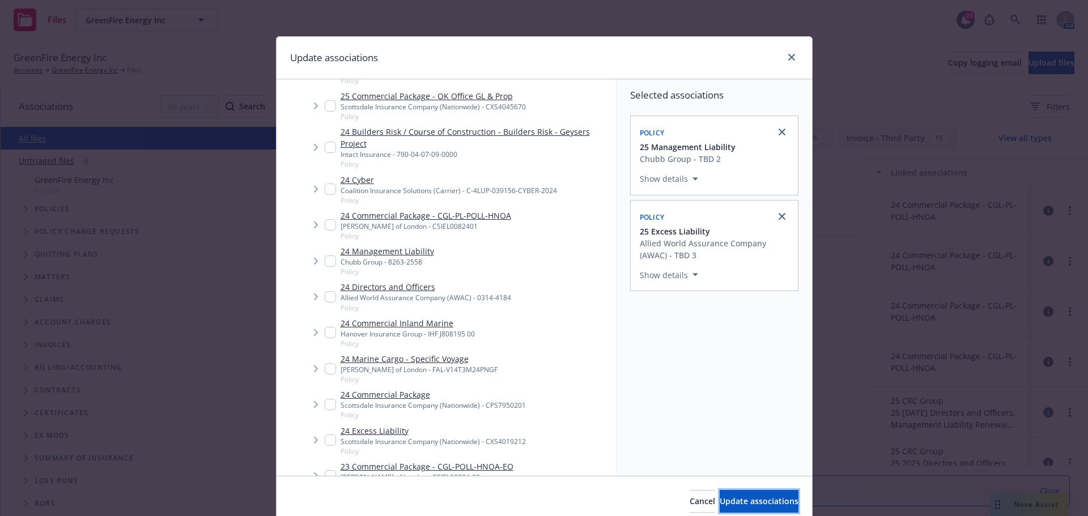
click at [762, 498] on span "Update associations" at bounding box center [758, 501] width 79 height 11
type textarea "x"
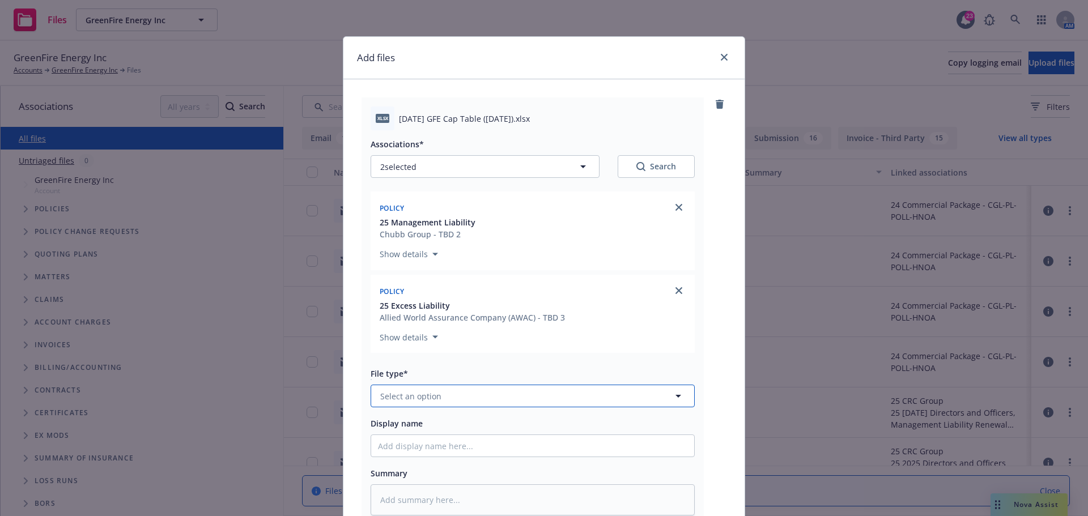
click at [439, 396] on button "Select an option" at bounding box center [532, 396] width 324 height 23
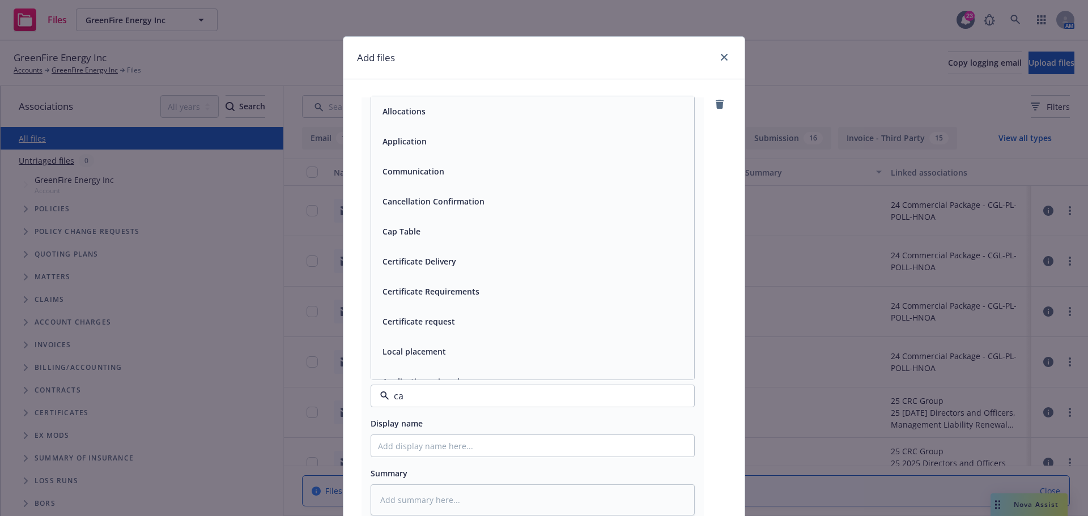
type input "cap"
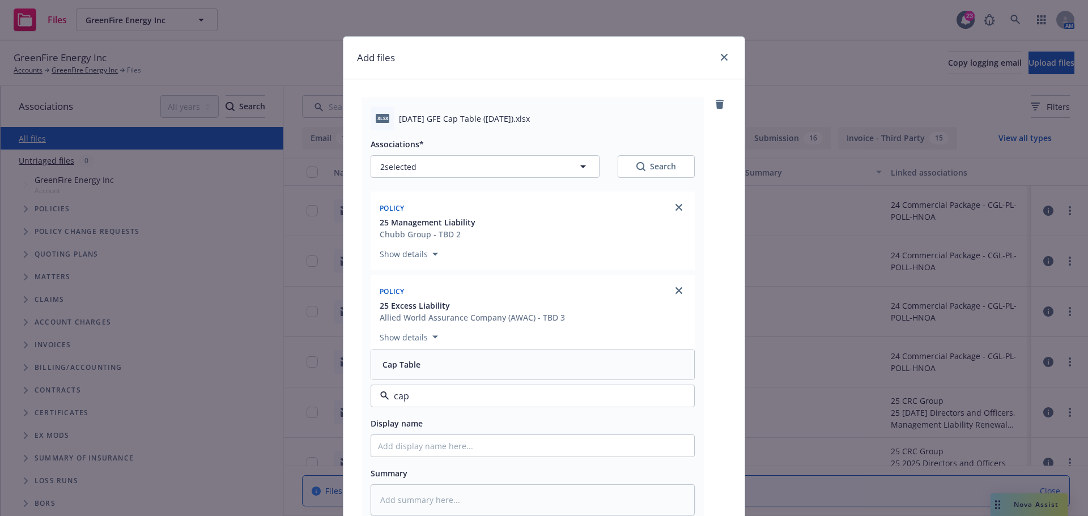
click at [412, 364] on span "Cap Table" at bounding box center [401, 365] width 38 height 12
drag, startPoint x: 395, startPoint y: 117, endPoint x: 532, endPoint y: 114, distance: 136.5
click at [530, 114] on span "[DATE] GFE Cap Table ([DATE]).xlsx" at bounding box center [464, 119] width 131 height 12
copy span "[DATE] GFE Cap Table ([DATE])"
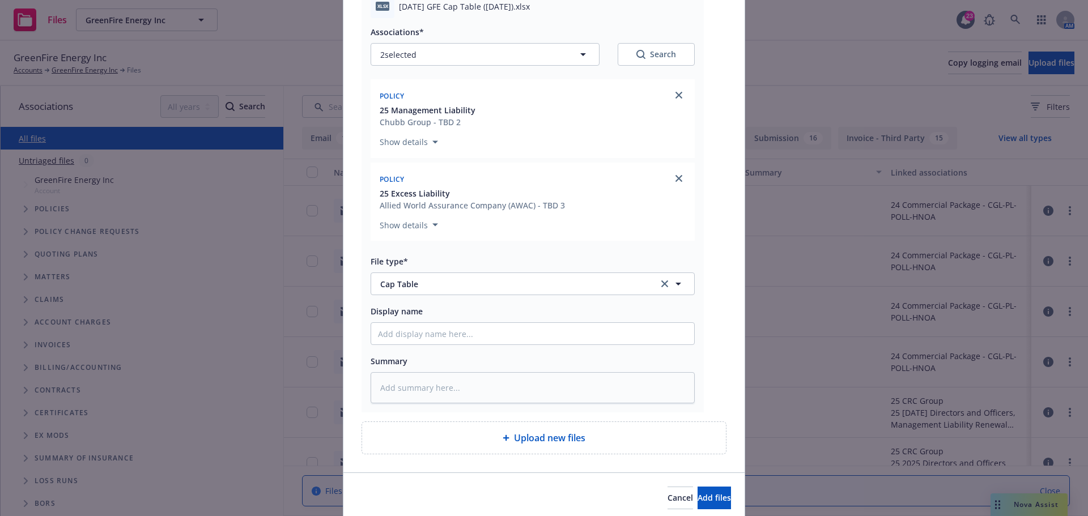
scroll to position [113, 0]
click at [398, 327] on input "Display name" at bounding box center [532, 333] width 323 height 22
paste input "[DATE] GFE Cap Table ([DATE])"
type textarea "x"
type input "[DATE] GFE Cap Table ([DATE])"
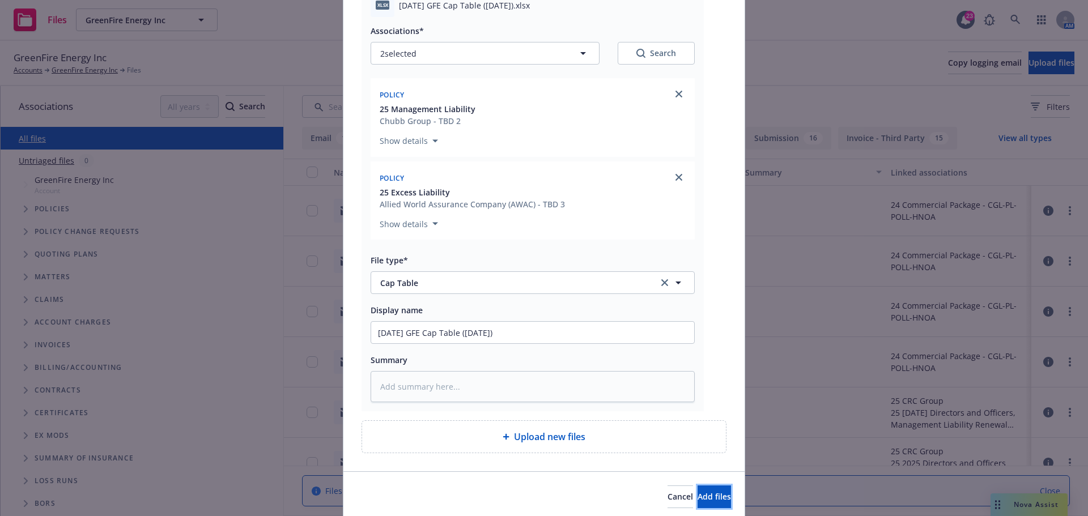
click at [710, 501] on button "Add files" at bounding box center [713, 496] width 33 height 23
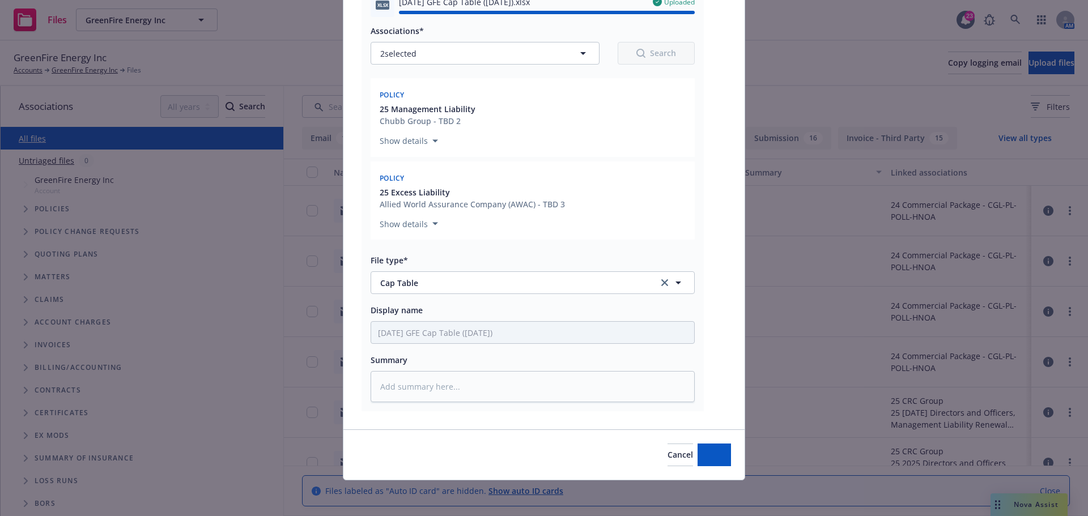
type textarea "x"
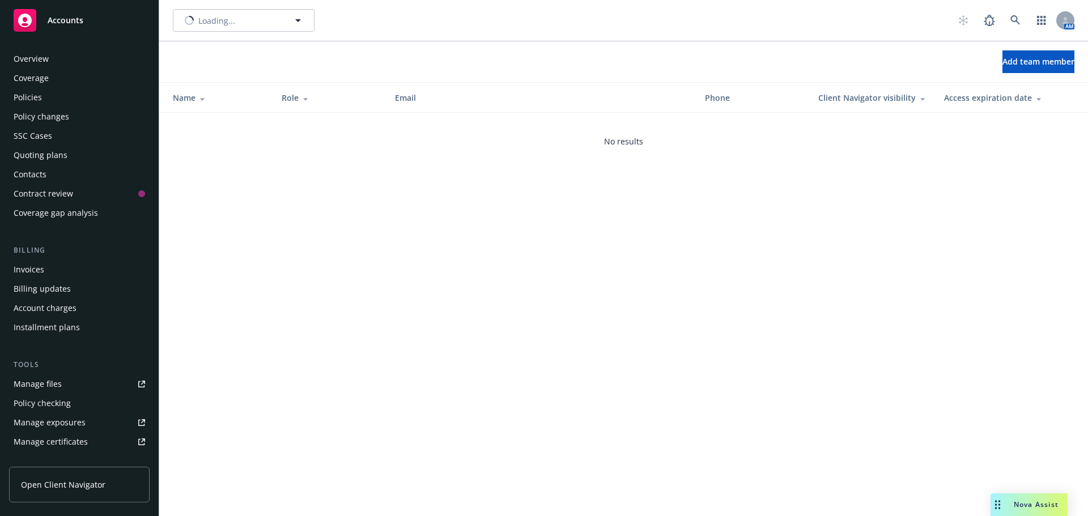
scroll to position [241, 0]
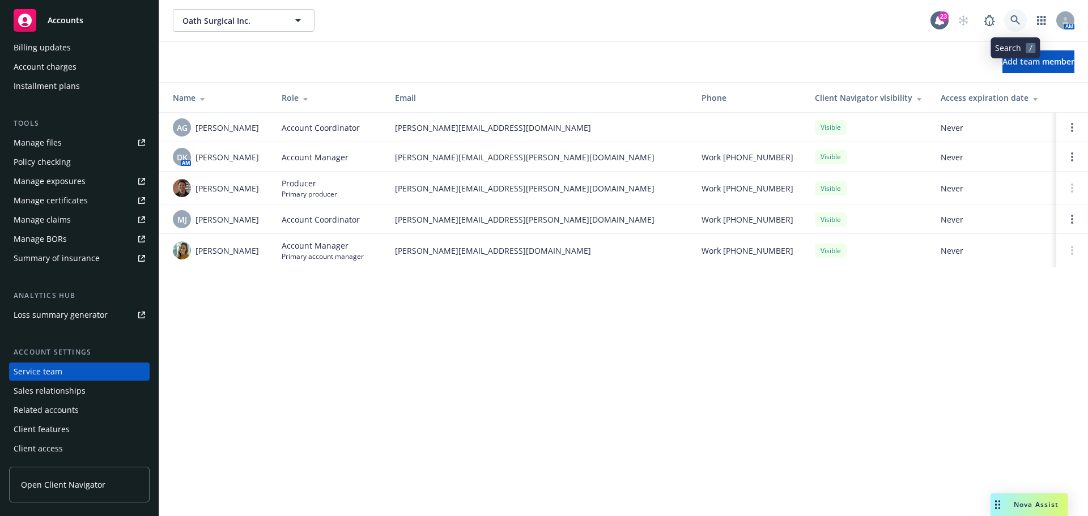
click at [1017, 20] on icon at bounding box center [1015, 20] width 10 height 10
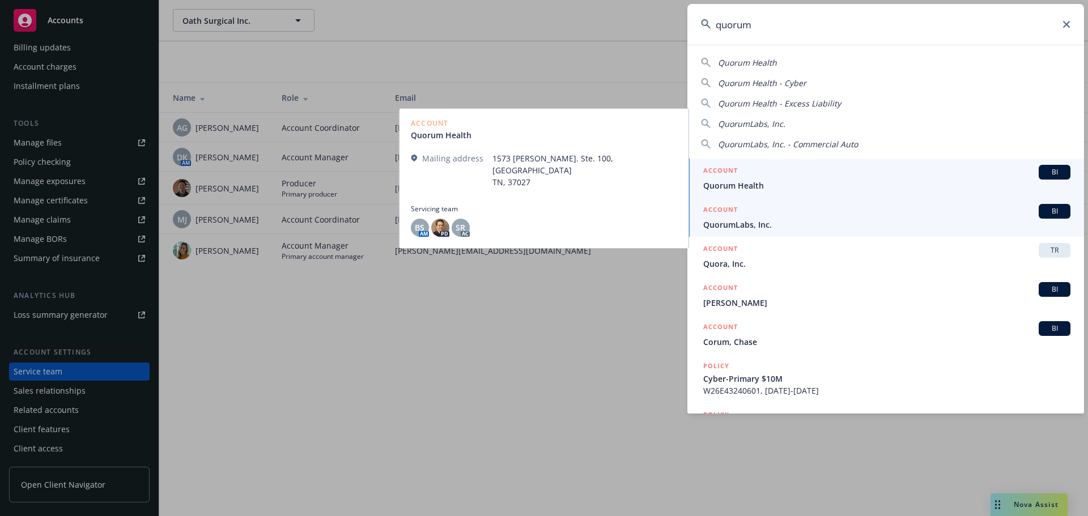
type input "quorum"
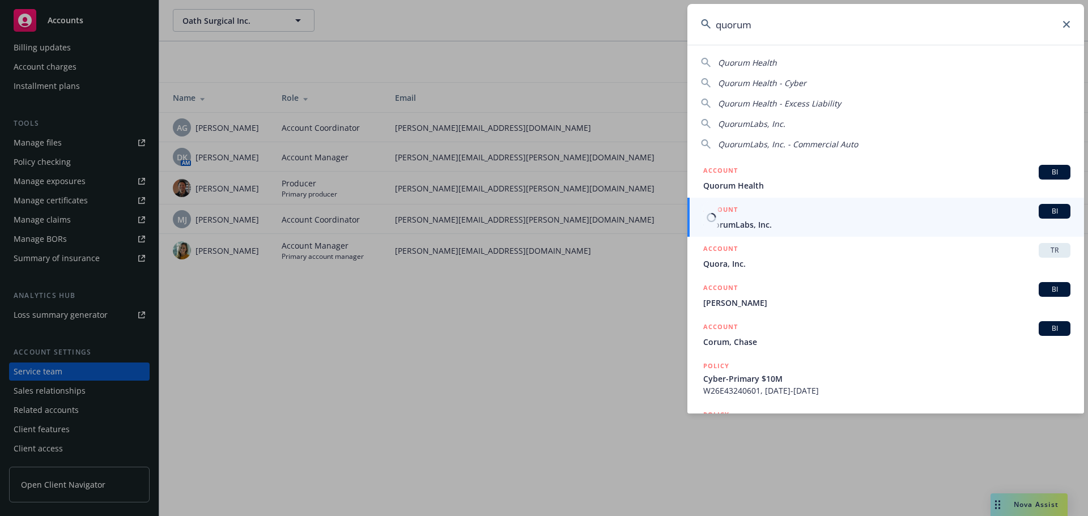
click at [740, 225] on span "QuorumLabs, Inc." at bounding box center [886, 225] width 367 height 12
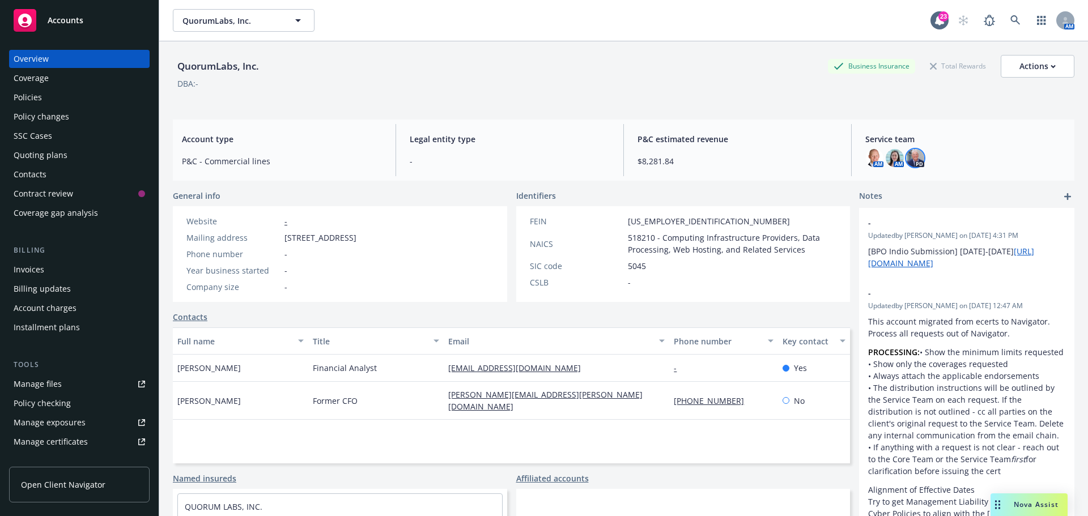
click at [915, 157] on img at bounding box center [915, 158] width 18 height 18
click at [888, 157] on img at bounding box center [894, 158] width 18 height 18
click at [866, 159] on img at bounding box center [874, 158] width 18 height 18
click at [889, 160] on img at bounding box center [894, 158] width 18 height 18
click at [871, 160] on img at bounding box center [874, 158] width 18 height 18
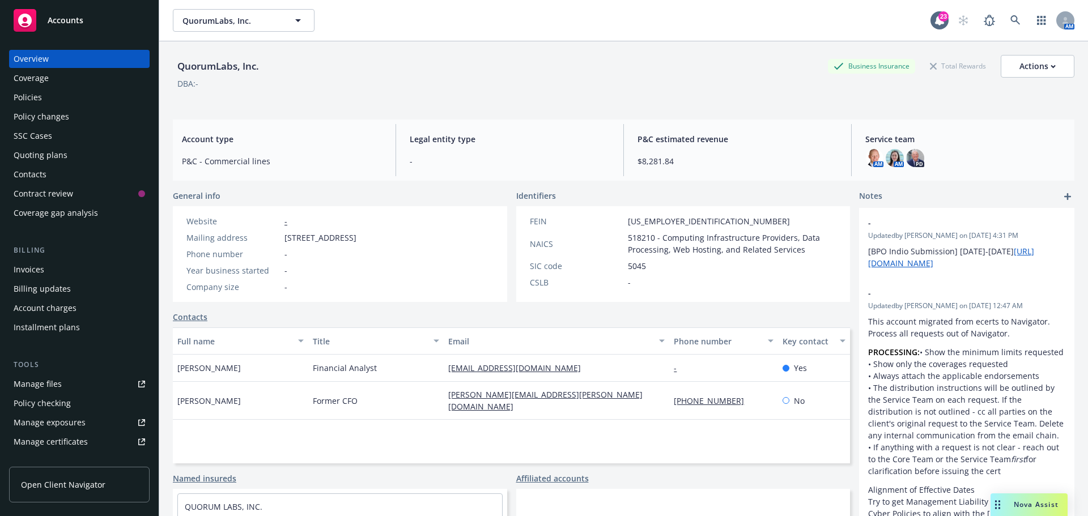
click at [953, 138] on span "Service team" at bounding box center [965, 139] width 200 height 12
click at [25, 96] on div "Policies" at bounding box center [28, 97] width 28 height 18
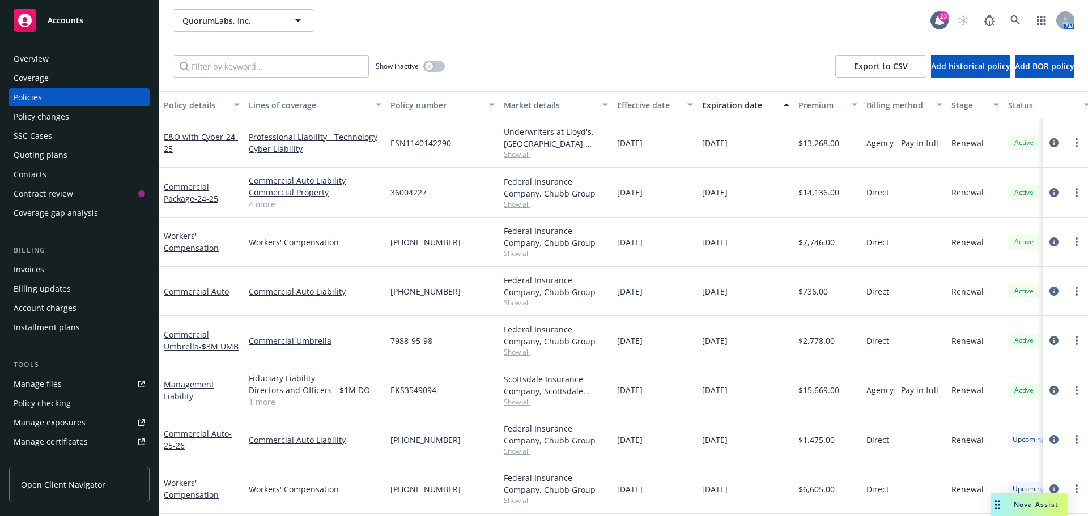
click at [42, 155] on div "Quoting plans" at bounding box center [41, 155] width 54 height 18
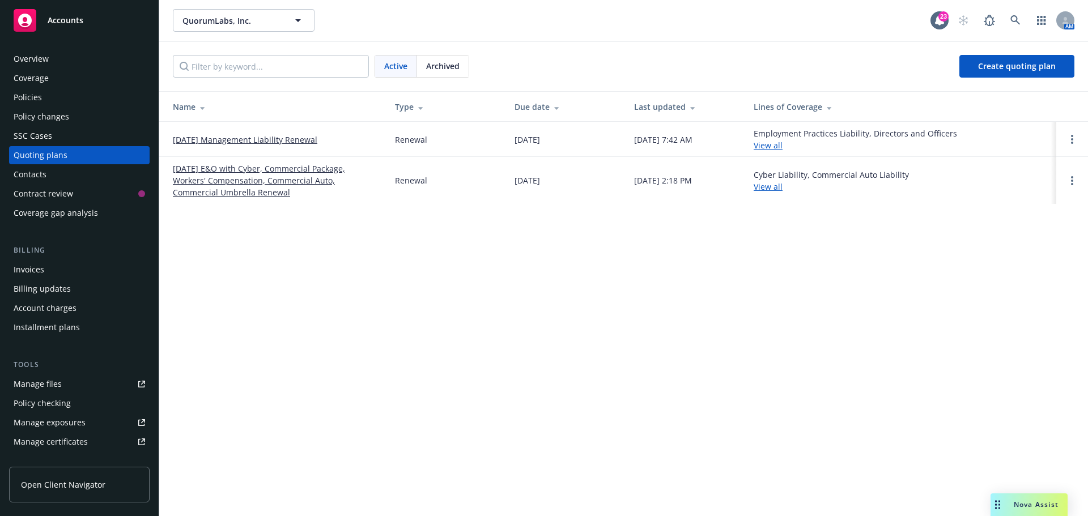
click at [24, 100] on div "Policies" at bounding box center [28, 97] width 28 height 18
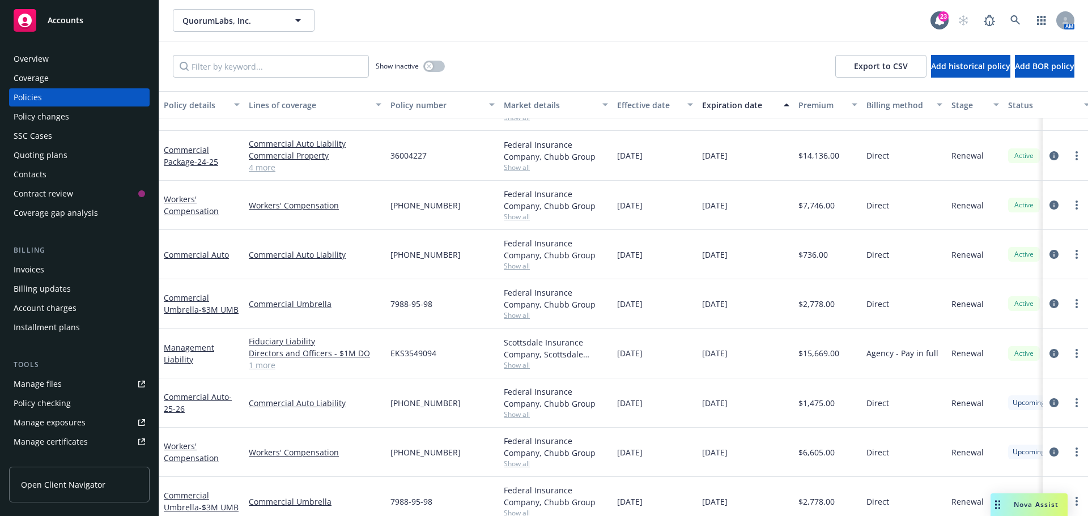
scroll to position [57, 0]
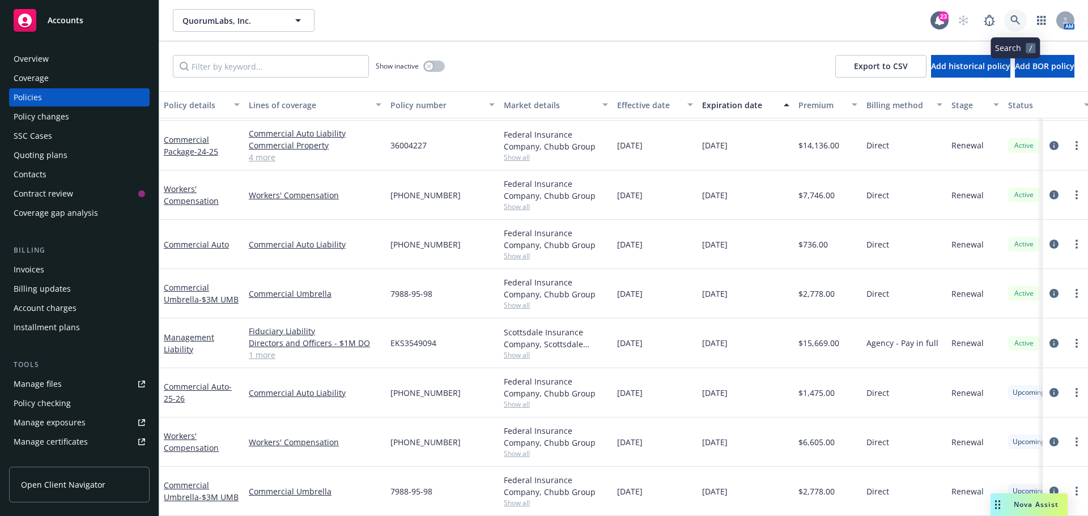
click at [1015, 20] on icon at bounding box center [1015, 20] width 10 height 10
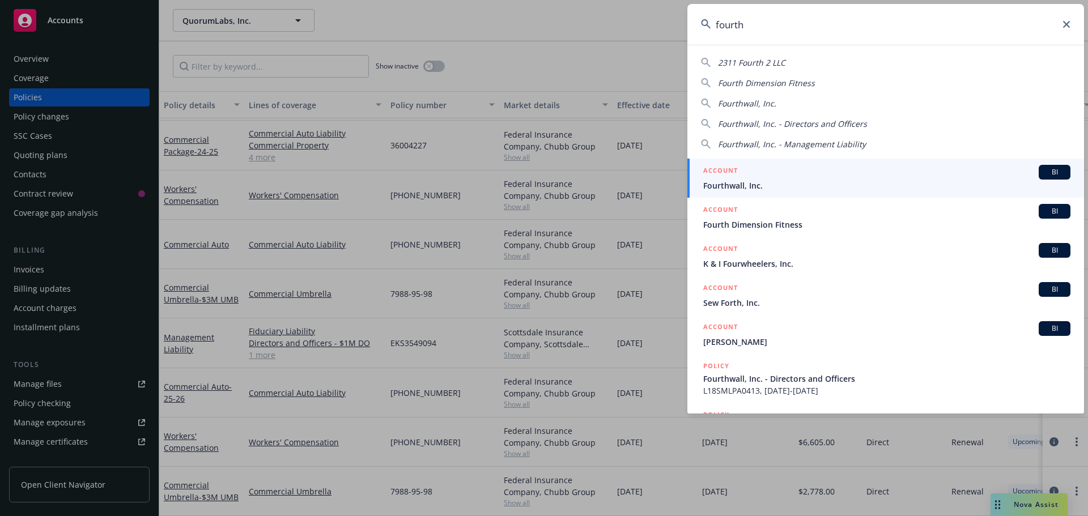
type input "fourth"
drag, startPoint x: 746, startPoint y: 184, endPoint x: 752, endPoint y: 189, distance: 8.0
click at [747, 185] on span "Fourthwall, Inc." at bounding box center [886, 186] width 367 height 12
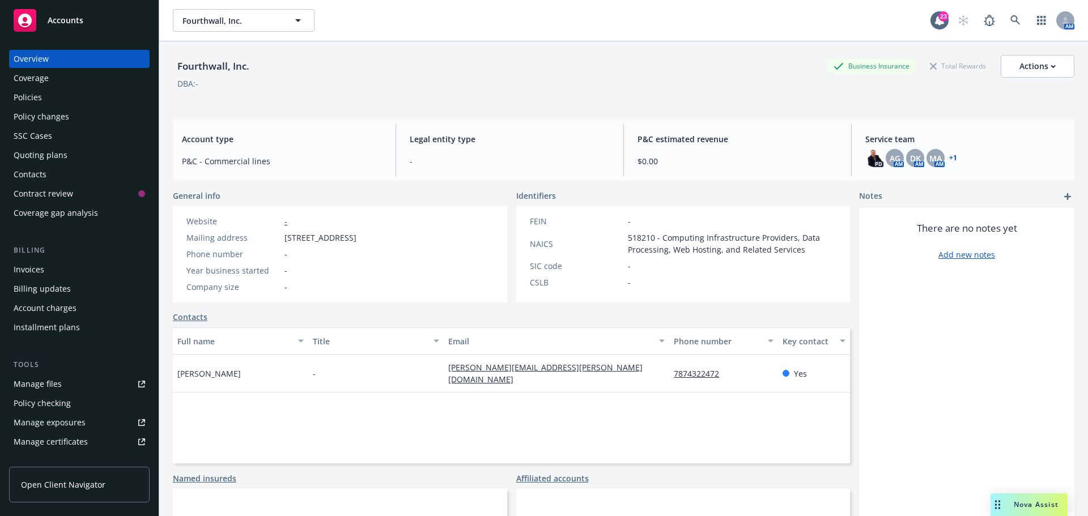
click at [31, 154] on div "Quoting plans" at bounding box center [41, 155] width 54 height 18
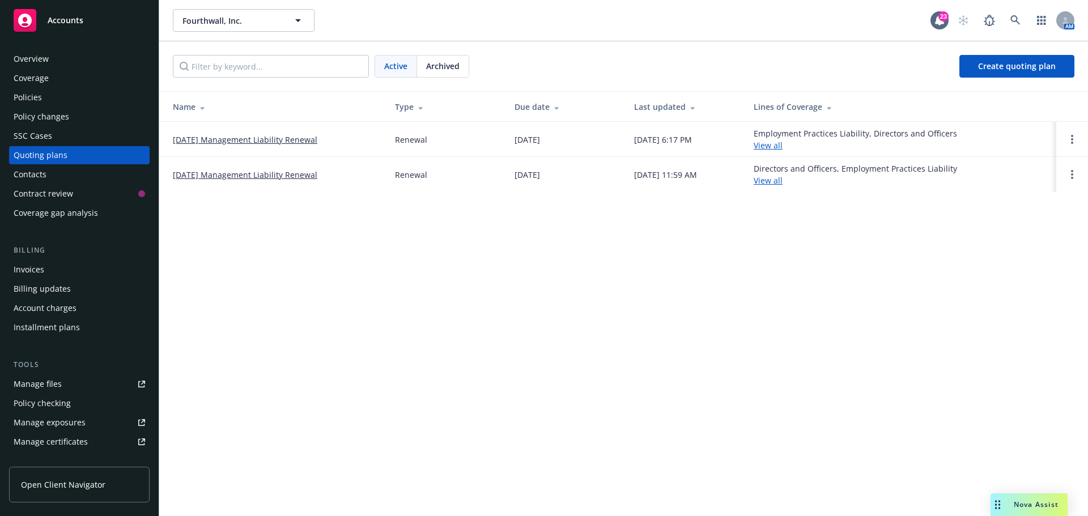
click at [266, 138] on link "[DATE] Management Liability Renewal" at bounding box center [245, 140] width 144 height 12
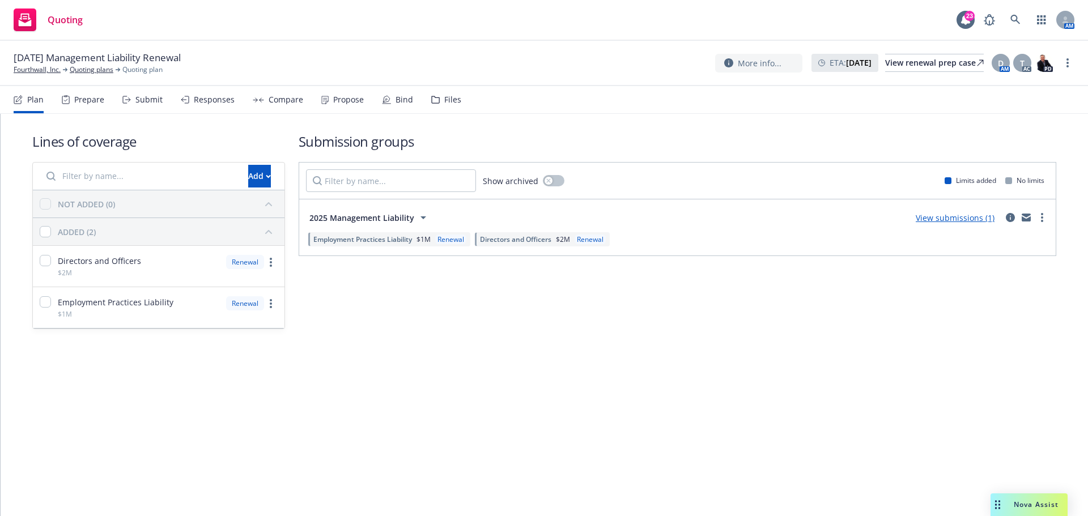
click at [444, 99] on div "Files" at bounding box center [452, 99] width 17 height 9
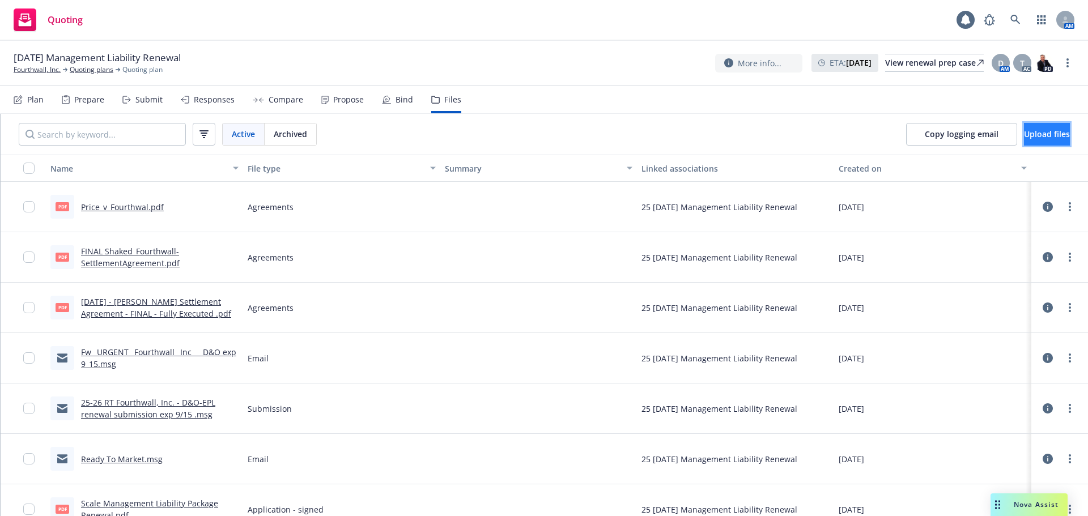
click at [1027, 138] on span "Upload files" at bounding box center [1047, 134] width 46 height 11
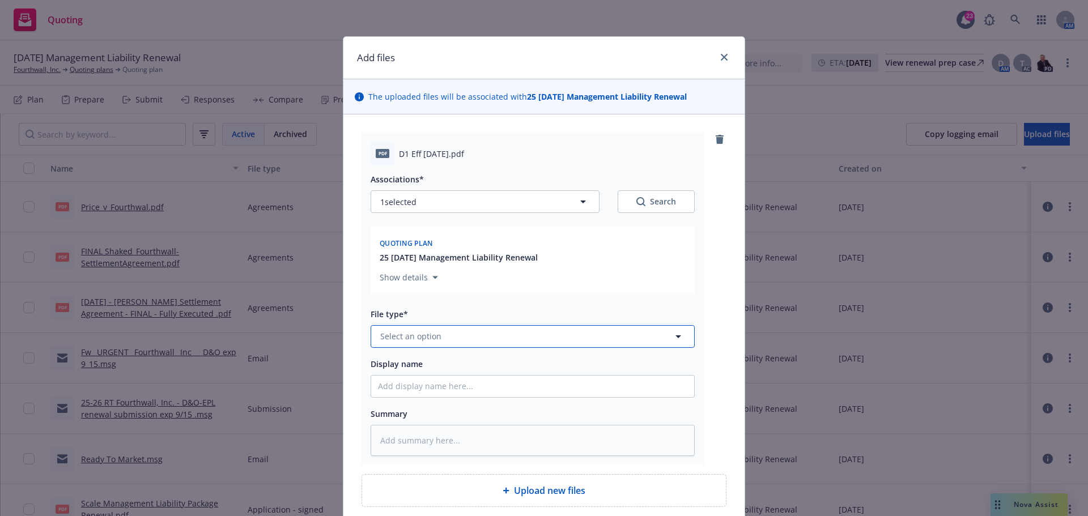
click at [393, 342] on span "Select an option" at bounding box center [410, 336] width 61 height 12
type input "sla"
type textarea "x"
type input "s"
type input "d-1"
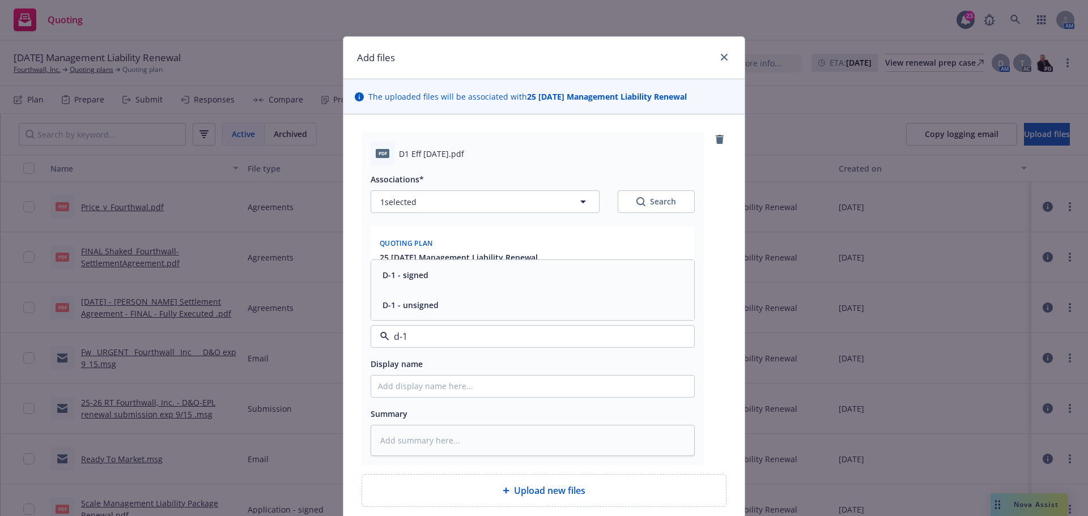
click at [422, 282] on div "D-1 - signed" at bounding box center [404, 275] width 53 height 16
click at [409, 385] on input "Display name" at bounding box center [532, 387] width 323 height 22
type textarea "x"
type input "S"
type textarea "x"
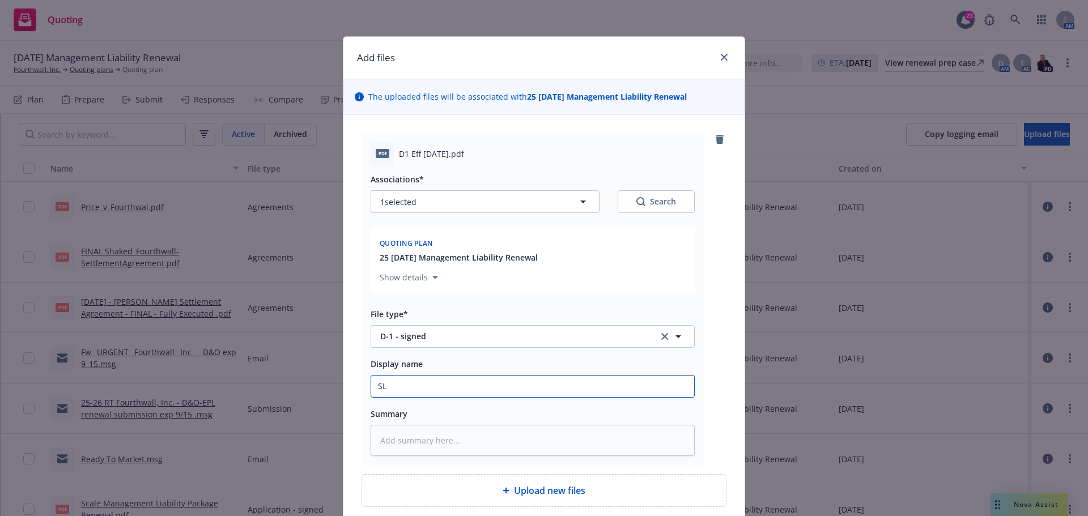
type input "SLA"
type textarea "x"
type input "SLA"
type textarea "x"
type input "SLA D"
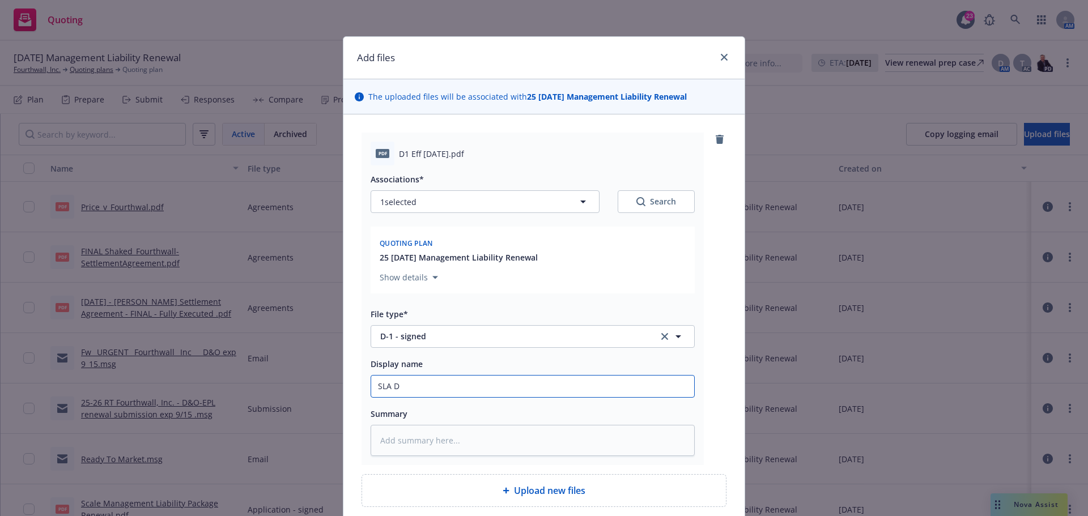
type textarea "x"
type input "SLA D-"
type textarea "x"
type input "SLA D-1"
type textarea "x"
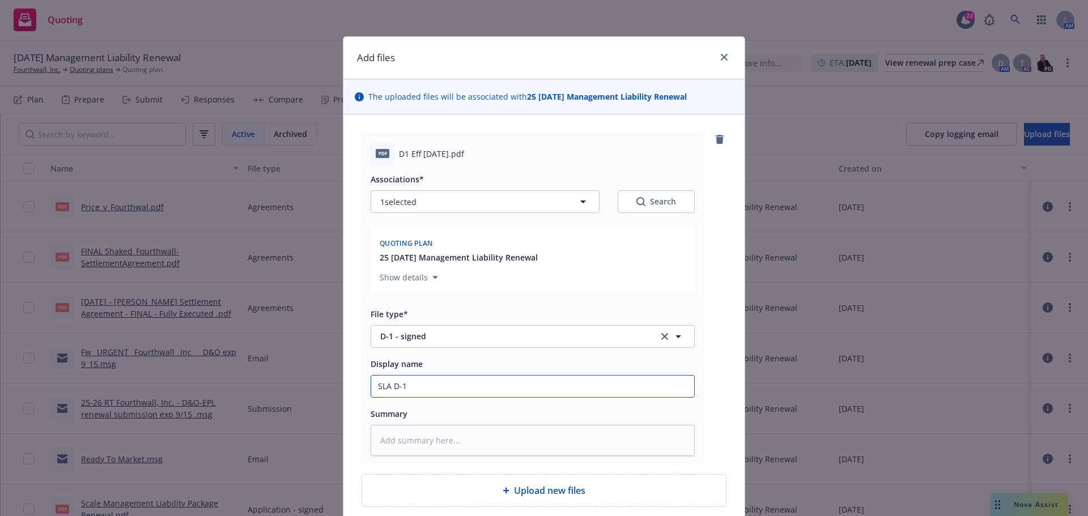
type input "SLA D-1"
type textarea "x"
type input "SLA D-1 f"
type textarea "x"
type input "SLA D-1 for"
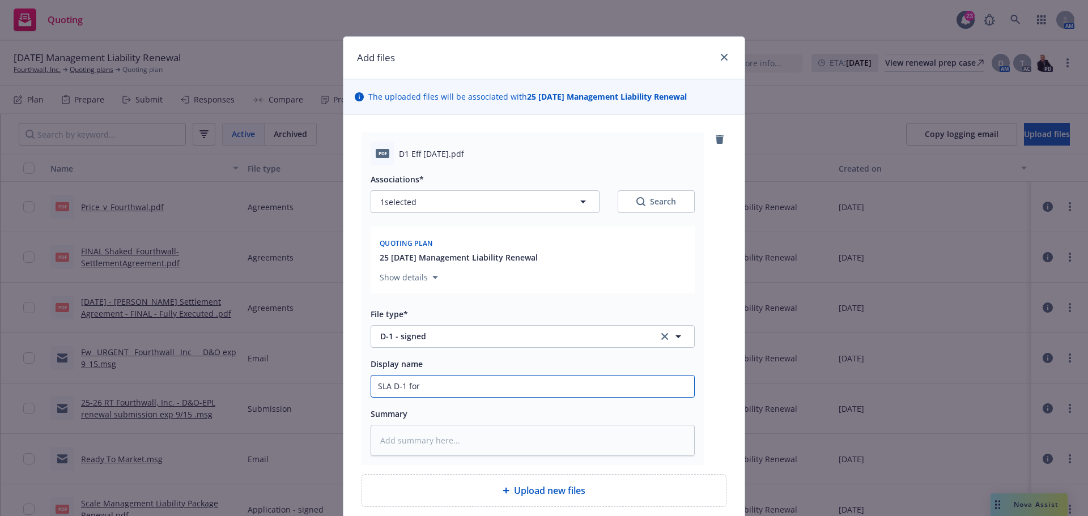
type textarea "x"
type input "SLA D-1 form"
type textarea "x"
type input "SLA D-1 form"
type textarea "x"
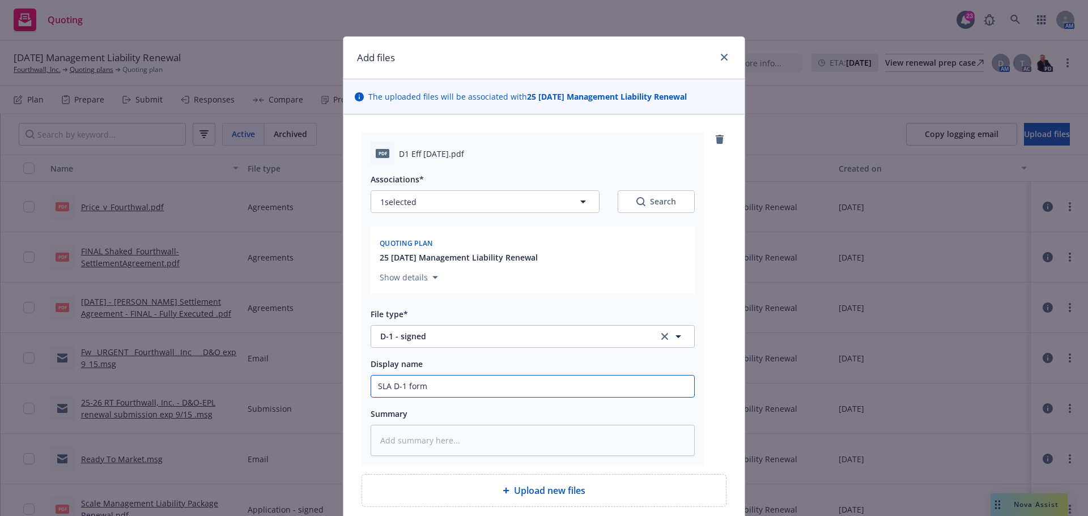
type input "SLA D-1 form s"
type textarea "x"
type input "SLA D-1 form si"
type textarea "x"
type input "SLA D-1 form sig"
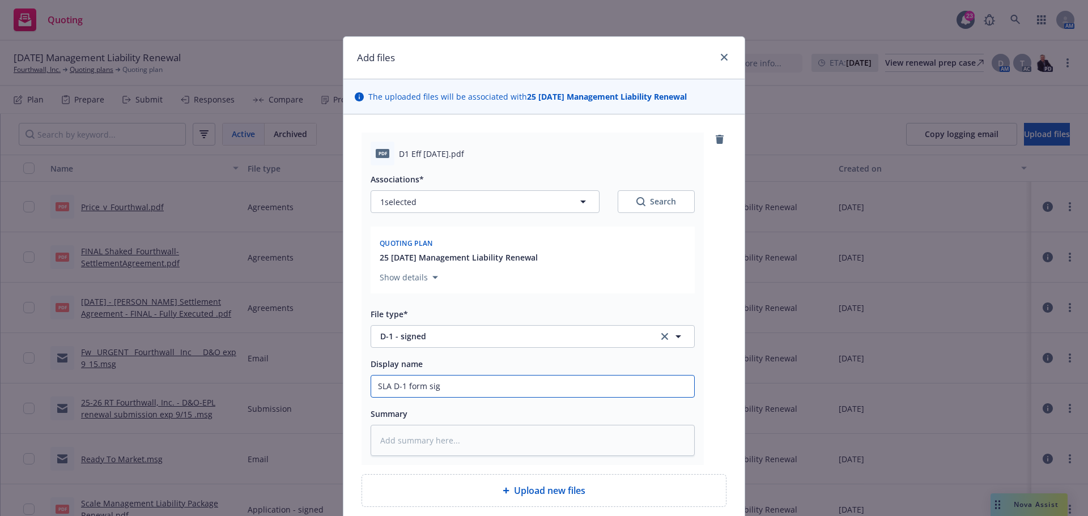
type textarea "x"
type input "SLA D-1 form sign"
type textarea "x"
type input "SLA D-1 form signe"
type textarea "x"
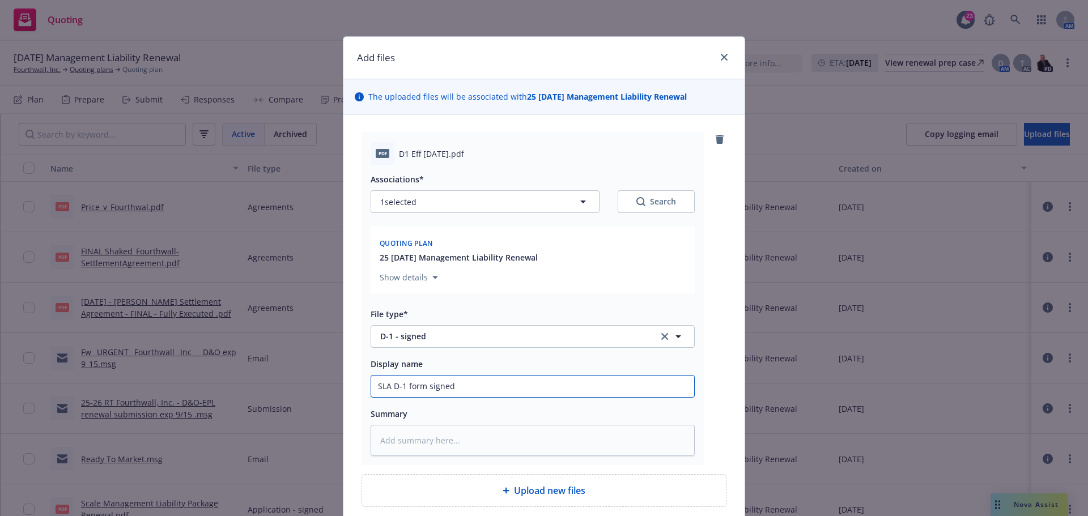
scroll to position [96, 0]
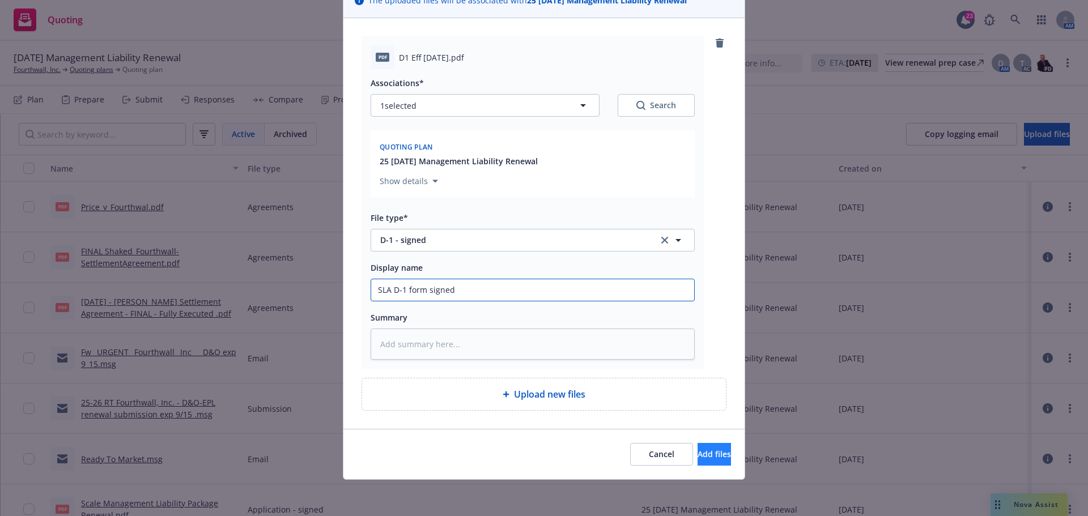
type input "SLA D-1 form signed"
click at [697, 459] on span "Add files" at bounding box center [713, 454] width 33 height 11
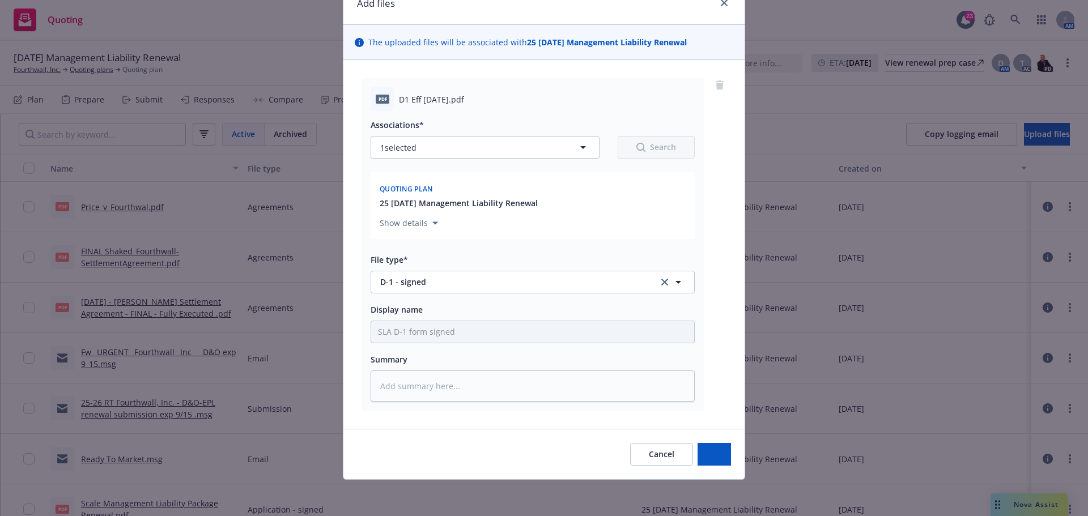
type textarea "x"
